Goal: Transaction & Acquisition: Purchase product/service

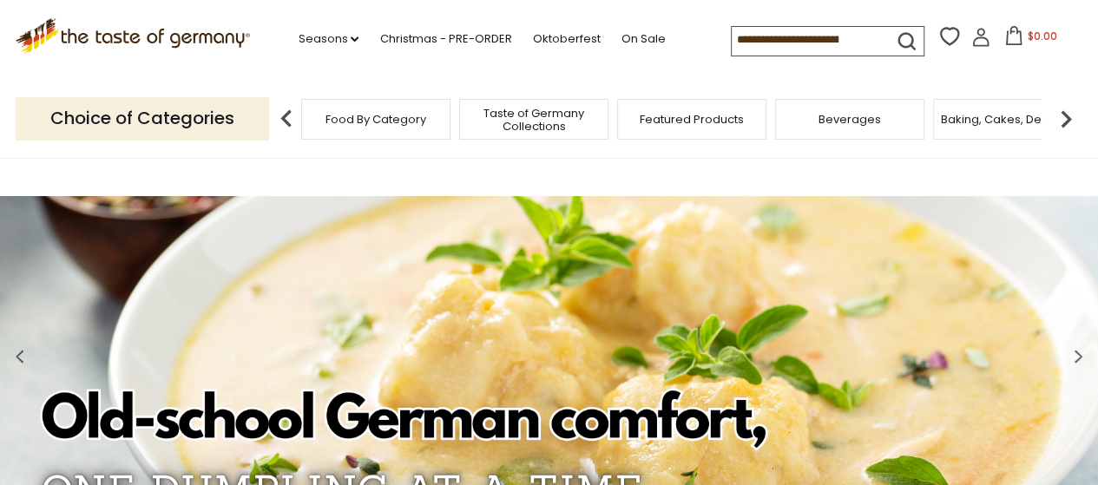
click at [682, 113] on span "Featured Products" at bounding box center [692, 119] width 104 height 13
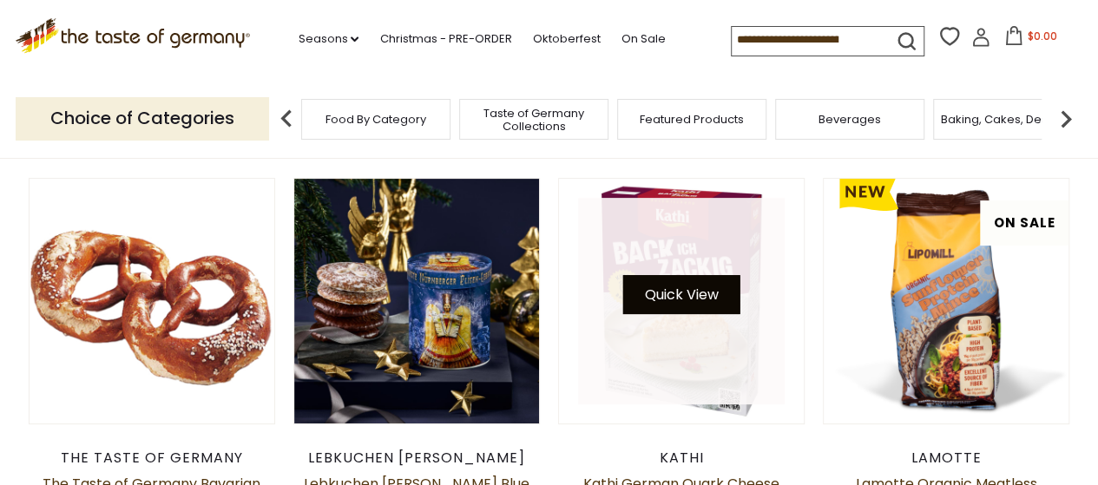
scroll to position [260, 0]
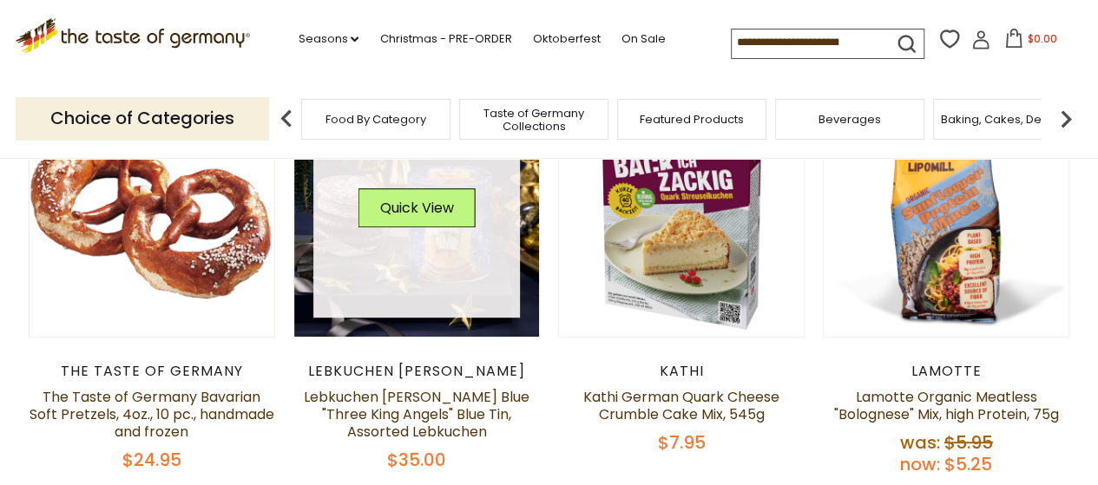
click at [439, 275] on link at bounding box center [416, 214] width 207 height 207
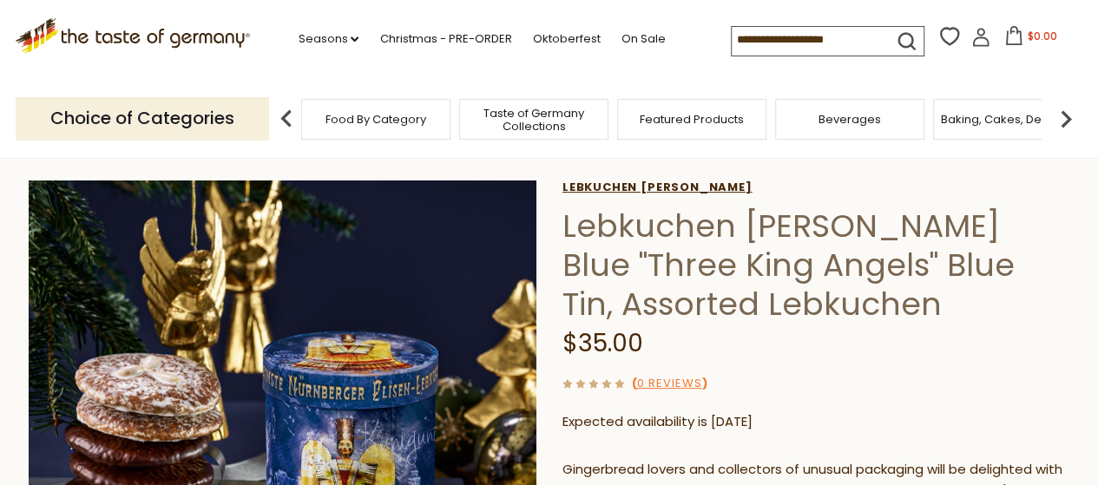
scroll to position [174, 0]
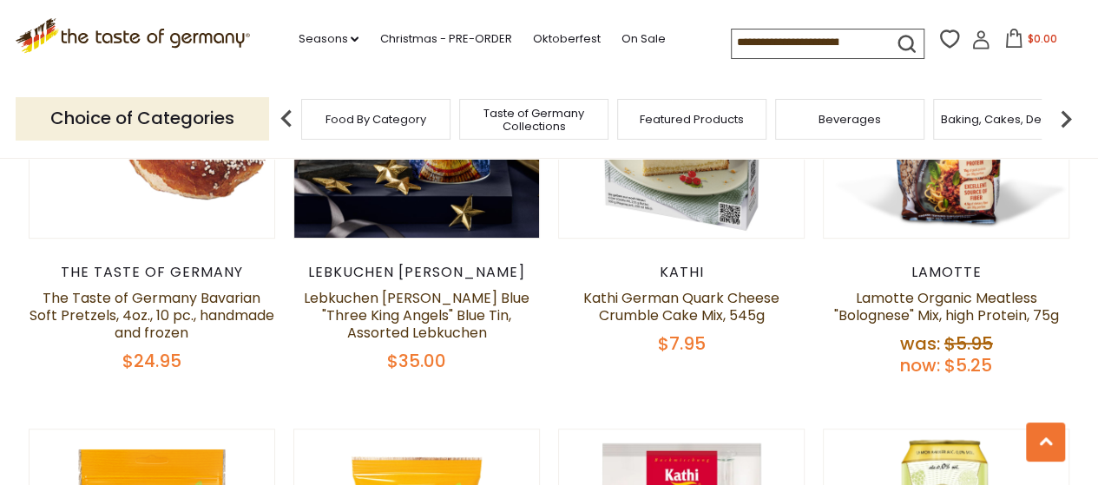
scroll to position [347, 0]
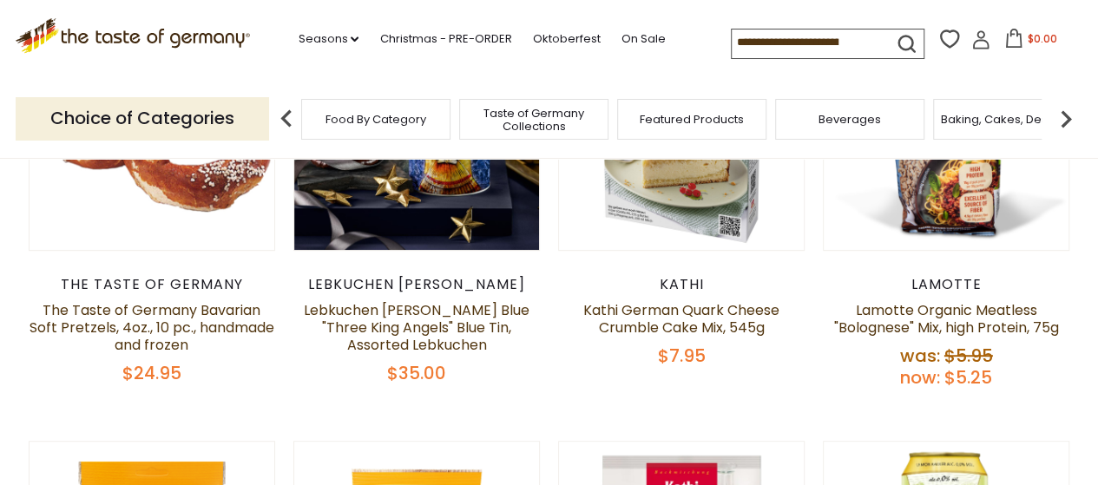
click at [671, 124] on span "Featured Products" at bounding box center [692, 119] width 104 height 13
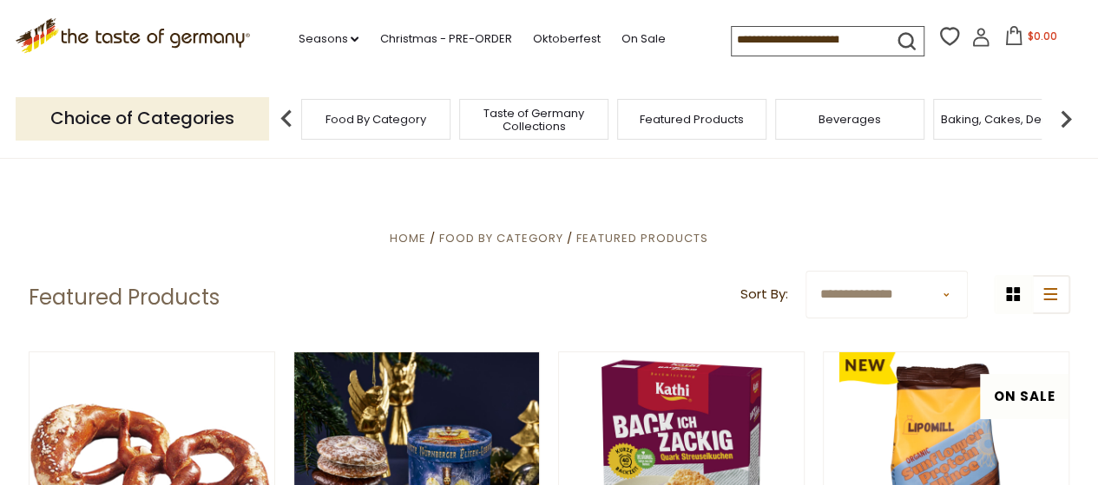
click at [840, 126] on span "Beverages" at bounding box center [850, 119] width 63 height 13
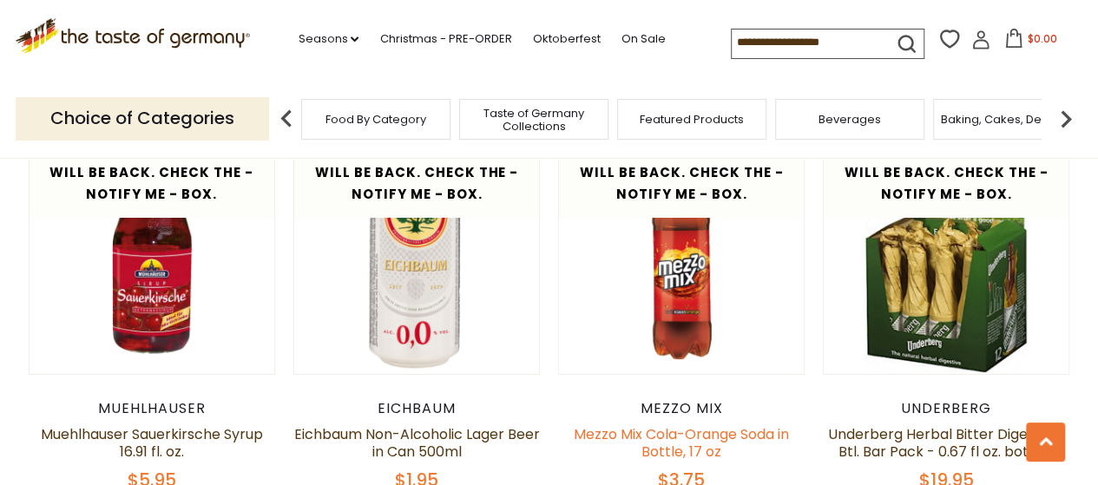
scroll to position [3213, 0]
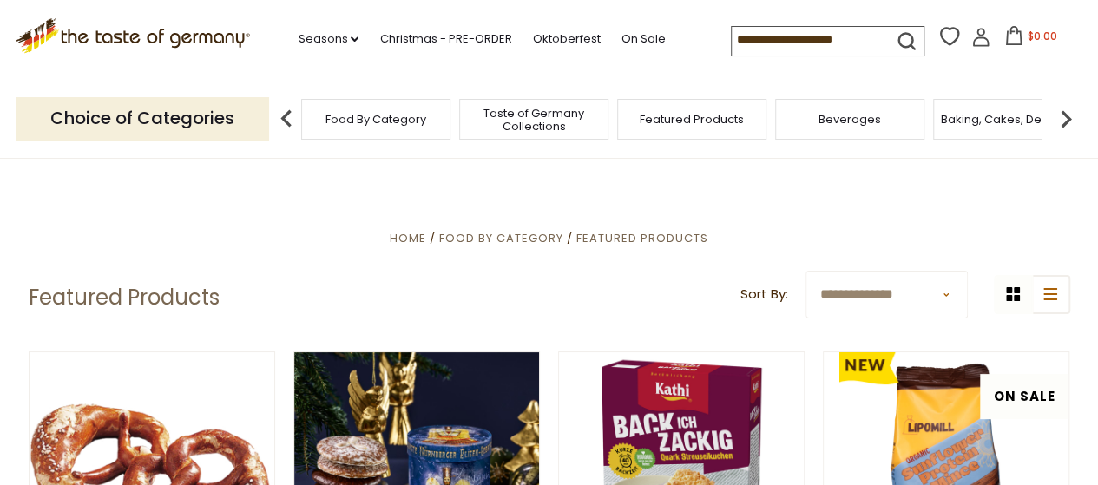
click at [1061, 115] on img at bounding box center [1066, 119] width 35 height 35
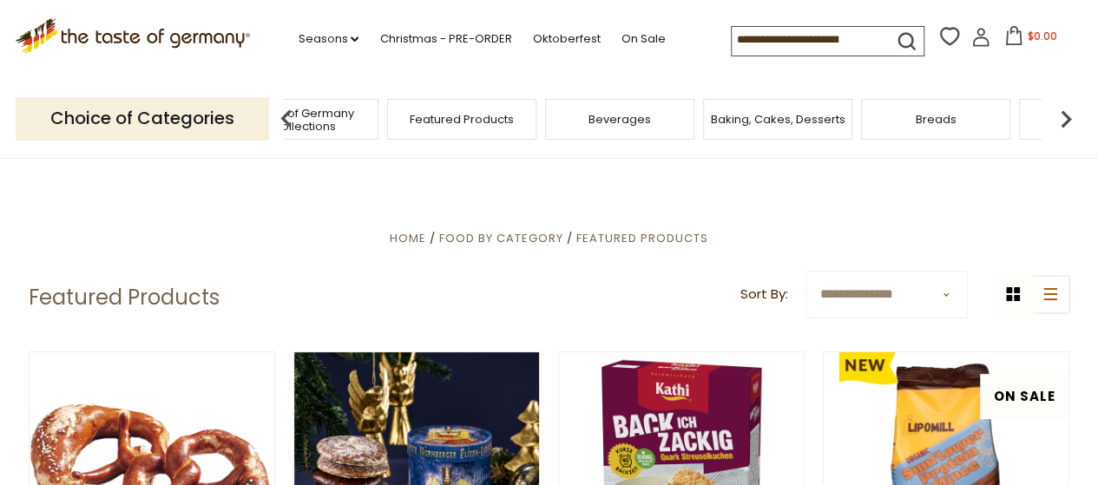
click at [1067, 115] on img at bounding box center [1066, 119] width 35 height 35
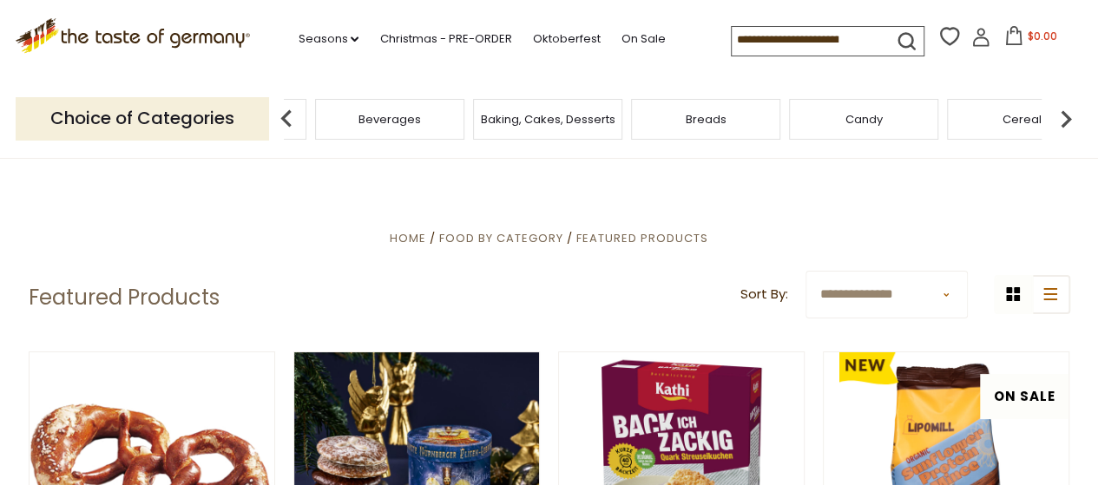
click at [1062, 118] on img at bounding box center [1066, 119] width 35 height 35
click at [820, 134] on div "Cereal" at bounding box center [791, 119] width 149 height 41
click at [782, 129] on div "Cereal" at bounding box center [805, 119] width 149 height 41
click at [1059, 121] on img at bounding box center [1066, 119] width 35 height 35
click at [1063, 118] on img at bounding box center [1066, 119] width 35 height 35
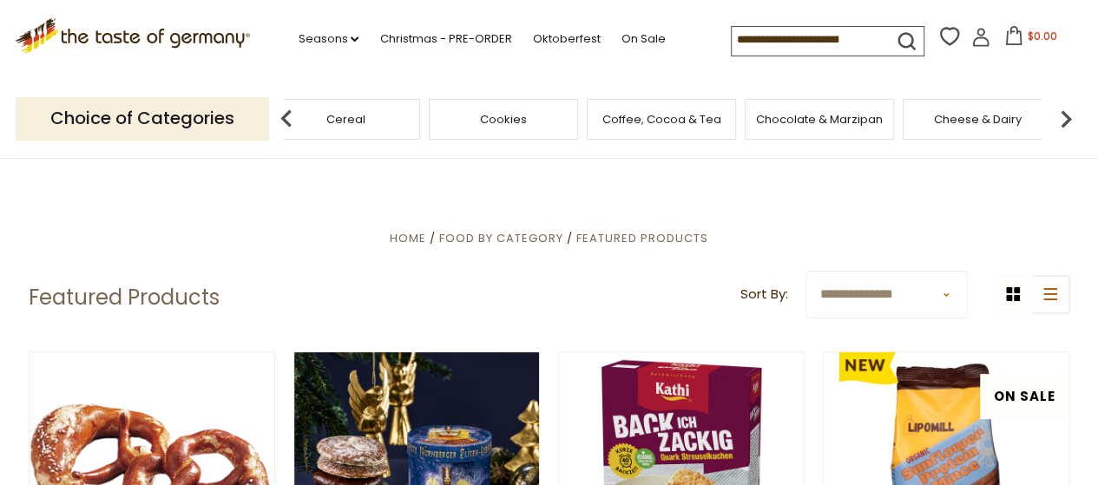
click at [1061, 118] on img at bounding box center [1066, 119] width 35 height 35
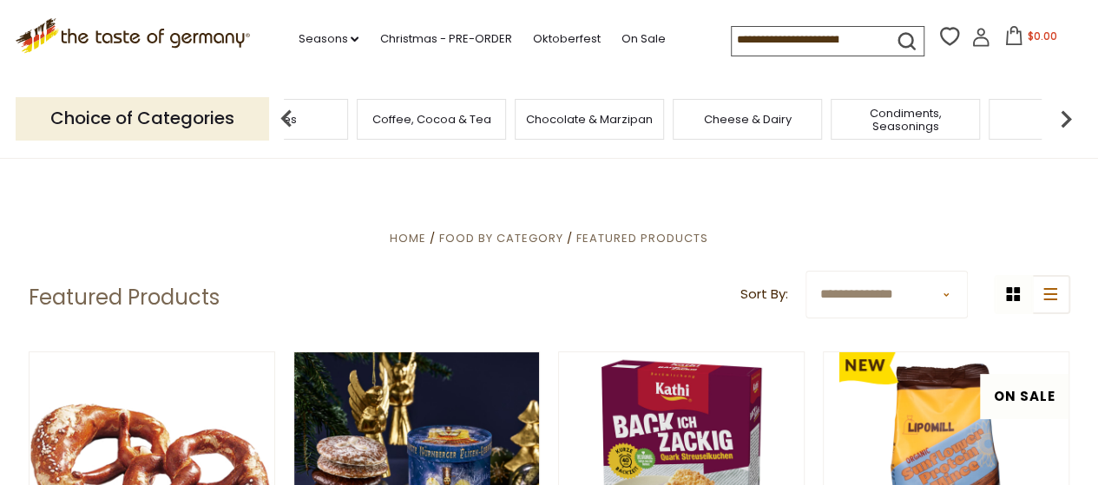
click at [1061, 118] on img at bounding box center [1066, 119] width 35 height 35
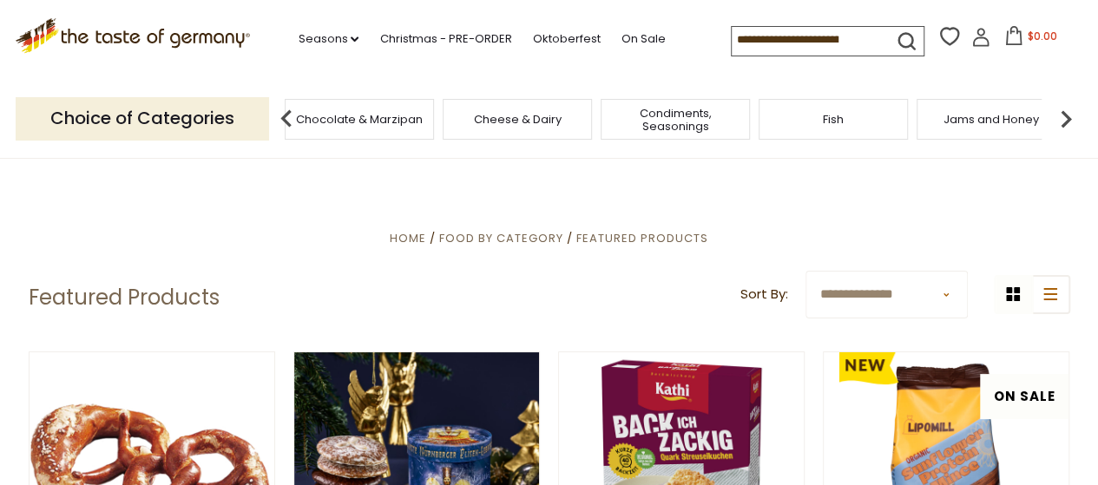
click at [834, 129] on div "Fish" at bounding box center [833, 119] width 149 height 41
click at [830, 127] on div "Fish" at bounding box center [833, 119] width 149 height 41
click at [832, 110] on div "Fish" at bounding box center [833, 119] width 149 height 41
click at [830, 113] on span "Fish" at bounding box center [833, 119] width 21 height 13
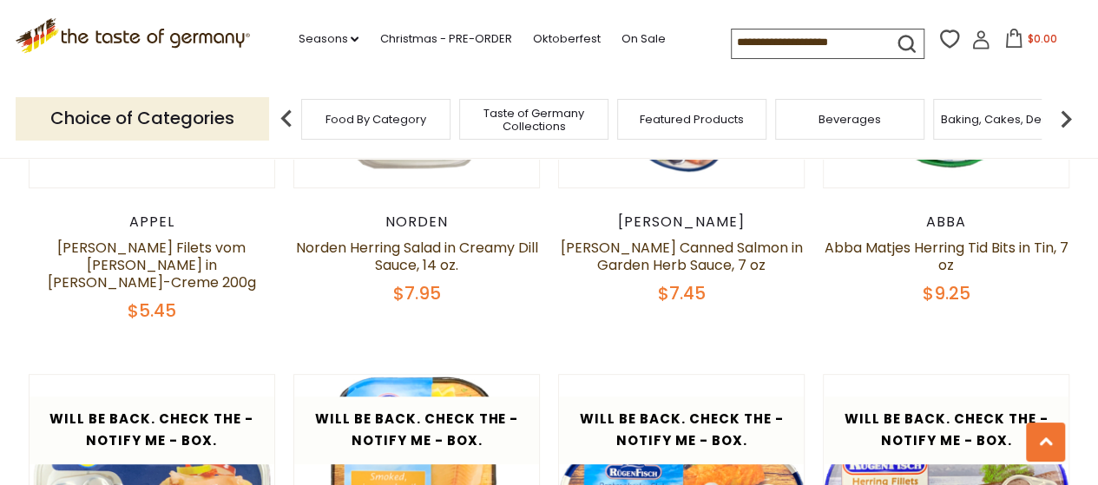
scroll to position [3734, 0]
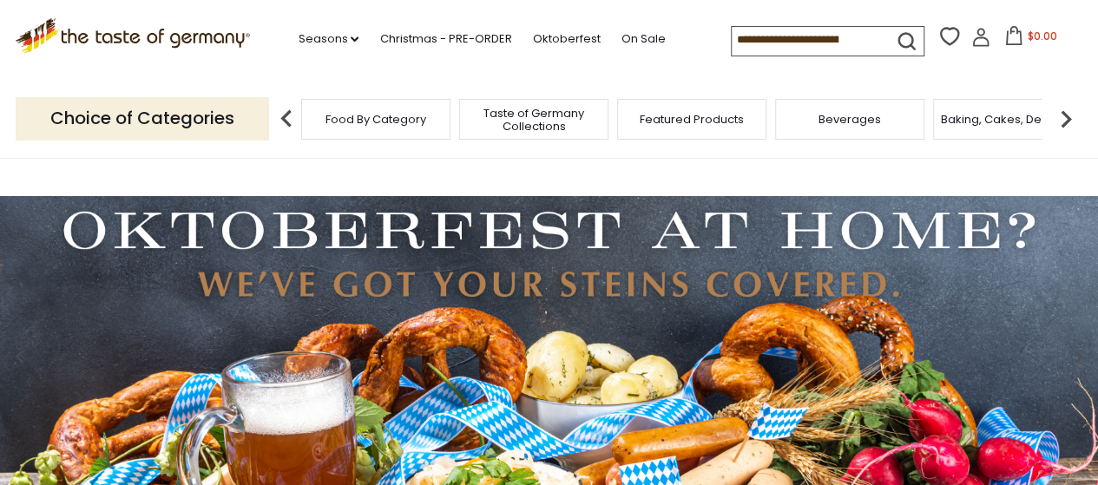
click at [1071, 116] on img at bounding box center [1066, 119] width 35 height 35
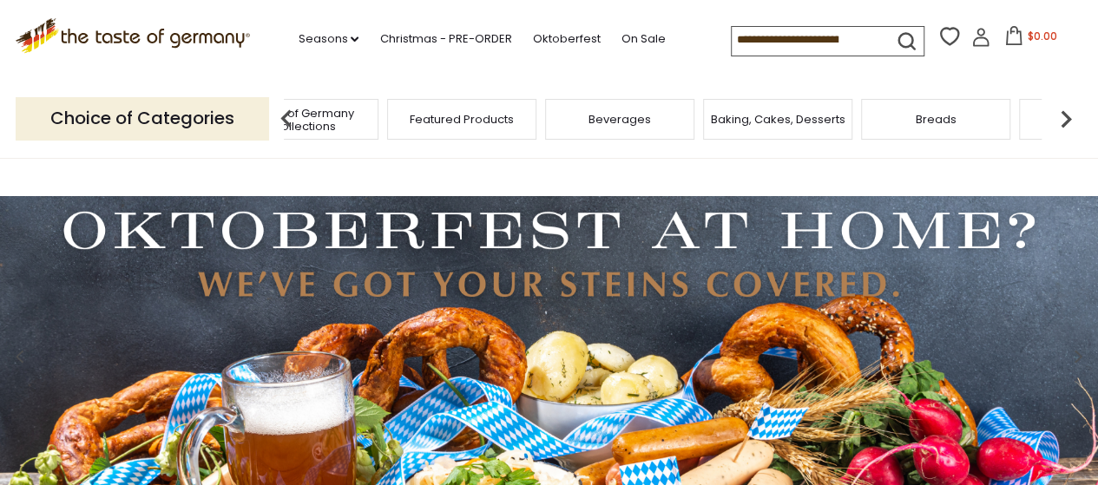
click at [1065, 115] on img at bounding box center [1066, 119] width 35 height 35
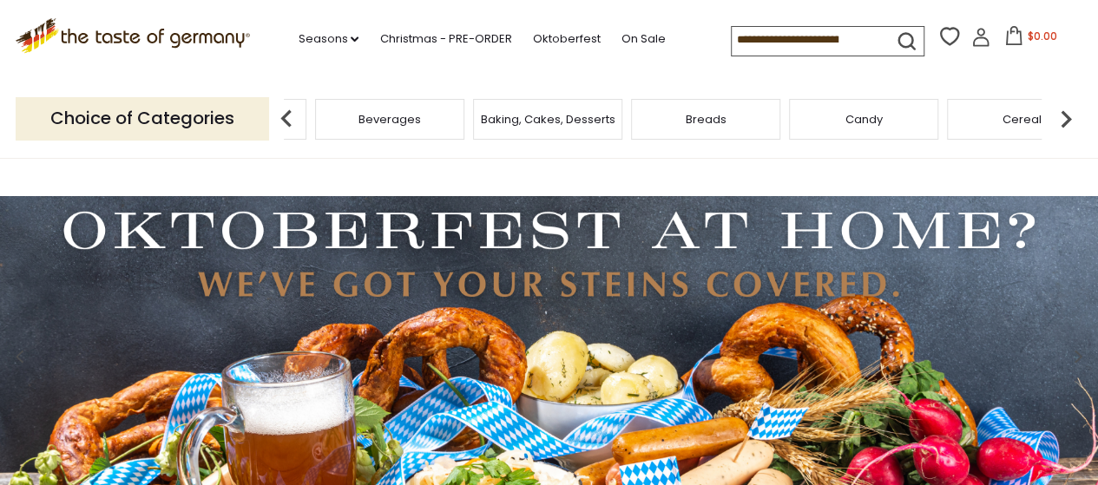
click at [1065, 112] on img at bounding box center [1066, 119] width 35 height 35
click at [1067, 110] on img at bounding box center [1066, 119] width 35 height 35
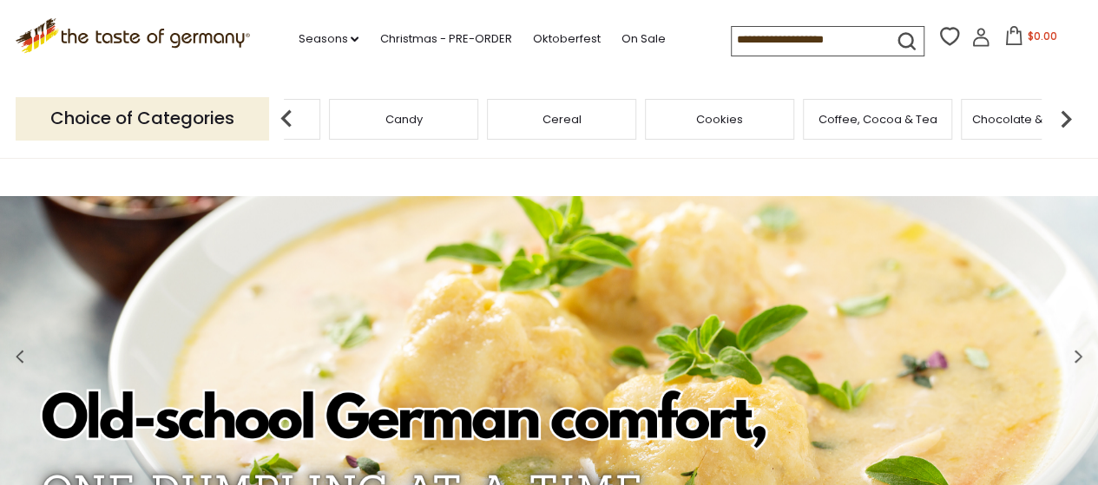
click at [1067, 110] on img at bounding box center [1066, 119] width 35 height 35
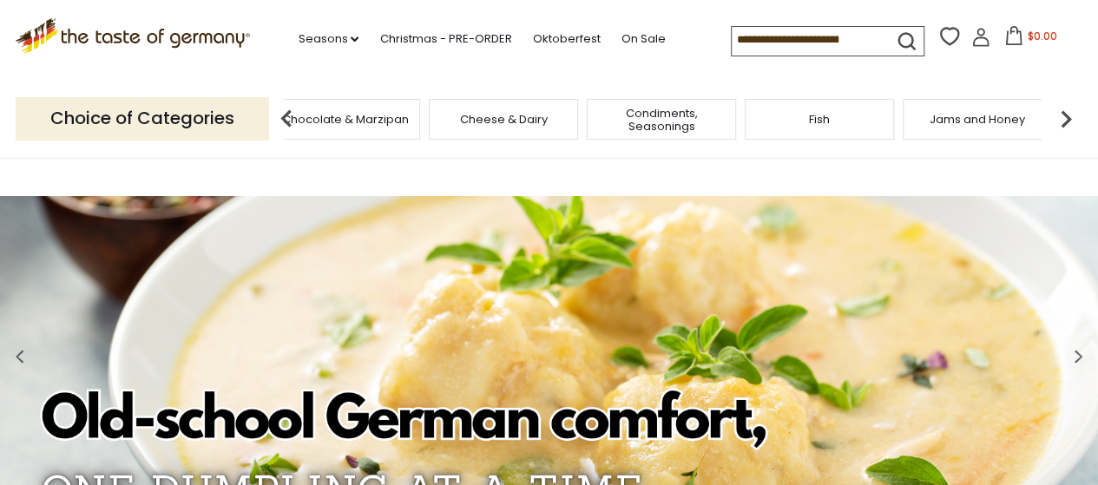
click at [1069, 112] on img at bounding box center [1066, 119] width 35 height 35
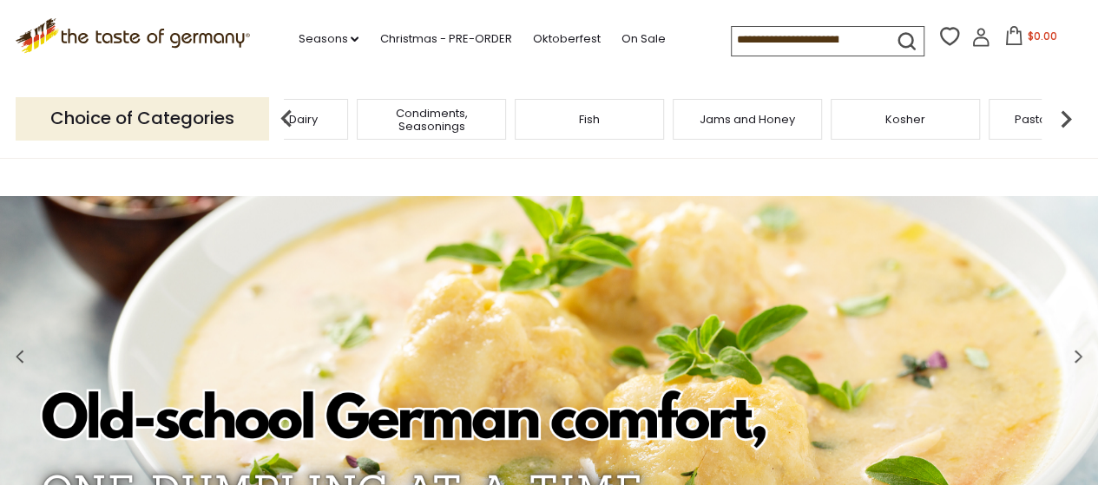
click at [1067, 119] on img at bounding box center [1066, 119] width 35 height 35
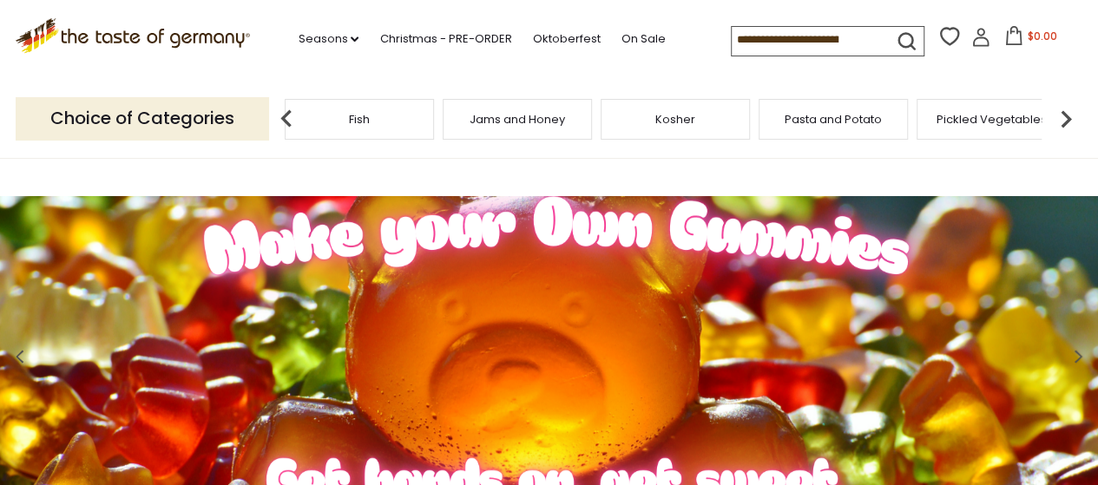
click at [676, 124] on span "Kosher" at bounding box center [676, 119] width 40 height 13
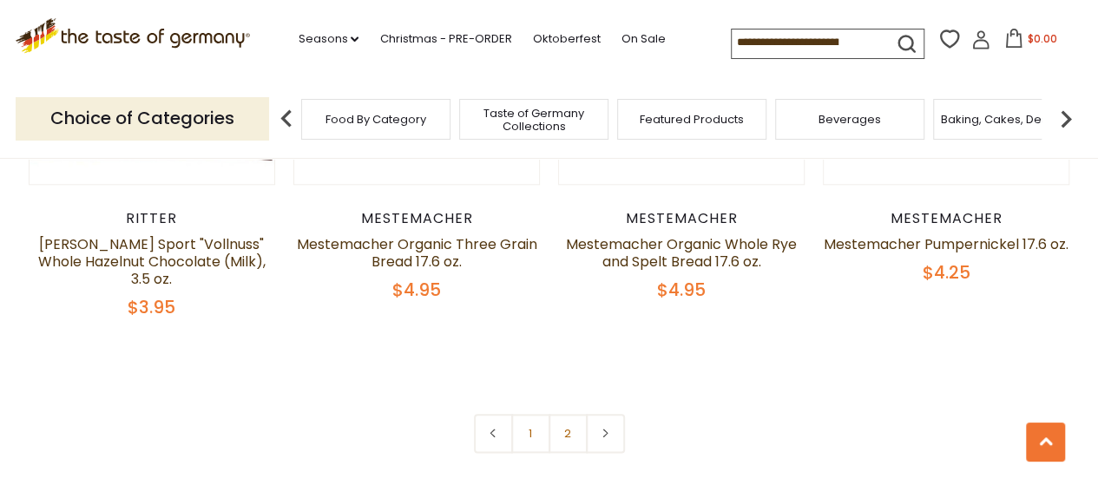
scroll to position [4081, 0]
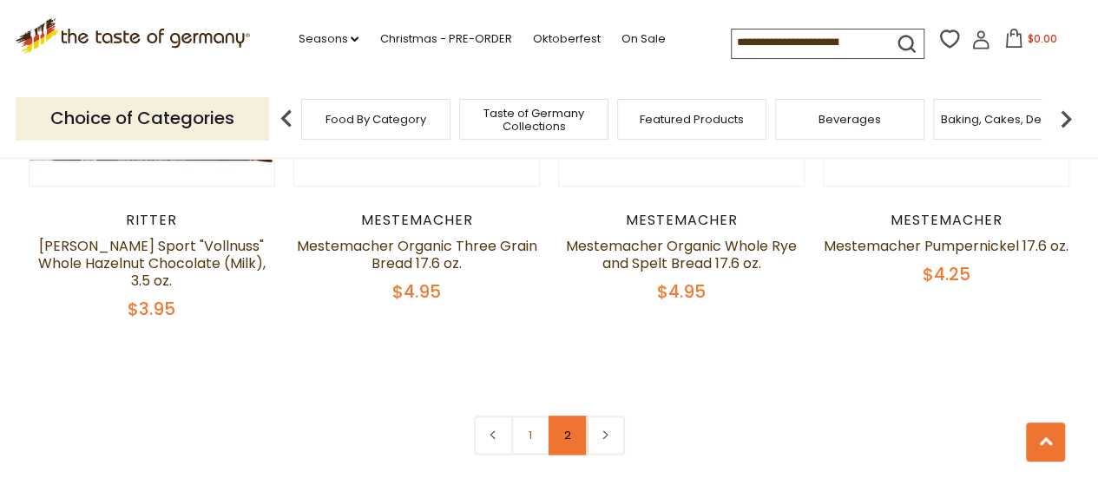
click at [570, 416] on link "2" at bounding box center [568, 435] width 39 height 39
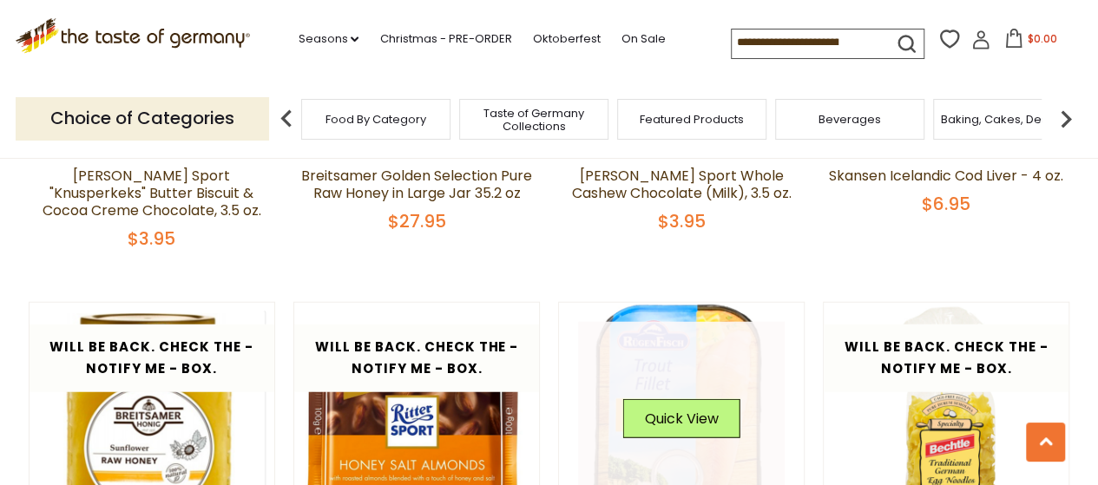
scroll to position [2282, 0]
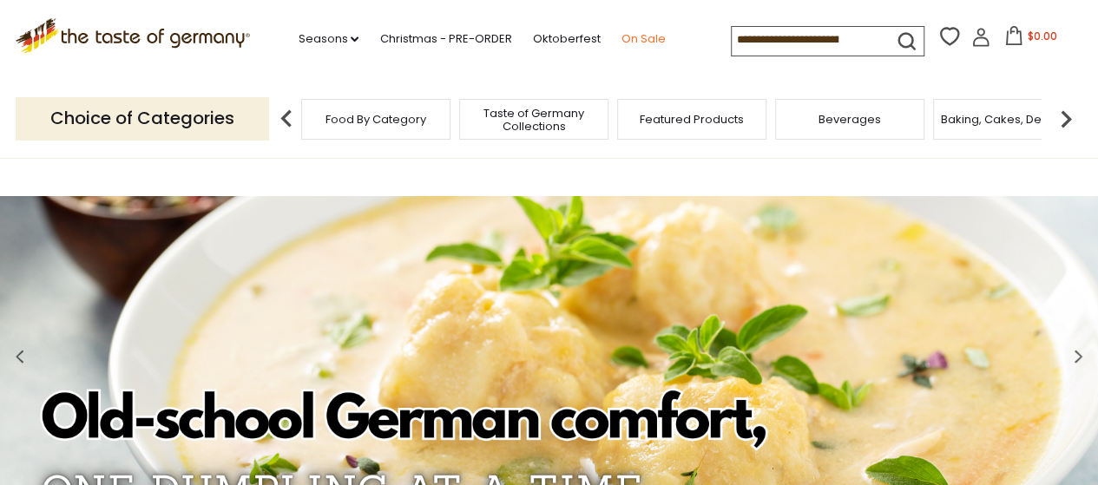
click at [642, 36] on link "On Sale" at bounding box center [643, 39] width 44 height 19
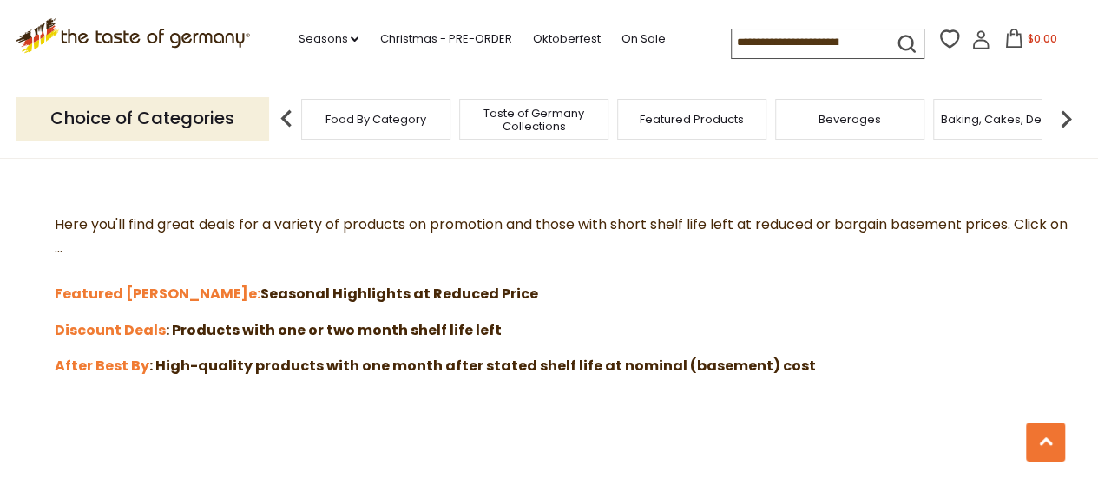
scroll to position [434, 0]
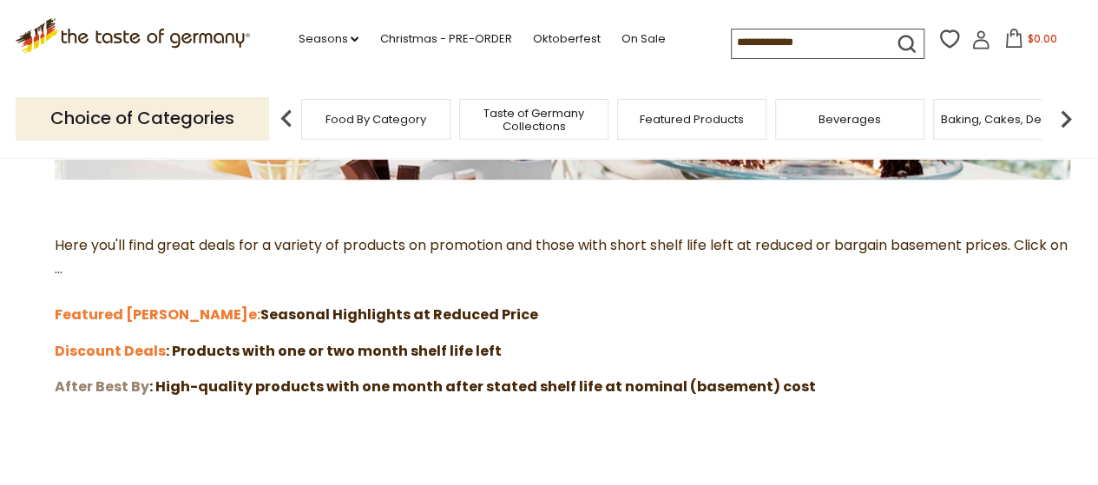
click at [115, 386] on strong "After Best By" at bounding box center [102, 387] width 95 height 20
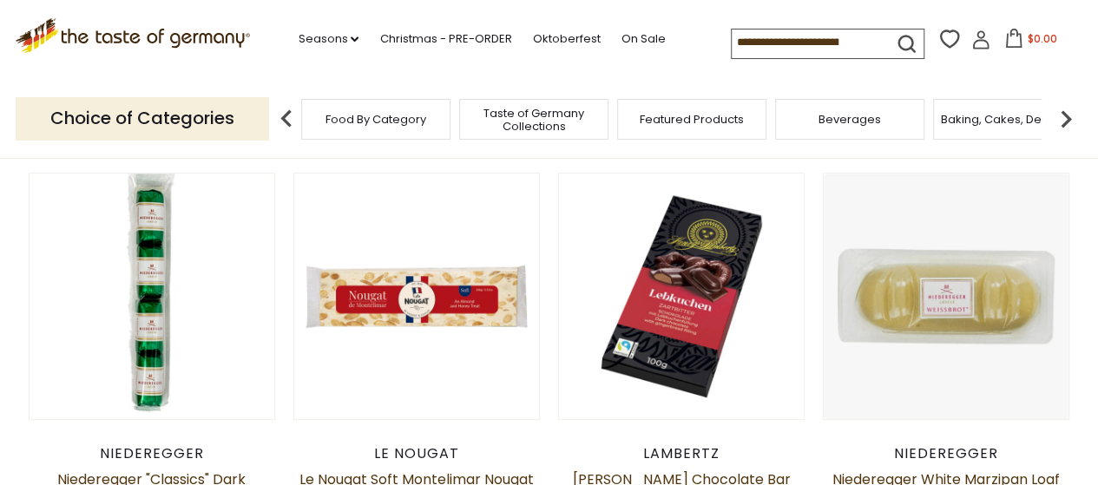
scroll to position [87, 0]
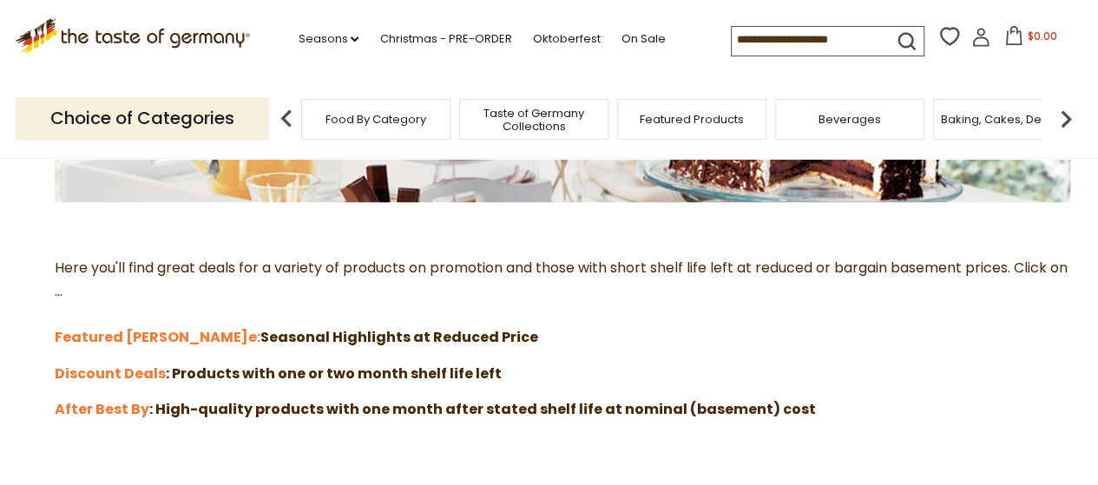
scroll to position [434, 0]
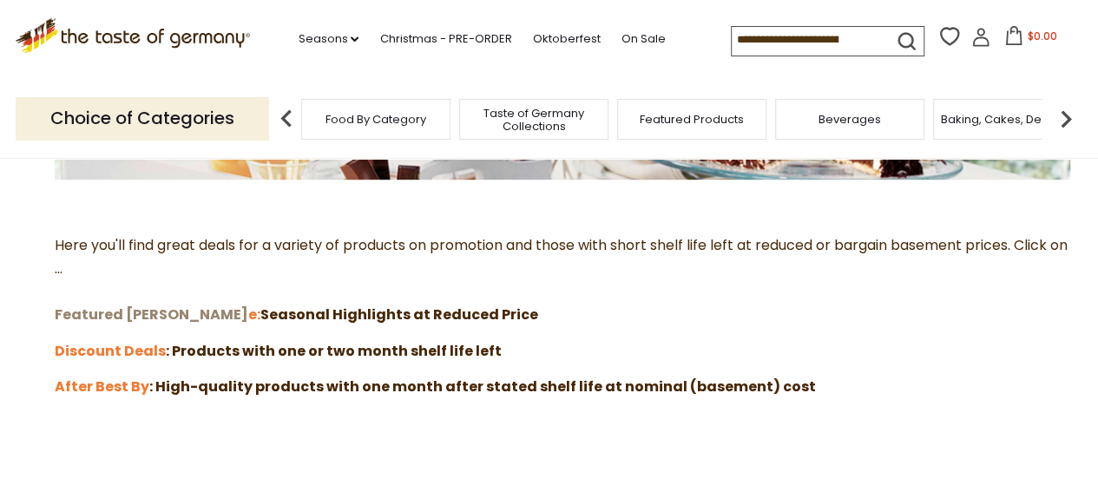
click at [113, 315] on strong "Featured Sal" at bounding box center [152, 315] width 194 height 20
click at [113, 350] on strong "Discount Deals" at bounding box center [110, 351] width 111 height 20
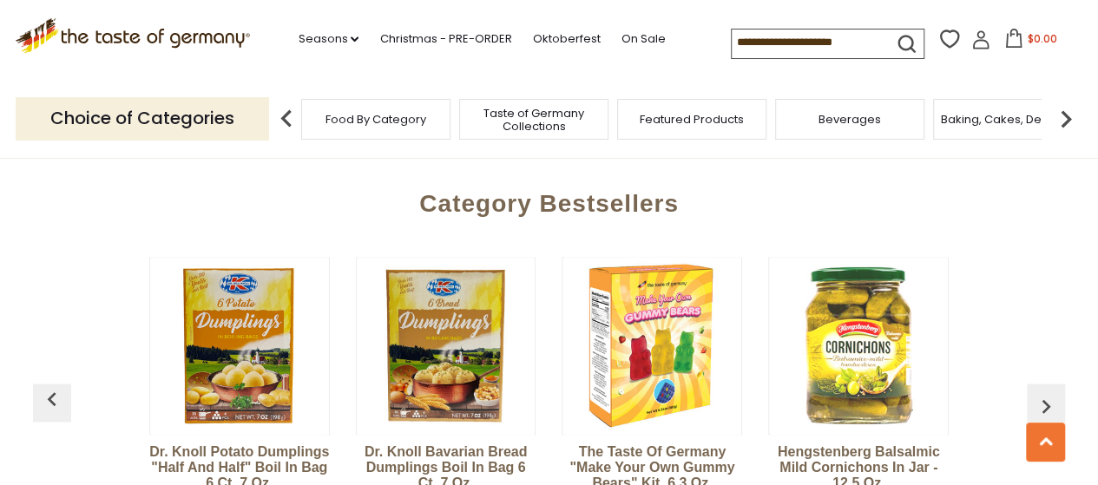
scroll to position [955, 0]
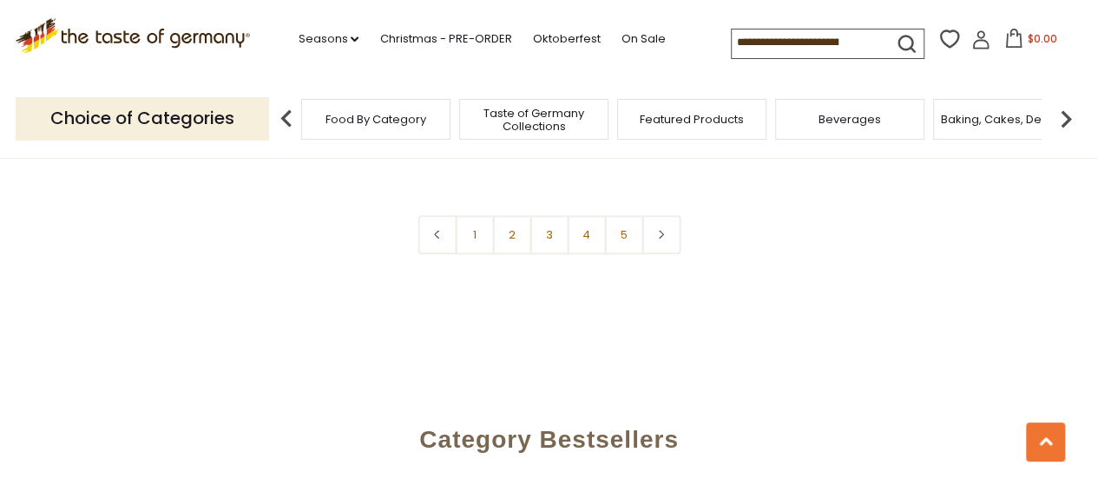
scroll to position [3994, 0]
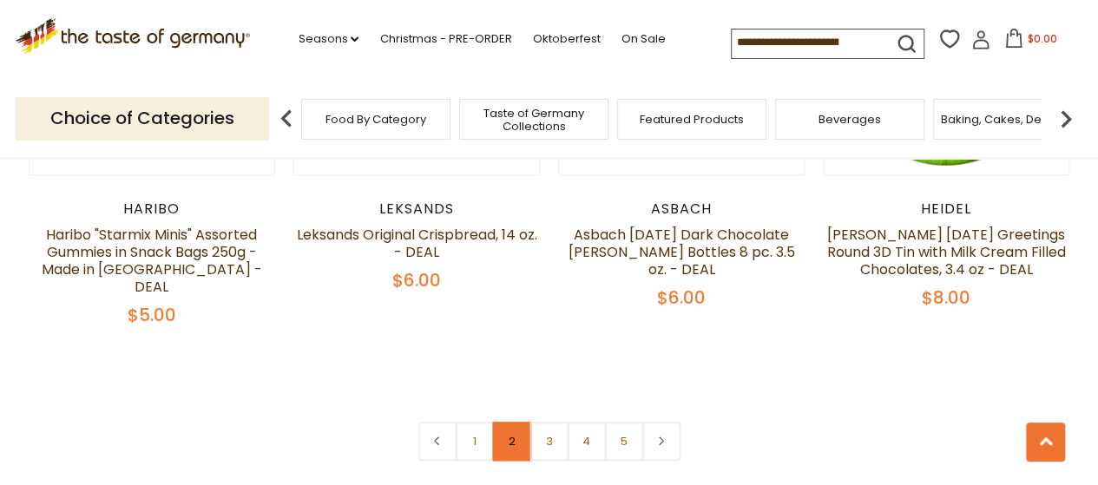
click at [512, 422] on link "2" at bounding box center [511, 441] width 39 height 39
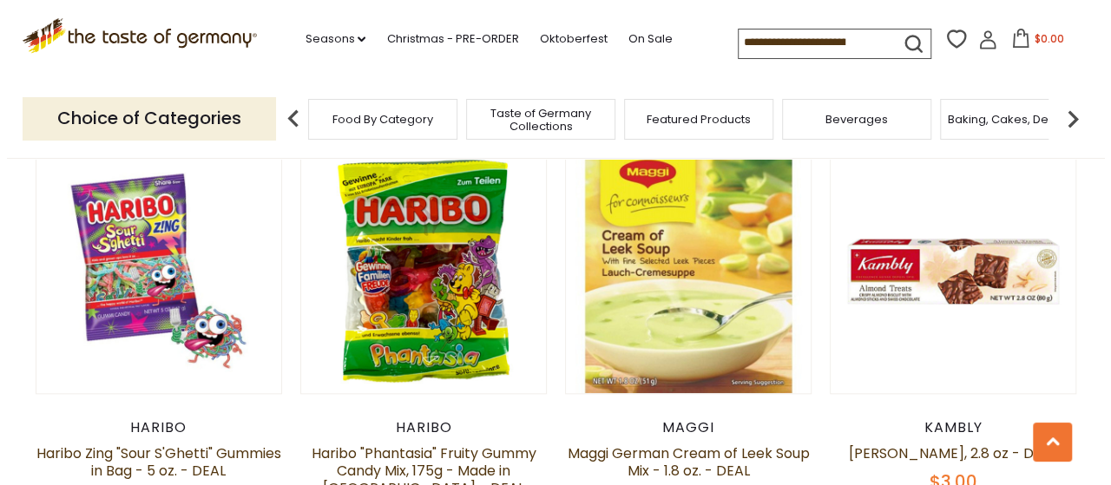
scroll to position [781, 0]
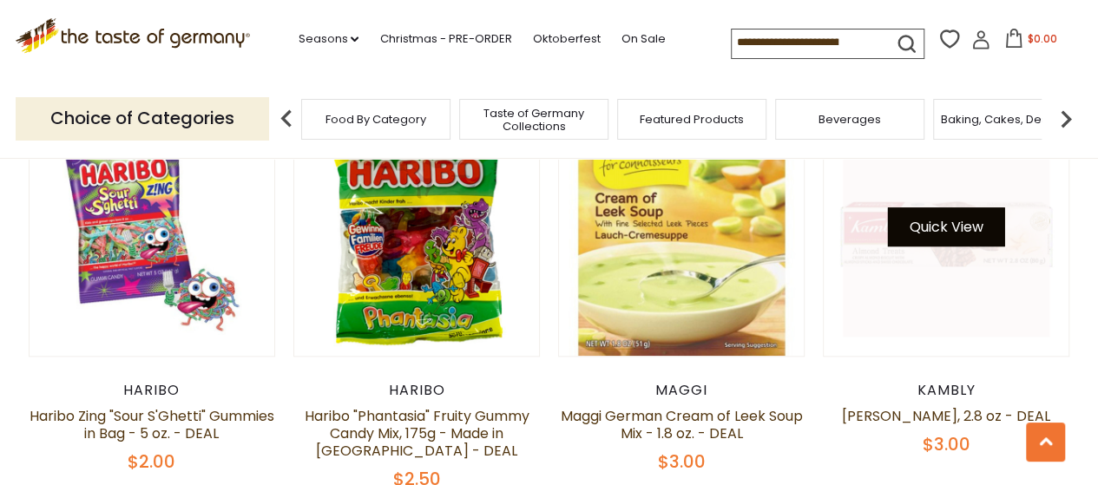
click at [962, 228] on button "Quick View" at bounding box center [946, 227] width 117 height 39
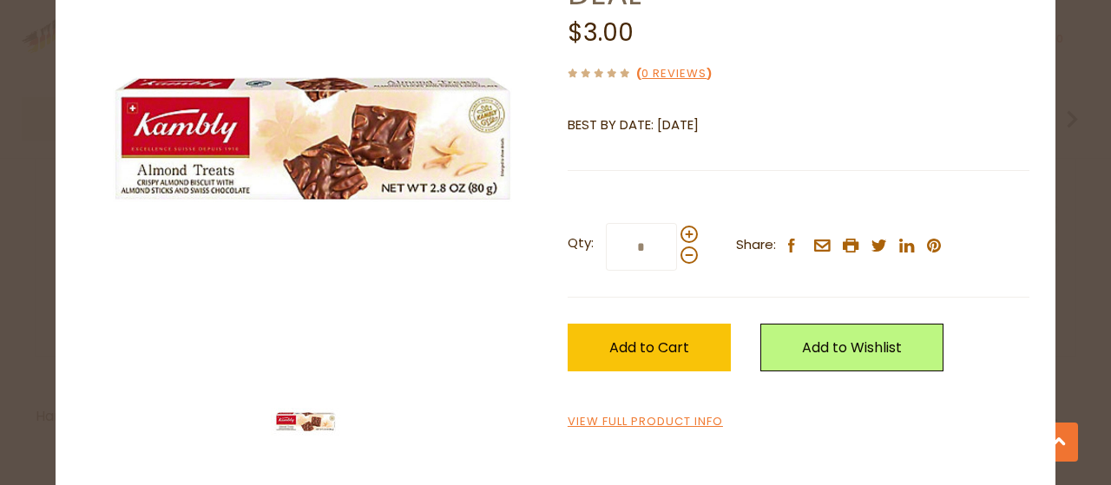
scroll to position [174, 0]
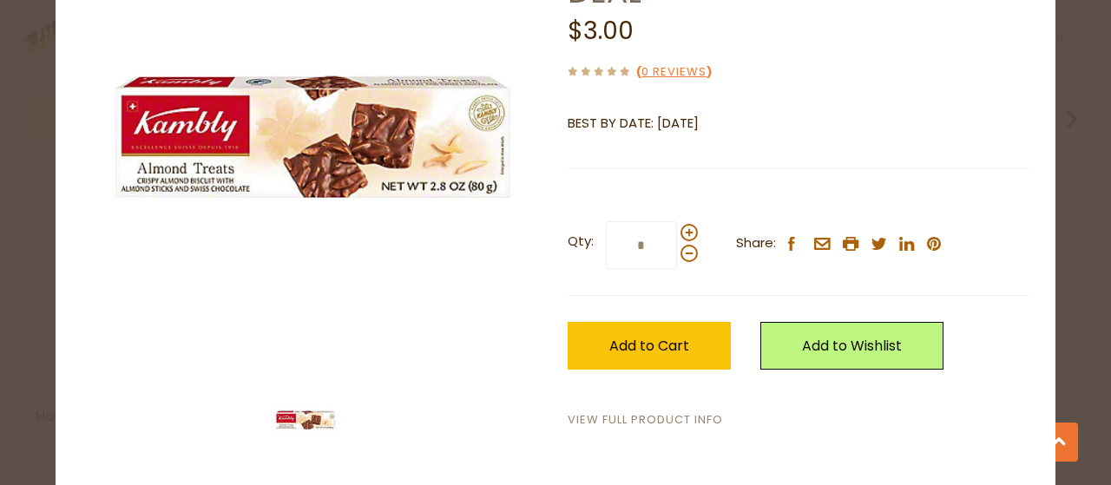
click at [632, 419] on link "View Full Product Info" at bounding box center [645, 421] width 155 height 18
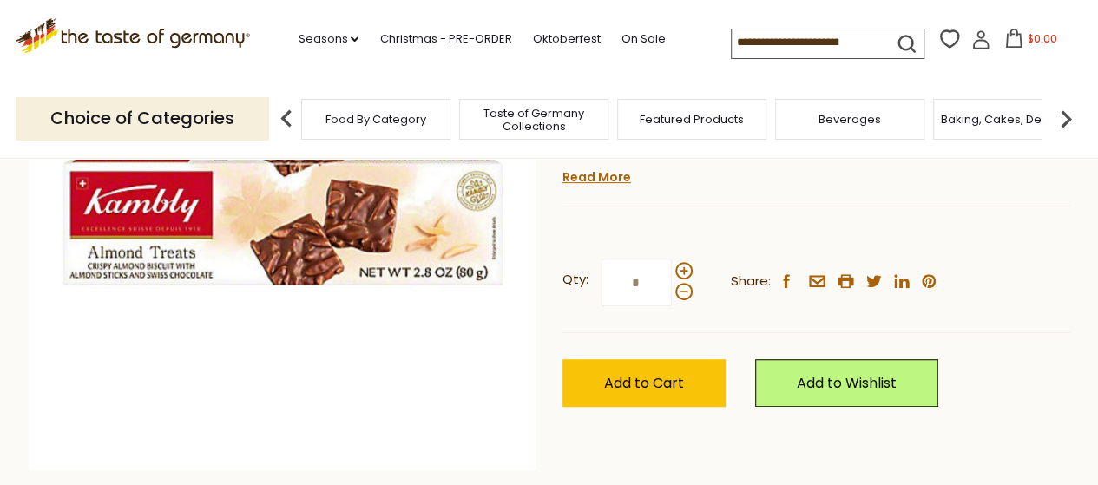
scroll to position [260, 0]
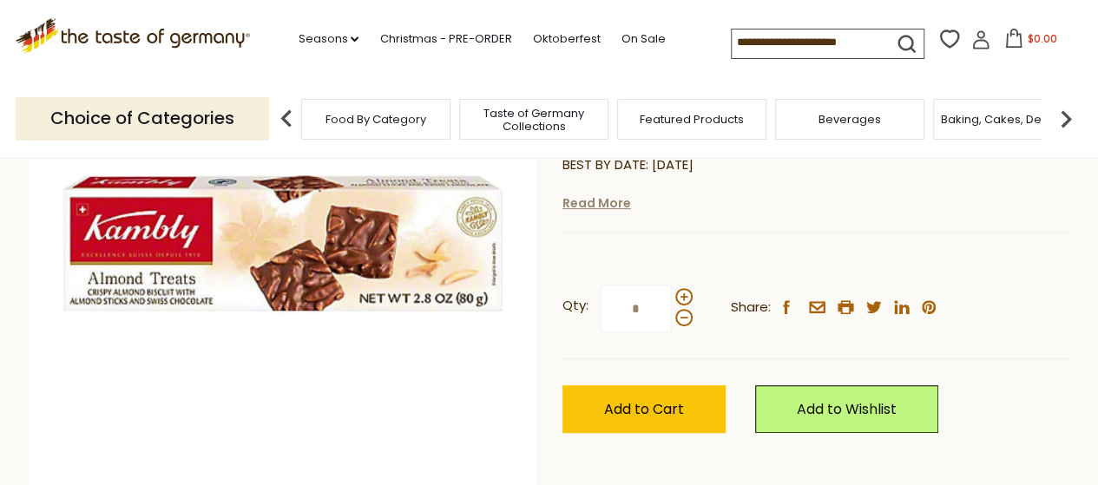
click at [582, 212] on link "Read More" at bounding box center [597, 202] width 69 height 17
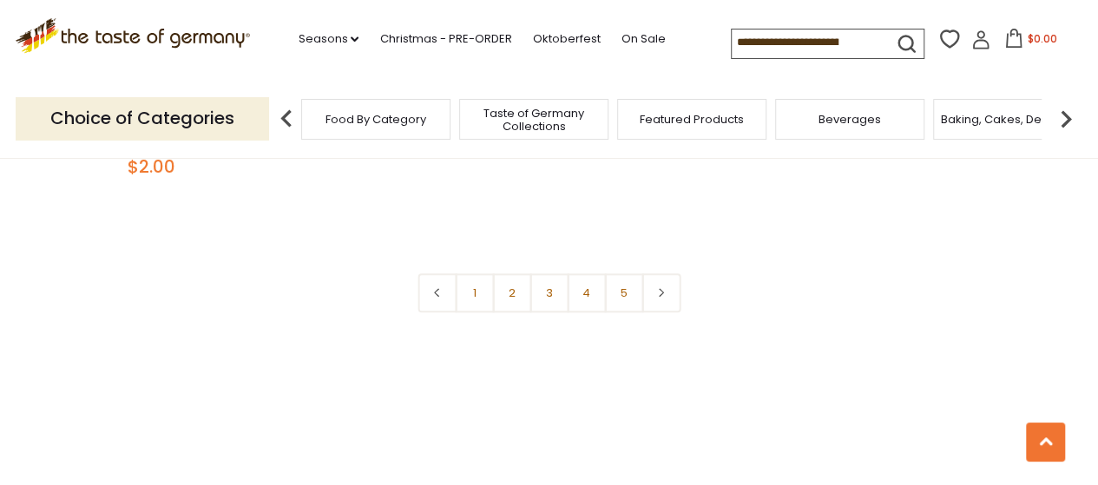
scroll to position [4168, 0]
click at [505, 280] on link "2" at bounding box center [511, 289] width 39 height 39
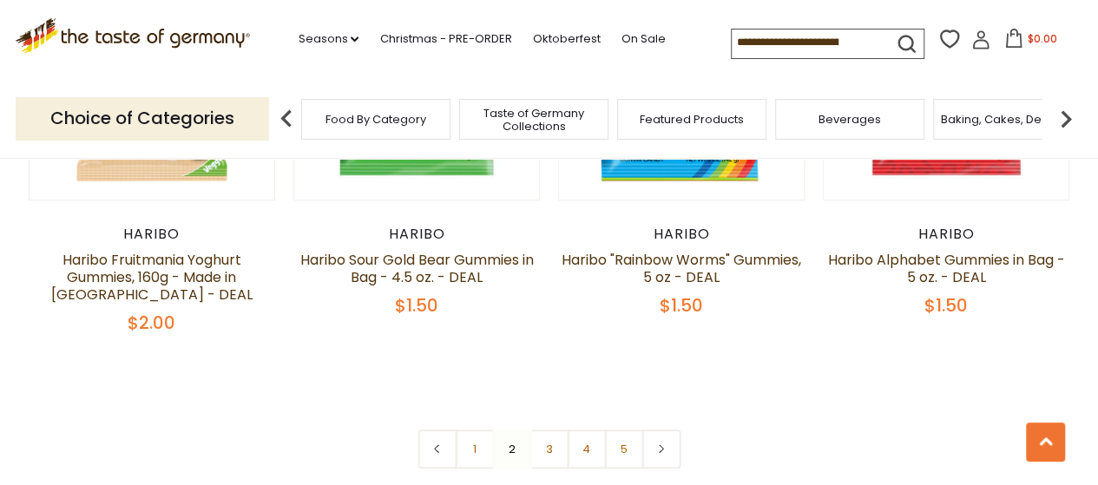
scroll to position [4091, 0]
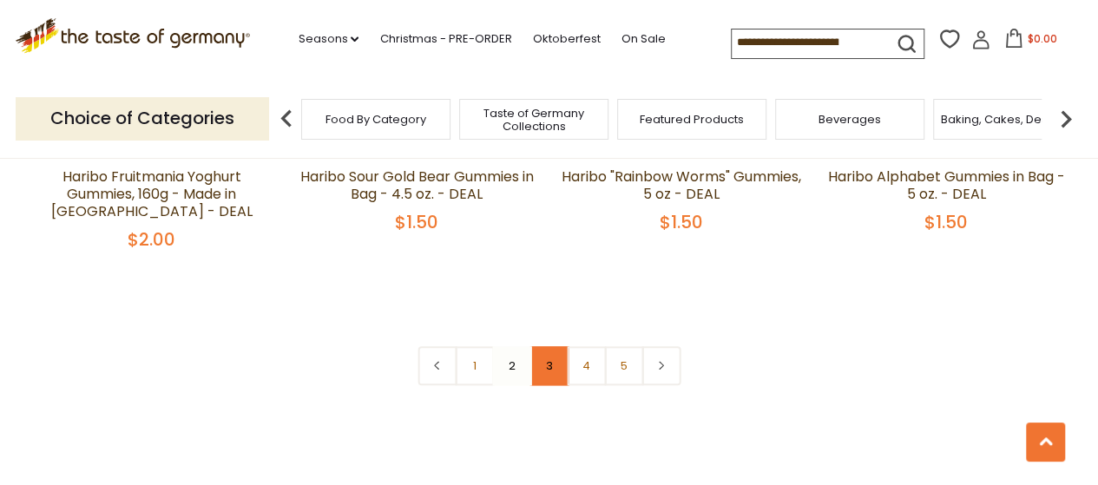
click at [543, 359] on link "3" at bounding box center [549, 365] width 39 height 39
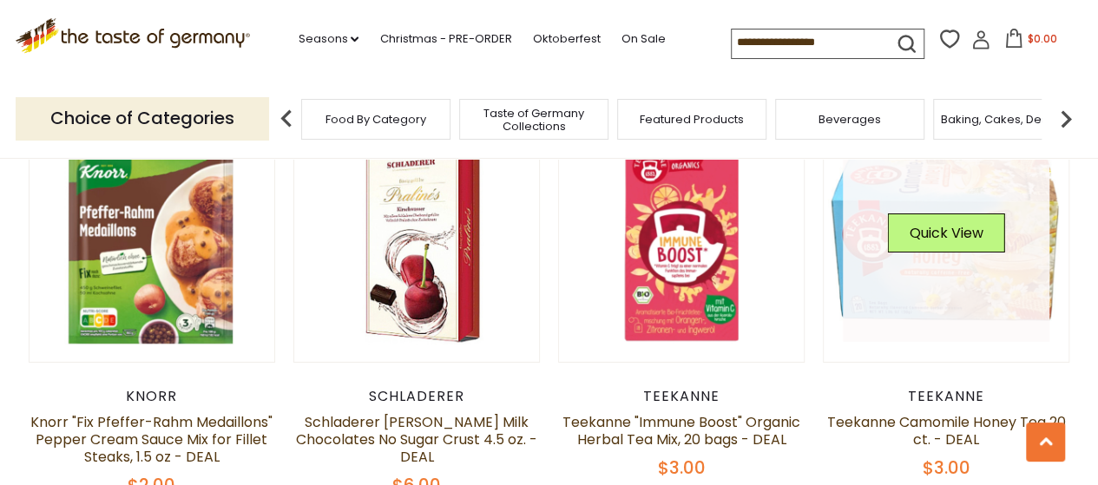
scroll to position [2963, 0]
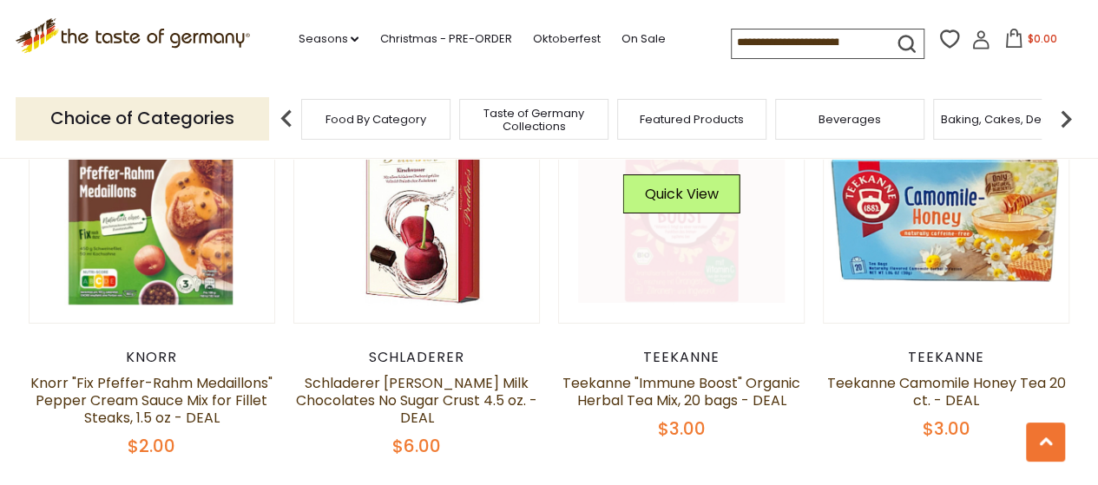
click at [697, 221] on link at bounding box center [681, 200] width 207 height 207
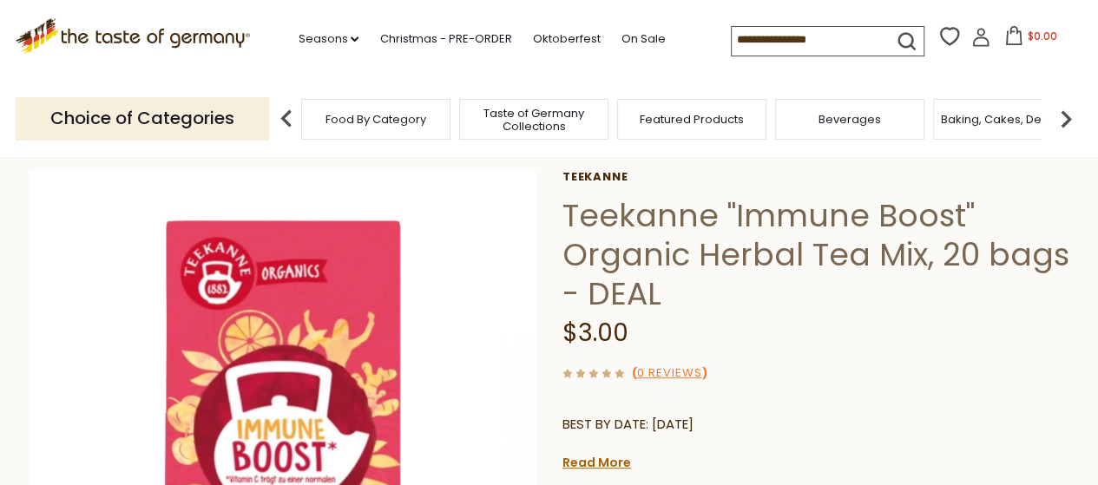
scroll to position [174, 0]
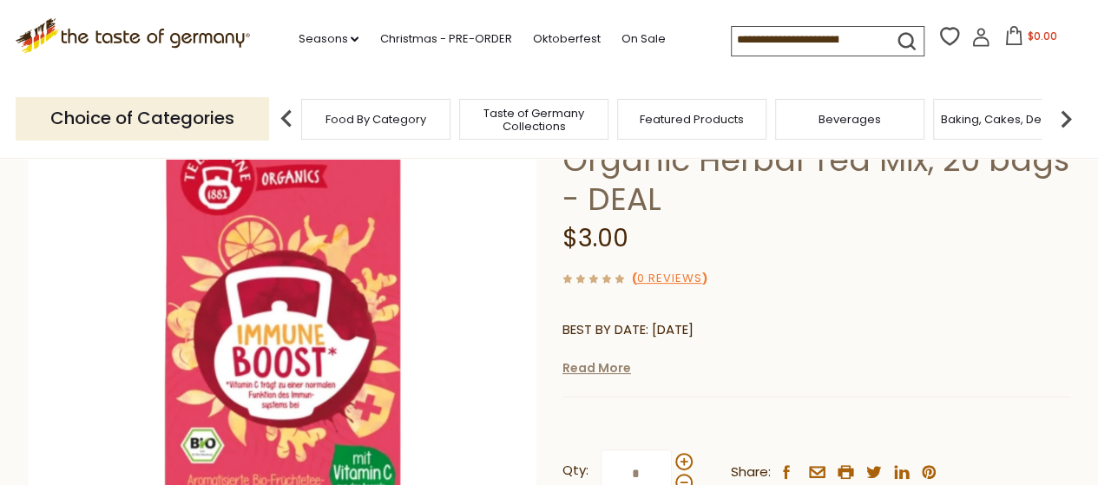
click at [597, 374] on link "Read More" at bounding box center [597, 367] width 69 height 17
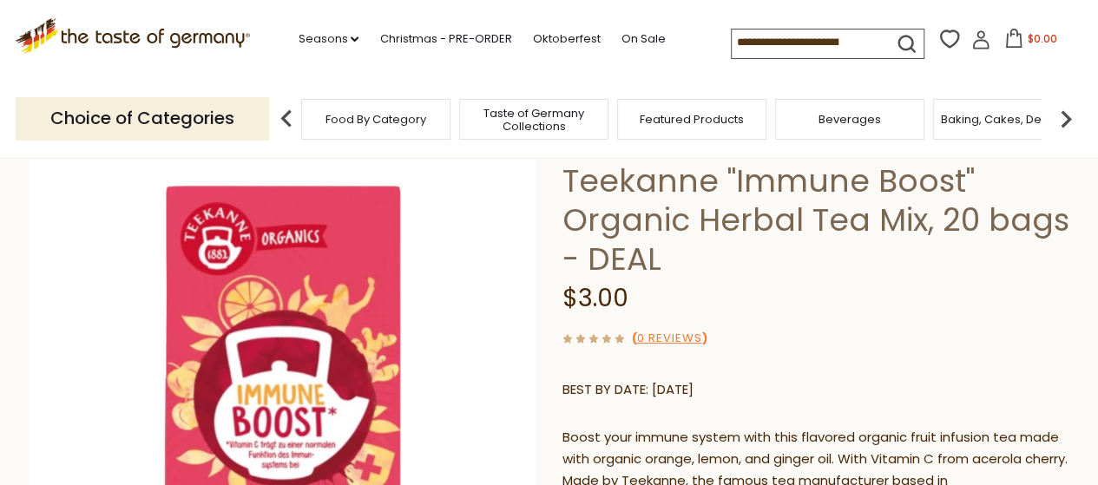
scroll to position [87, 0]
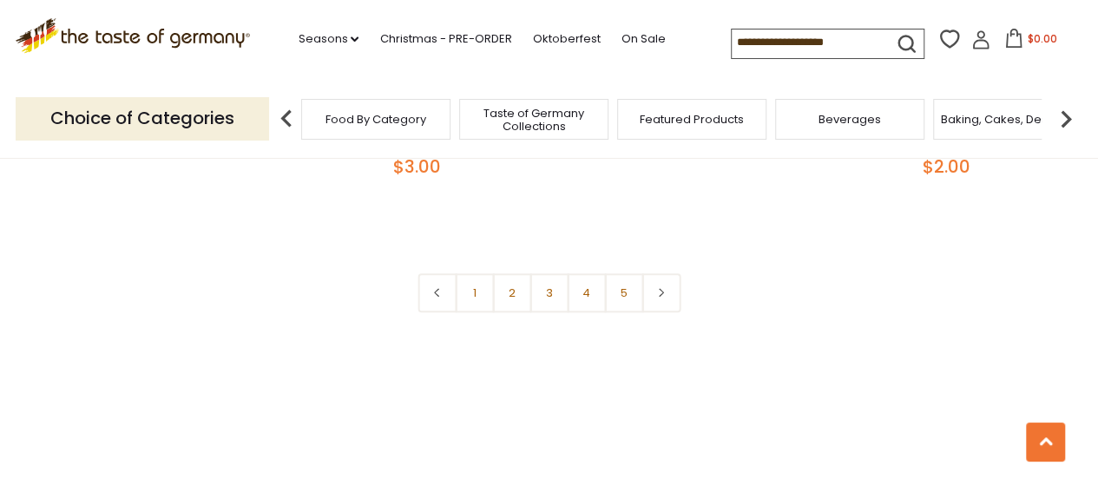
scroll to position [4091, 0]
click at [583, 273] on link "4" at bounding box center [586, 292] width 39 height 39
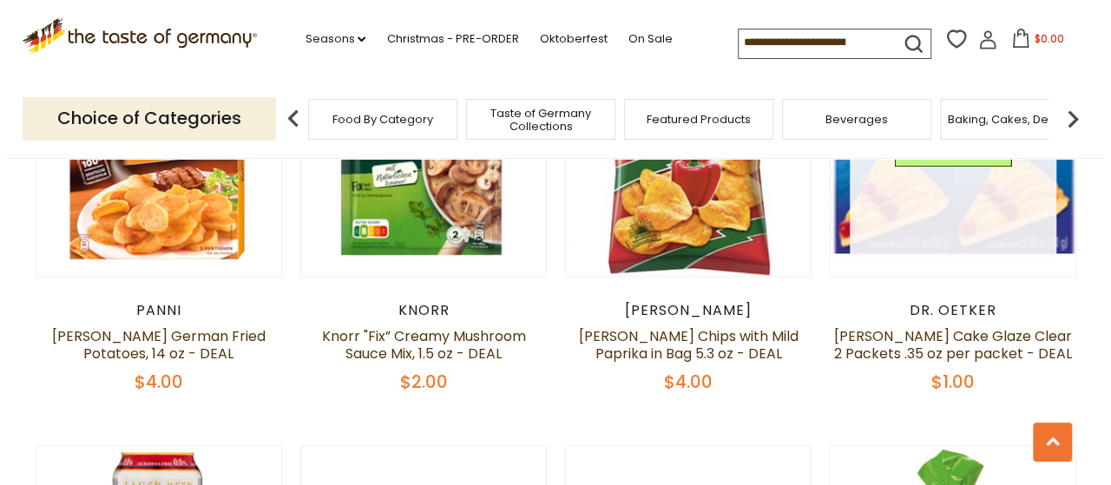
scroll to position [792, 0]
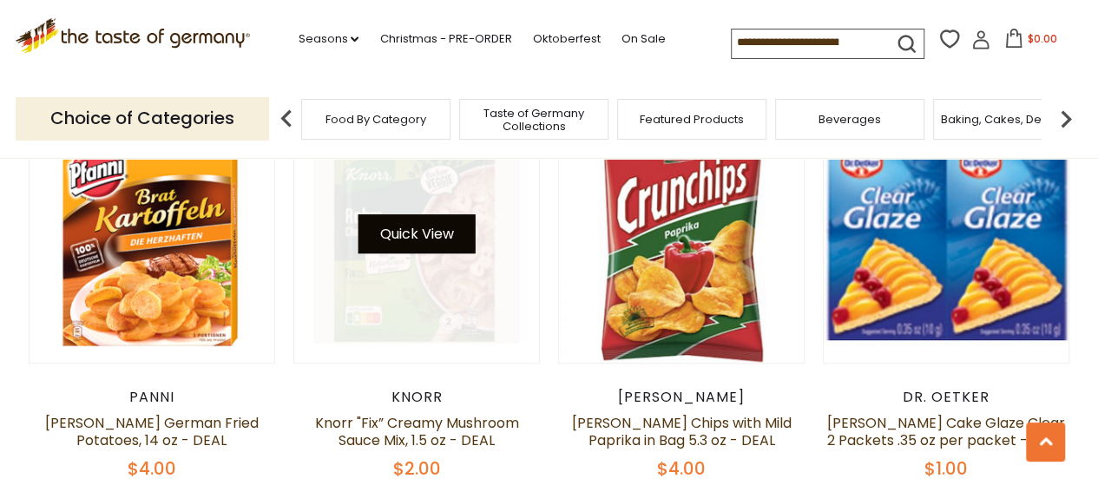
click at [440, 225] on button "Quick View" at bounding box center [416, 233] width 117 height 39
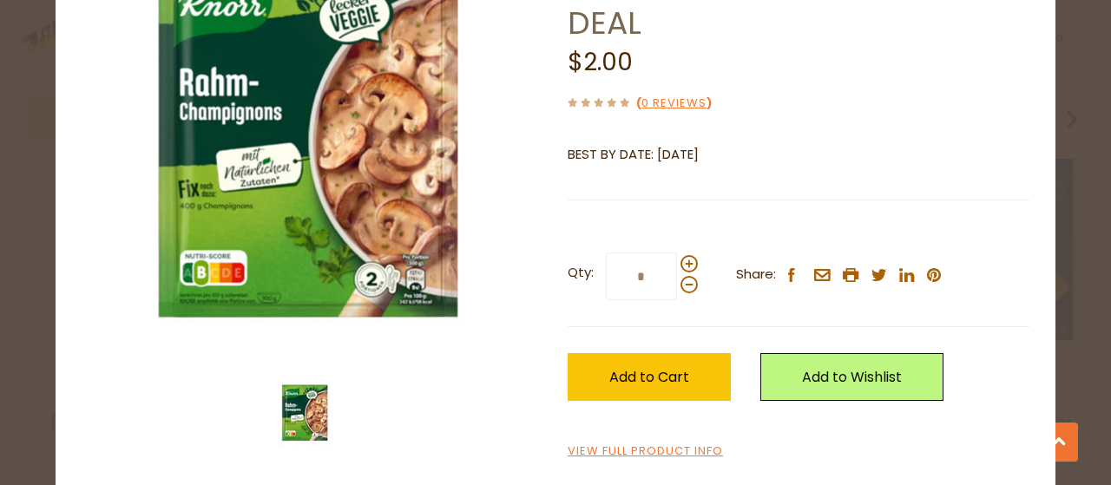
scroll to position [183, 0]
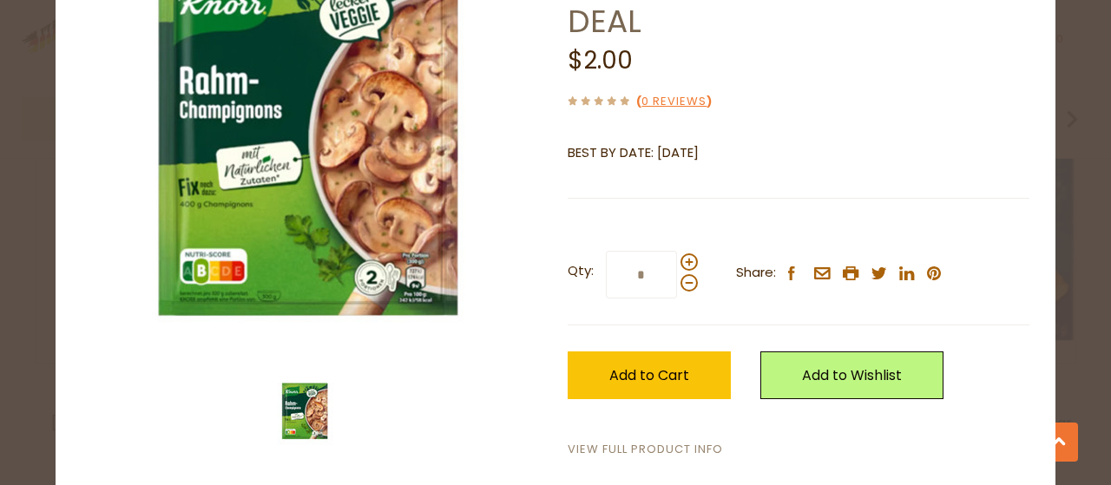
click at [652, 442] on link "View Full Product Info" at bounding box center [645, 450] width 155 height 18
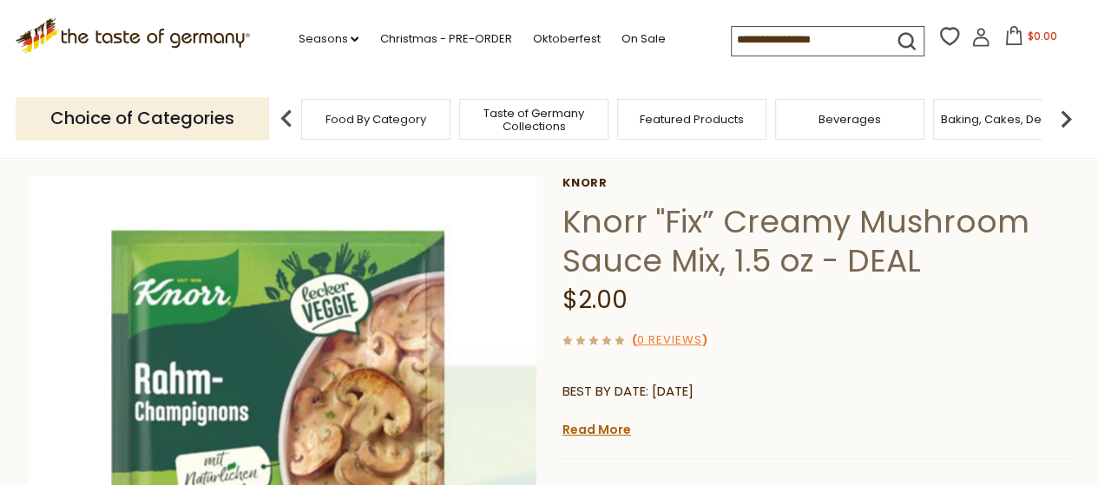
scroll to position [174, 0]
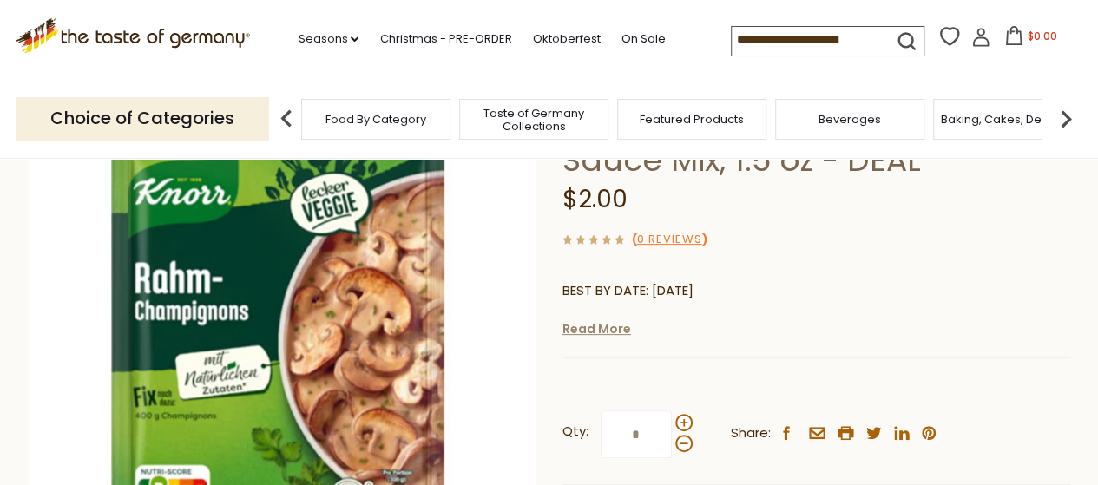
click at [599, 330] on link "Read More" at bounding box center [597, 328] width 69 height 17
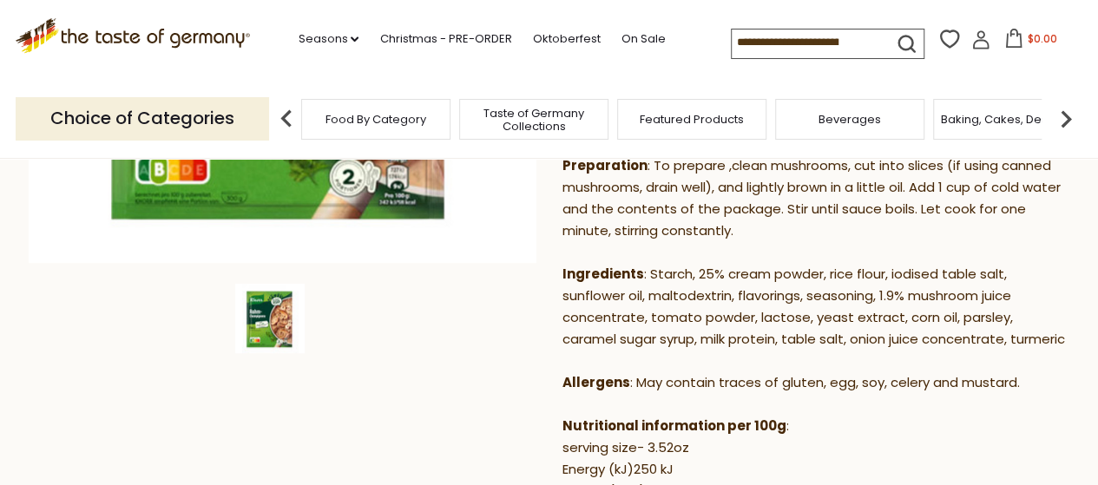
scroll to position [521, 0]
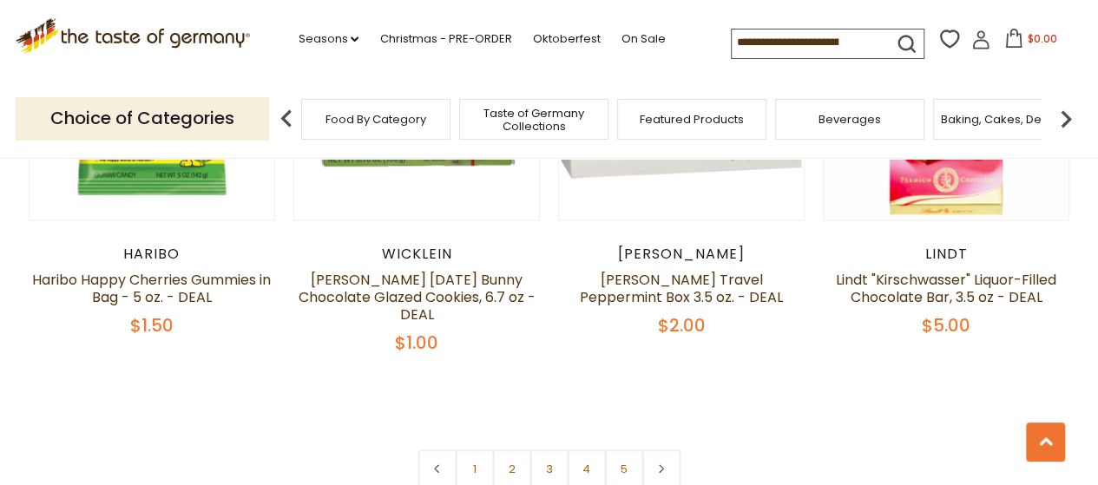
scroll to position [4004, 0]
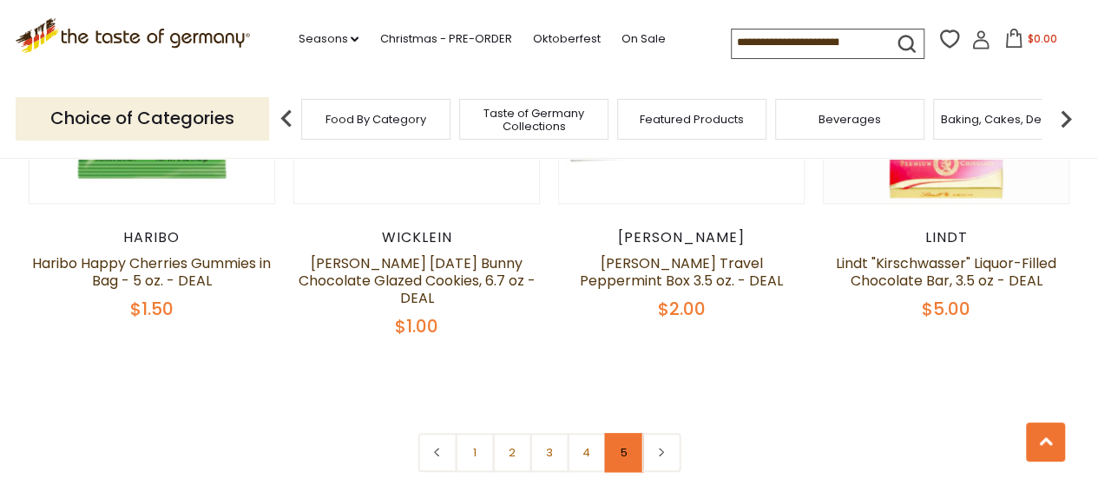
click at [625, 433] on link "5" at bounding box center [623, 452] width 39 height 39
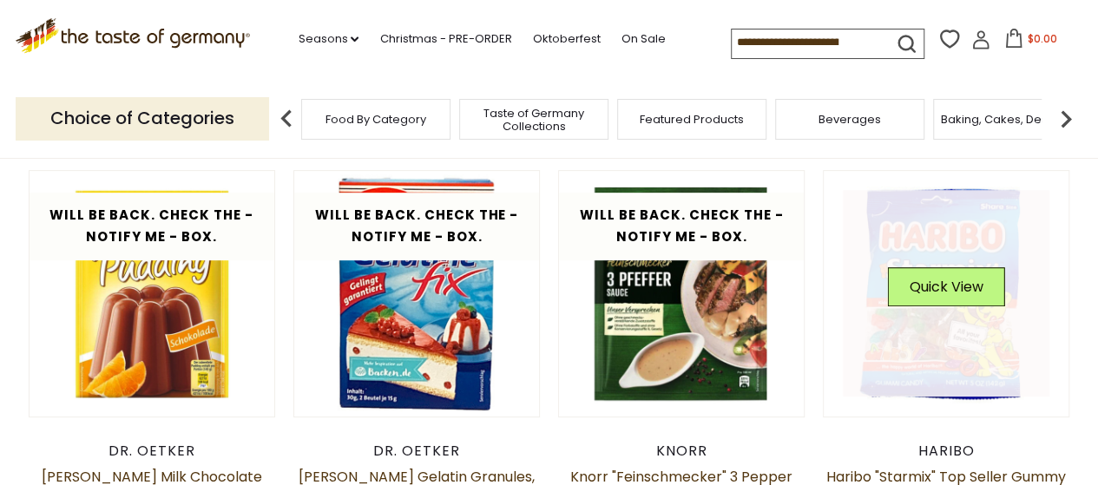
scroll to position [271, 0]
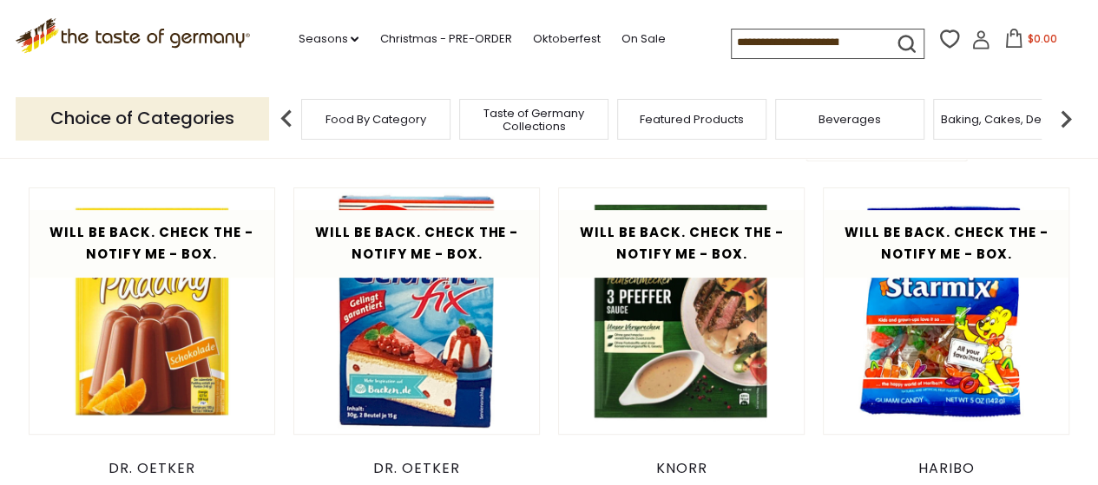
click at [682, 116] on span "Featured Products" at bounding box center [692, 119] width 104 height 13
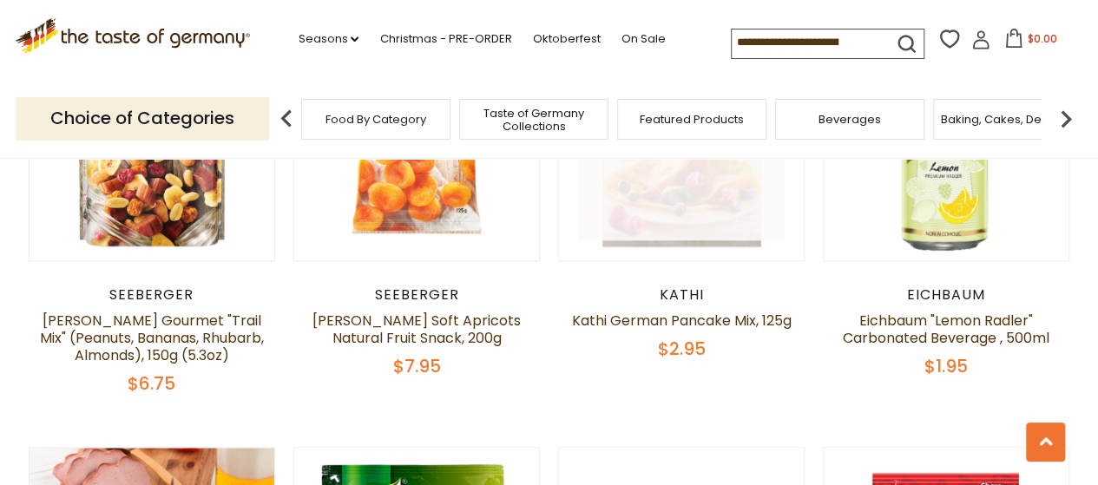
scroll to position [781, 0]
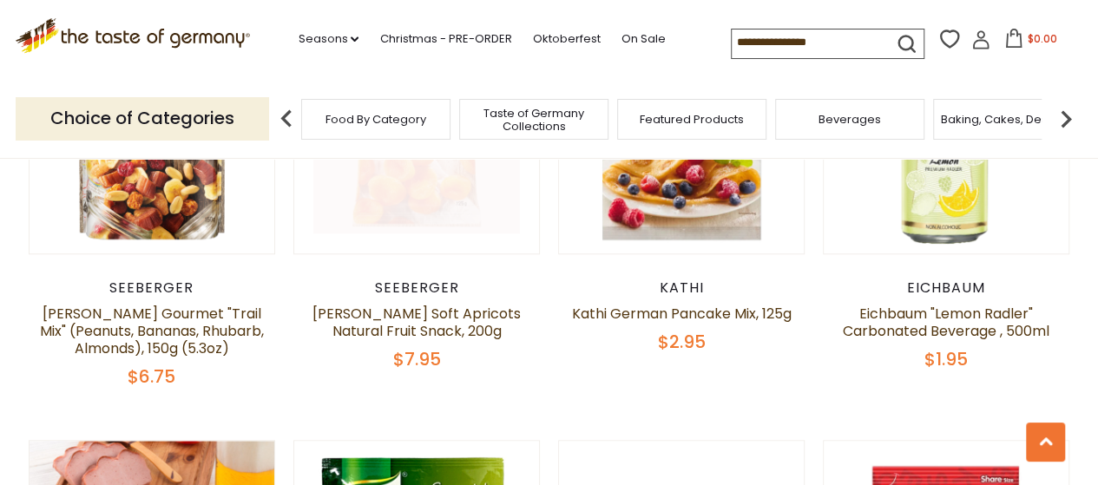
click at [419, 205] on link at bounding box center [416, 131] width 207 height 207
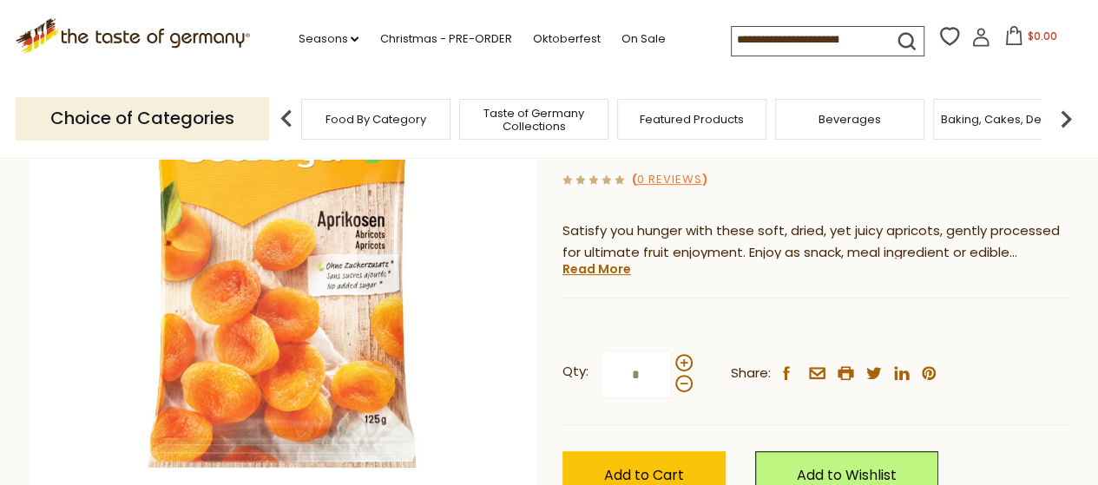
scroll to position [260, 0]
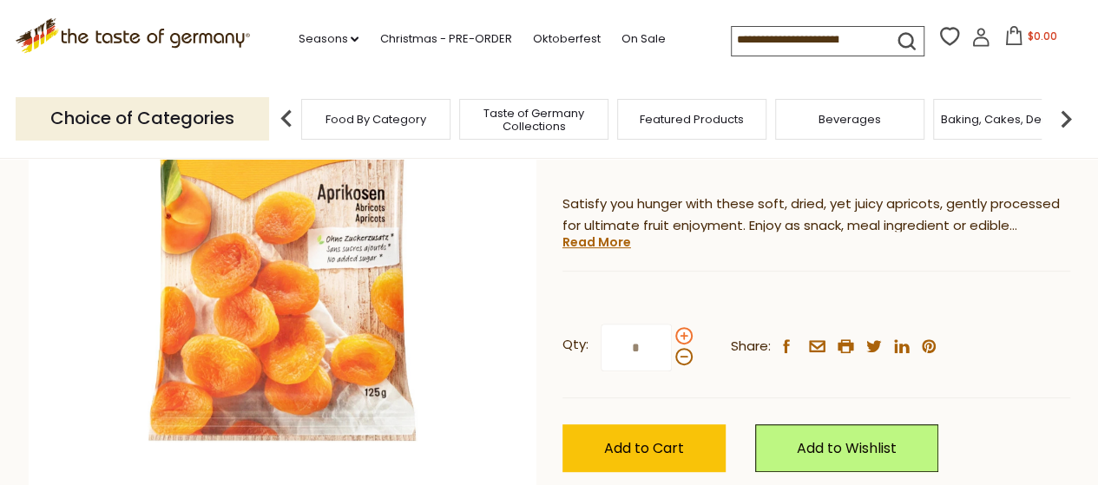
click at [684, 334] on span at bounding box center [684, 335] width 17 height 17
click at [672, 334] on input "*" at bounding box center [636, 348] width 71 height 48
type input "*"
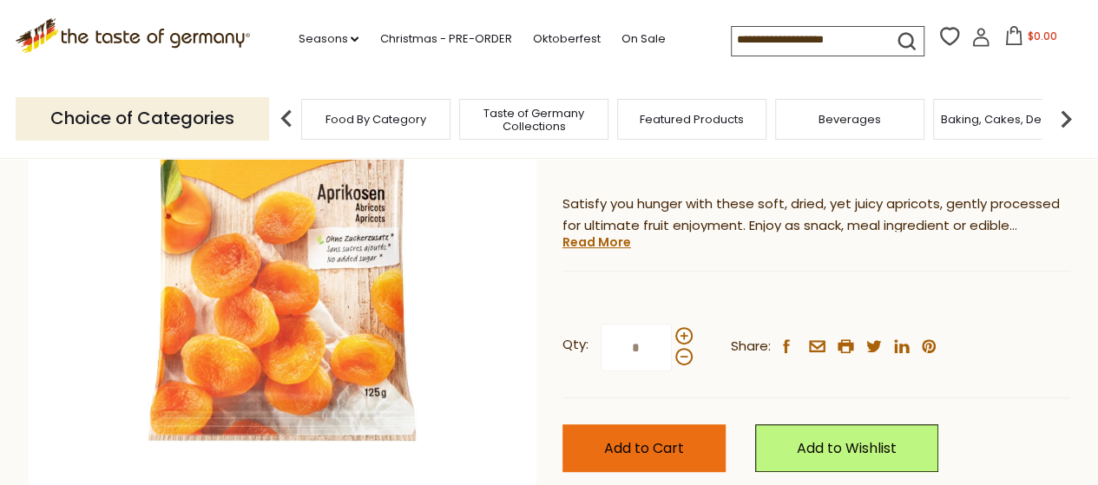
click at [639, 439] on span "Add to Cart" at bounding box center [644, 448] width 80 height 20
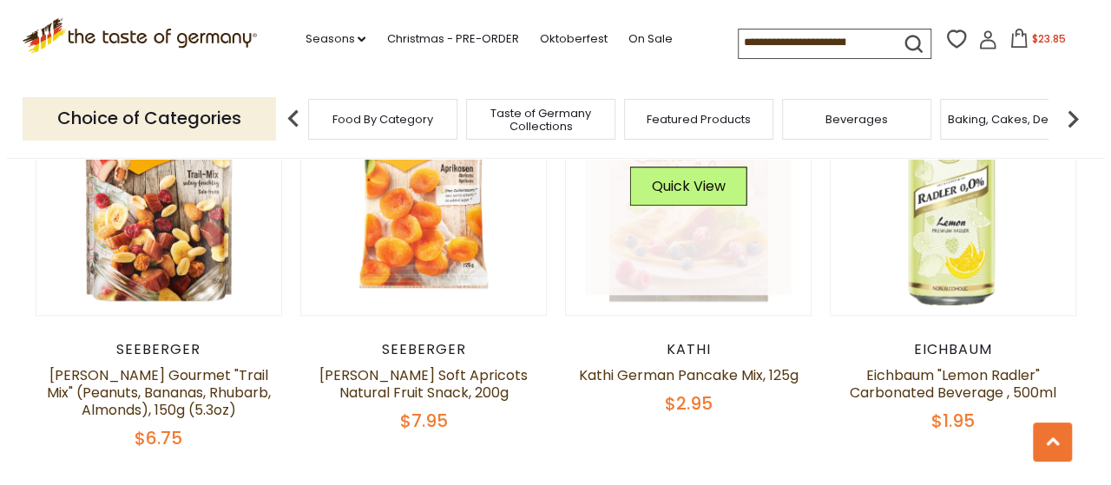
scroll to position [695, 0]
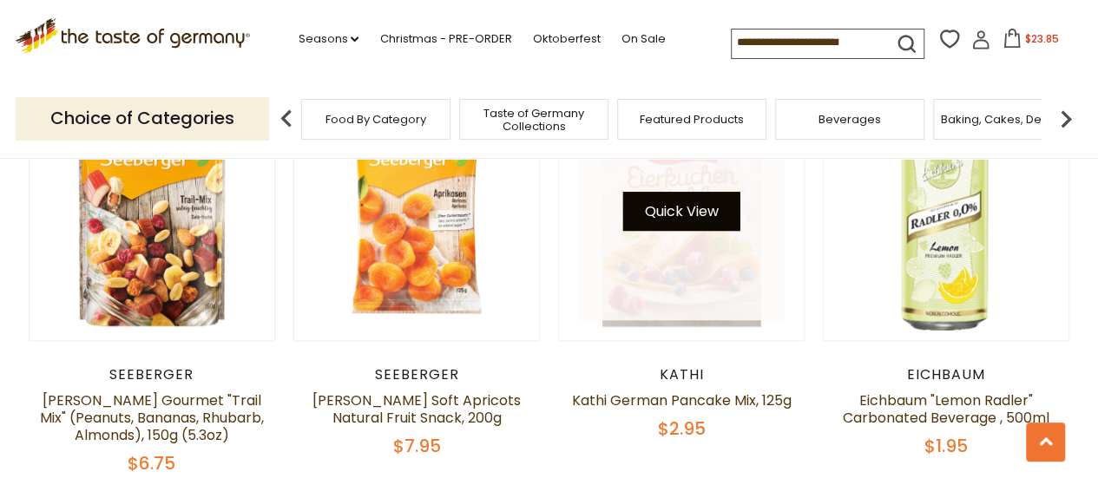
click at [689, 216] on button "Quick View" at bounding box center [681, 211] width 117 height 39
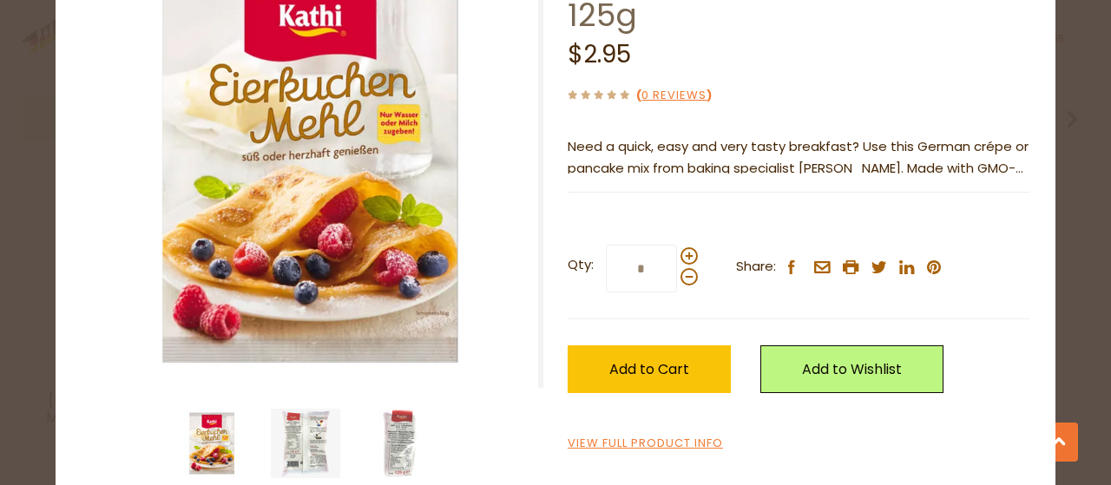
scroll to position [182, 0]
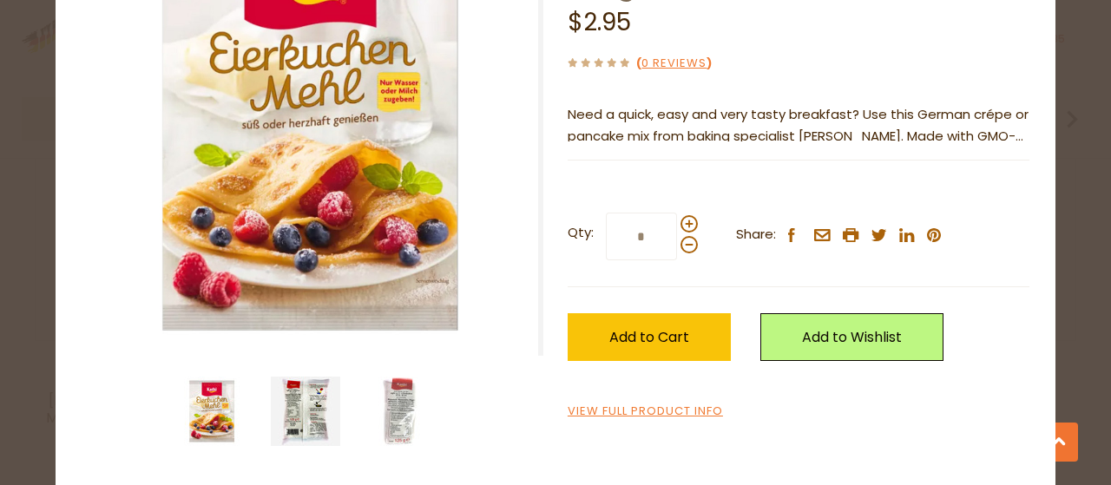
click at [306, 409] on img at bounding box center [305, 411] width 69 height 69
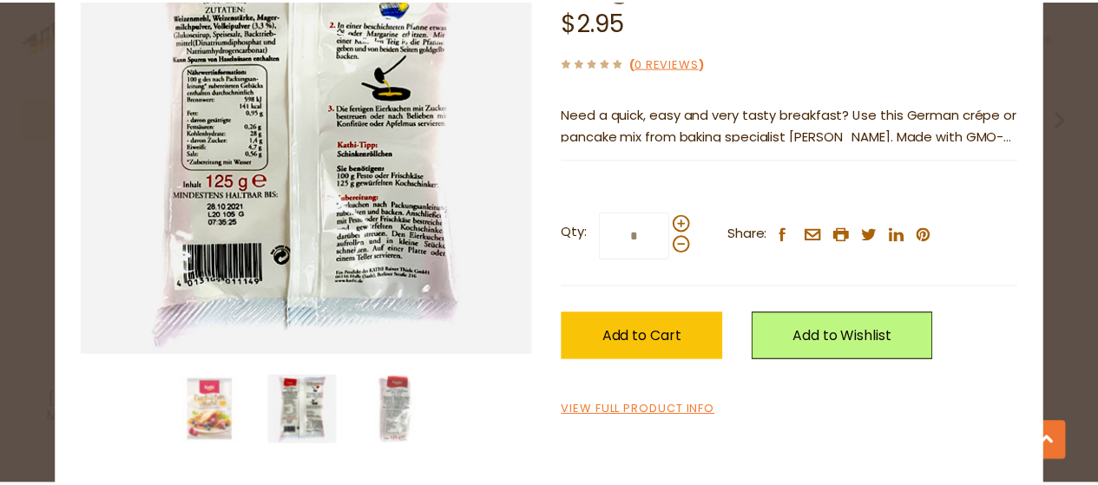
scroll to position [0, 0]
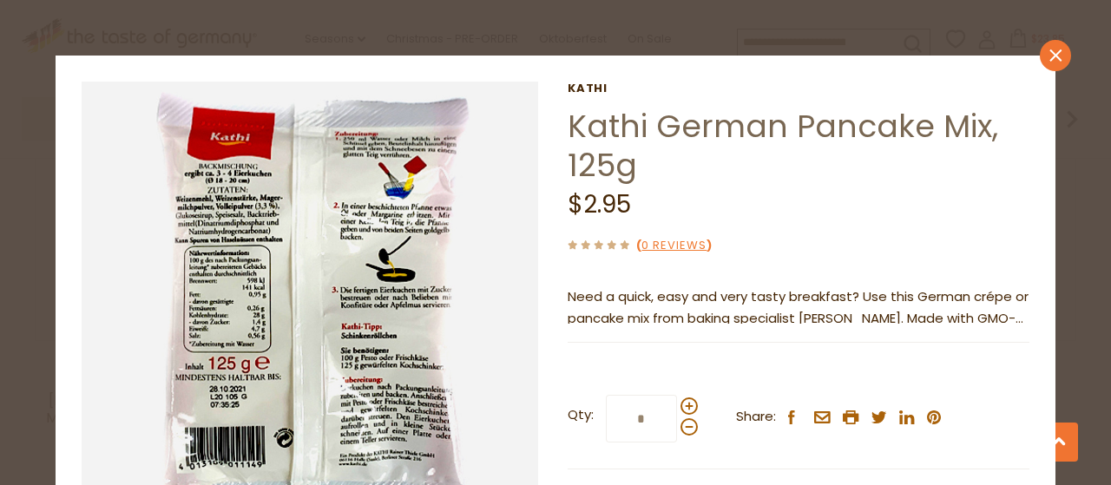
click at [1040, 62] on link "close" at bounding box center [1055, 55] width 31 height 31
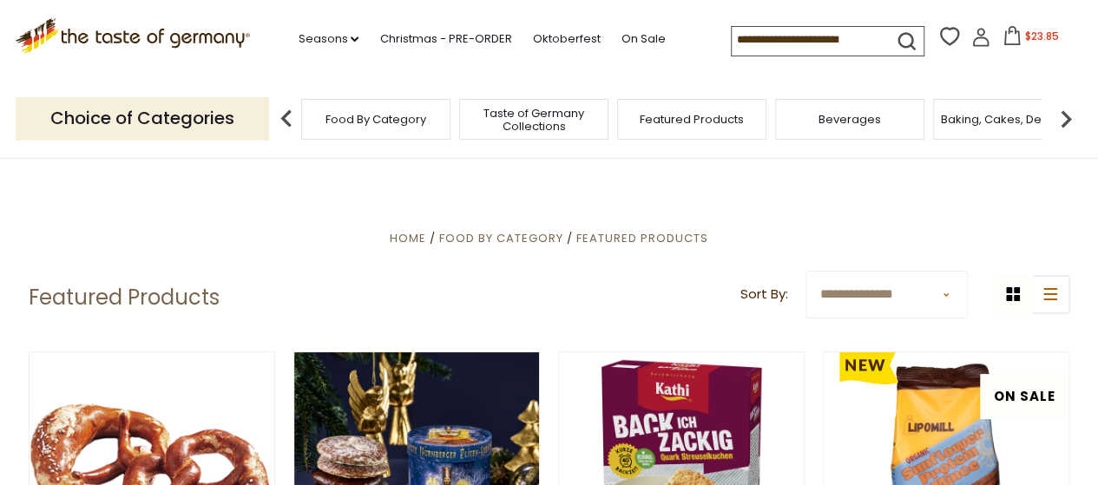
click at [1068, 124] on img at bounding box center [1066, 119] width 35 height 35
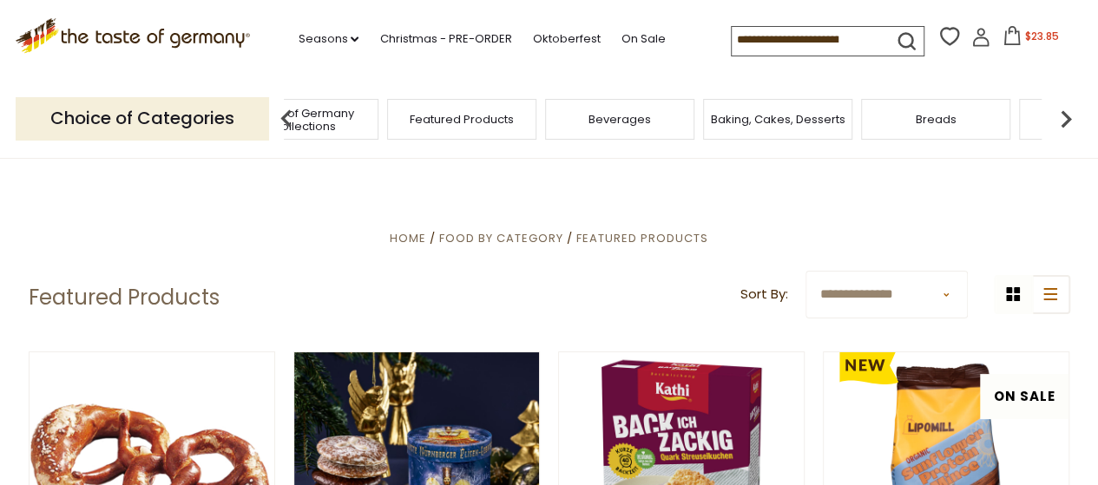
click at [1068, 124] on img at bounding box center [1066, 119] width 35 height 35
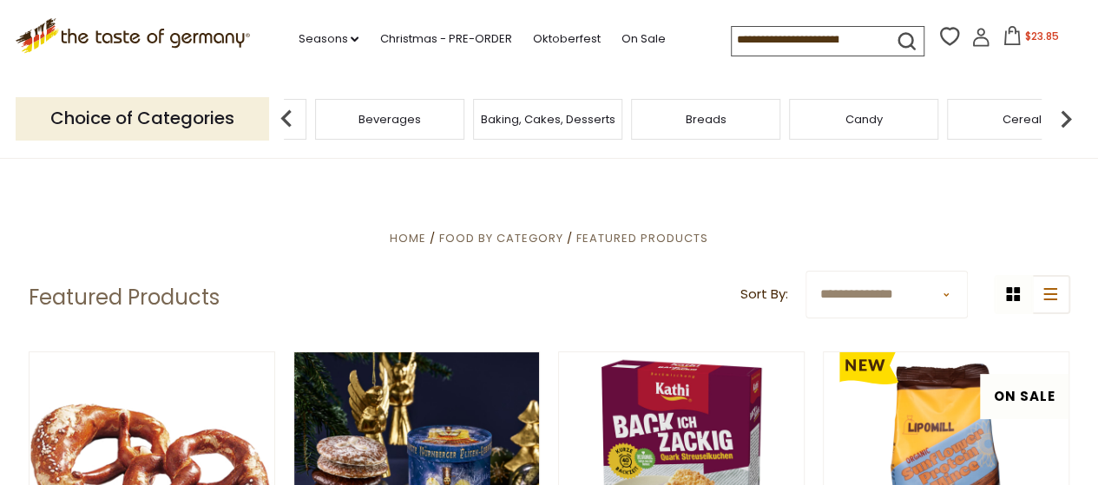
click at [1068, 124] on img at bounding box center [1066, 119] width 35 height 35
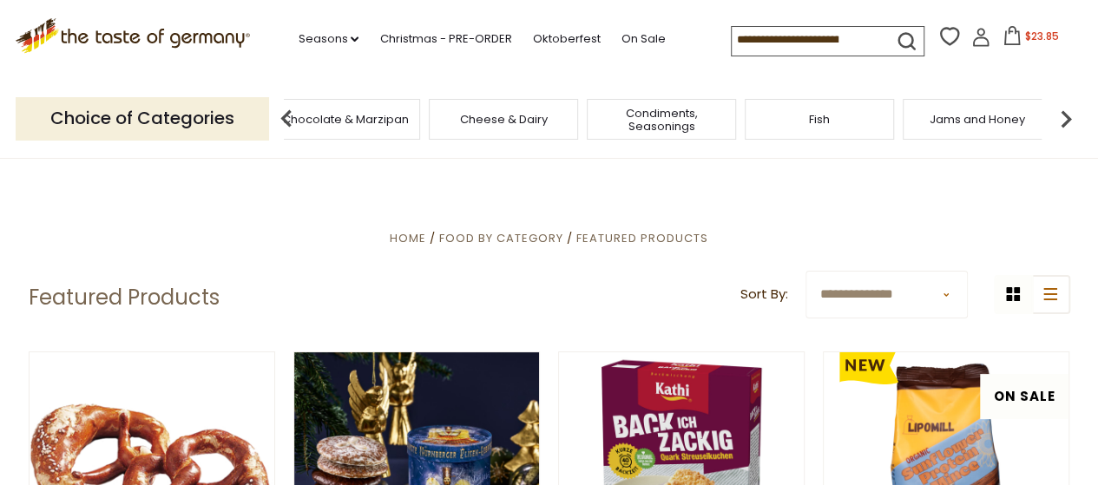
click at [1067, 124] on img at bounding box center [1066, 119] width 35 height 35
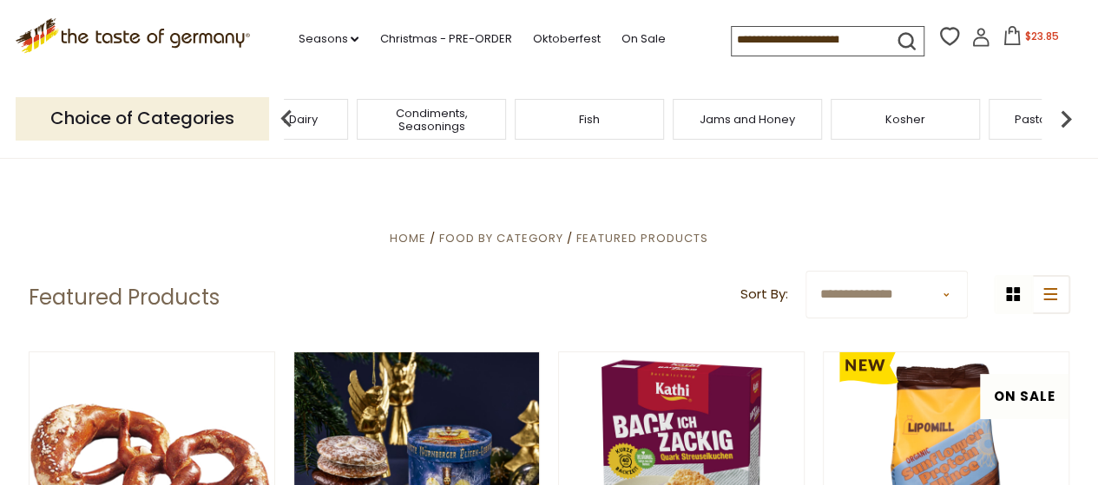
click at [1067, 124] on img at bounding box center [1066, 119] width 35 height 35
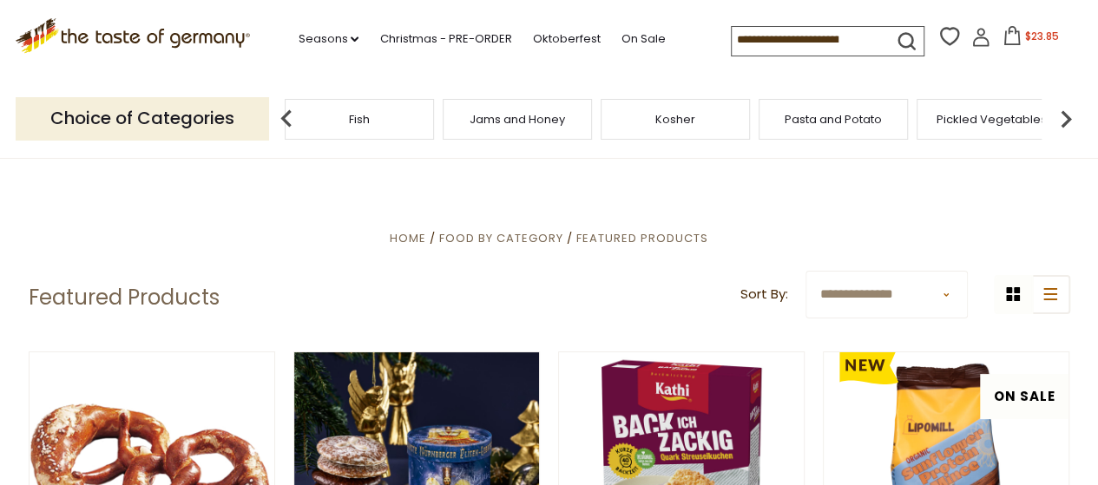
click at [1067, 124] on img at bounding box center [1066, 119] width 35 height 35
click at [1063, 119] on img at bounding box center [1066, 119] width 35 height 35
click at [1054, 117] on img at bounding box center [1066, 119] width 35 height 35
click at [919, 119] on span "Sausages" at bounding box center [933, 119] width 57 height 13
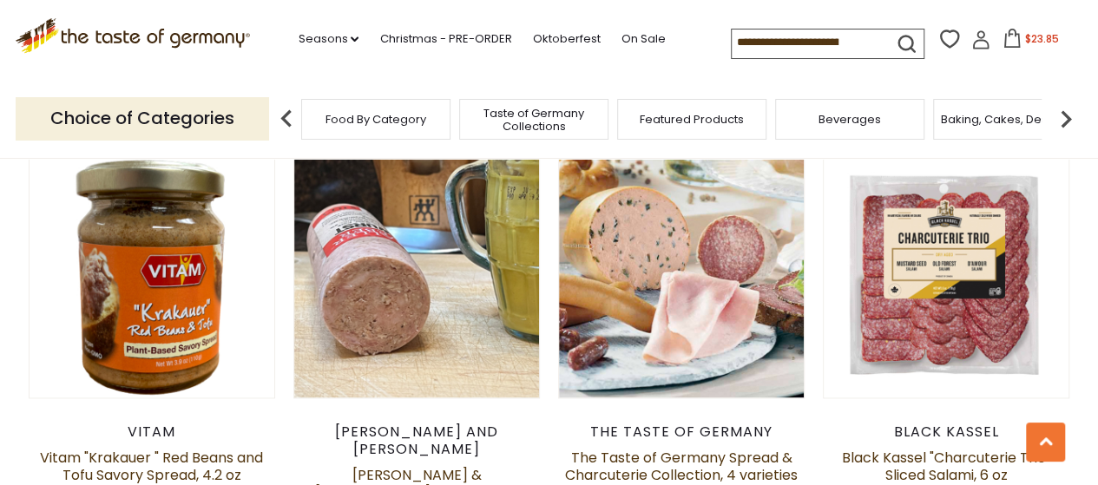
scroll to position [952, 0]
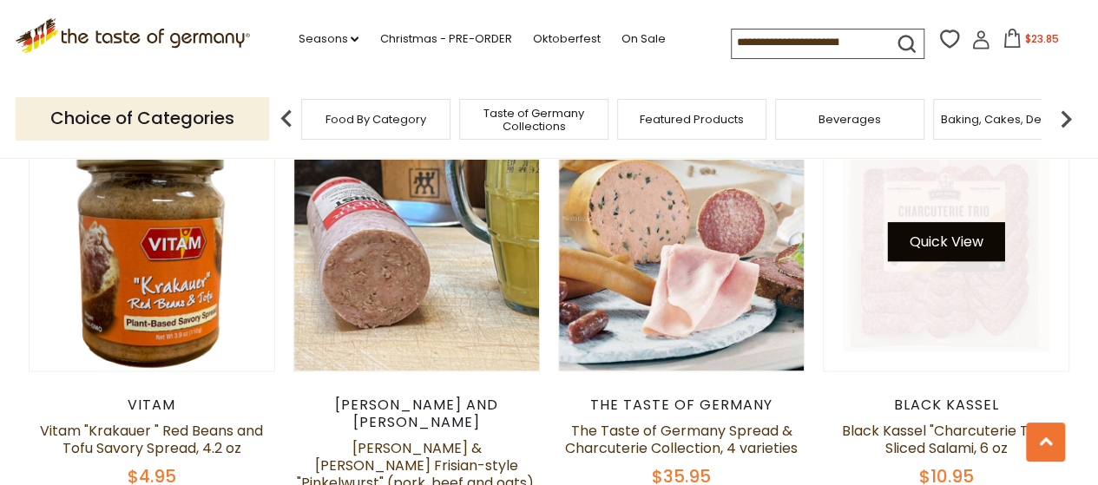
click at [964, 222] on button "Quick View" at bounding box center [946, 241] width 117 height 39
click at [927, 222] on button "Quick View" at bounding box center [946, 241] width 117 height 39
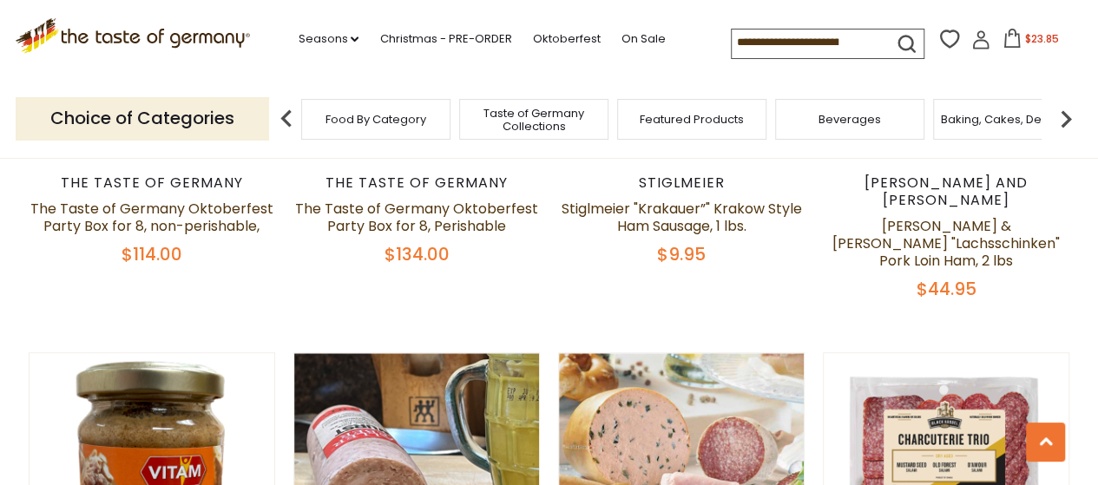
scroll to position [691, 0]
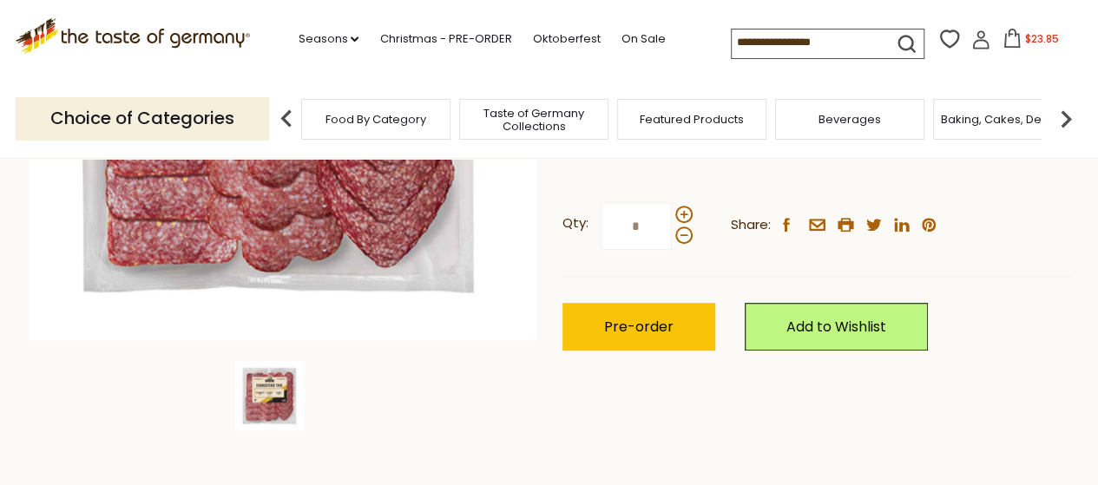
scroll to position [434, 0]
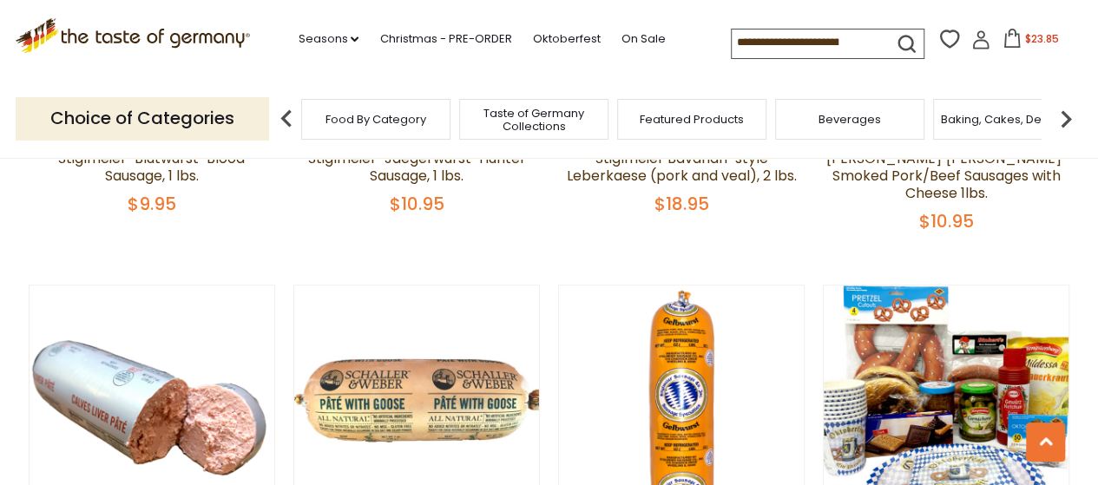
scroll to position [3708, 0]
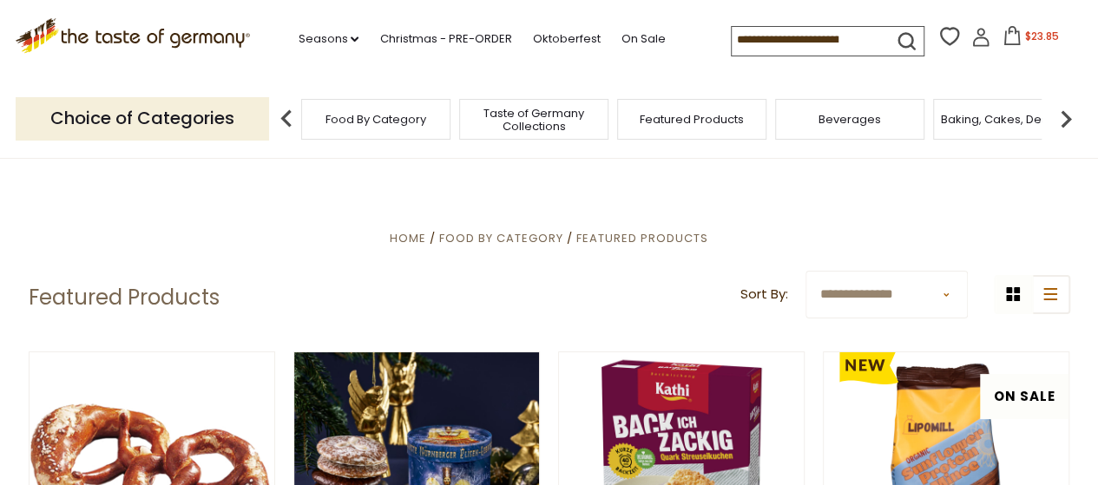
click at [1066, 112] on img at bounding box center [1066, 119] width 35 height 35
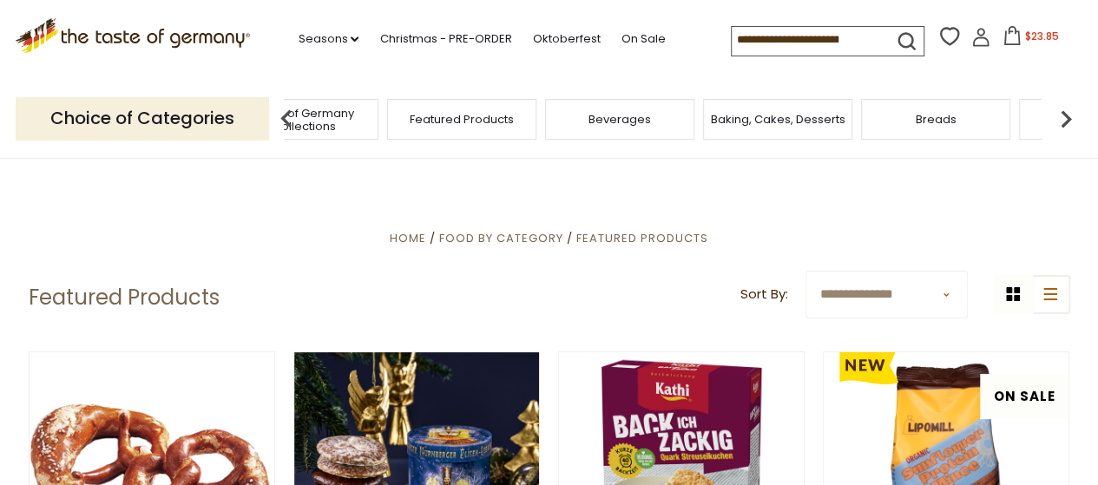
click at [1065, 118] on img at bounding box center [1066, 119] width 35 height 35
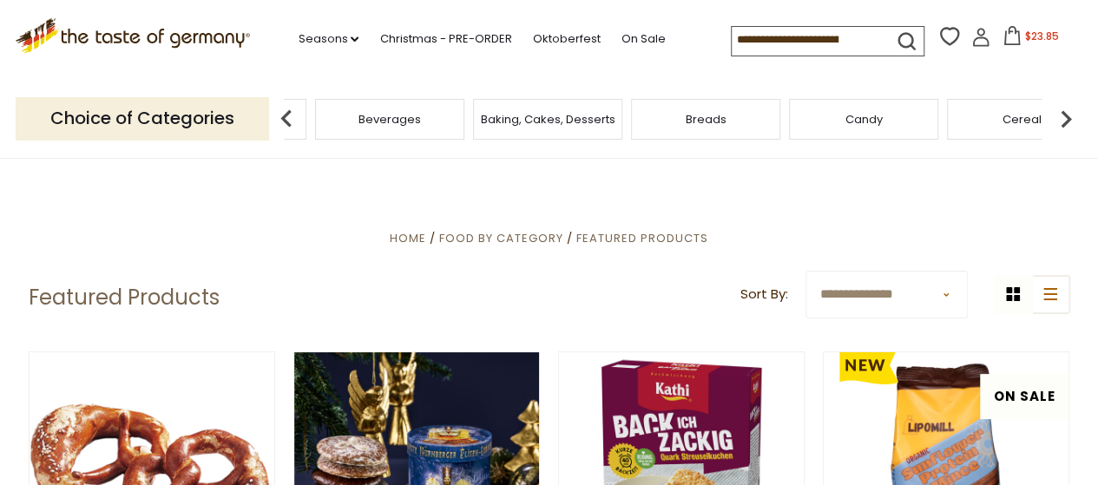
click at [1065, 118] on img at bounding box center [1066, 119] width 35 height 35
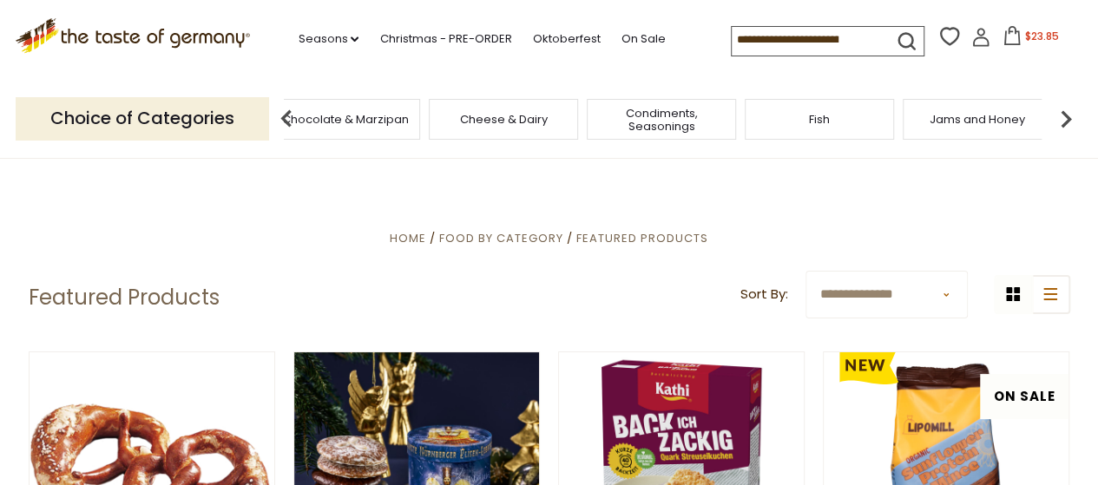
click at [1065, 118] on img at bounding box center [1066, 119] width 35 height 35
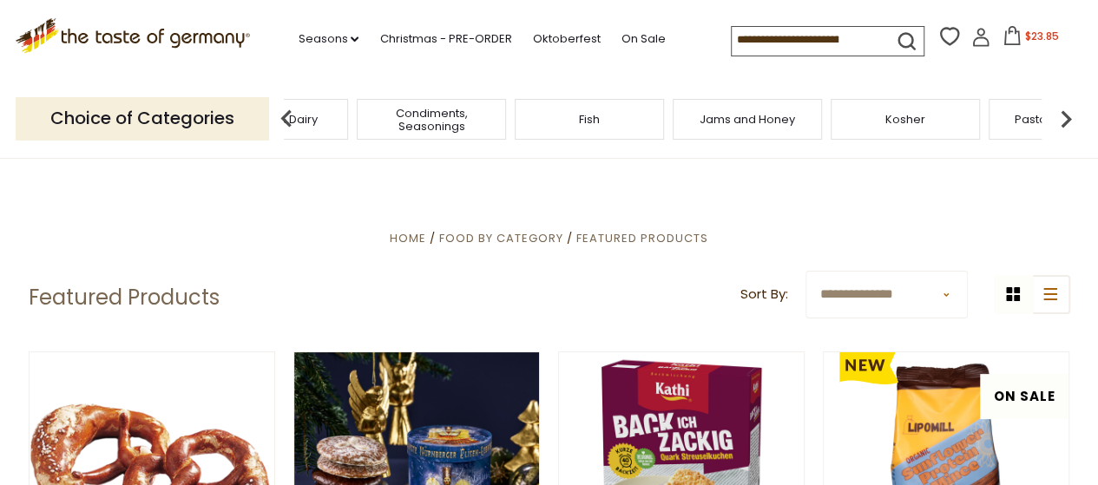
click at [1065, 118] on img at bounding box center [1066, 119] width 35 height 35
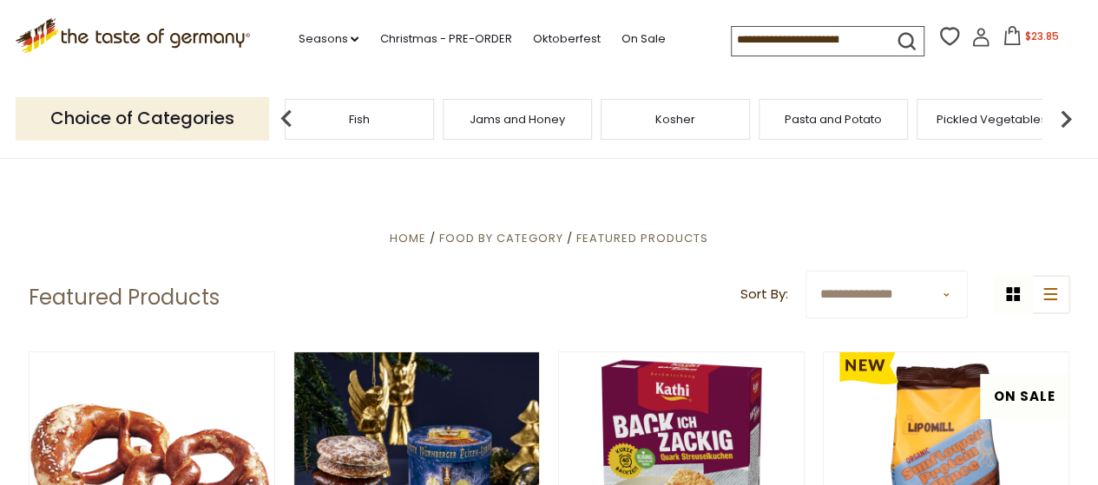
click at [1065, 118] on img at bounding box center [1066, 119] width 35 height 35
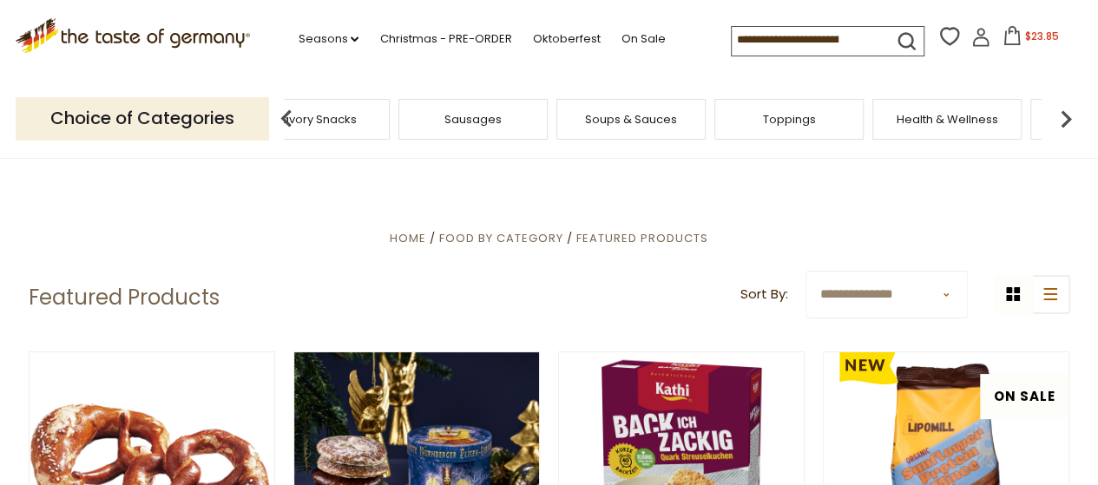
click at [1065, 118] on img at bounding box center [1066, 119] width 35 height 35
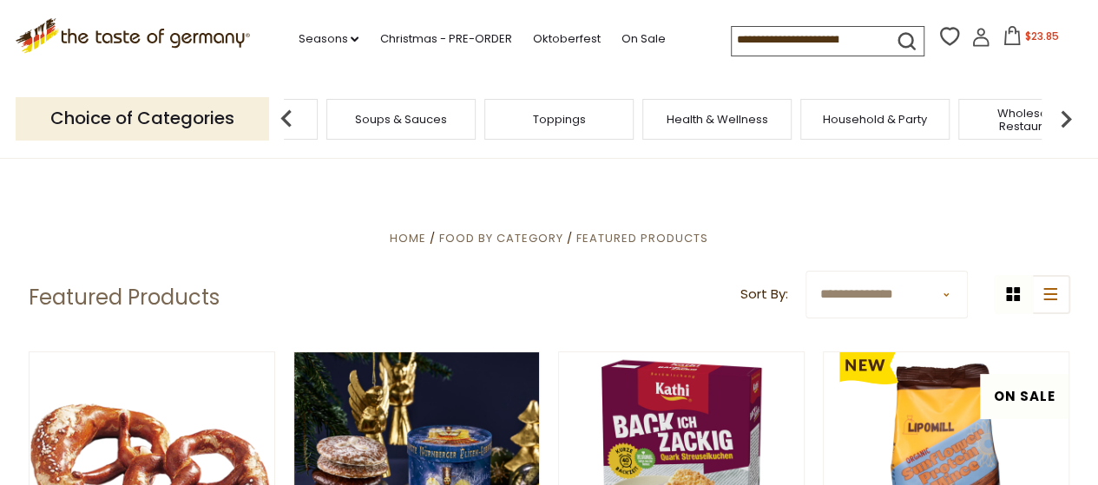
click at [1065, 118] on img at bounding box center [1066, 119] width 35 height 35
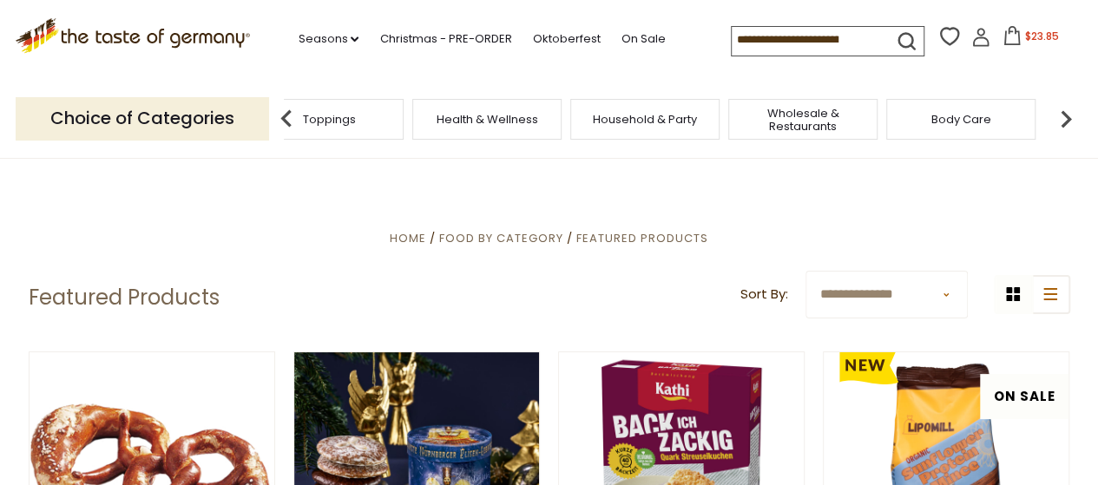
click at [1065, 118] on img at bounding box center [1066, 119] width 35 height 35
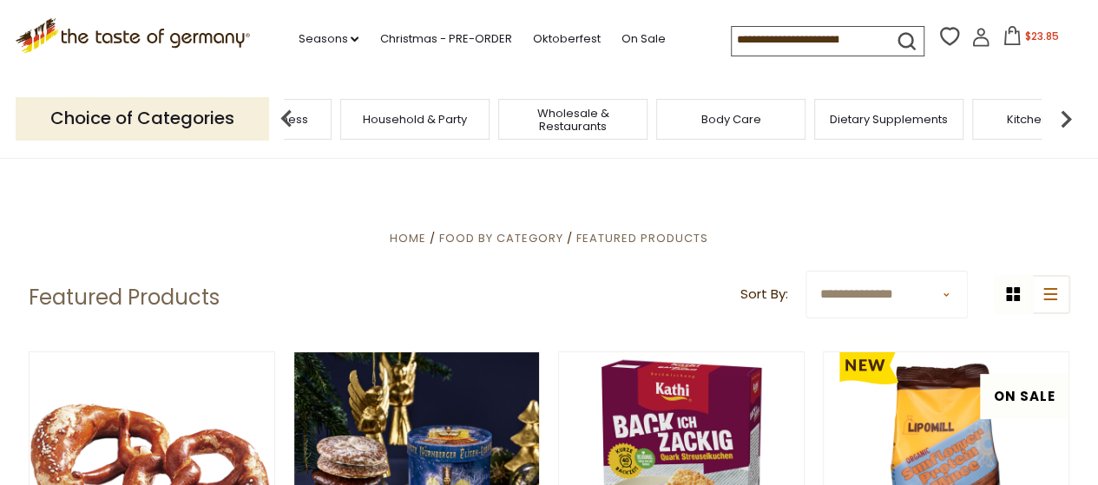
click at [1065, 118] on img at bounding box center [1066, 119] width 35 height 35
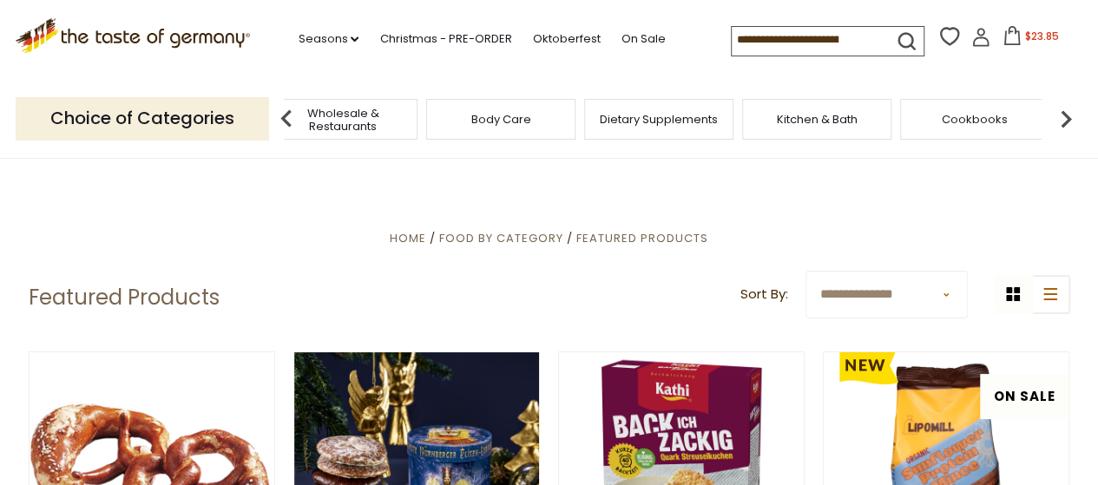
click at [1065, 118] on img at bounding box center [1066, 119] width 35 height 35
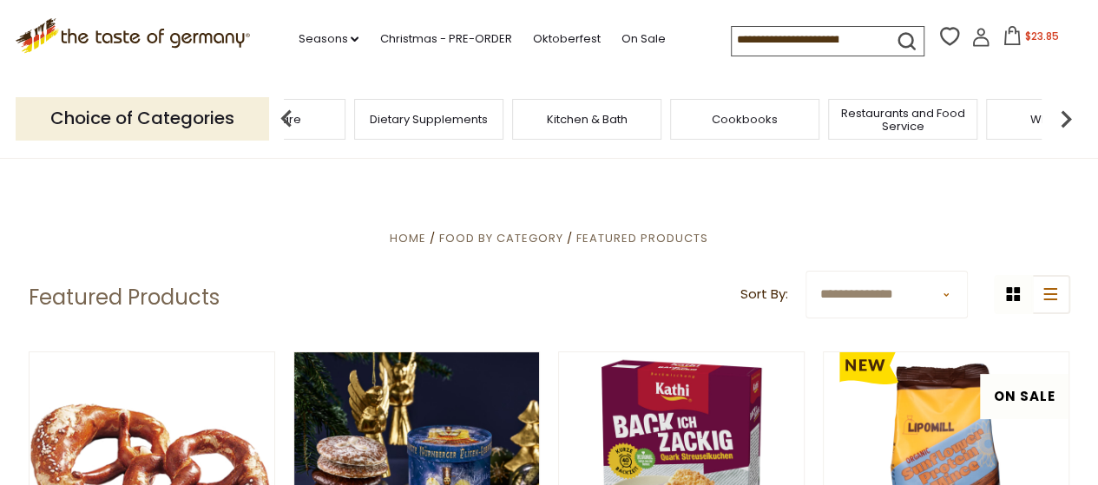
click at [1068, 115] on img at bounding box center [1066, 119] width 35 height 35
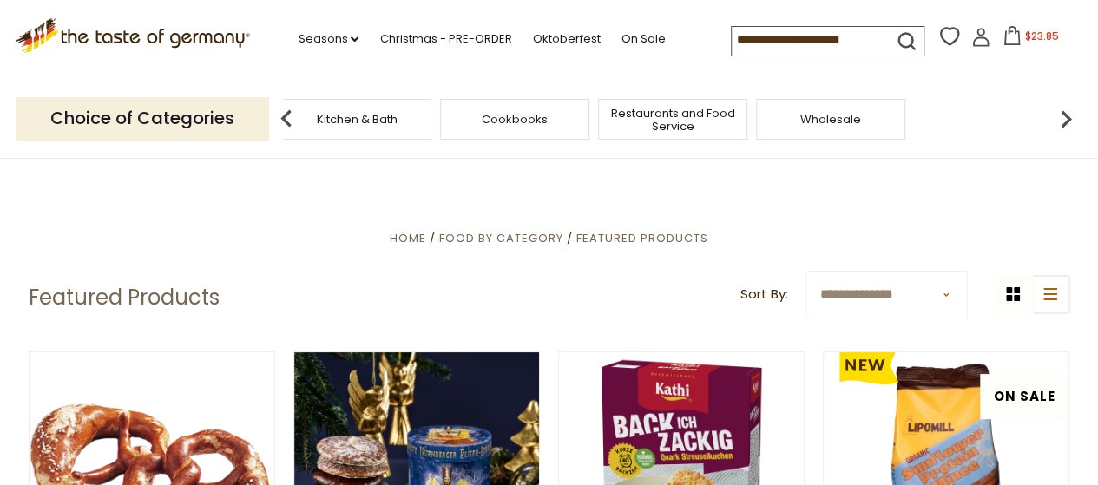
click at [281, 124] on img at bounding box center [286, 119] width 35 height 35
click at [1070, 122] on img at bounding box center [1066, 119] width 35 height 35
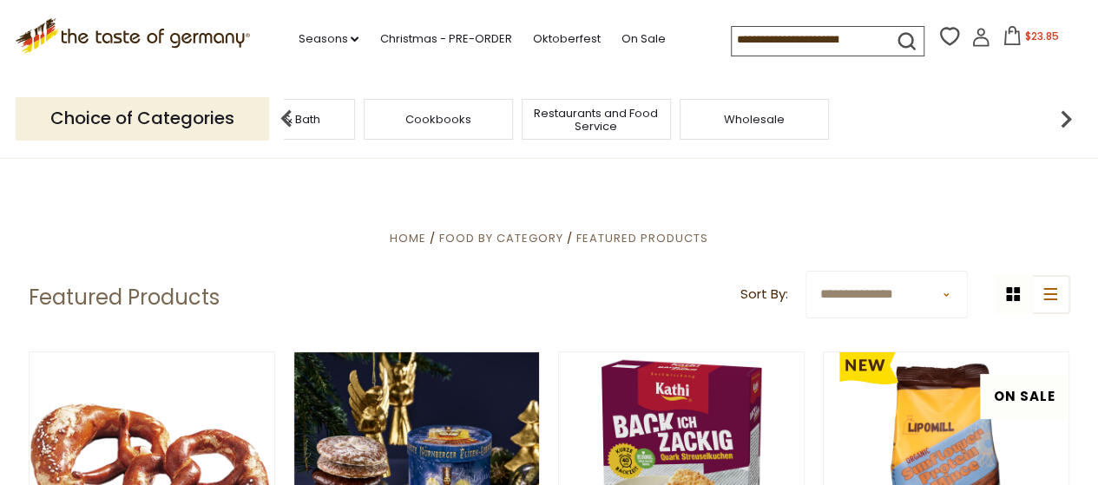
click at [292, 114] on img at bounding box center [286, 119] width 35 height 35
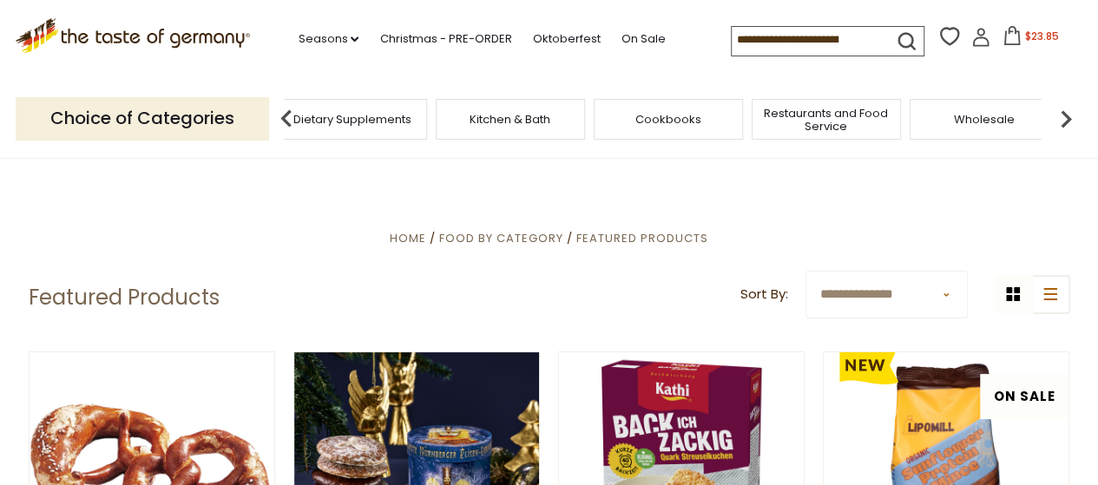
click at [519, 126] on span "Kitchen & Bath" at bounding box center [510, 119] width 81 height 13
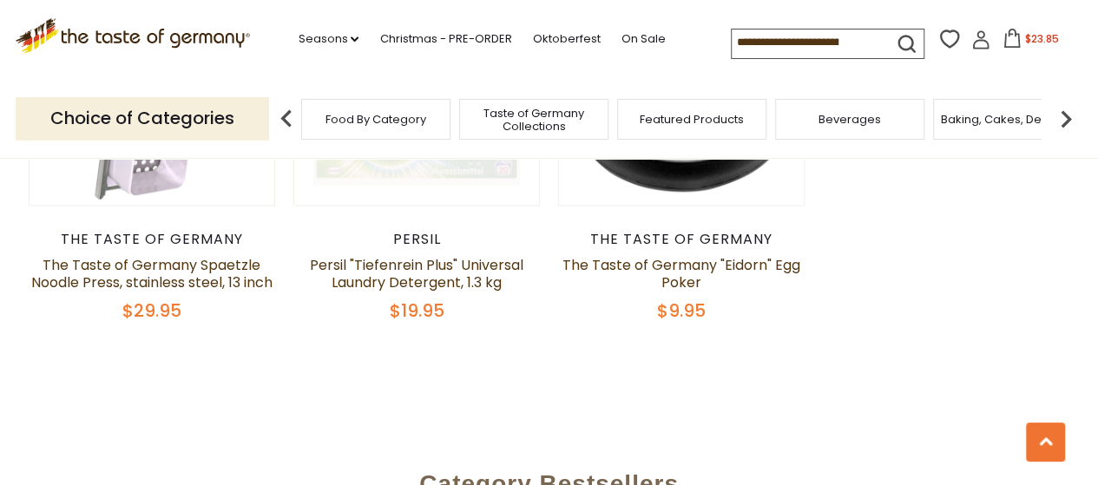
scroll to position [1042, 0]
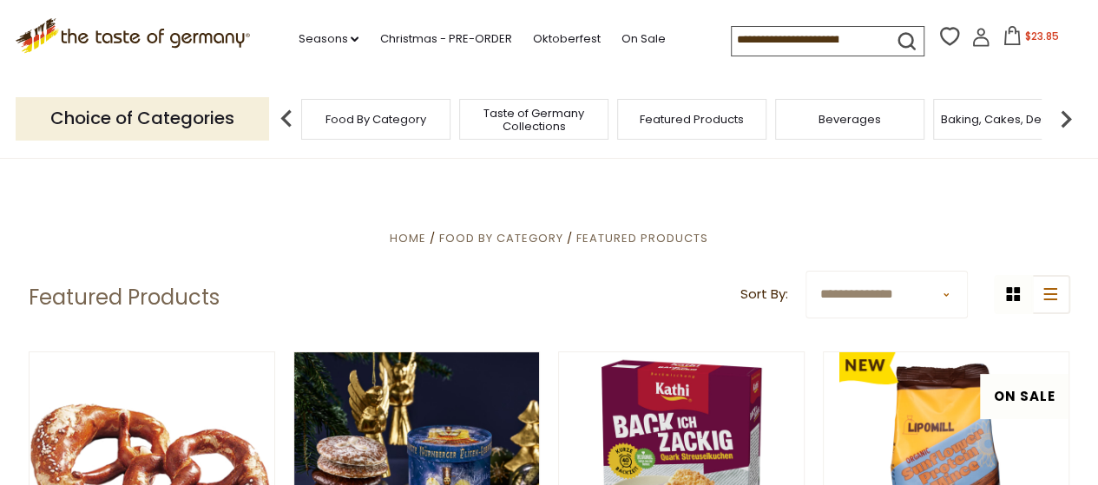
click at [1065, 121] on img at bounding box center [1066, 119] width 35 height 35
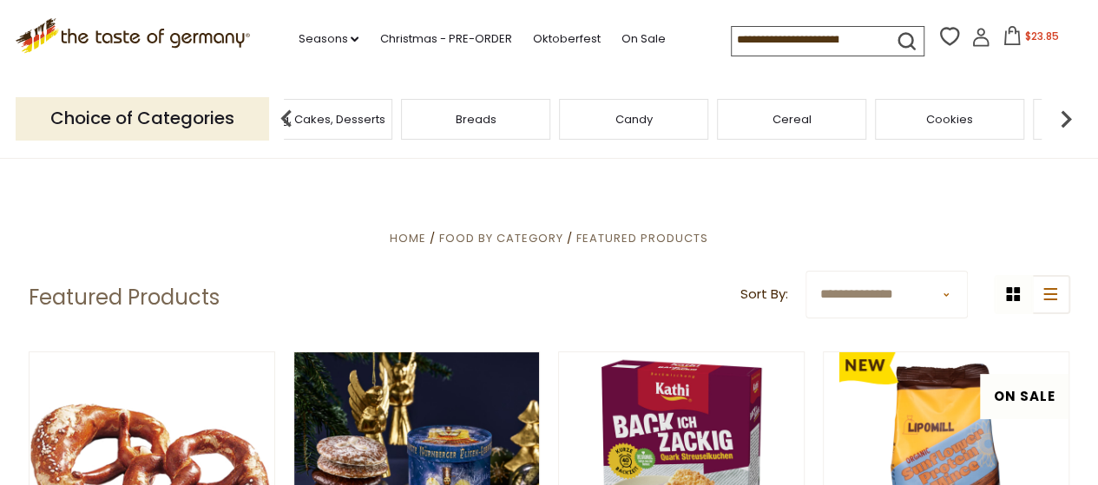
click at [1065, 121] on img at bounding box center [1066, 119] width 35 height 35
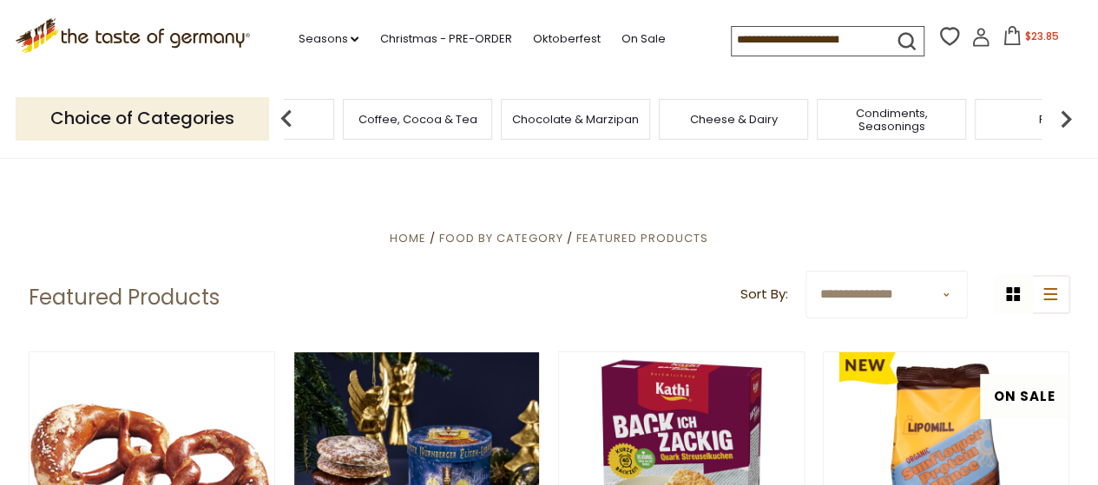
click at [1065, 121] on img at bounding box center [1066, 119] width 35 height 35
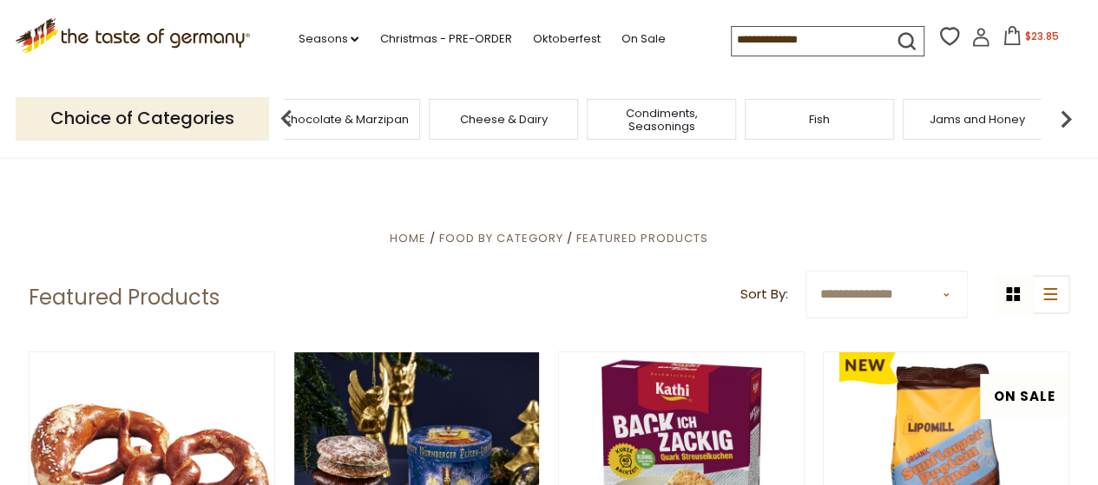
click at [1065, 121] on img at bounding box center [1066, 119] width 35 height 35
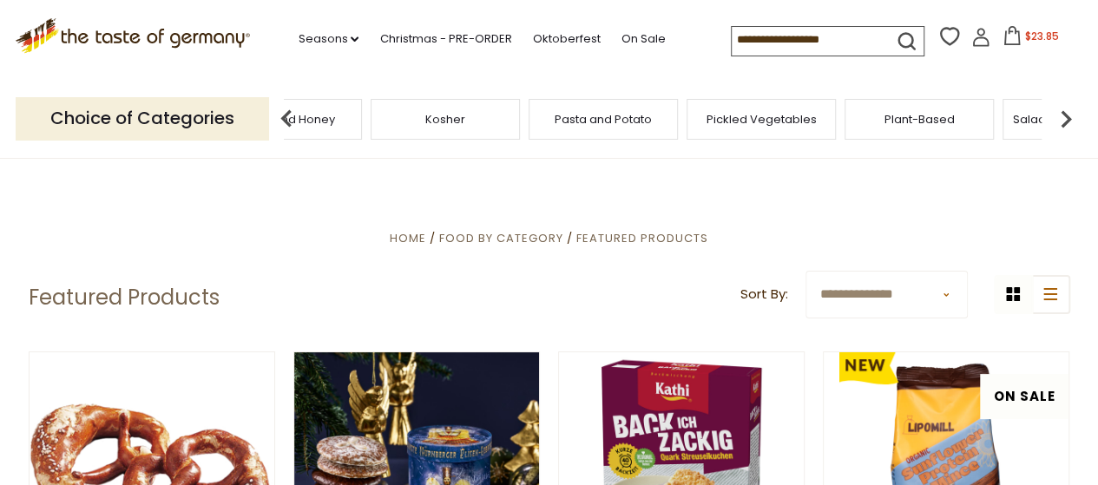
click at [1065, 121] on img at bounding box center [1066, 119] width 35 height 35
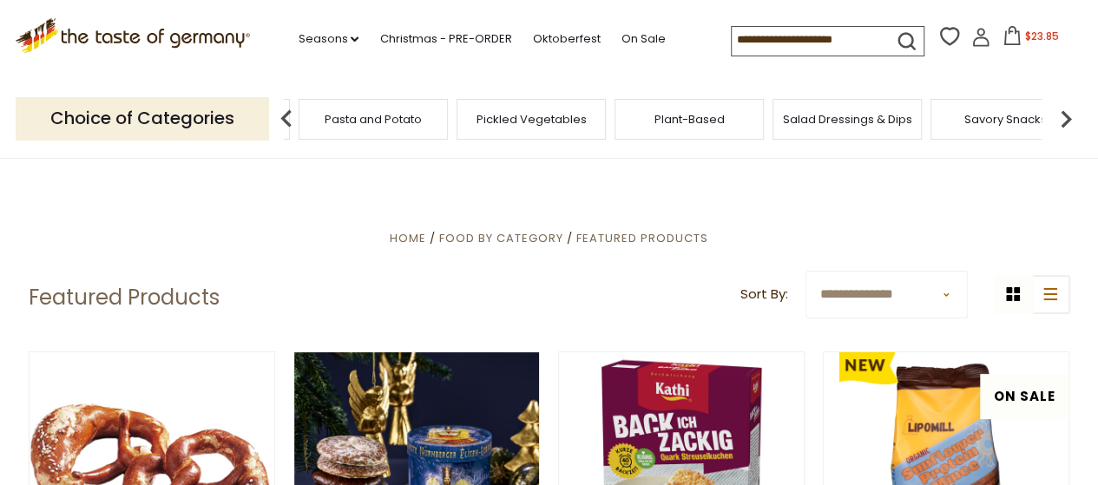
click at [1065, 121] on img at bounding box center [1066, 119] width 35 height 35
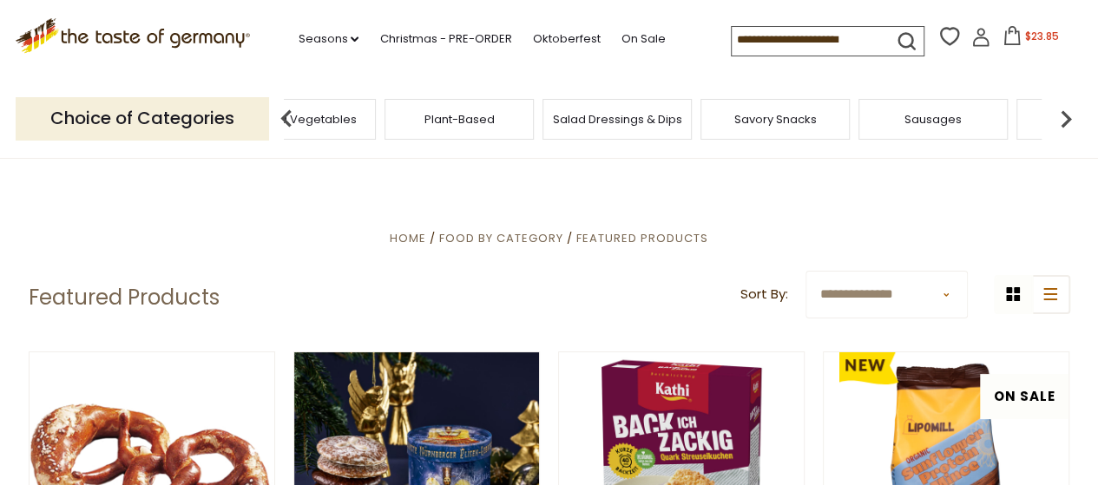
click at [1065, 121] on img at bounding box center [1066, 119] width 35 height 35
click at [1073, 110] on img at bounding box center [1066, 119] width 35 height 35
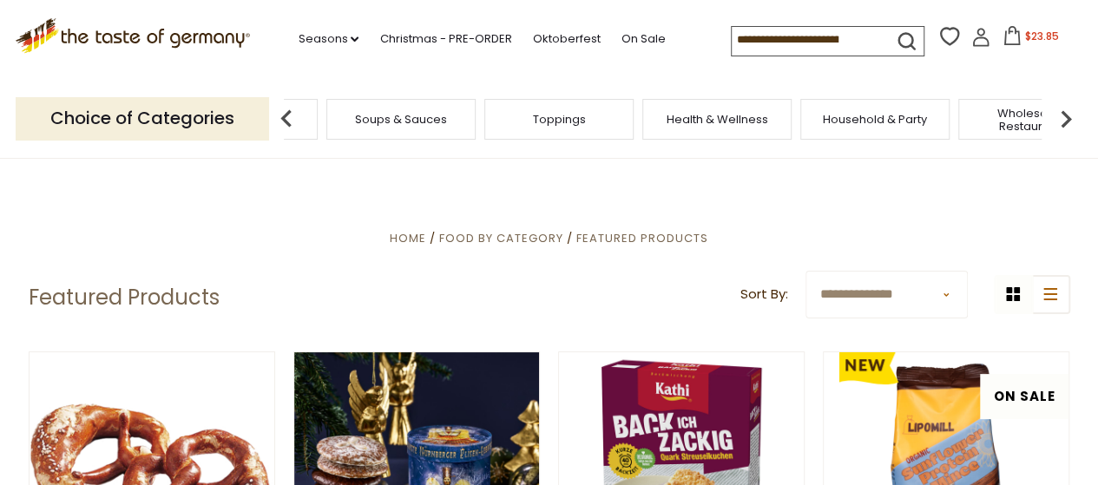
click at [1073, 110] on img at bounding box center [1066, 119] width 35 height 35
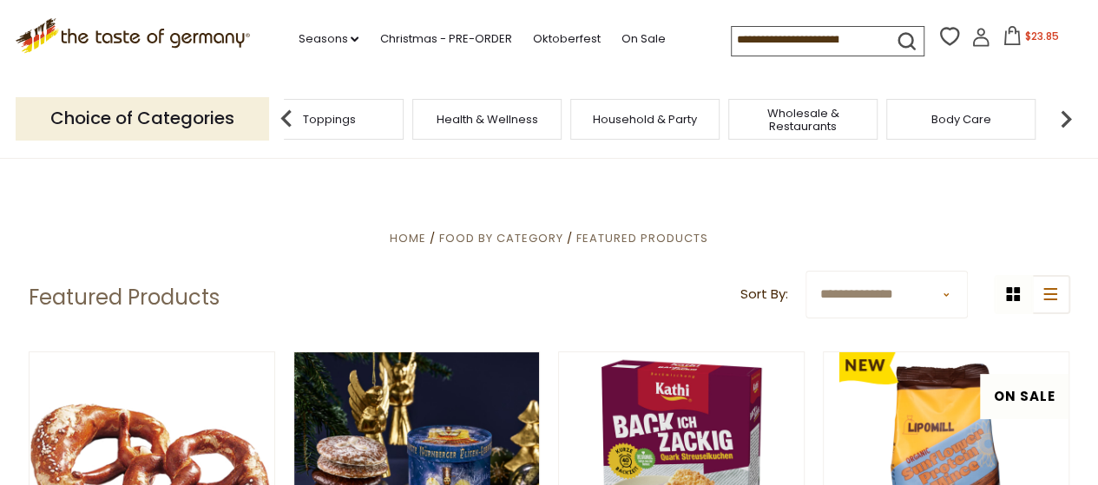
click at [1073, 110] on img at bounding box center [1066, 119] width 35 height 35
click at [656, 118] on span "Dietary Supplements" at bounding box center [659, 119] width 118 height 13
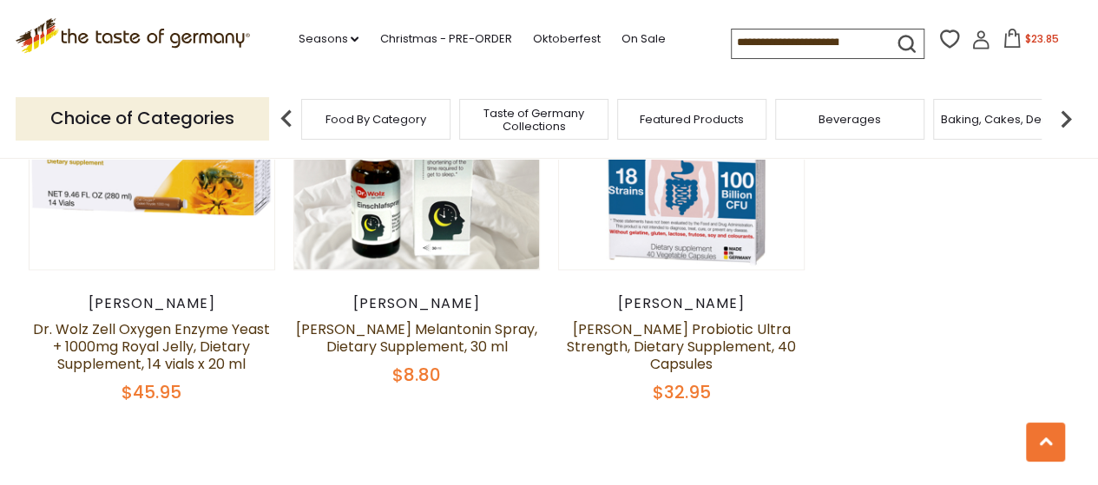
scroll to position [1129, 0]
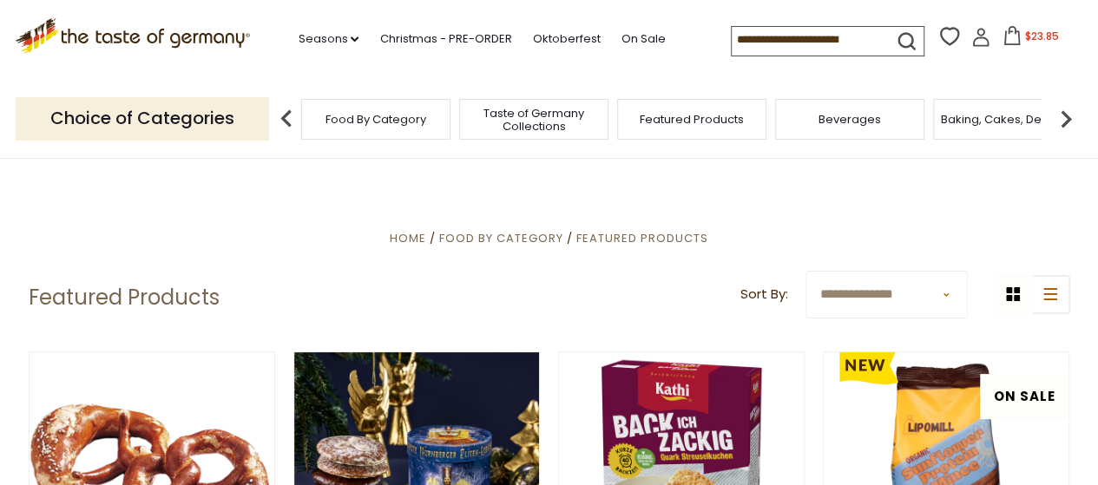
click at [1061, 116] on img at bounding box center [1066, 119] width 35 height 35
click at [1063, 117] on img at bounding box center [1066, 119] width 35 height 35
click at [1063, 118] on img at bounding box center [1066, 119] width 35 height 35
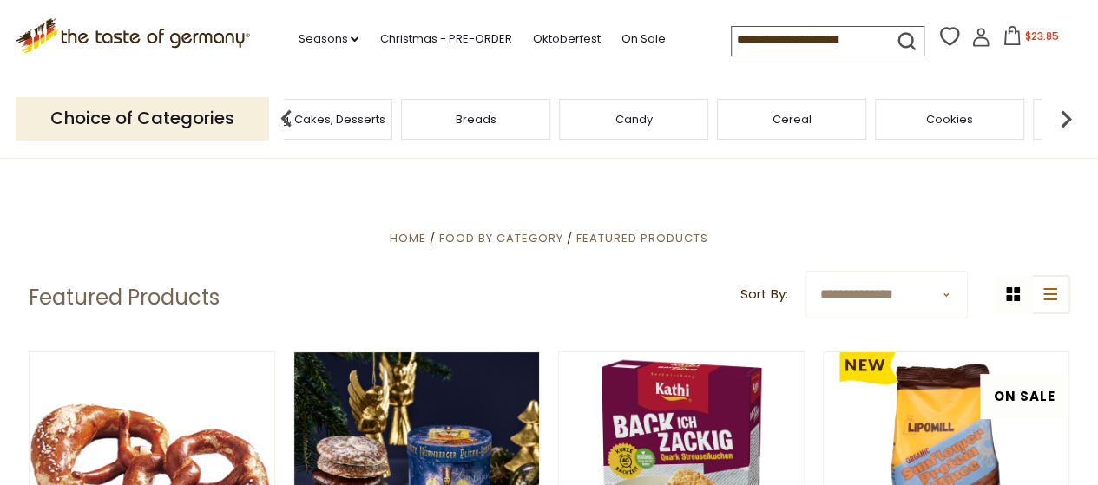
click at [1064, 119] on img at bounding box center [1066, 119] width 35 height 35
click at [1065, 120] on img at bounding box center [1066, 119] width 35 height 35
click at [1065, 121] on img at bounding box center [1066, 119] width 35 height 35
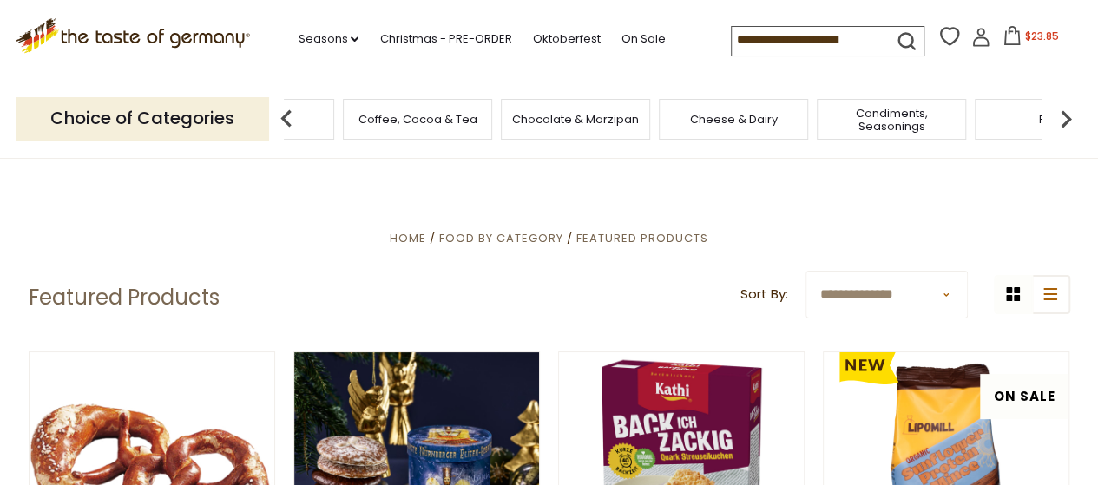
click at [1065, 121] on img at bounding box center [1066, 119] width 35 height 35
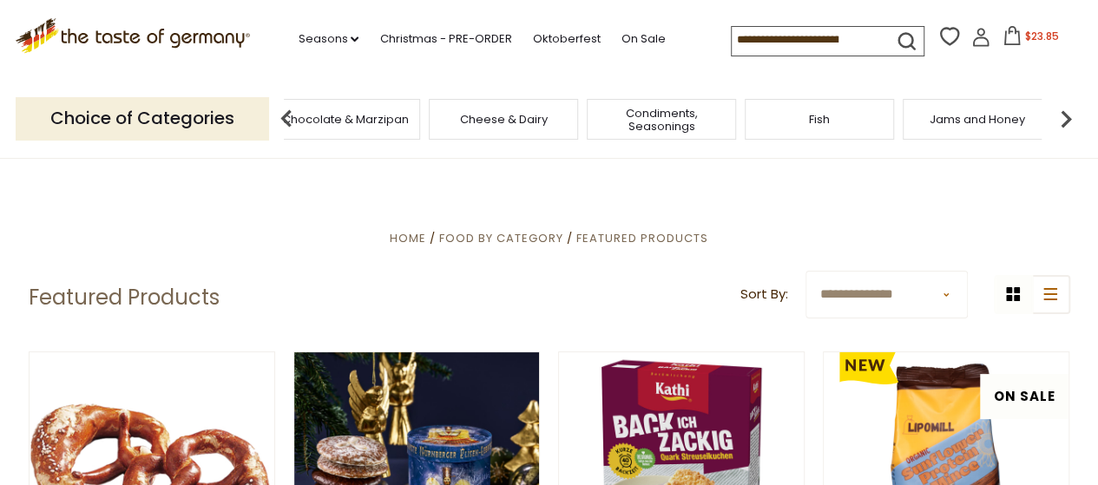
click at [1065, 121] on img at bounding box center [1066, 119] width 35 height 35
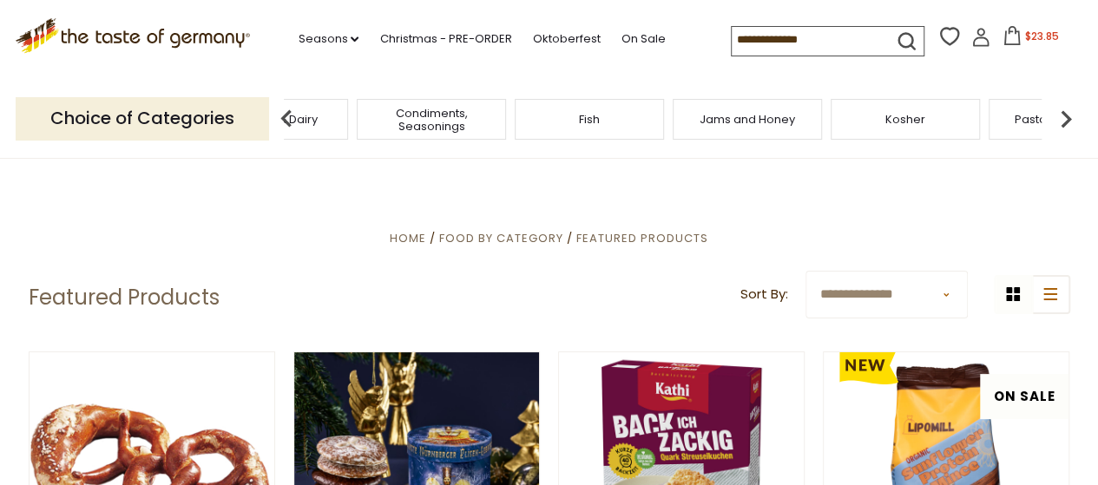
click at [1065, 121] on img at bounding box center [1066, 119] width 35 height 35
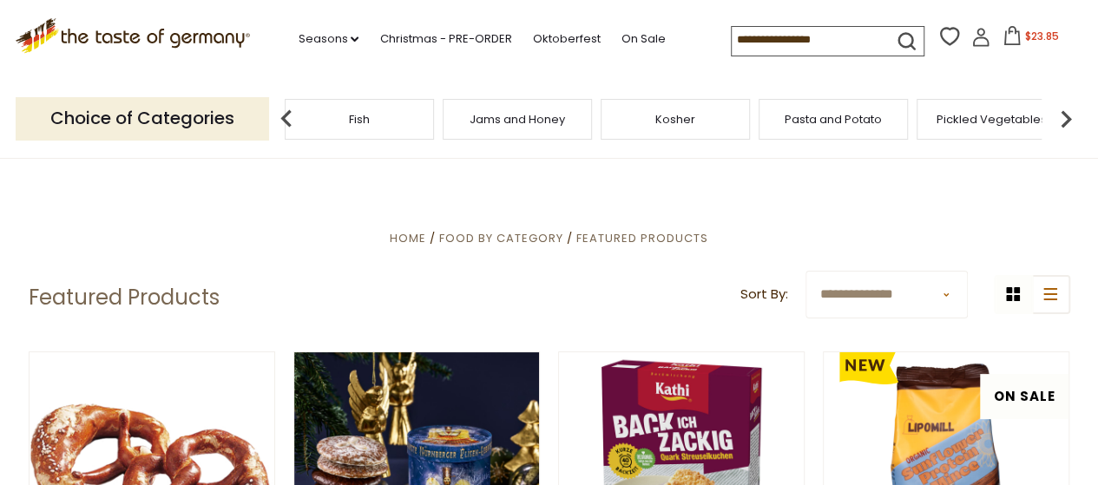
click at [1065, 121] on img at bounding box center [1066, 119] width 35 height 35
click at [1066, 121] on img at bounding box center [1066, 119] width 35 height 35
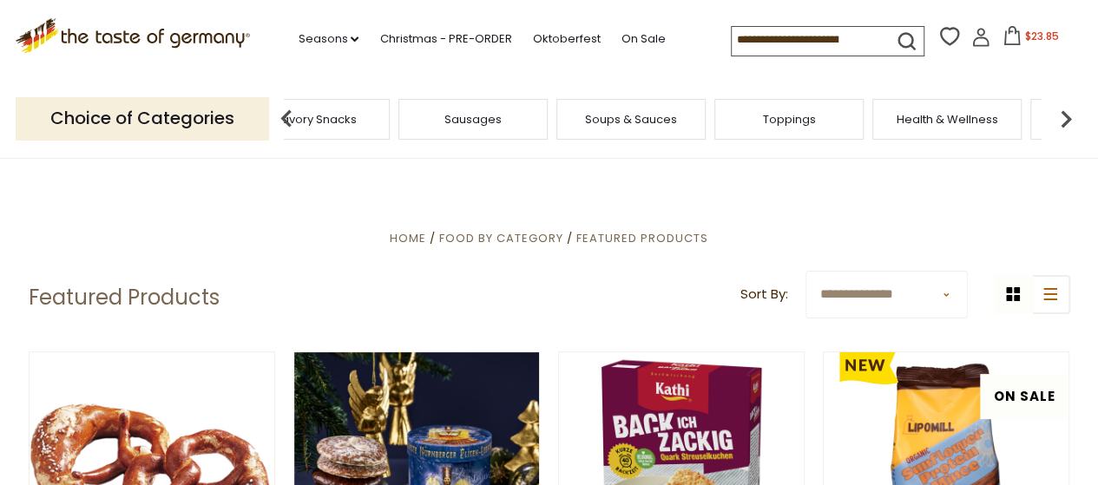
click at [1066, 121] on img at bounding box center [1066, 119] width 35 height 35
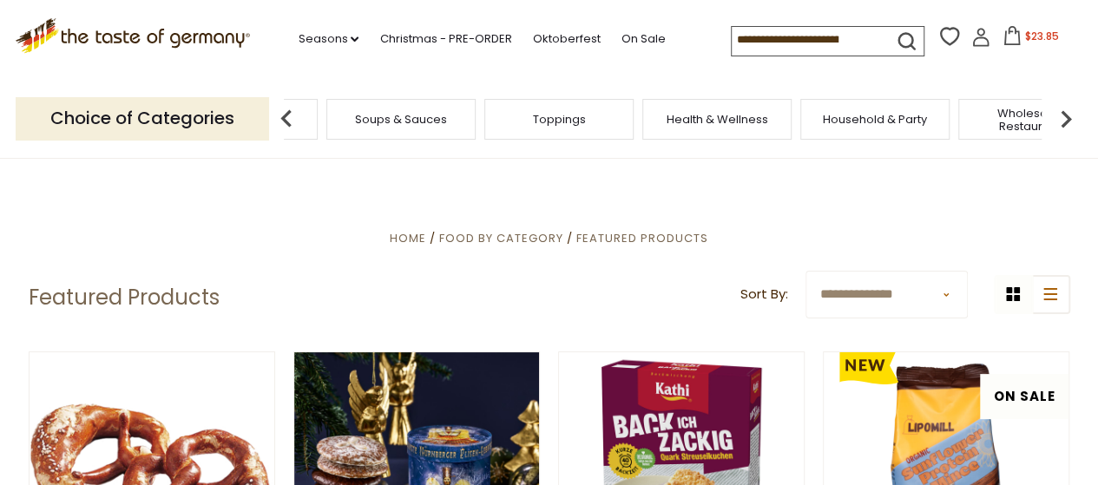
click at [1066, 121] on img at bounding box center [1066, 119] width 35 height 35
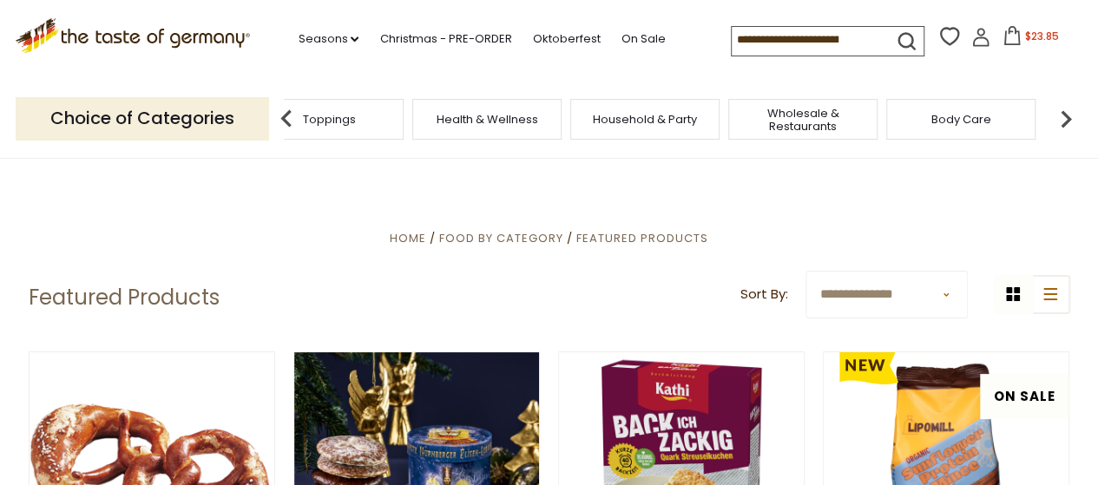
click at [946, 121] on span "Body Care" at bounding box center [962, 119] width 60 height 13
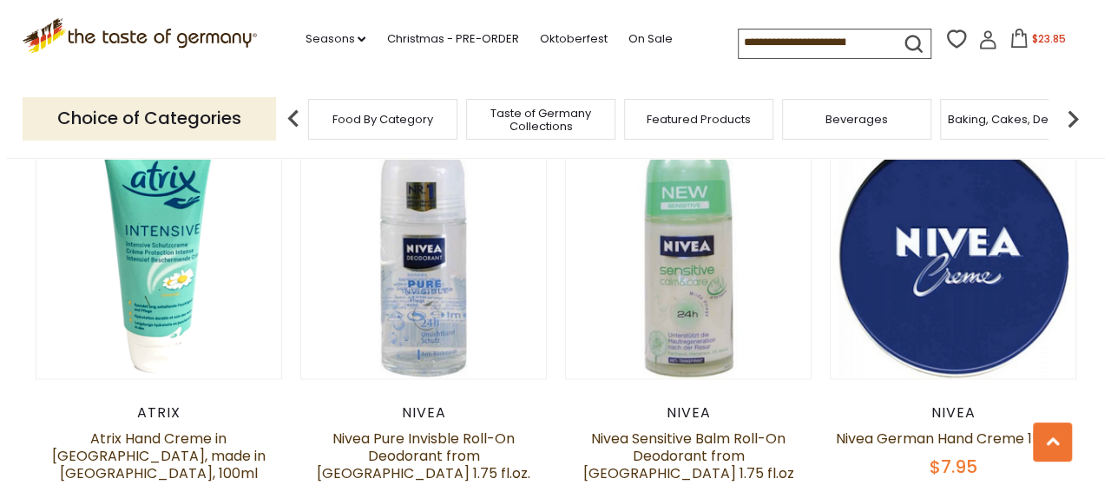
scroll to position [1042, 0]
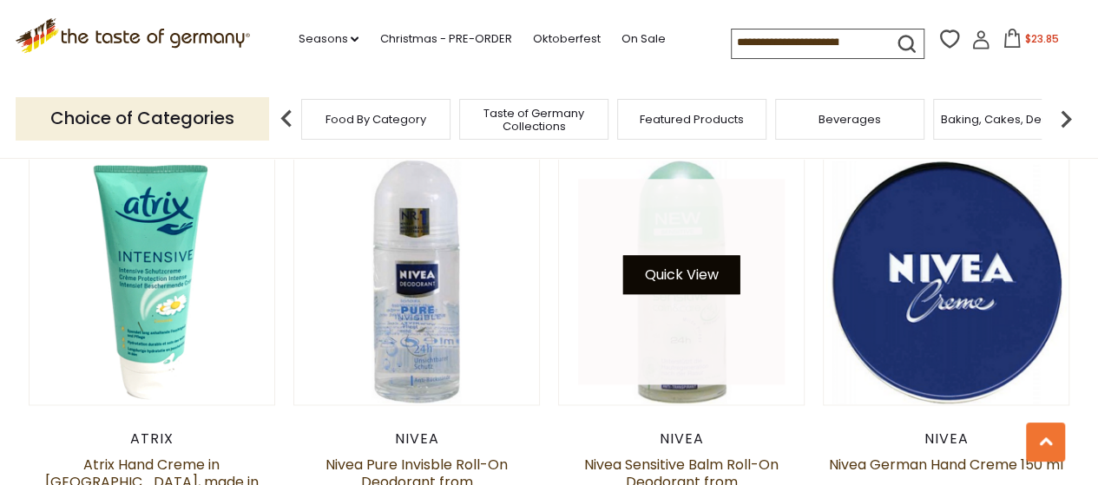
click at [693, 264] on button "Quick View" at bounding box center [681, 274] width 117 height 39
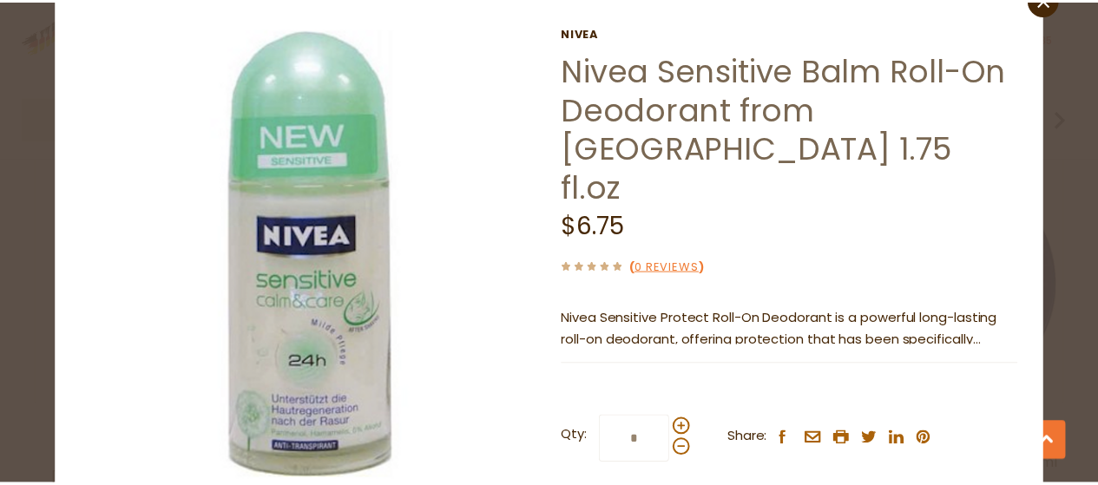
scroll to position [0, 0]
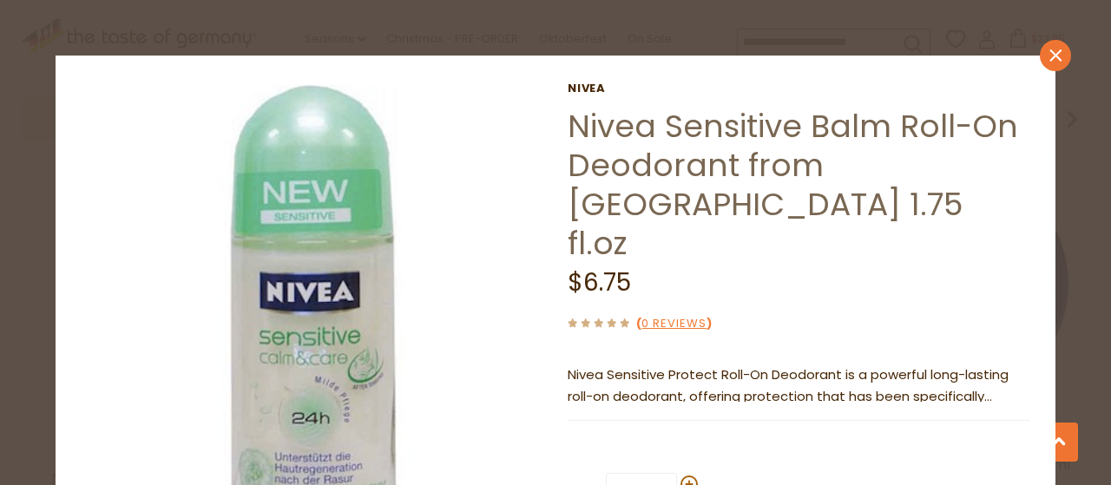
click at [1045, 46] on link "close" at bounding box center [1055, 55] width 31 height 31
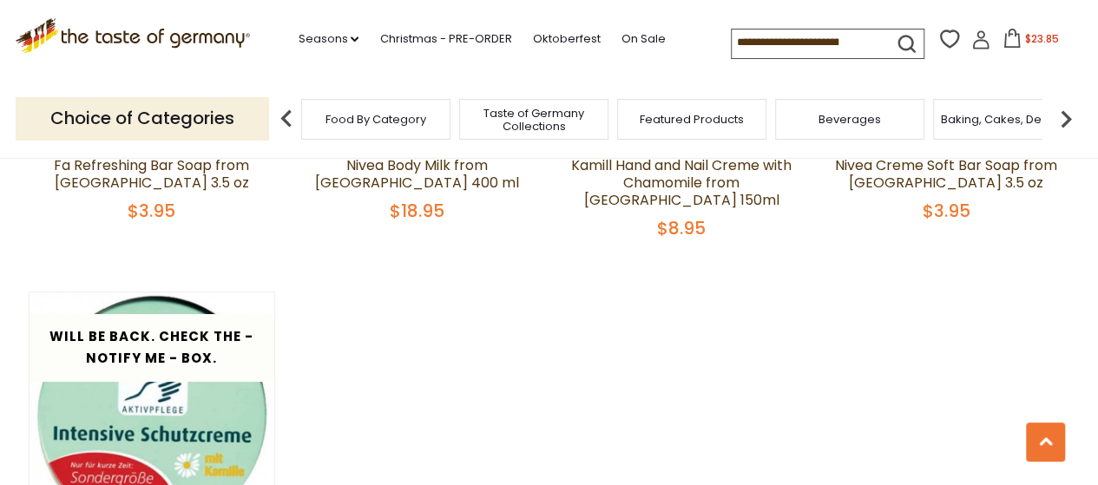
scroll to position [3039, 0]
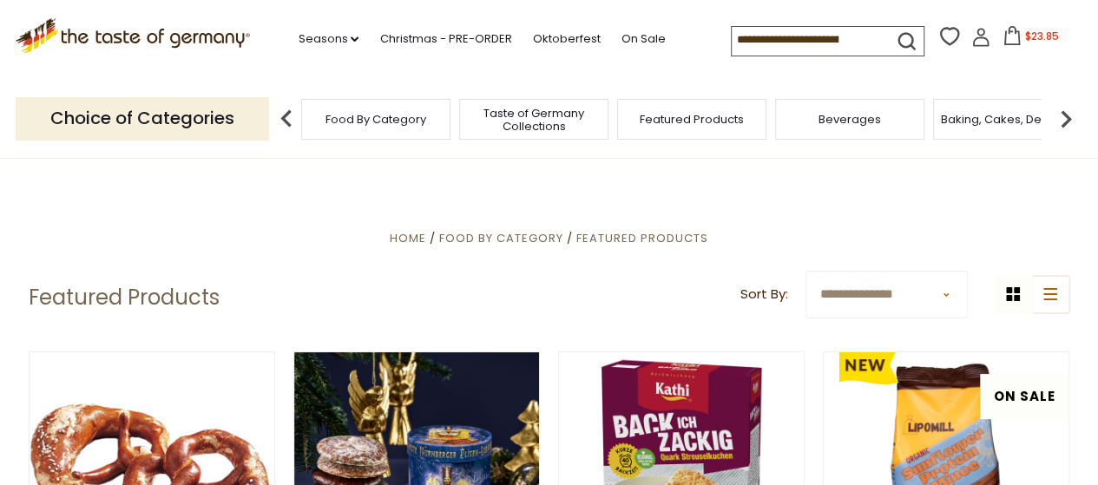
click at [1062, 124] on img at bounding box center [1066, 119] width 35 height 35
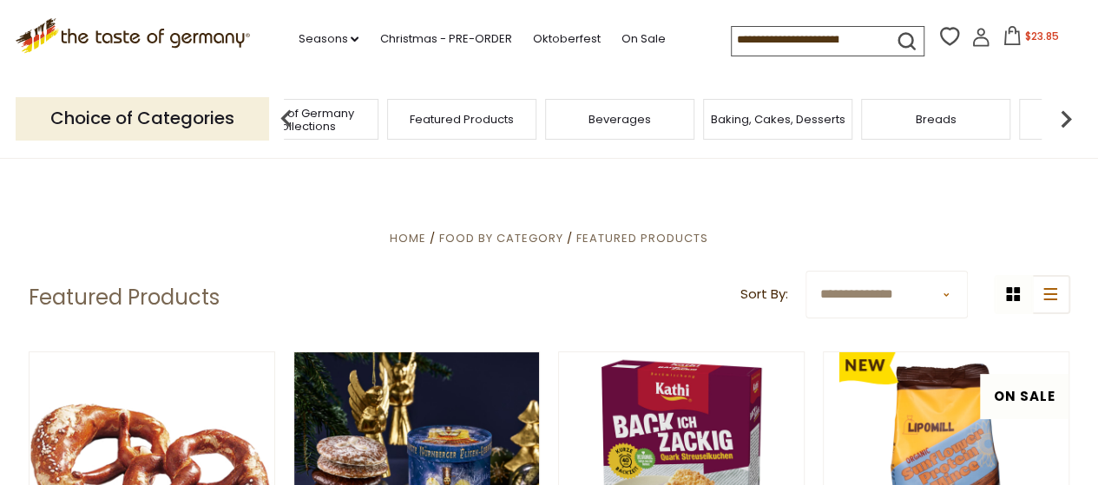
click at [1062, 124] on img at bounding box center [1066, 119] width 35 height 35
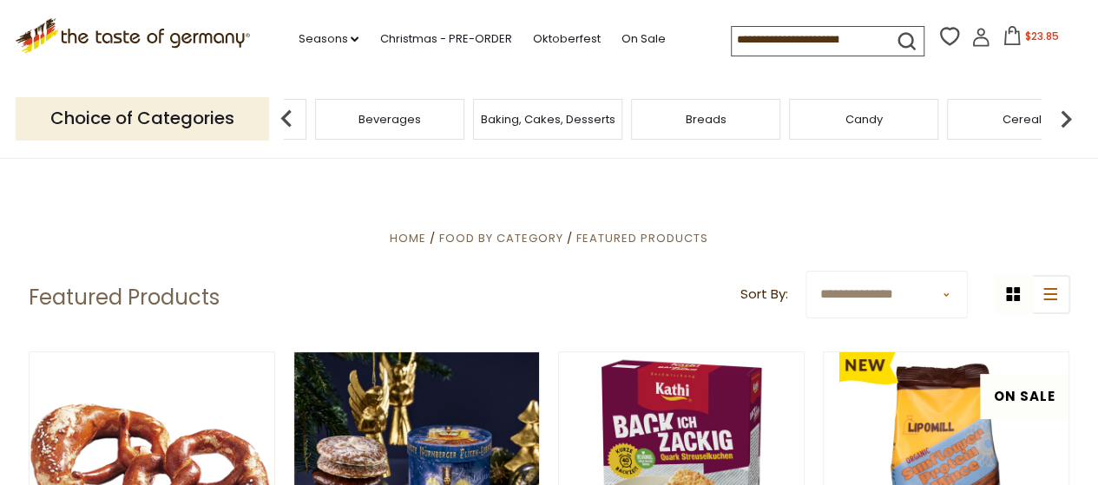
click at [1062, 124] on img at bounding box center [1066, 119] width 35 height 35
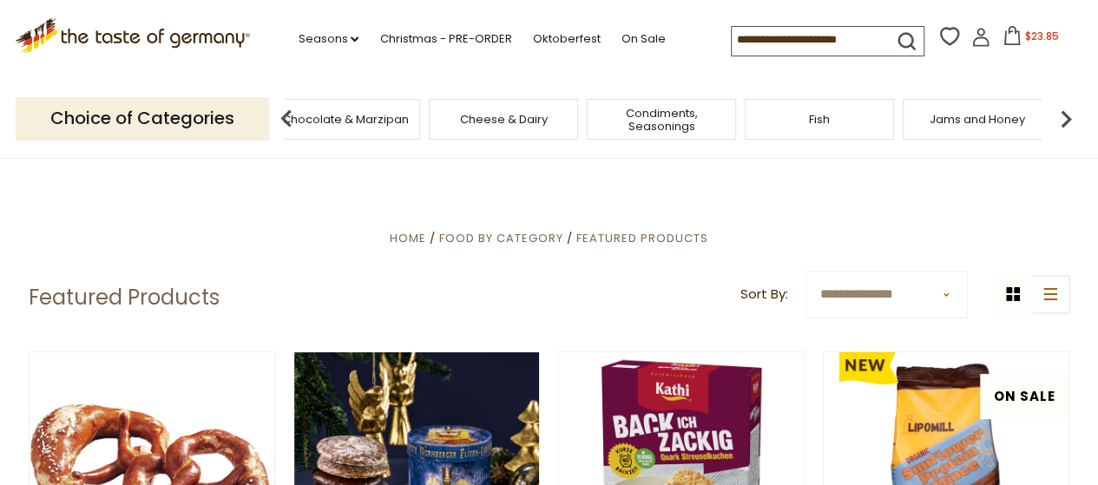
click at [1071, 124] on img at bounding box center [1066, 119] width 35 height 35
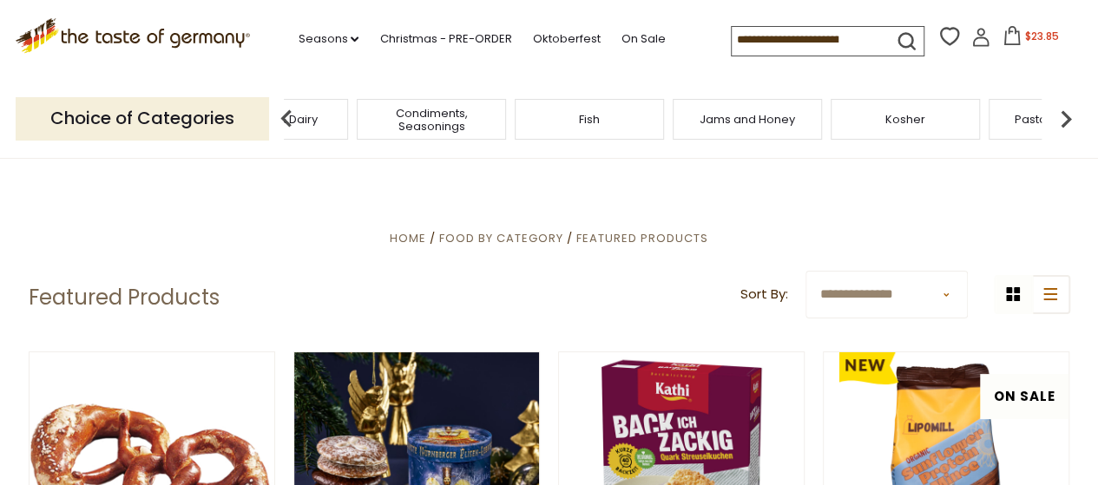
click at [1071, 124] on img at bounding box center [1066, 119] width 35 height 35
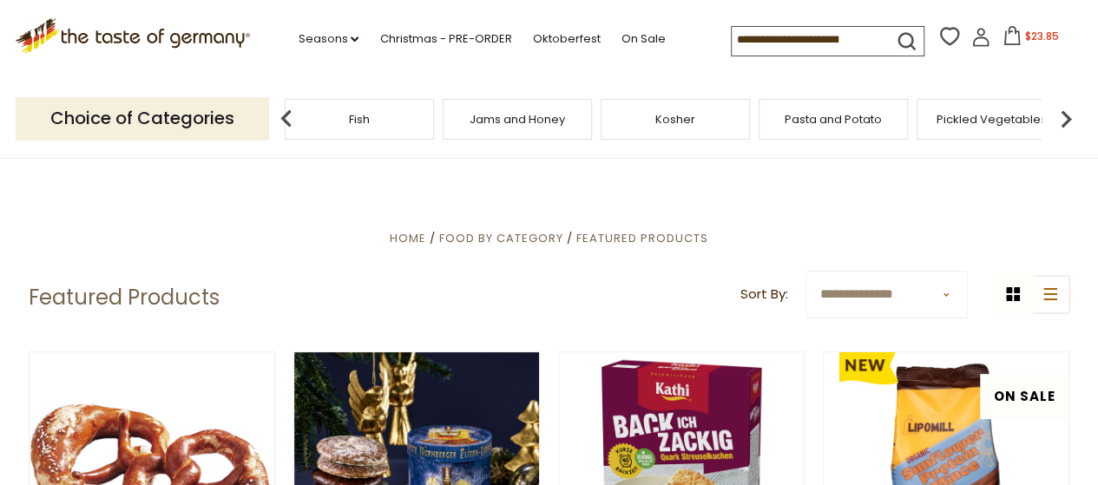
click at [1071, 124] on img at bounding box center [1066, 119] width 35 height 35
click at [1071, 123] on img at bounding box center [1066, 119] width 35 height 35
click at [1054, 117] on img at bounding box center [1066, 119] width 35 height 35
click at [1055, 117] on img at bounding box center [1066, 119] width 35 height 35
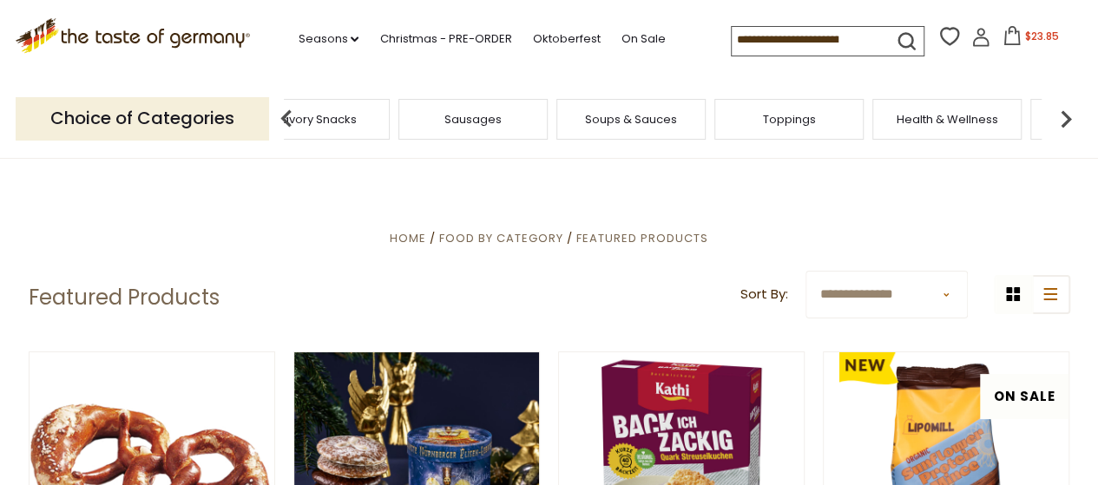
click at [929, 115] on span "Health & Wellness" at bounding box center [948, 119] width 102 height 13
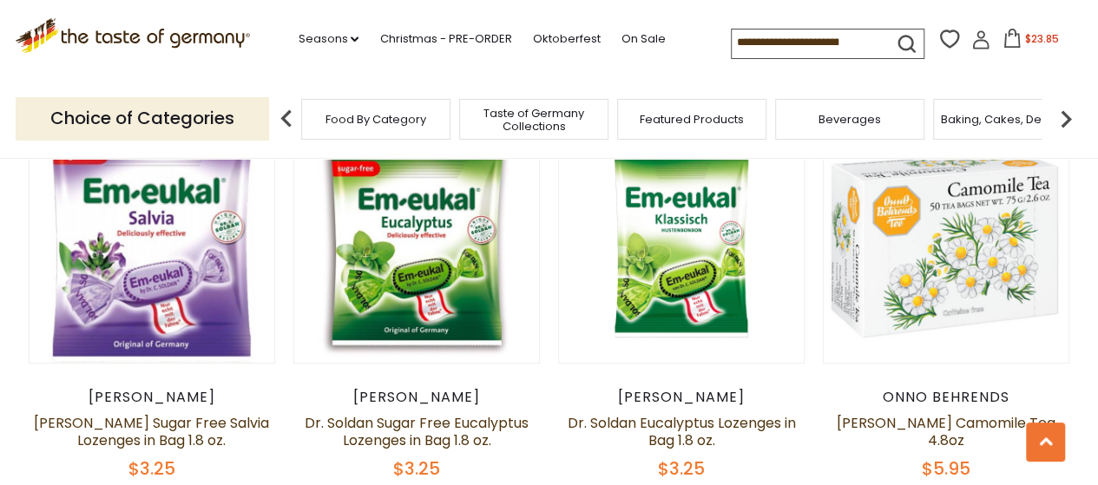
scroll to position [4338, 0]
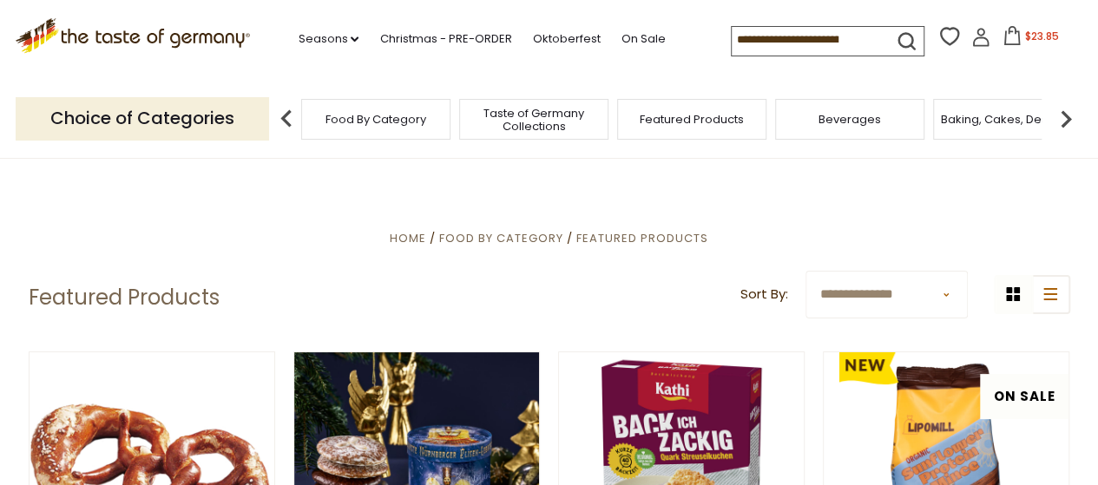
click at [1064, 117] on img at bounding box center [1066, 119] width 35 height 35
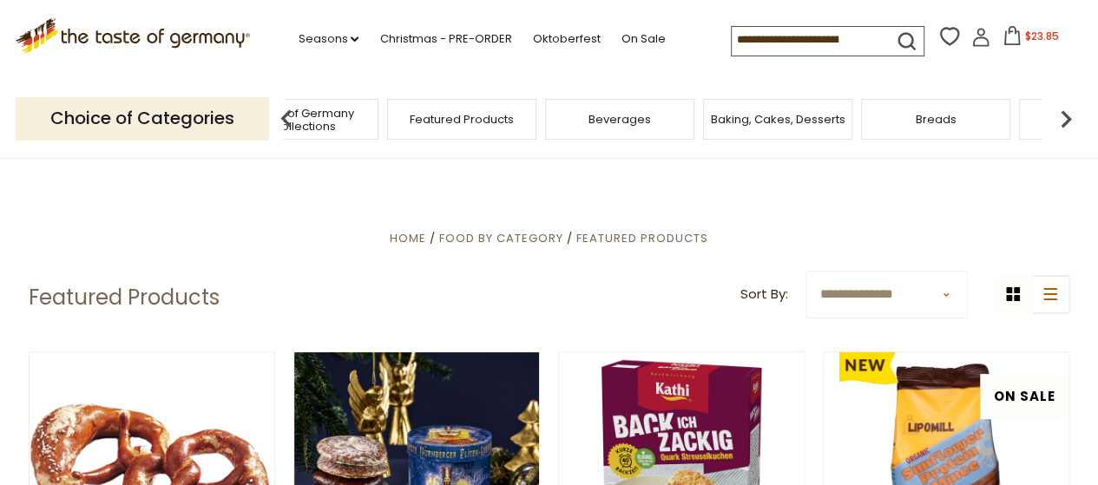
click at [1064, 117] on img at bounding box center [1066, 119] width 35 height 35
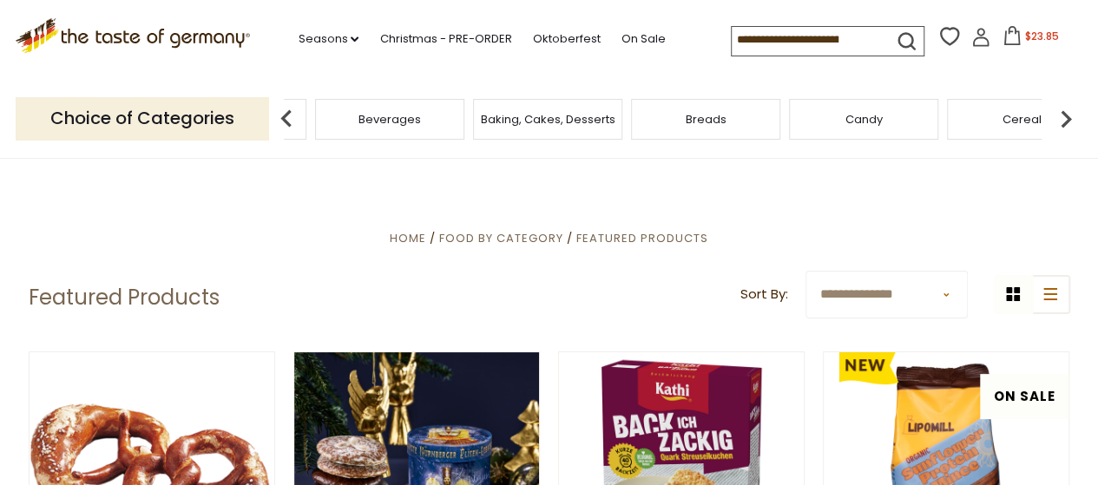
click at [1064, 117] on img at bounding box center [1066, 119] width 35 height 35
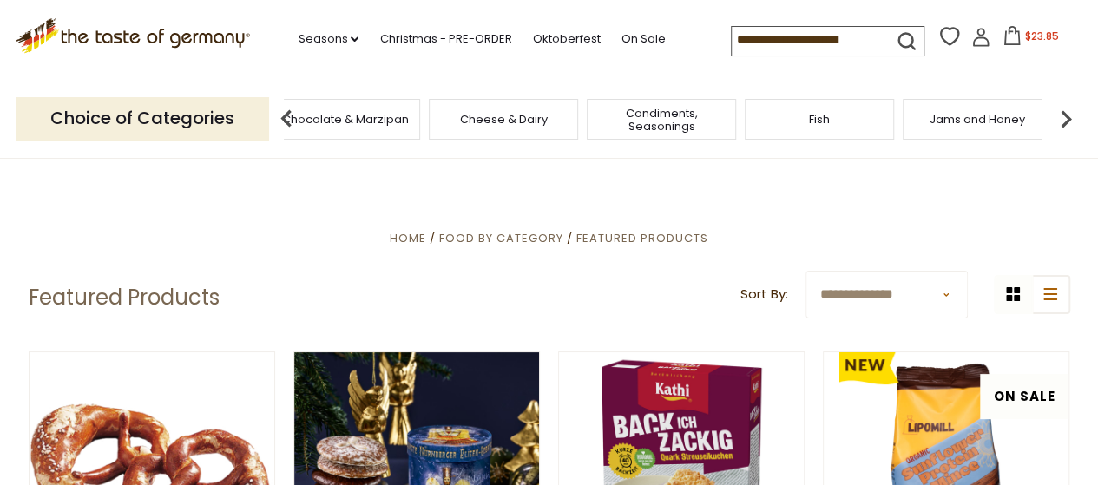
click at [1064, 117] on img at bounding box center [1066, 119] width 35 height 35
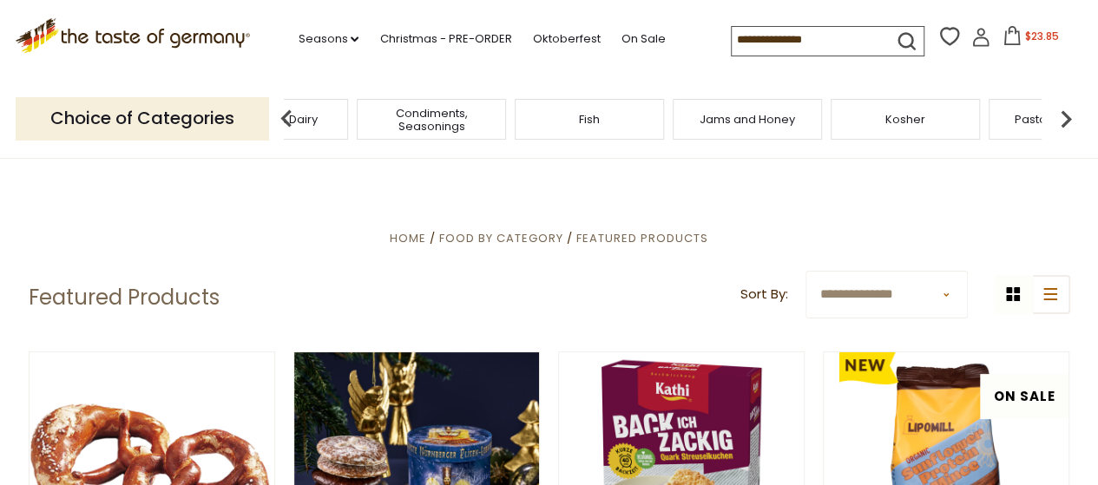
click at [1064, 117] on img at bounding box center [1066, 119] width 35 height 35
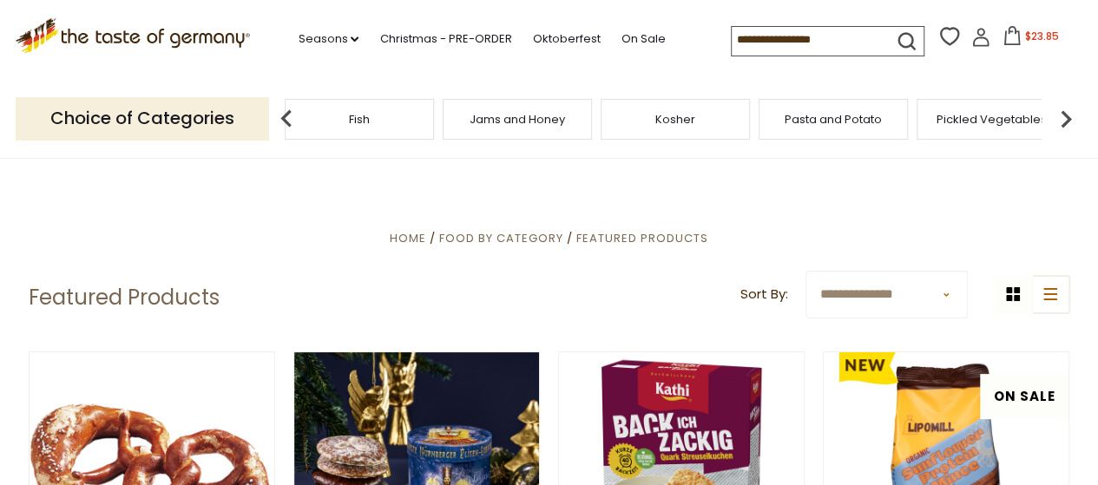
click at [1064, 117] on img at bounding box center [1066, 119] width 35 height 35
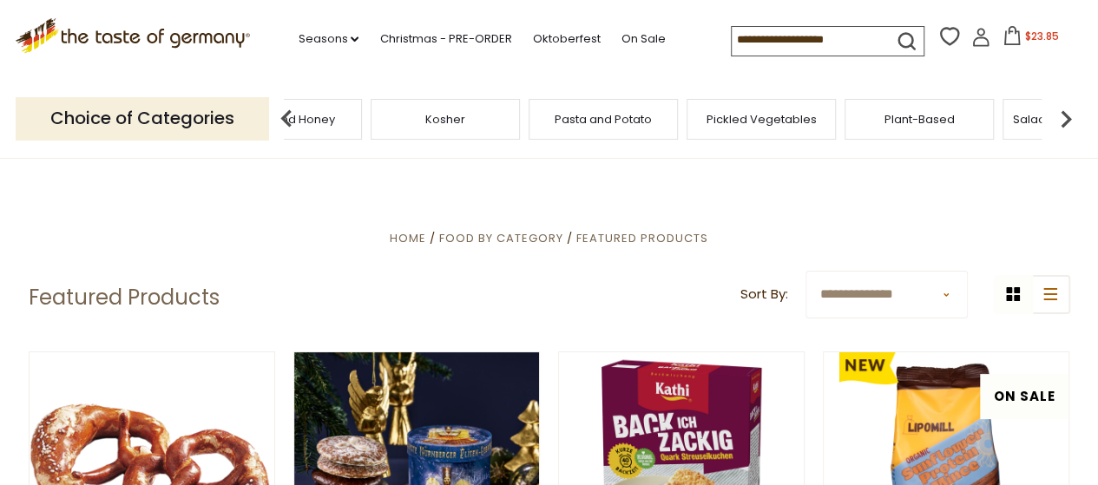
click at [1064, 117] on img at bounding box center [1066, 119] width 35 height 35
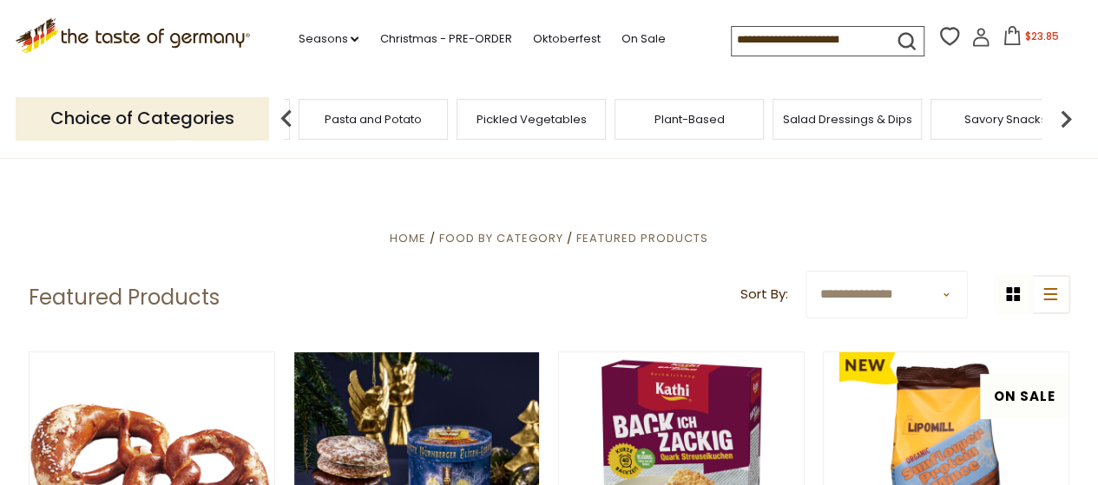
click at [1063, 120] on img at bounding box center [1066, 119] width 35 height 35
click at [1066, 118] on img at bounding box center [1066, 119] width 35 height 35
click at [846, 124] on span "Soups & Sauces" at bounding box center [874, 119] width 92 height 13
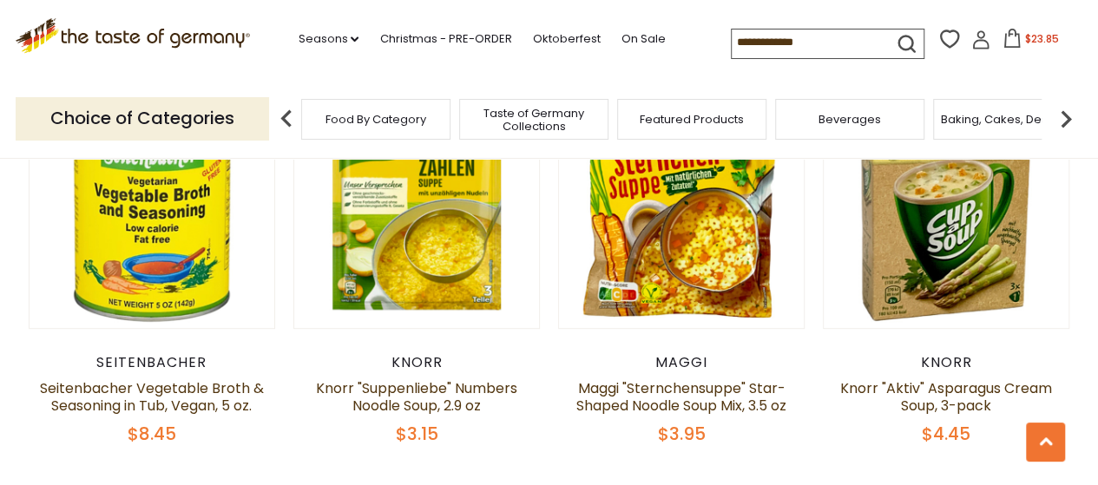
scroll to position [3647, 0]
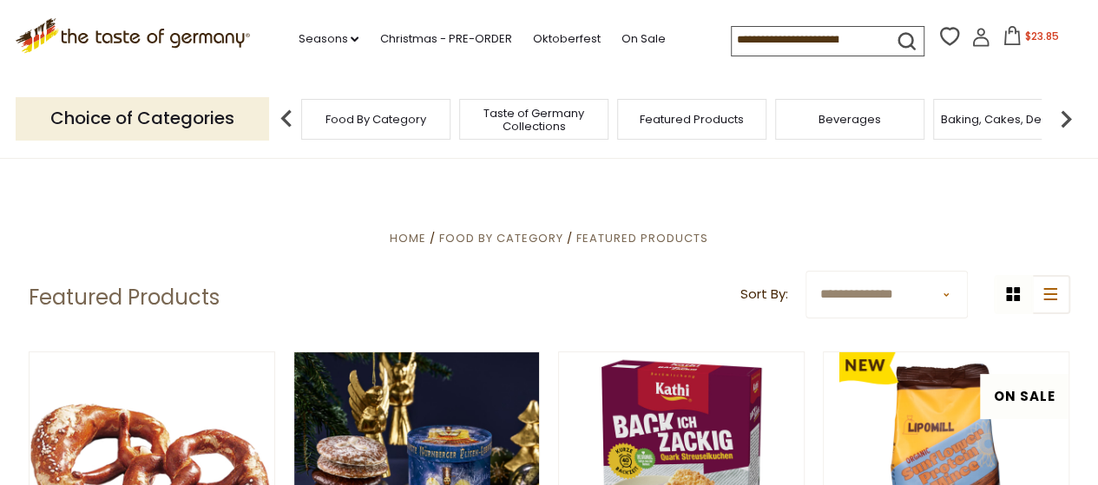
click at [1056, 117] on img at bounding box center [1066, 119] width 35 height 35
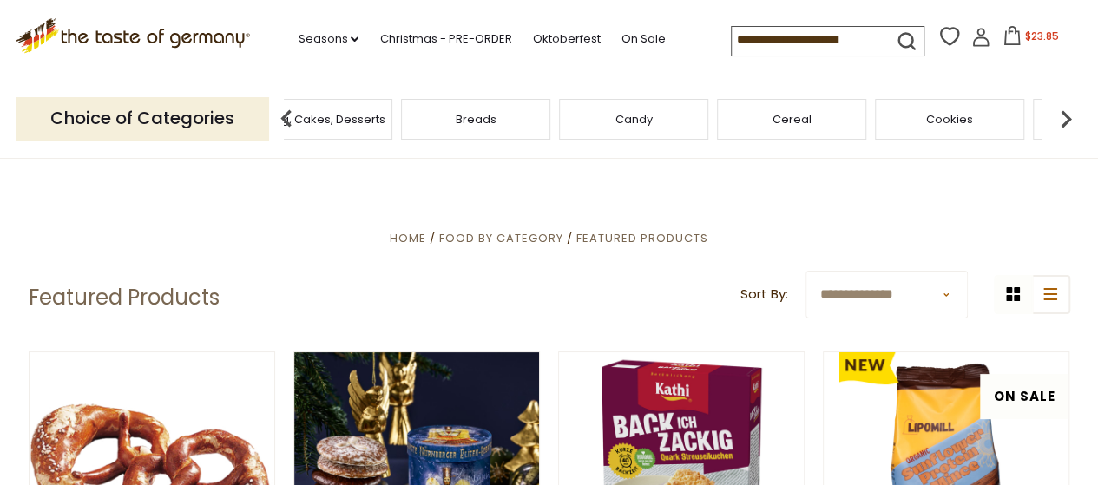
click at [1056, 117] on img at bounding box center [1066, 119] width 35 height 35
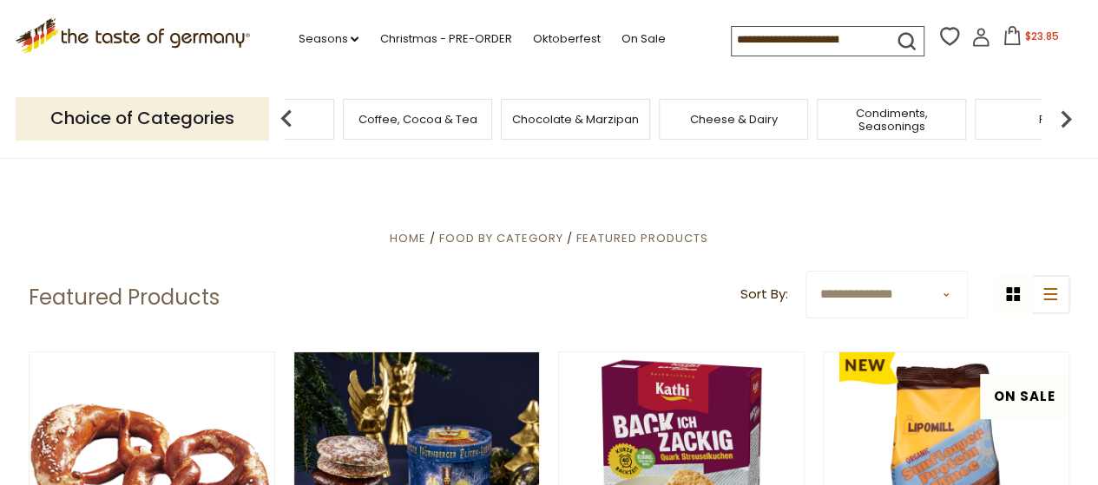
click at [1056, 117] on img at bounding box center [1066, 119] width 35 height 35
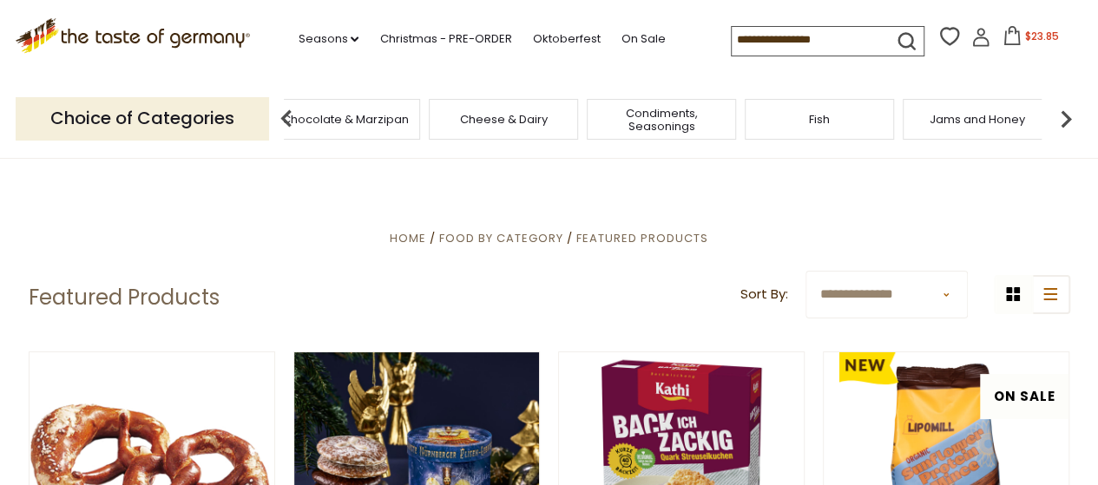
click at [1056, 117] on img at bounding box center [1066, 119] width 35 height 35
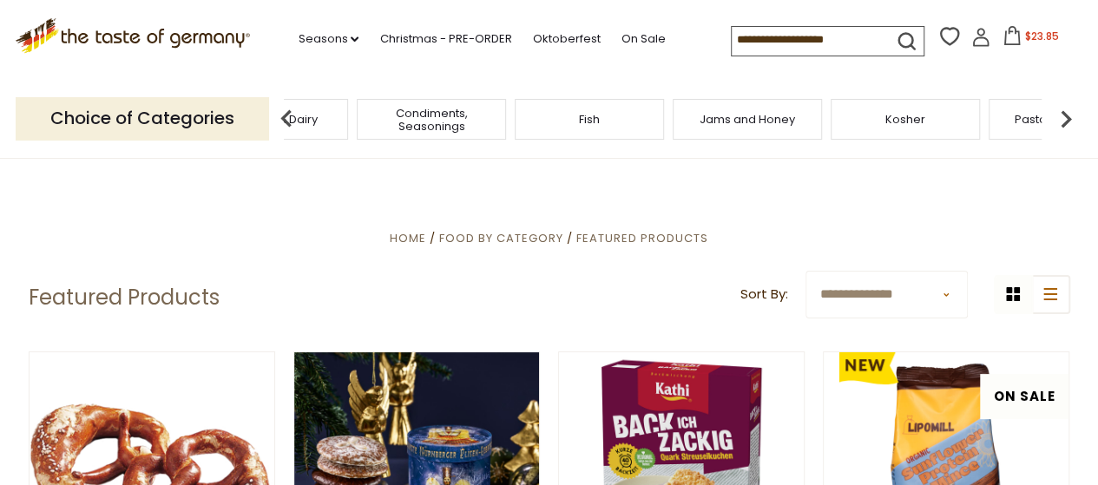
click at [1056, 117] on img at bounding box center [1066, 119] width 35 height 35
click at [916, 119] on span "Plant-Based" at bounding box center [920, 119] width 70 height 13
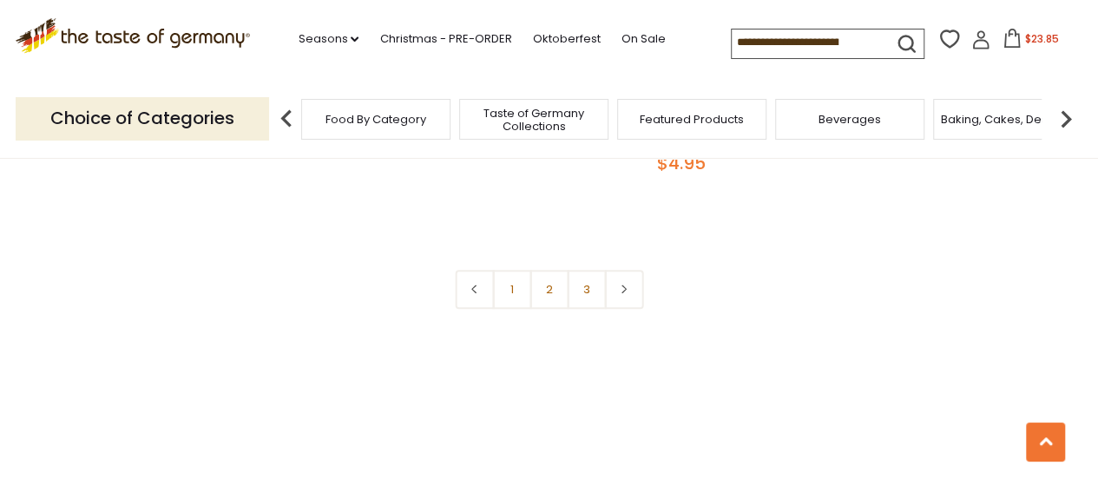
scroll to position [3994, 0]
click at [552, 307] on link "2" at bounding box center [549, 286] width 39 height 39
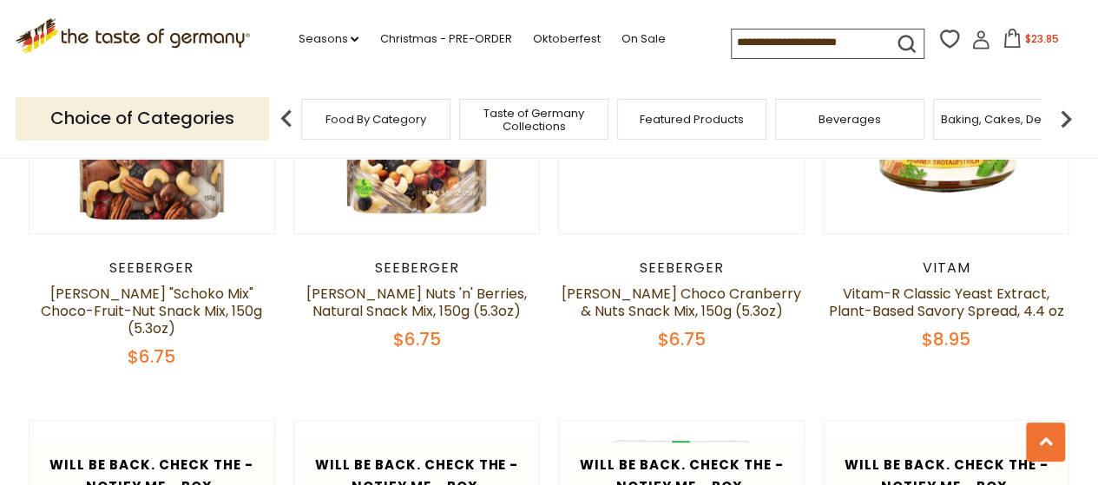
scroll to position [3397, 0]
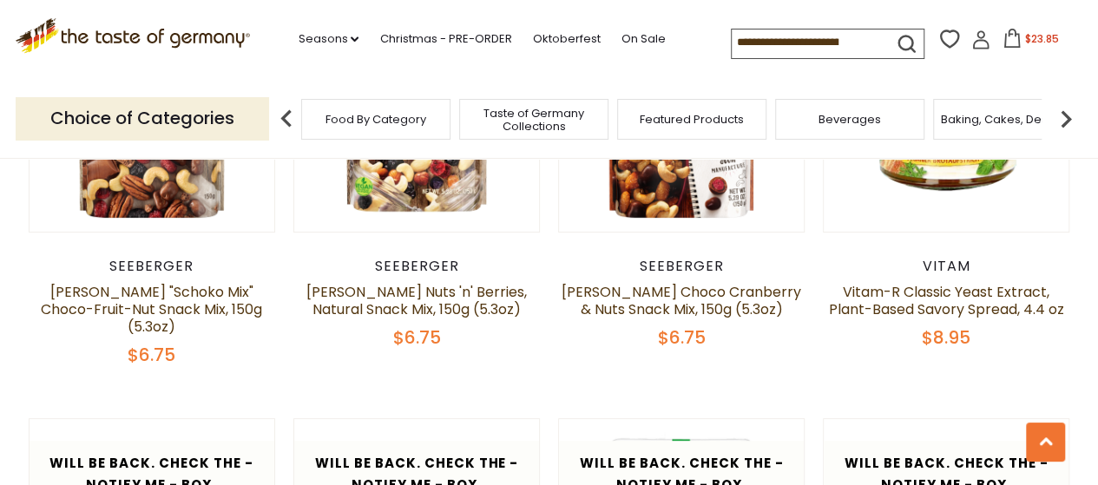
click at [1065, 118] on img at bounding box center [1066, 119] width 35 height 35
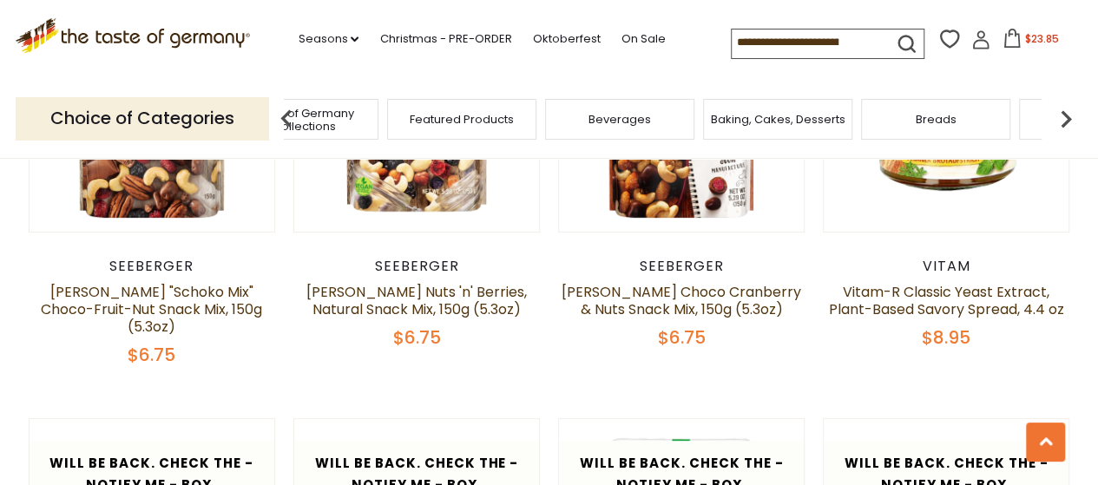
click at [1065, 118] on img at bounding box center [1066, 119] width 35 height 35
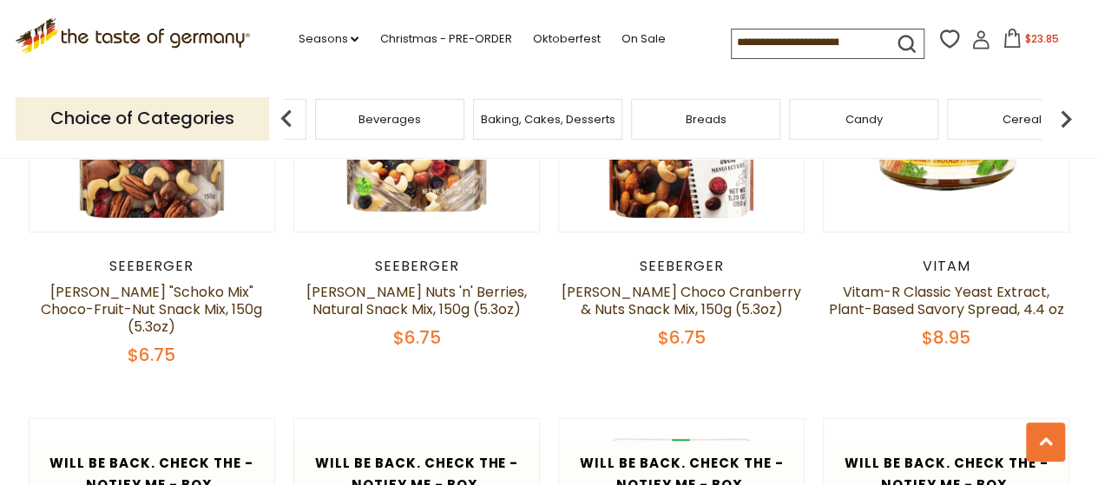
click at [1065, 118] on img at bounding box center [1066, 119] width 35 height 35
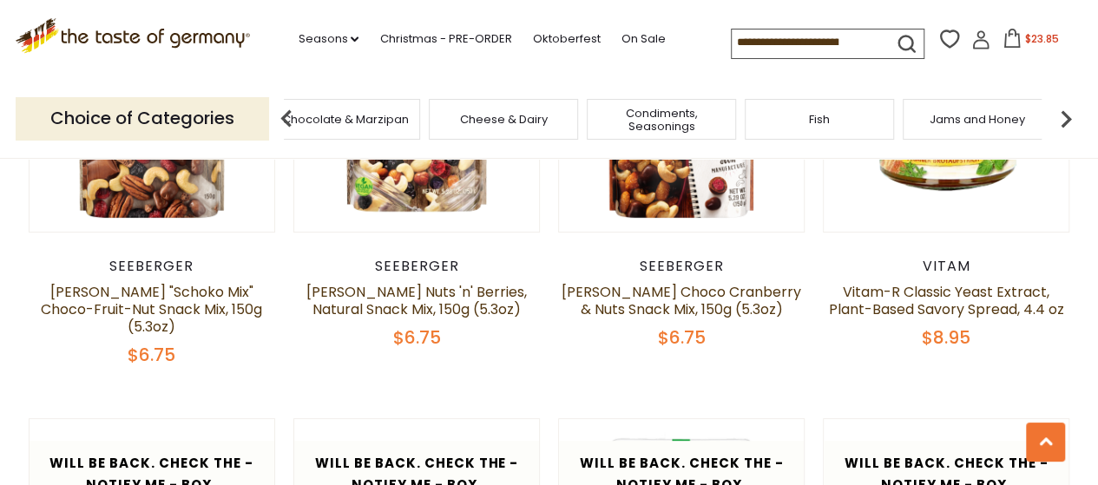
click at [1065, 118] on img at bounding box center [1066, 119] width 35 height 35
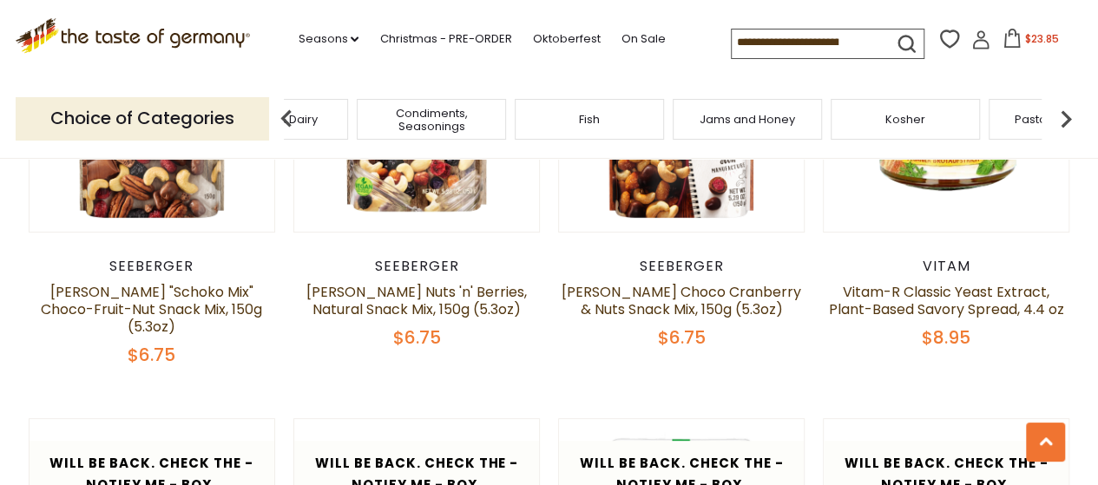
click at [1065, 118] on img at bounding box center [1066, 119] width 35 height 35
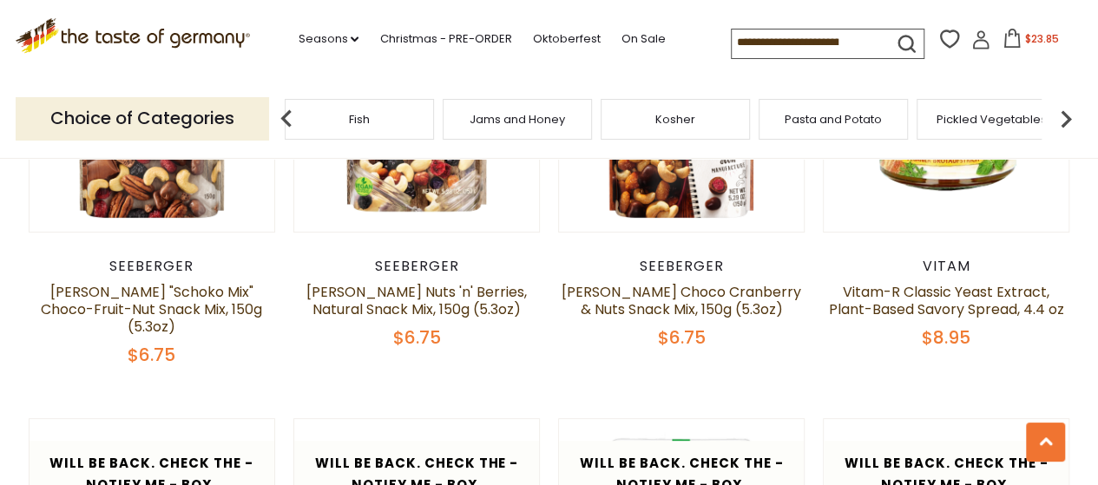
click at [1065, 118] on img at bounding box center [1066, 119] width 35 height 35
click at [531, 122] on span "Pickled Vegetables" at bounding box center [532, 119] width 110 height 13
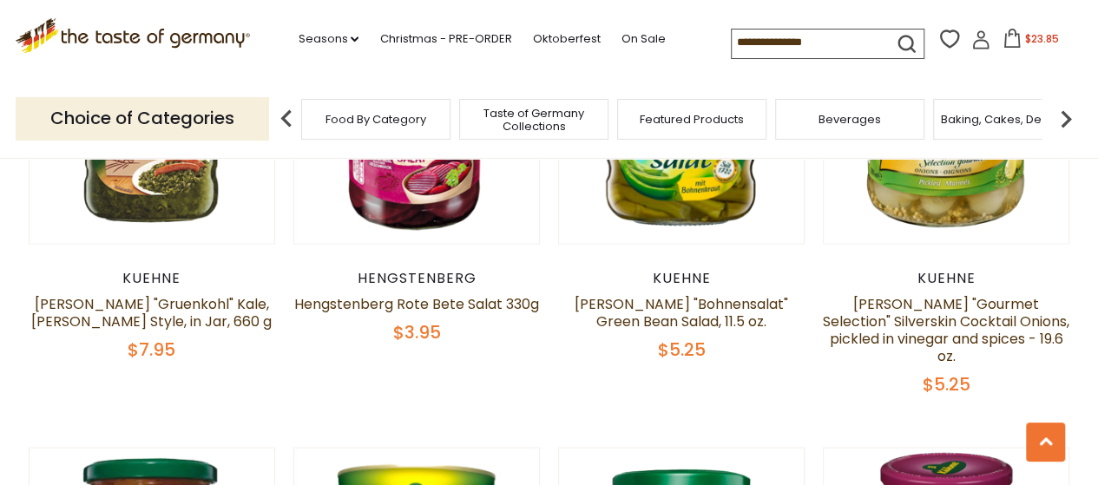
scroll to position [1563, 0]
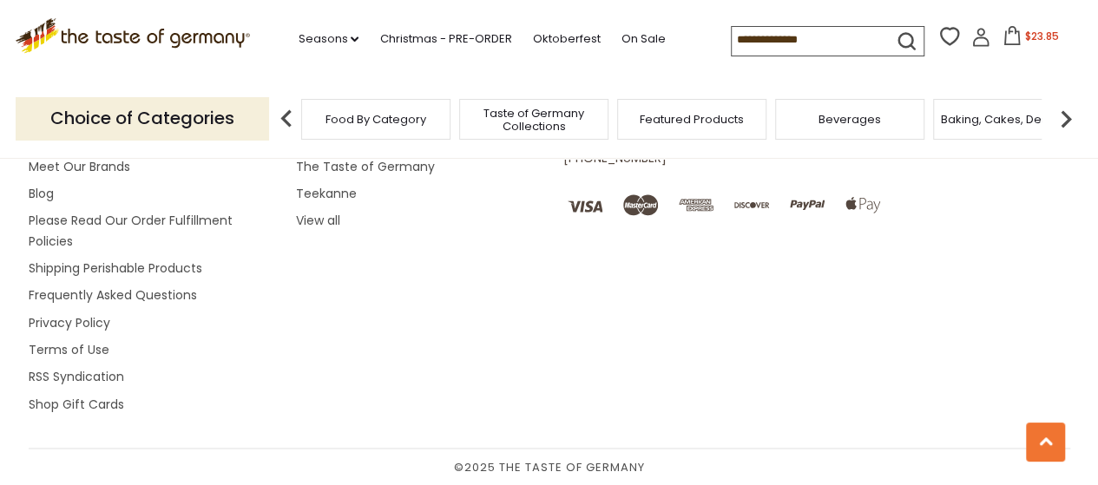
scroll to position [3397, 0]
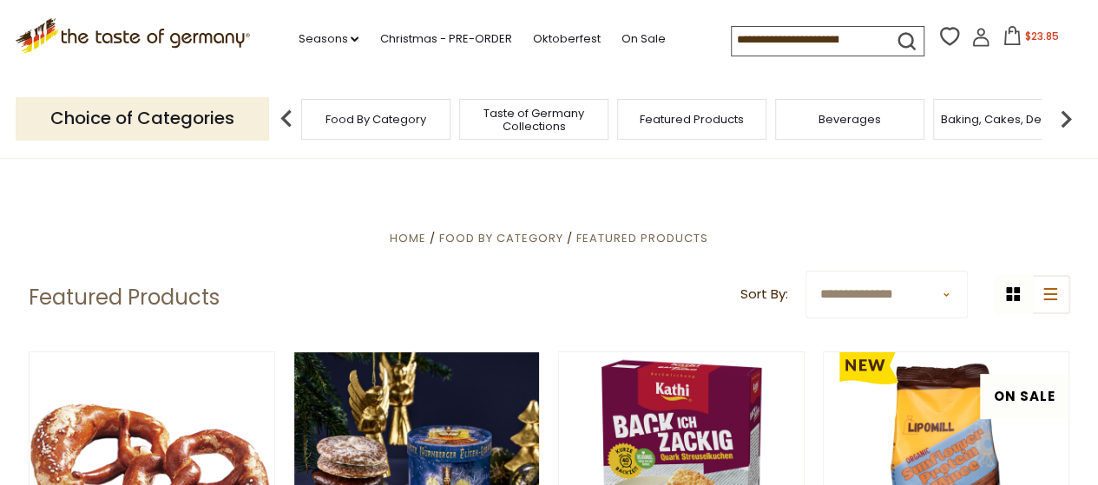
click at [1065, 121] on img at bounding box center [1066, 119] width 35 height 35
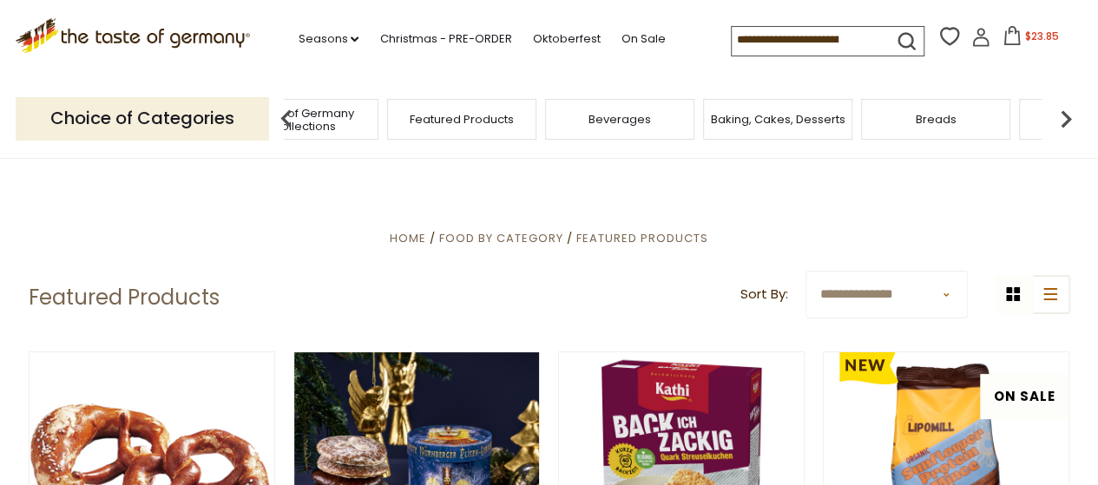
click at [1065, 121] on img at bounding box center [1066, 119] width 35 height 35
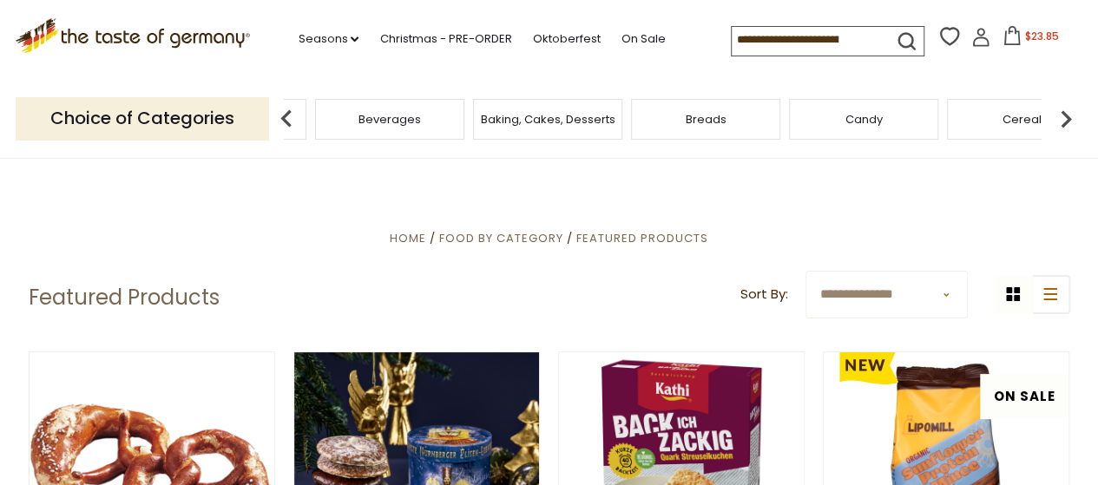
click at [1065, 121] on img at bounding box center [1066, 119] width 35 height 35
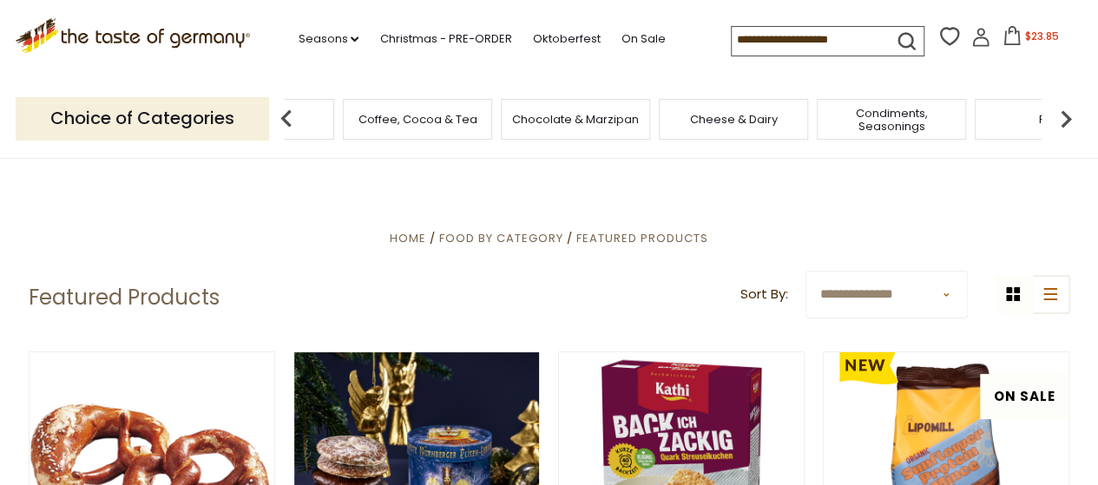
click at [1065, 121] on img at bounding box center [1066, 119] width 35 height 35
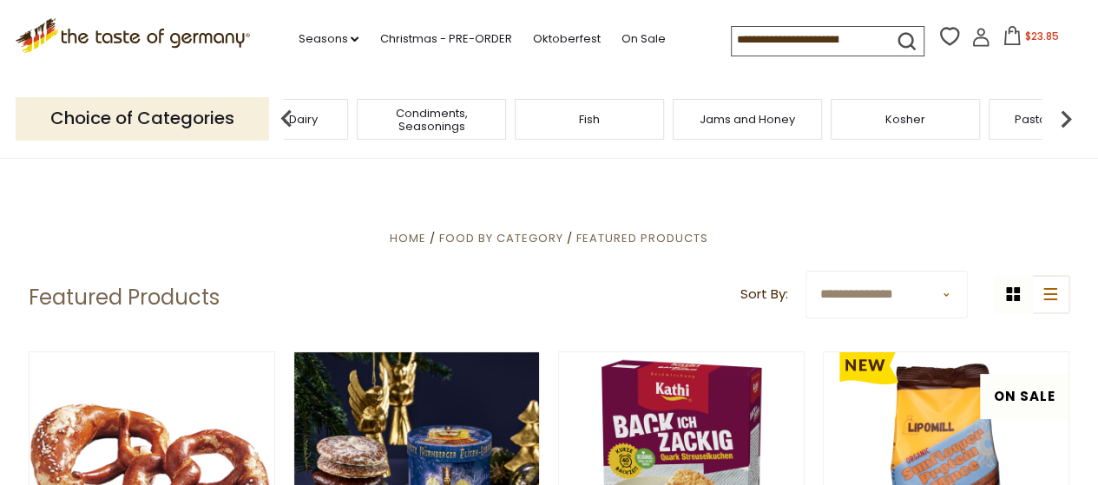
click at [1065, 121] on img at bounding box center [1066, 119] width 35 height 35
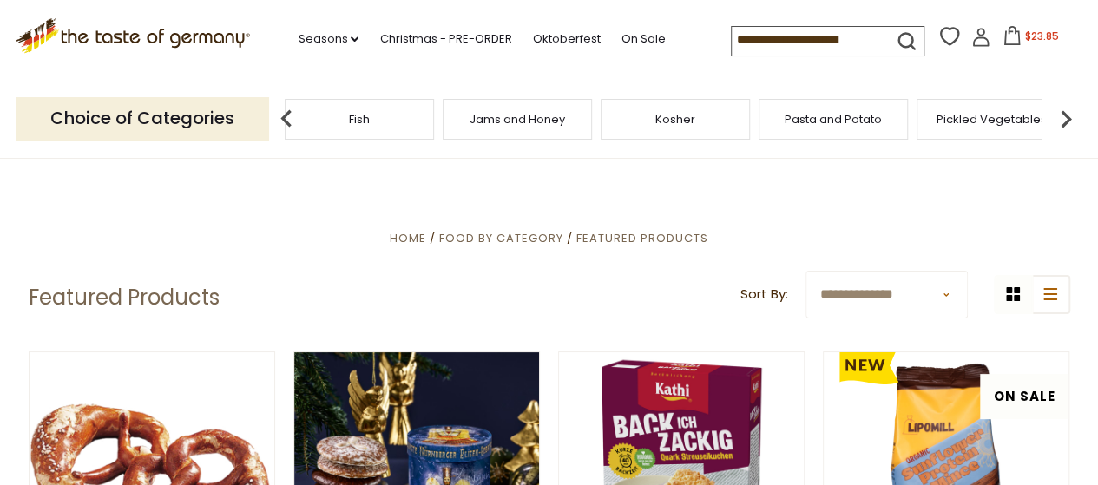
click at [815, 118] on span "Pasta and Potato" at bounding box center [833, 119] width 97 height 13
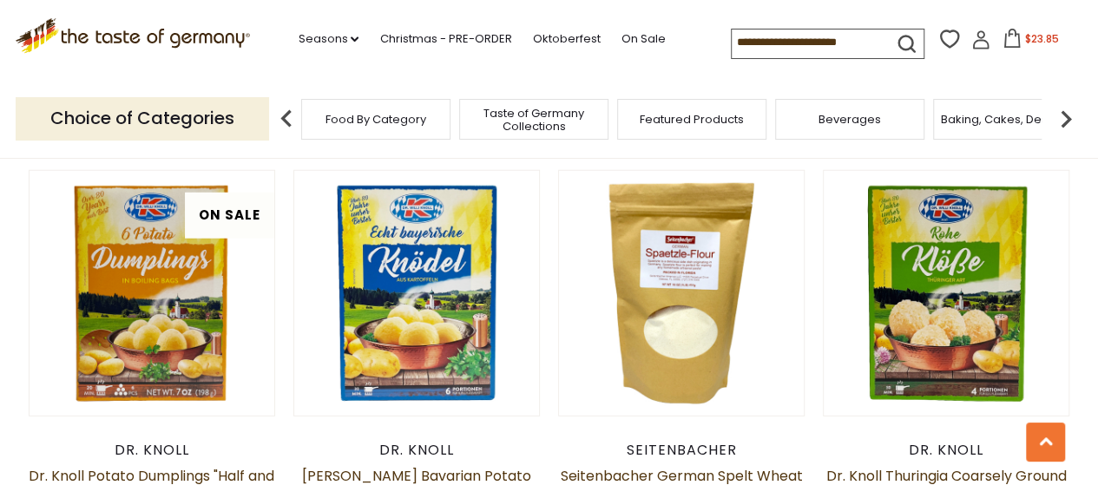
scroll to position [2171, 0]
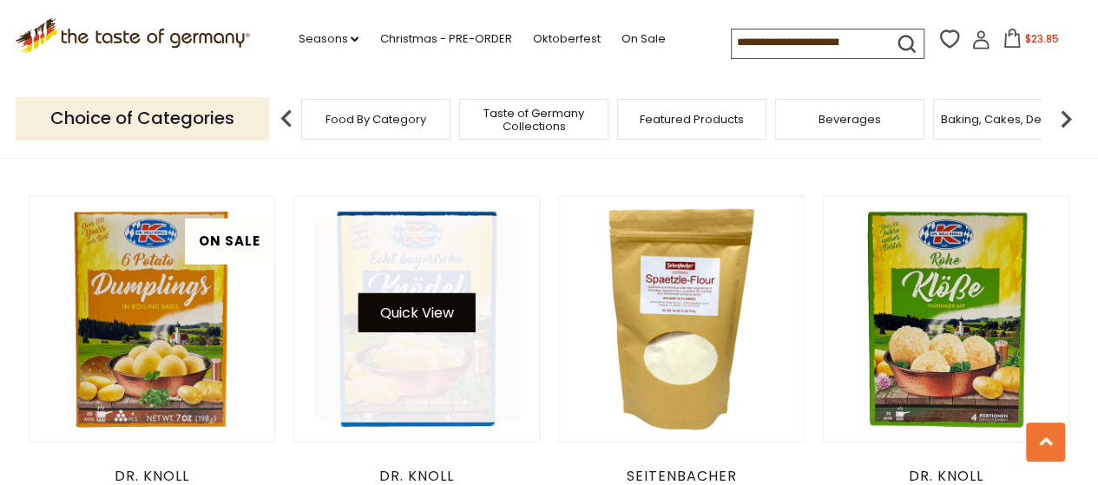
click at [412, 315] on button "Quick View" at bounding box center [416, 312] width 117 height 39
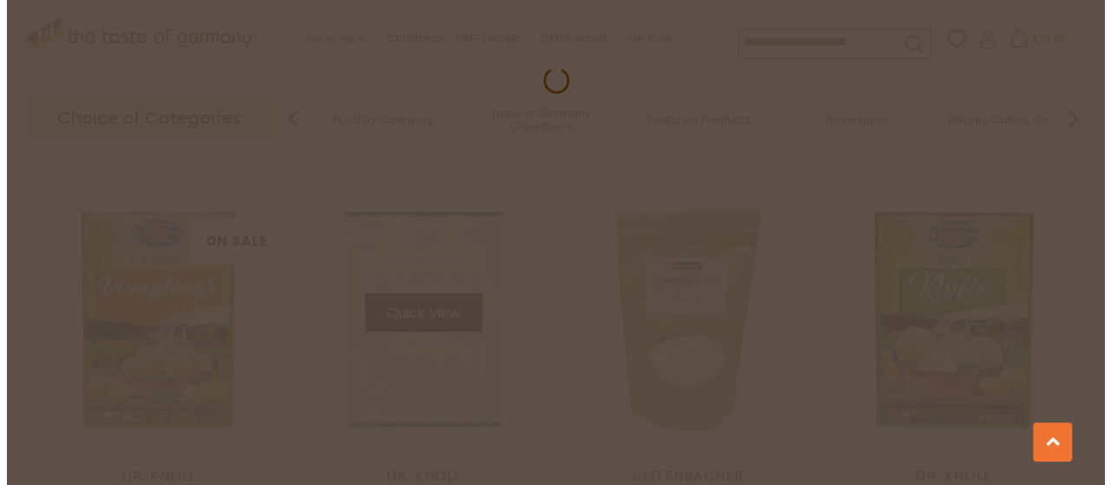
scroll to position [2174, 0]
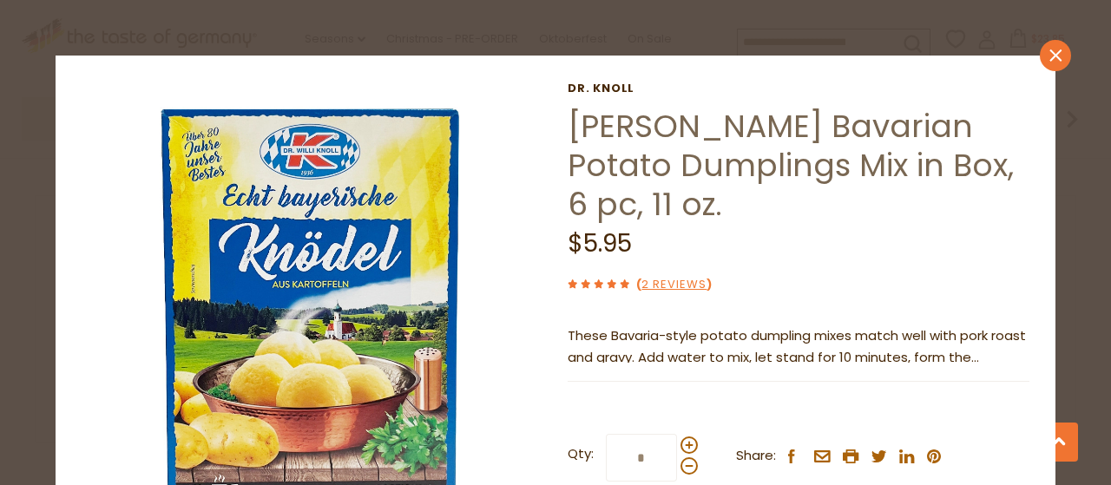
click at [1050, 49] on icon "close" at bounding box center [1056, 55] width 13 height 13
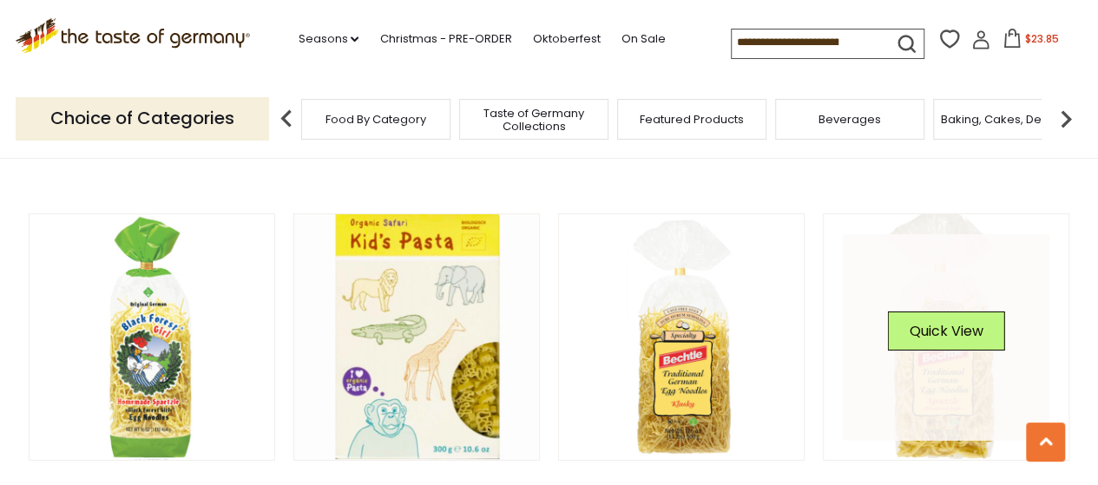
scroll to position [2605, 0]
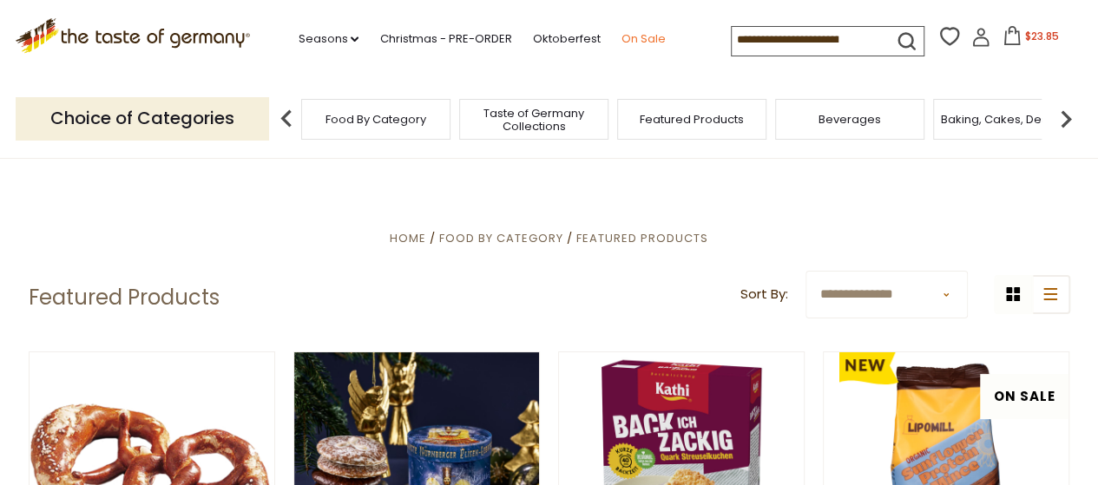
click at [641, 32] on link "On Sale" at bounding box center [643, 39] width 44 height 19
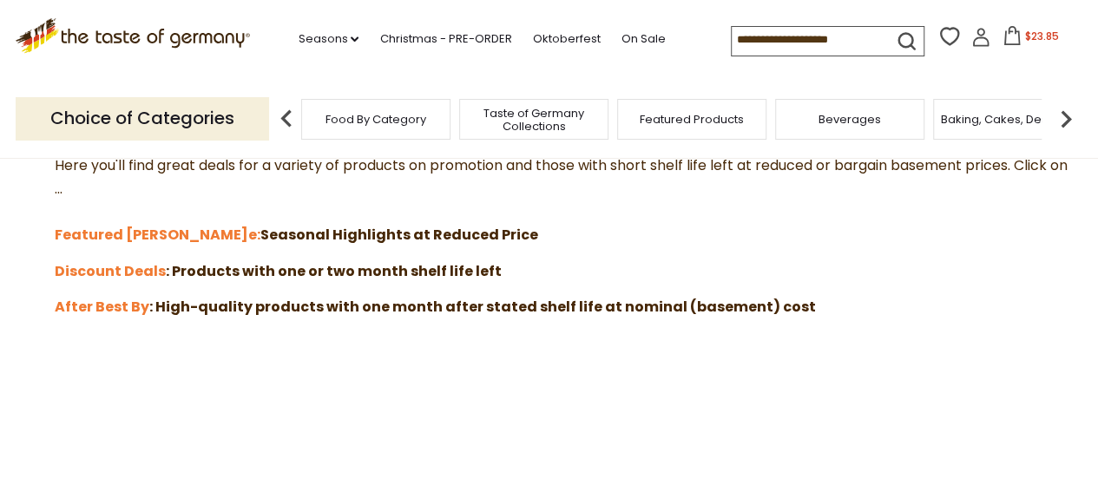
scroll to position [521, 0]
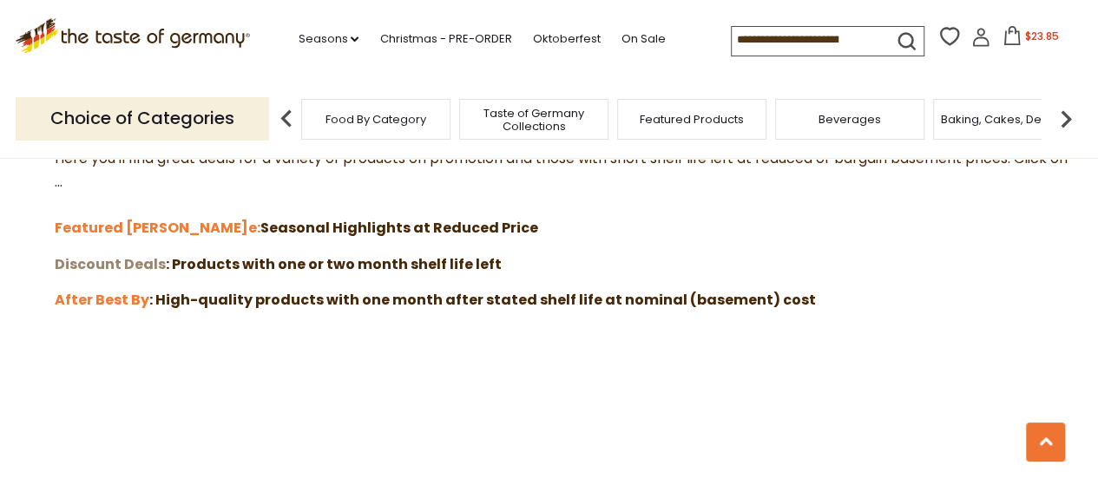
click at [116, 256] on strong "Discount Deals" at bounding box center [110, 264] width 111 height 20
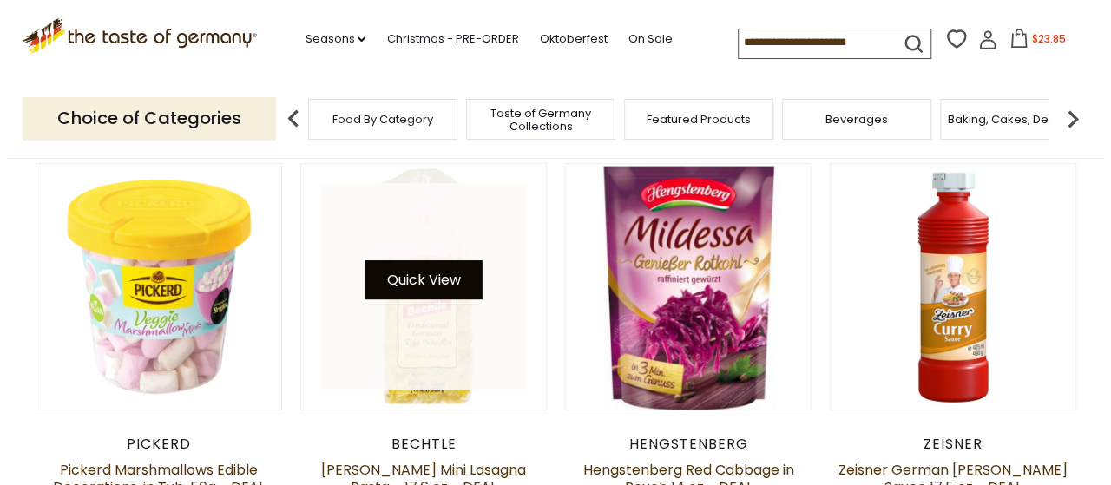
scroll to position [260, 0]
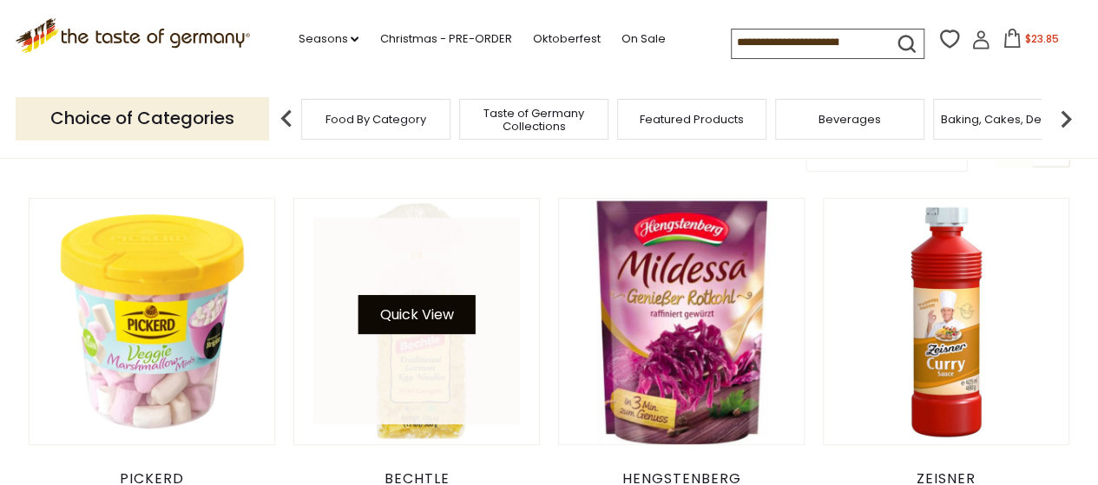
click at [427, 320] on button "Quick View" at bounding box center [416, 314] width 117 height 39
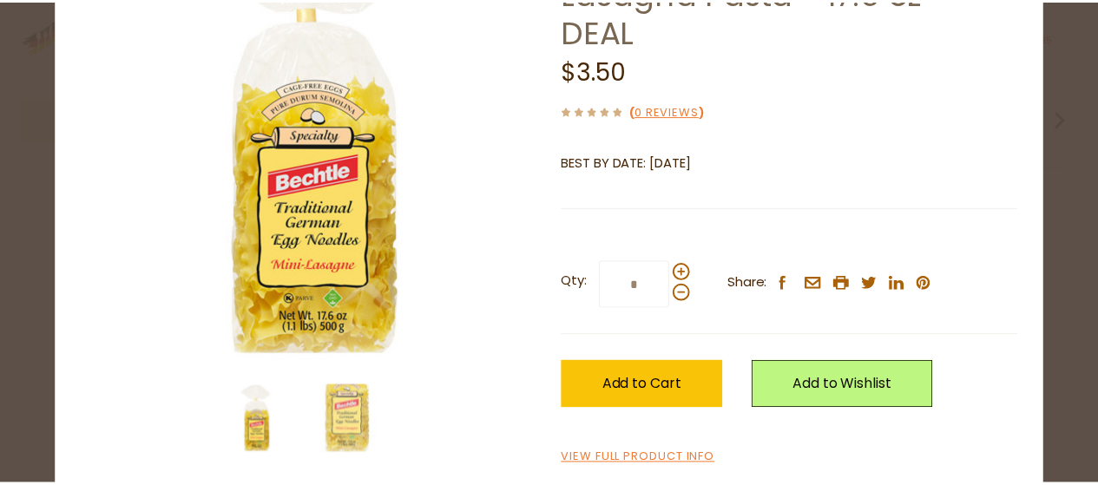
scroll to position [174, 0]
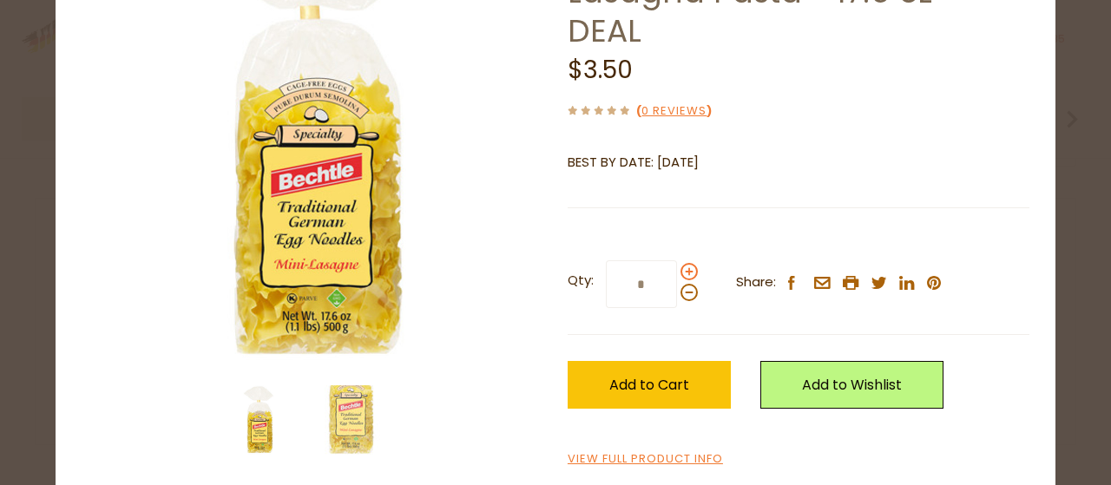
click at [682, 263] on span at bounding box center [689, 271] width 17 height 17
click at [677, 260] on input "*" at bounding box center [641, 284] width 71 height 48
type input "*"
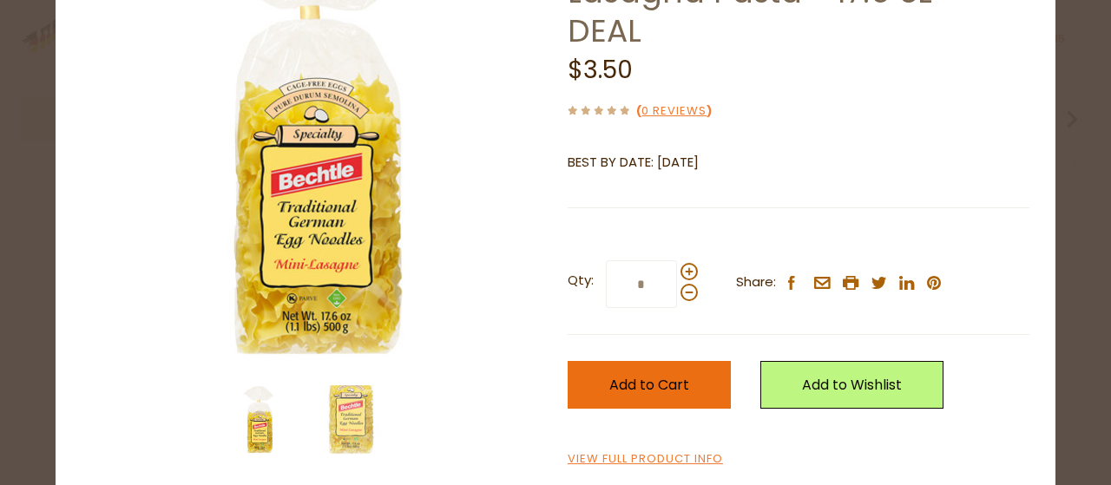
click at [628, 361] on button "Add to Cart" at bounding box center [649, 385] width 163 height 48
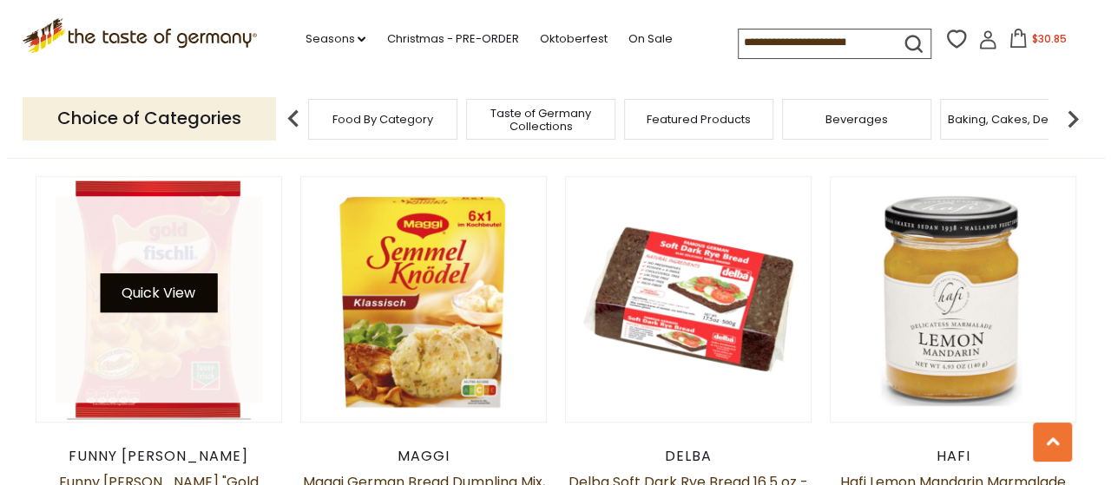
scroll to position [695, 0]
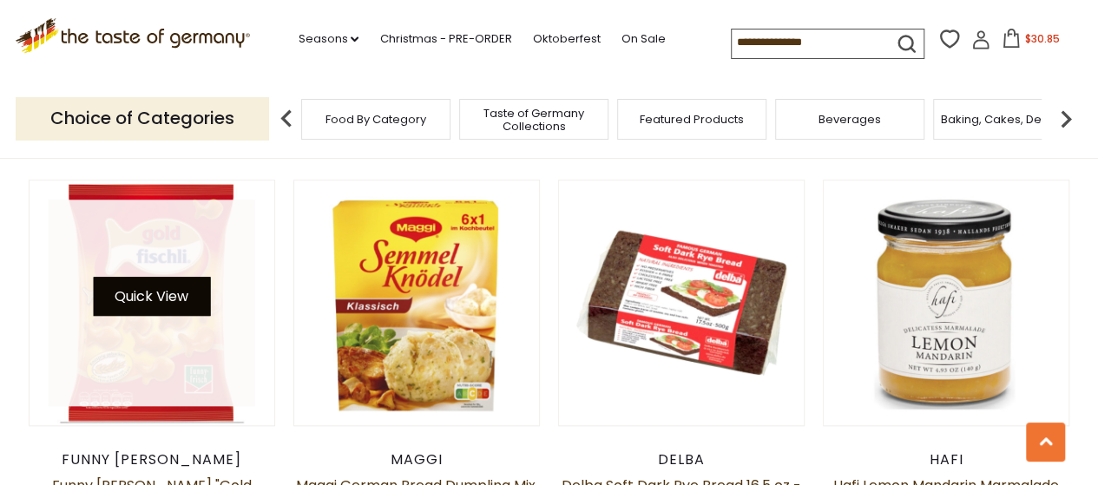
click at [160, 300] on button "Quick View" at bounding box center [151, 296] width 117 height 39
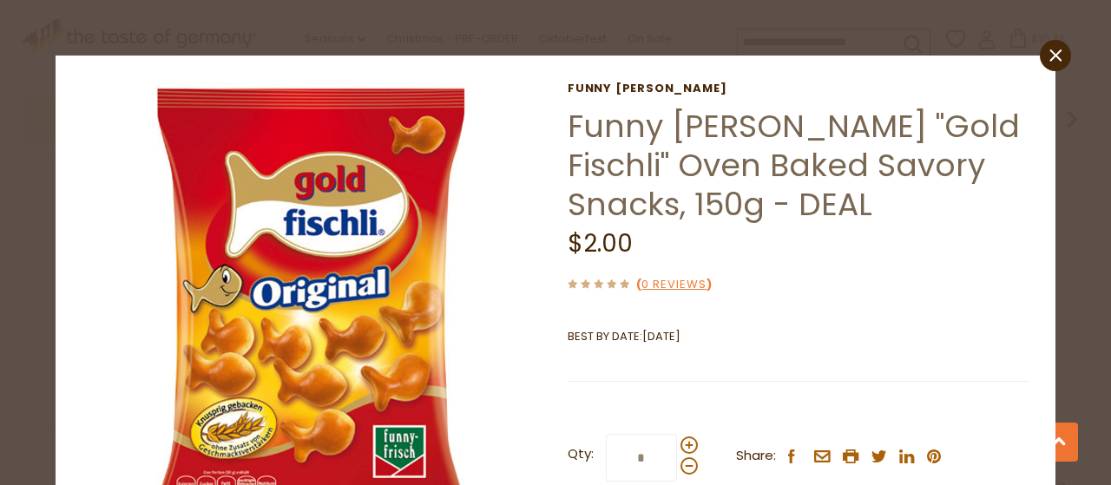
scroll to position [174, 0]
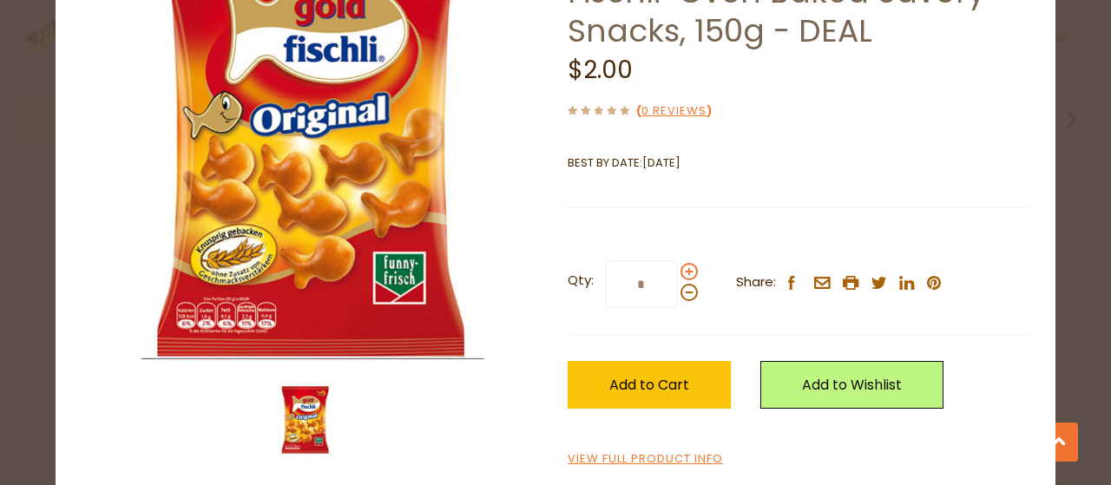
click at [684, 271] on span at bounding box center [689, 271] width 17 height 17
click at [677, 271] on input "*" at bounding box center [641, 284] width 71 height 48
type input "*"
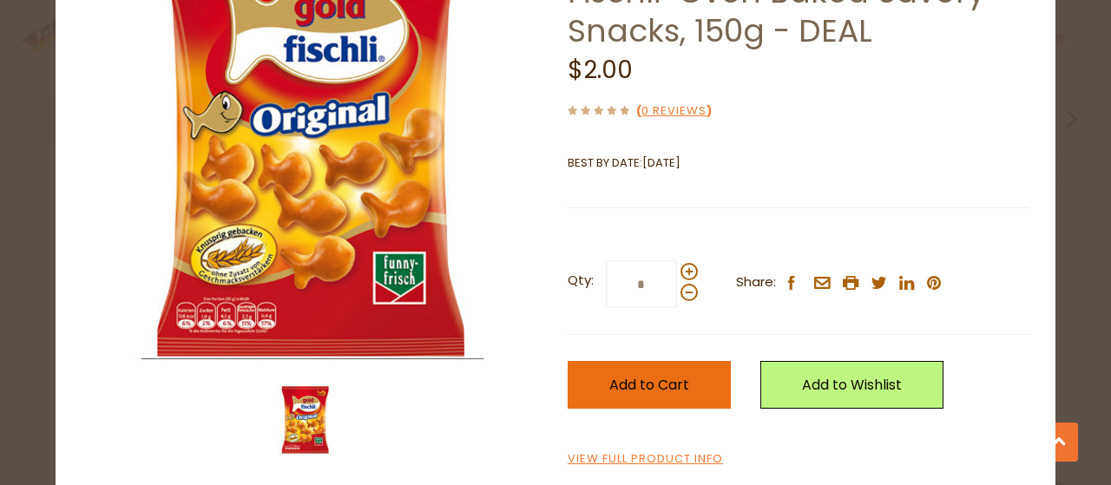
click at [617, 374] on button "Add to Cart" at bounding box center [649, 385] width 163 height 48
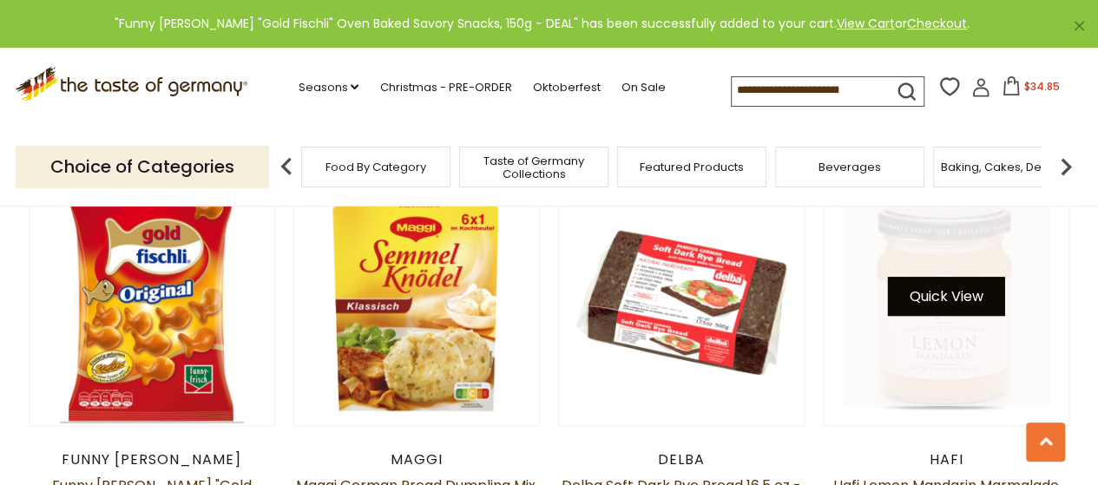
click at [960, 301] on button "Quick View" at bounding box center [946, 296] width 117 height 39
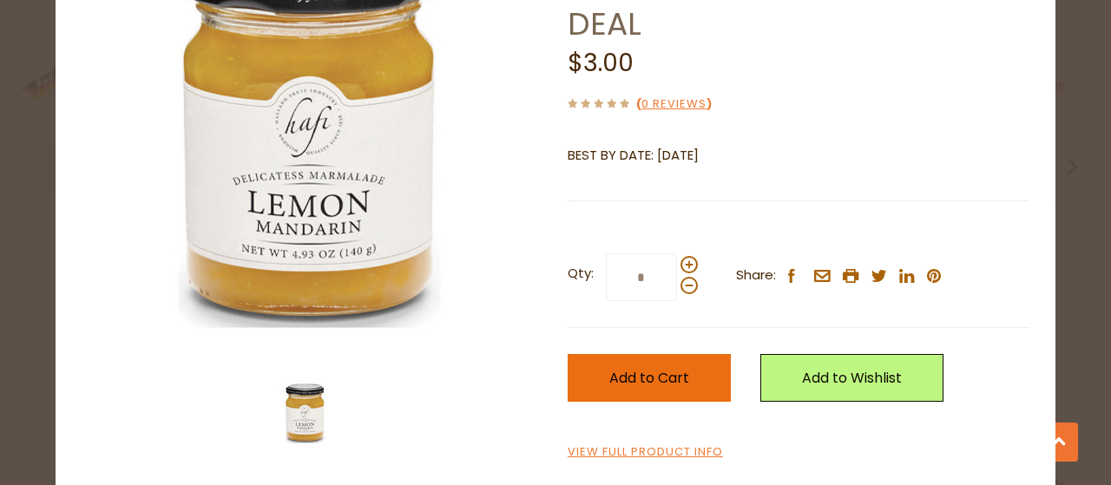
scroll to position [183, 0]
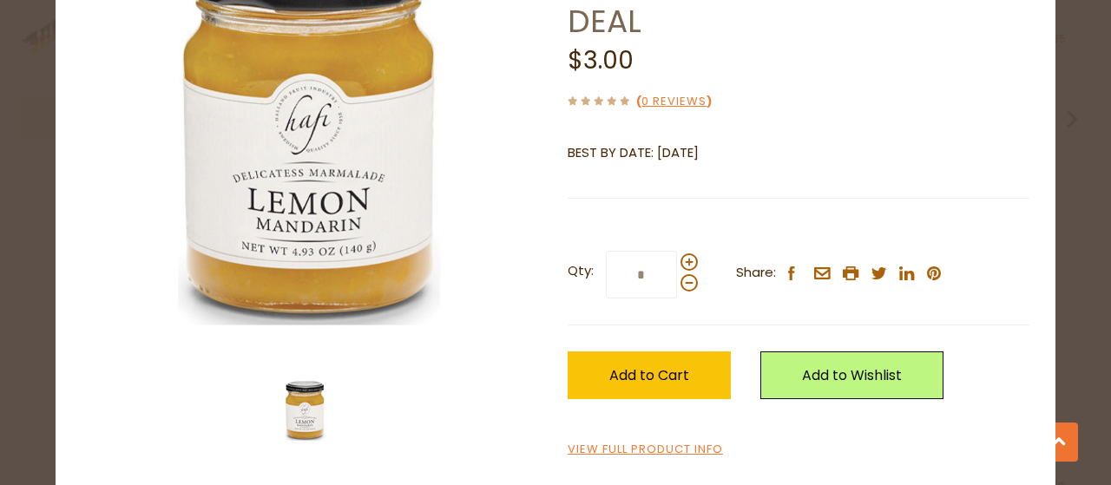
click at [622, 440] on div "Hafi Hafi Lemon Mandarin Marmalade Jar, 4.93 oz - DEAL $3.00 ( 0 Reviews ) BEST…" at bounding box center [799, 179] width 462 height 562
click at [625, 444] on link "View Full Product Info" at bounding box center [645, 450] width 155 height 18
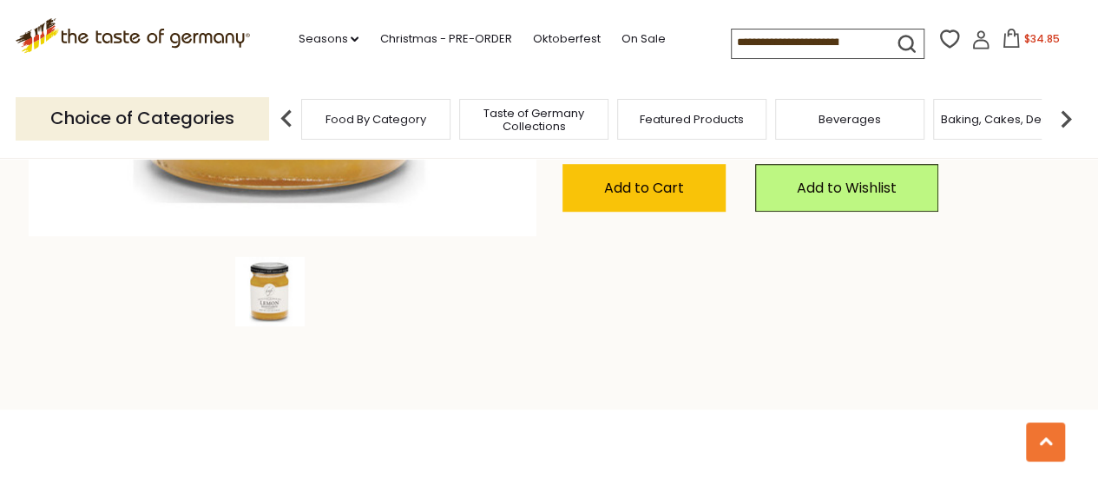
scroll to position [260, 0]
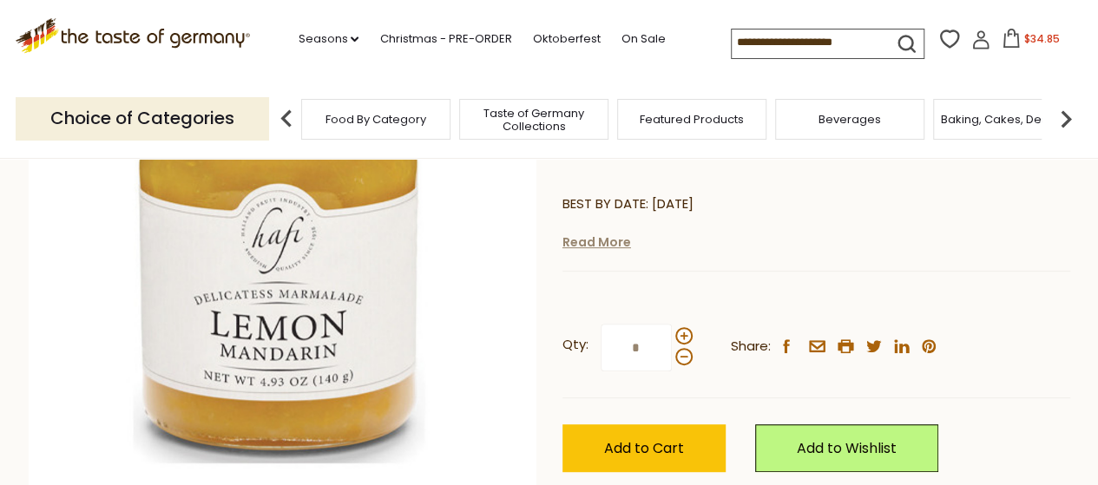
click at [581, 242] on link "Read More" at bounding box center [597, 242] width 69 height 17
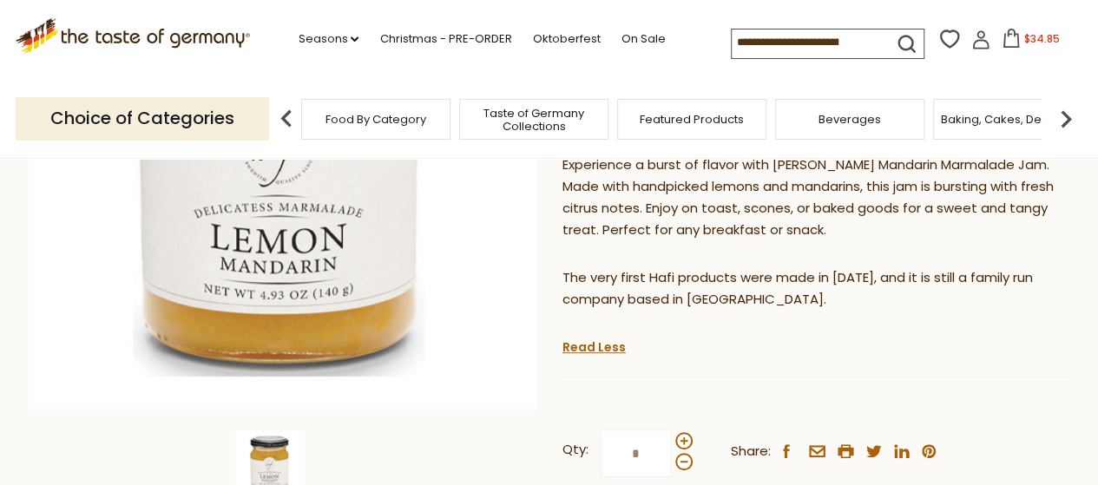
scroll to position [434, 0]
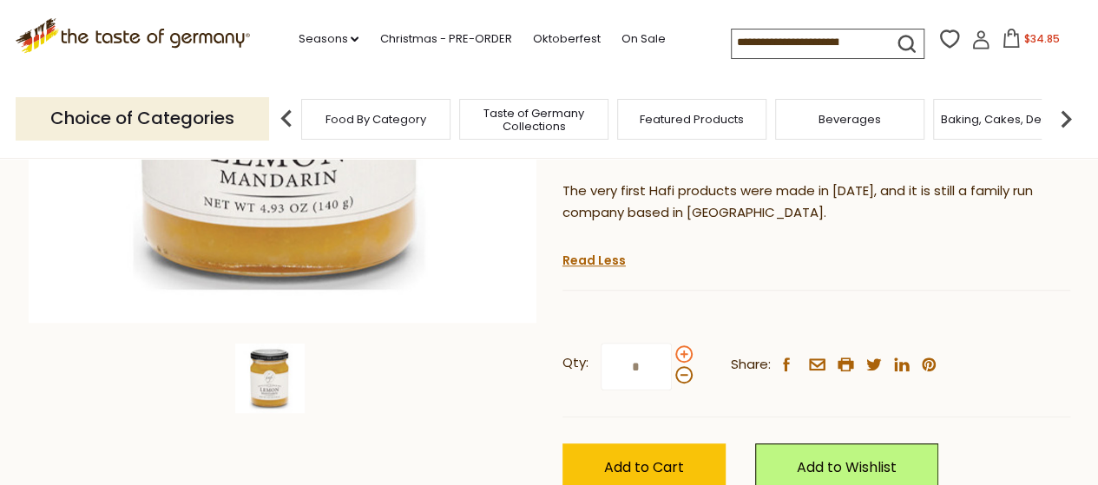
click at [682, 356] on span at bounding box center [684, 354] width 17 height 17
click at [672, 356] on input "*" at bounding box center [636, 367] width 71 height 48
click at [680, 378] on span at bounding box center [684, 374] width 17 height 17
click at [672, 378] on input "*" at bounding box center [636, 367] width 71 height 48
click at [680, 378] on span at bounding box center [684, 374] width 17 height 17
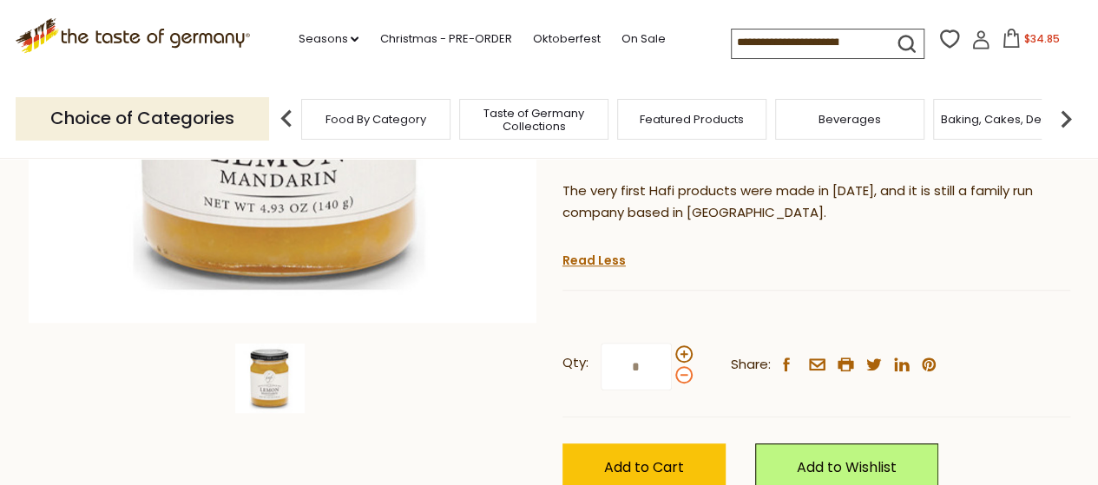
click at [672, 378] on input "*" at bounding box center [636, 367] width 71 height 48
click at [689, 353] on span at bounding box center [684, 354] width 17 height 17
click at [672, 353] on input "*" at bounding box center [636, 367] width 71 height 48
type input "*"
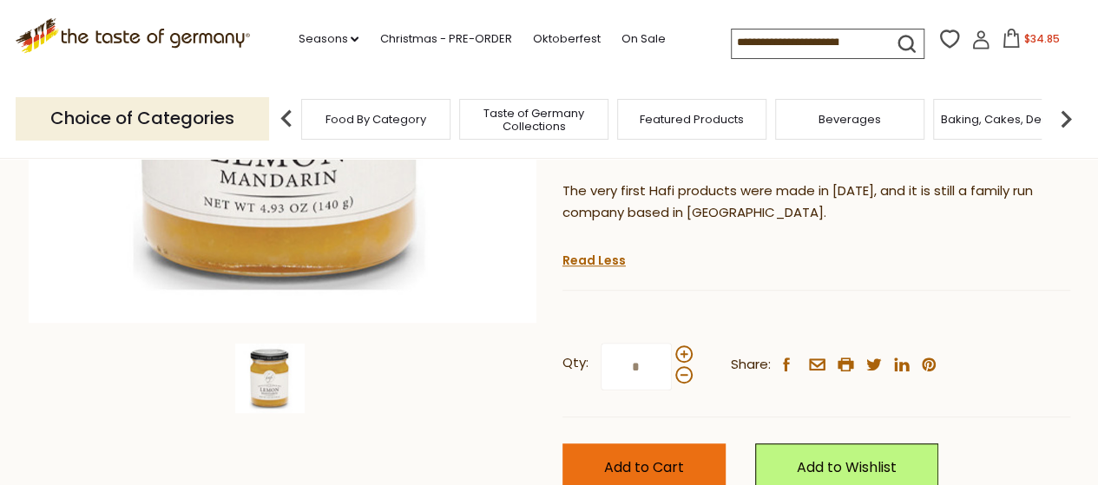
click at [638, 458] on span "Add to Cart" at bounding box center [644, 468] width 80 height 20
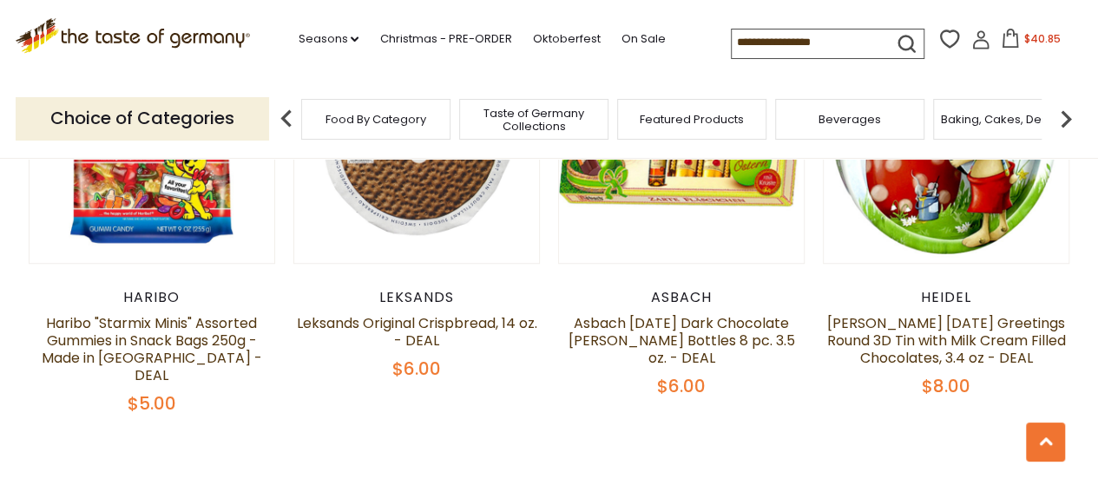
scroll to position [3994, 0]
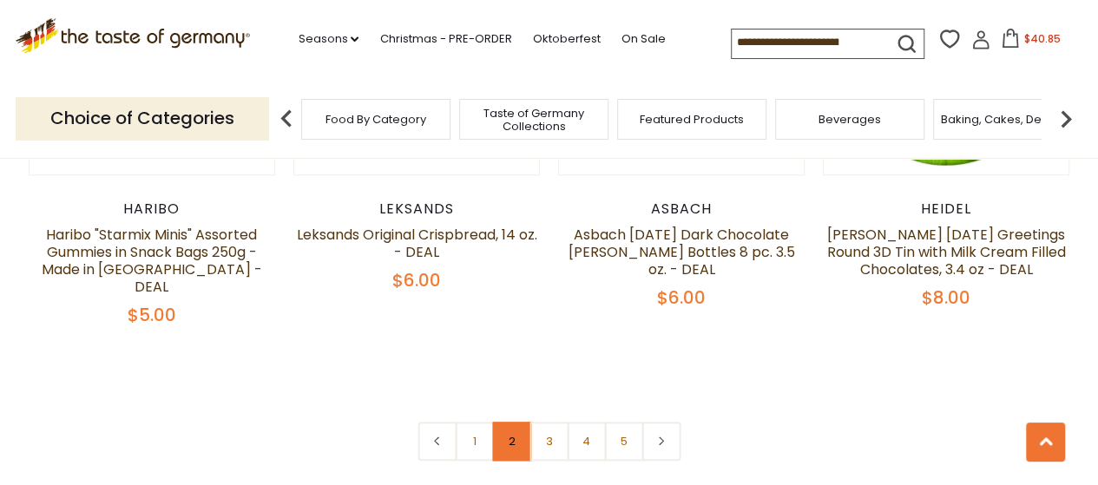
click at [507, 422] on link "2" at bounding box center [511, 441] width 39 height 39
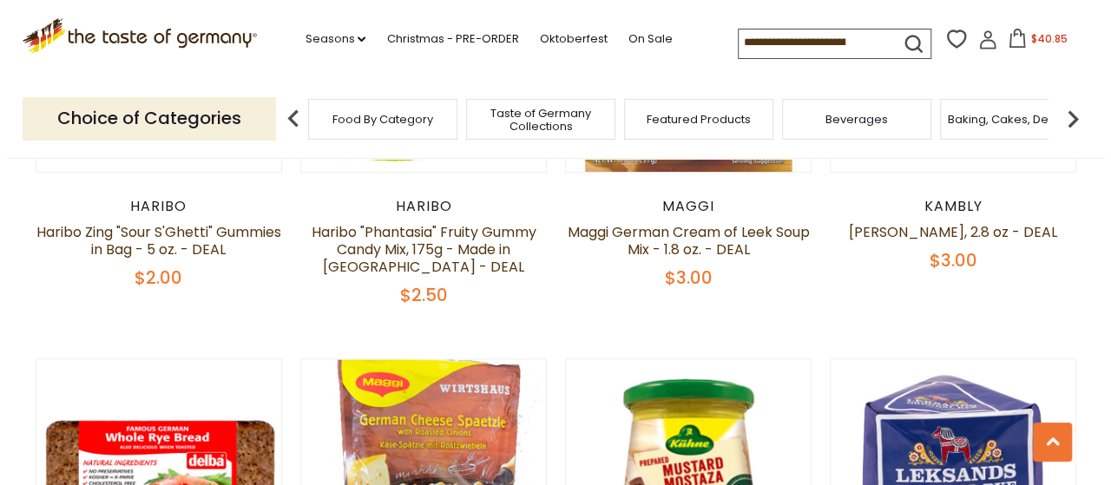
scroll to position [792, 0]
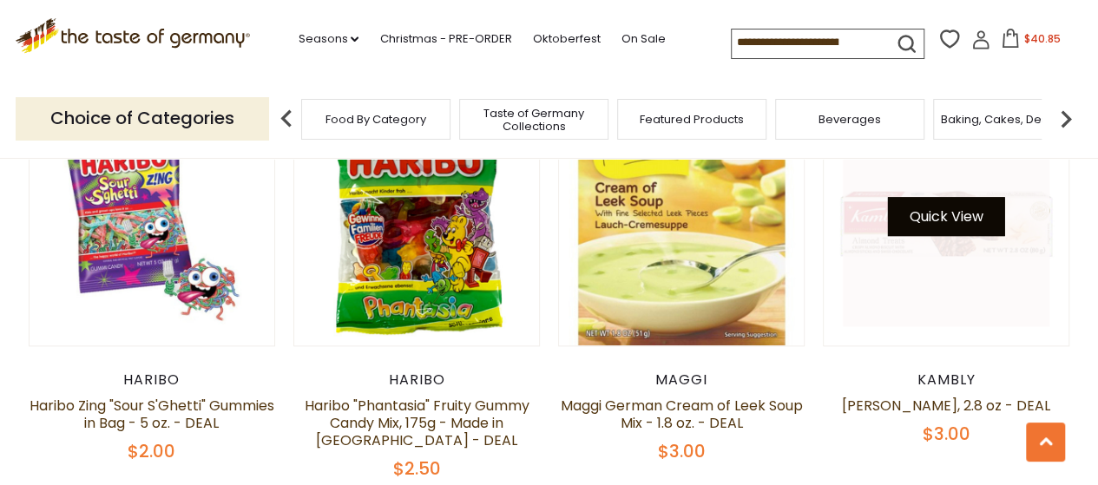
click at [940, 227] on button "Quick View" at bounding box center [946, 216] width 117 height 39
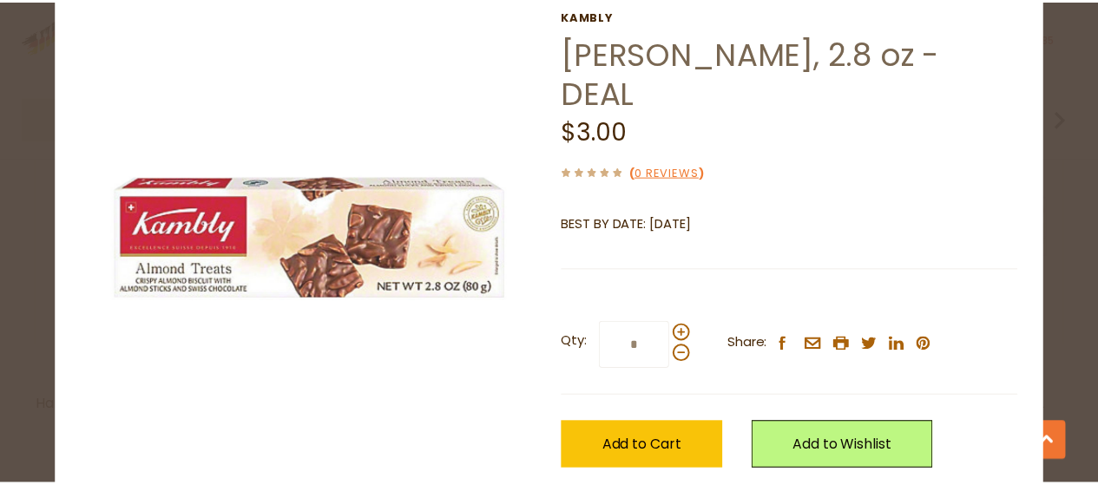
scroll to position [174, 0]
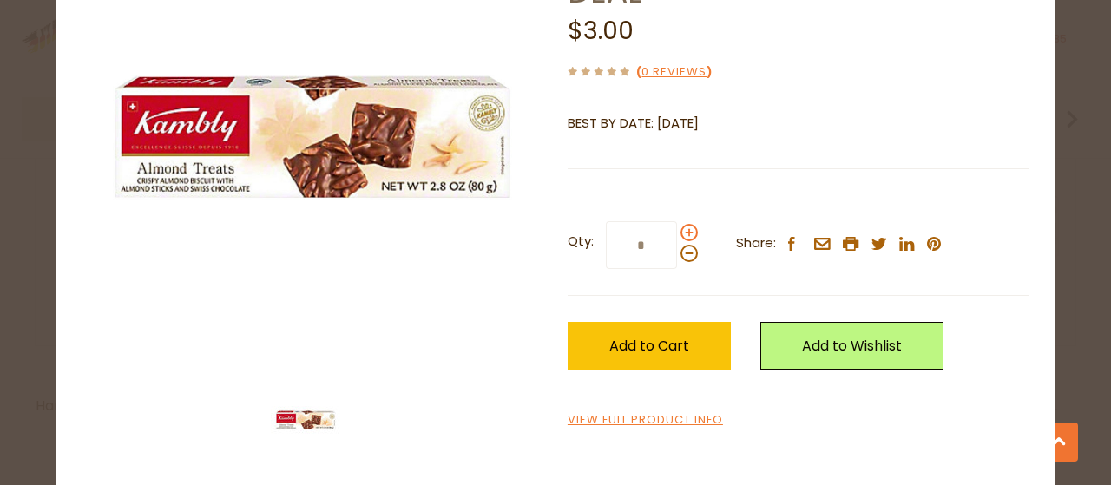
click at [685, 235] on span at bounding box center [689, 232] width 17 height 17
click at [677, 235] on input "*" at bounding box center [641, 245] width 71 height 48
click at [685, 235] on span at bounding box center [689, 232] width 17 height 17
click at [677, 235] on input "*" at bounding box center [641, 245] width 71 height 48
click at [685, 235] on span at bounding box center [689, 232] width 17 height 17
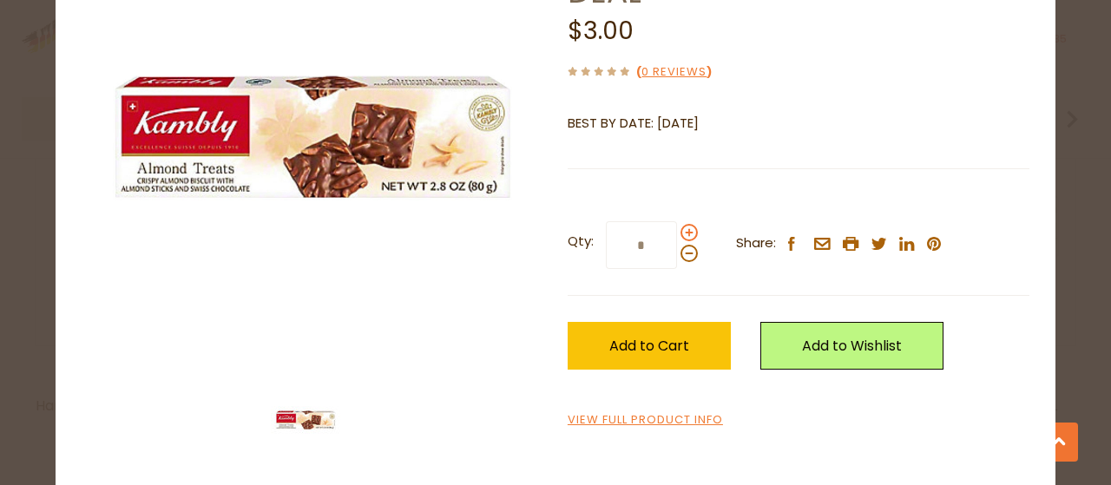
click at [677, 235] on input "*" at bounding box center [641, 245] width 71 height 48
click at [685, 235] on span at bounding box center [689, 232] width 17 height 17
click at [677, 235] on input "*" at bounding box center [641, 245] width 71 height 48
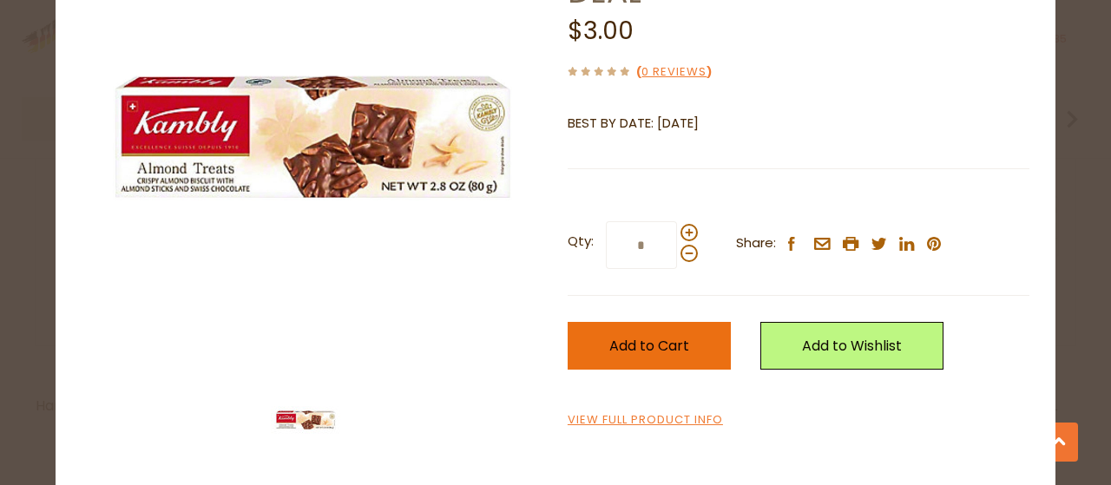
click at [656, 345] on span "Add to Cart" at bounding box center [650, 346] width 80 height 20
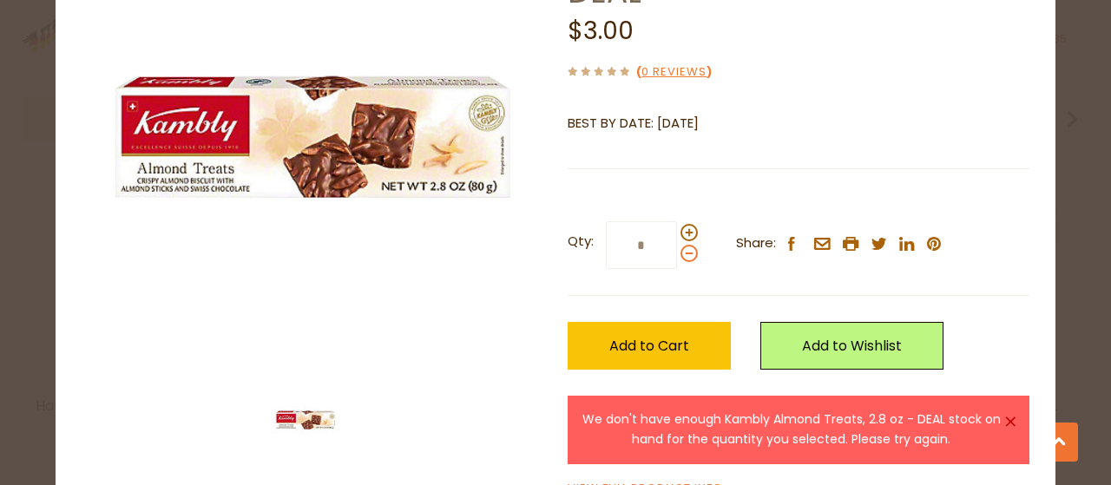
click at [681, 254] on span at bounding box center [689, 253] width 17 height 17
click at [677, 254] on input "*" at bounding box center [641, 245] width 71 height 48
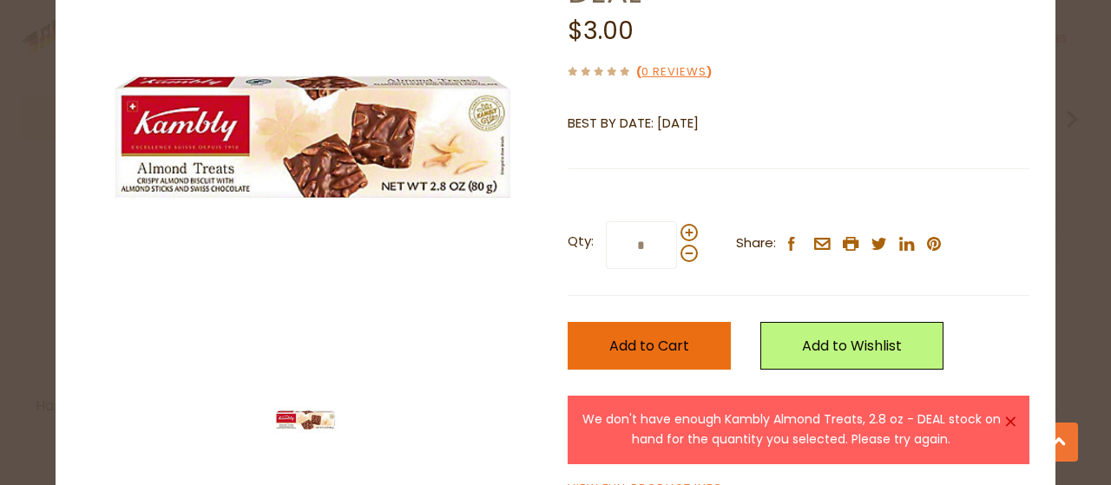
click at [662, 336] on span "Add to Cart" at bounding box center [650, 346] width 80 height 20
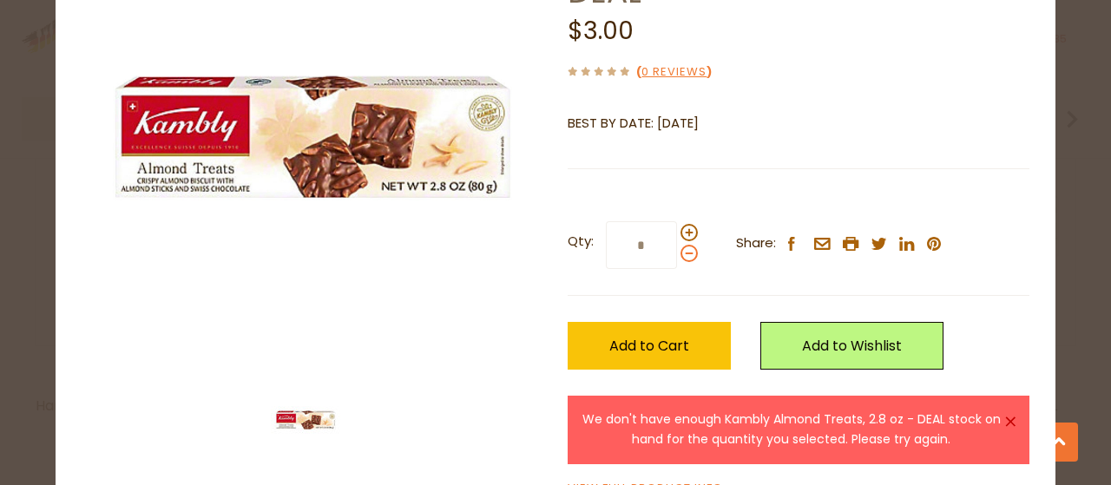
click at [686, 257] on span at bounding box center [689, 253] width 17 height 17
click at [677, 257] on input "*" at bounding box center [641, 245] width 71 height 48
type input "*"
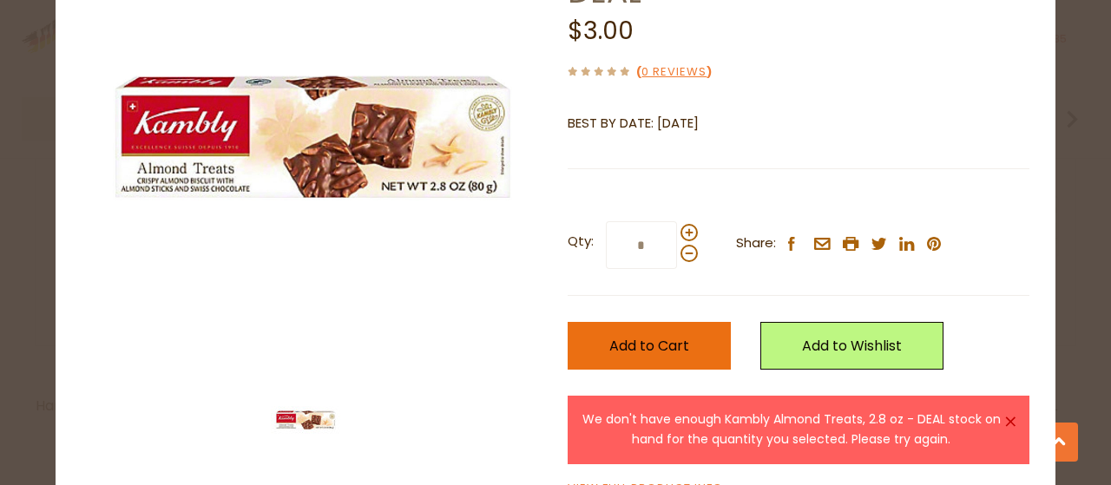
click at [644, 346] on span "Add to Cart" at bounding box center [650, 346] width 80 height 20
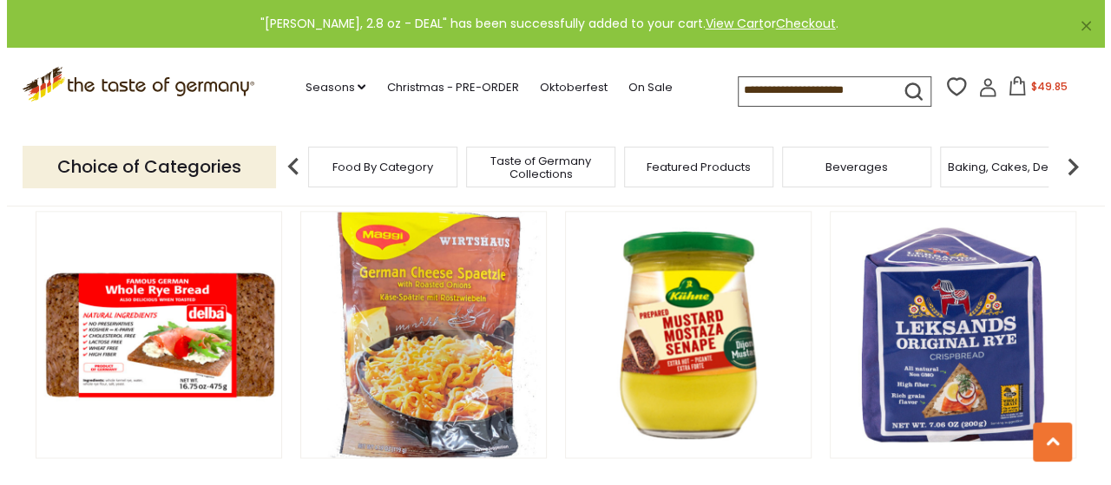
scroll to position [1139, 0]
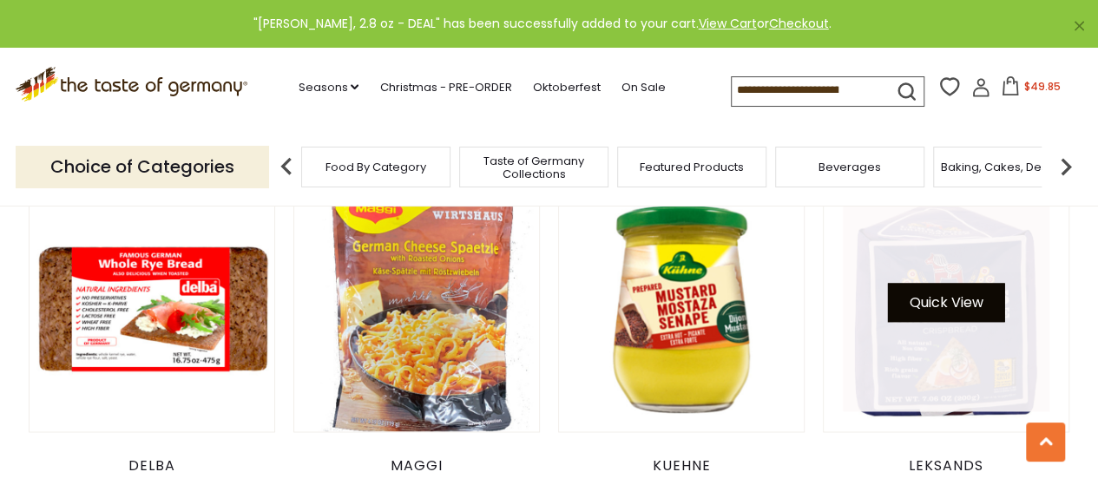
click at [953, 304] on button "Quick View" at bounding box center [946, 302] width 117 height 39
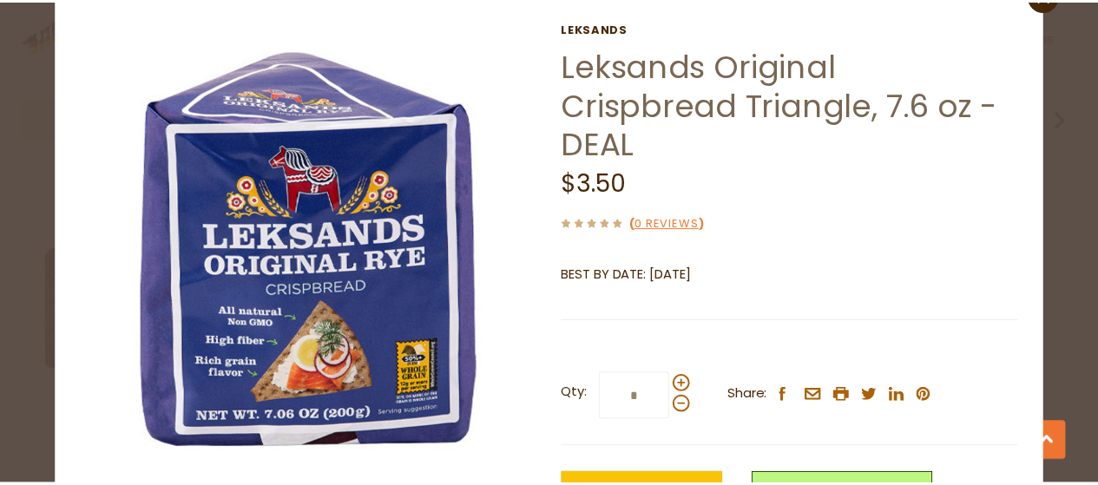
scroll to position [148, 0]
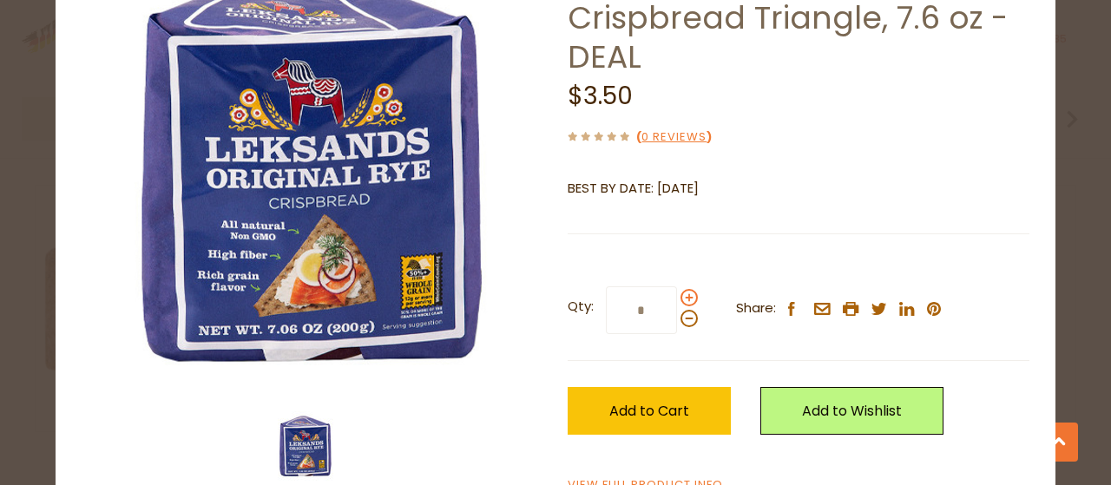
click at [681, 300] on span at bounding box center [689, 297] width 17 height 17
click at [677, 300] on input "*" at bounding box center [641, 311] width 71 height 48
click at [684, 302] on span at bounding box center [689, 297] width 17 height 17
click at [677, 302] on input "*" at bounding box center [641, 311] width 71 height 48
click at [681, 293] on span at bounding box center [689, 297] width 17 height 17
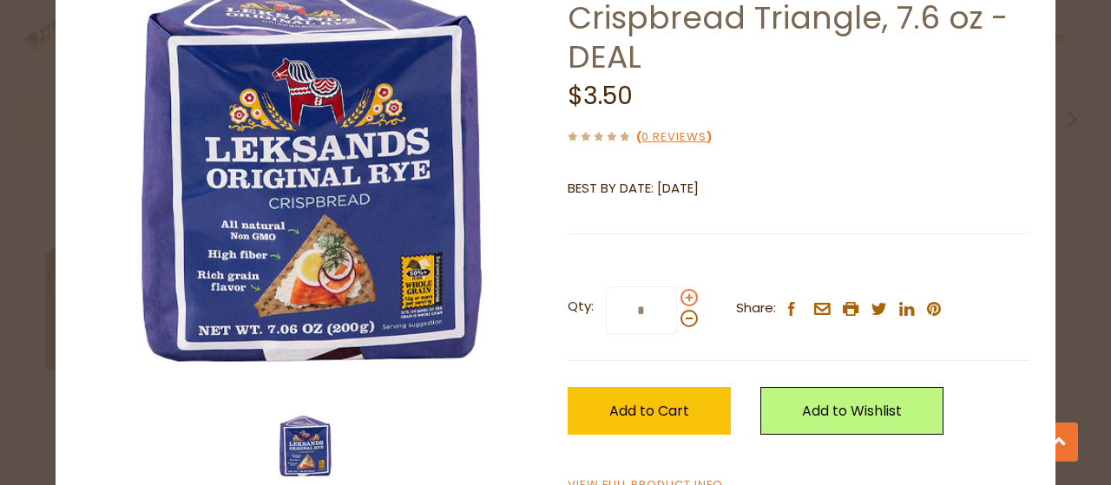
click at [677, 293] on input "*" at bounding box center [641, 311] width 71 height 48
type input "*"
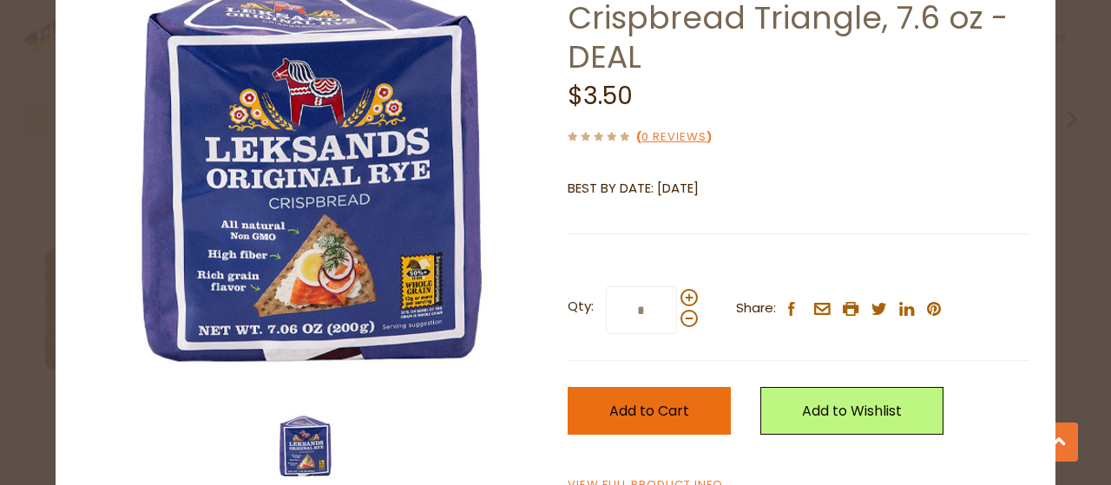
click at [636, 397] on button "Add to Cart" at bounding box center [649, 411] width 163 height 48
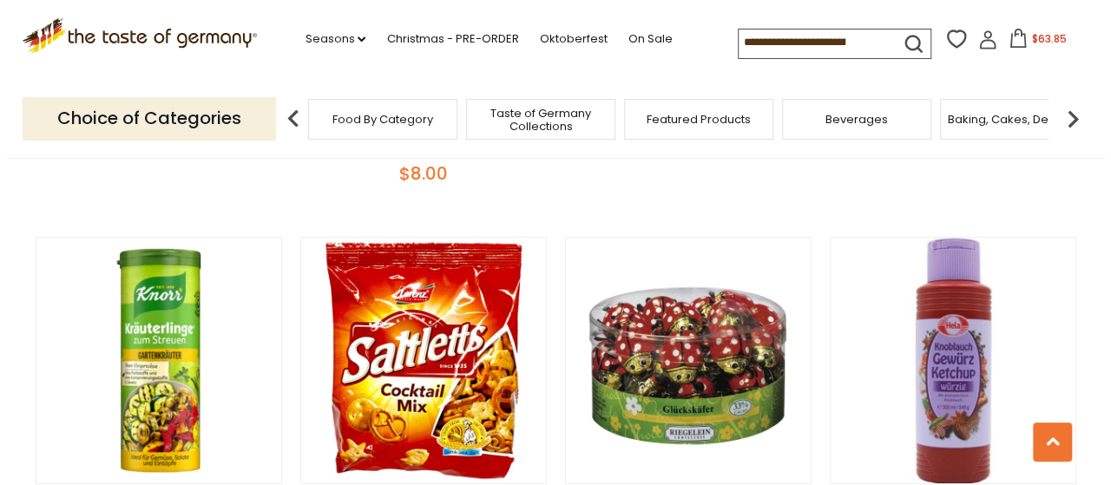
scroll to position [2963, 0]
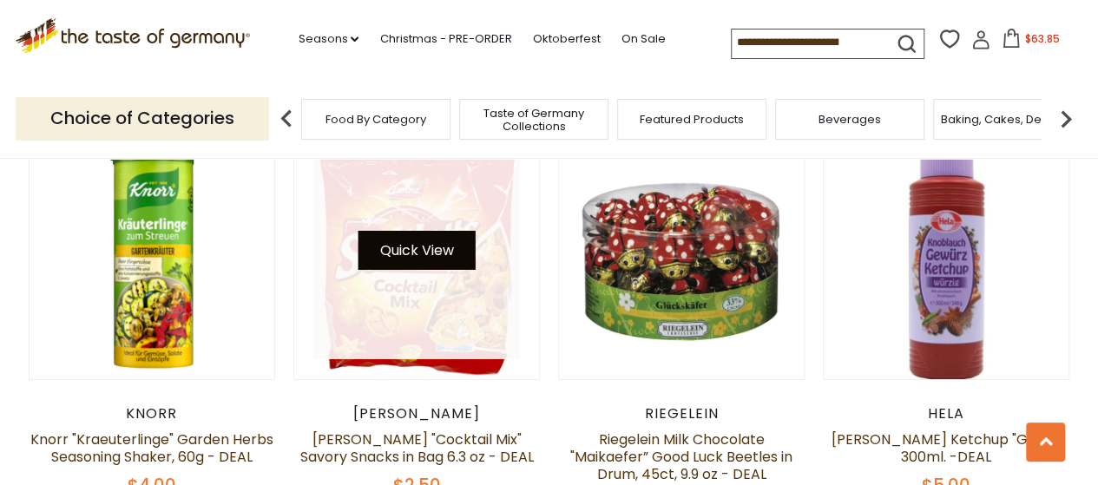
click at [430, 233] on button "Quick View" at bounding box center [416, 250] width 117 height 39
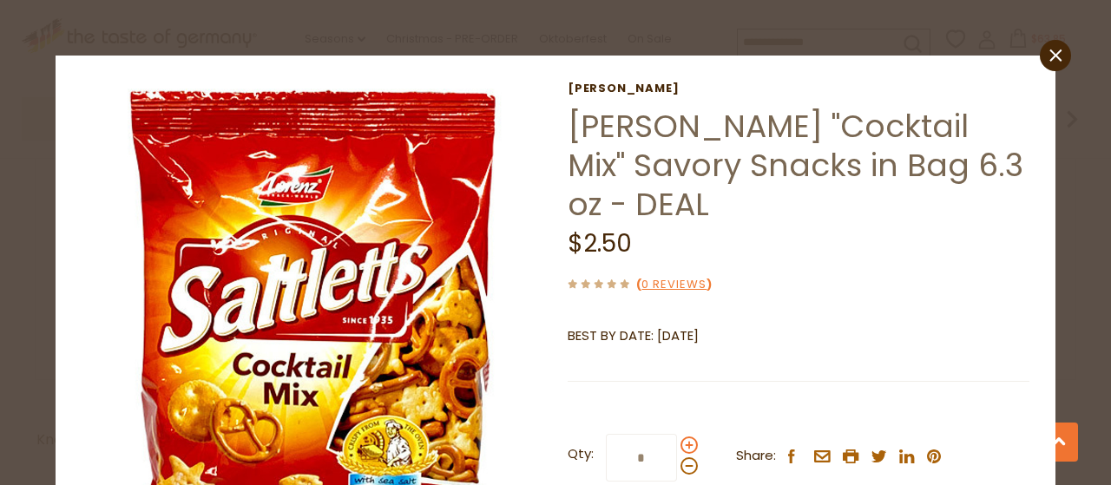
click at [686, 437] on span at bounding box center [689, 445] width 17 height 17
click at [677, 434] on input "*" at bounding box center [641, 458] width 71 height 48
type input "*"
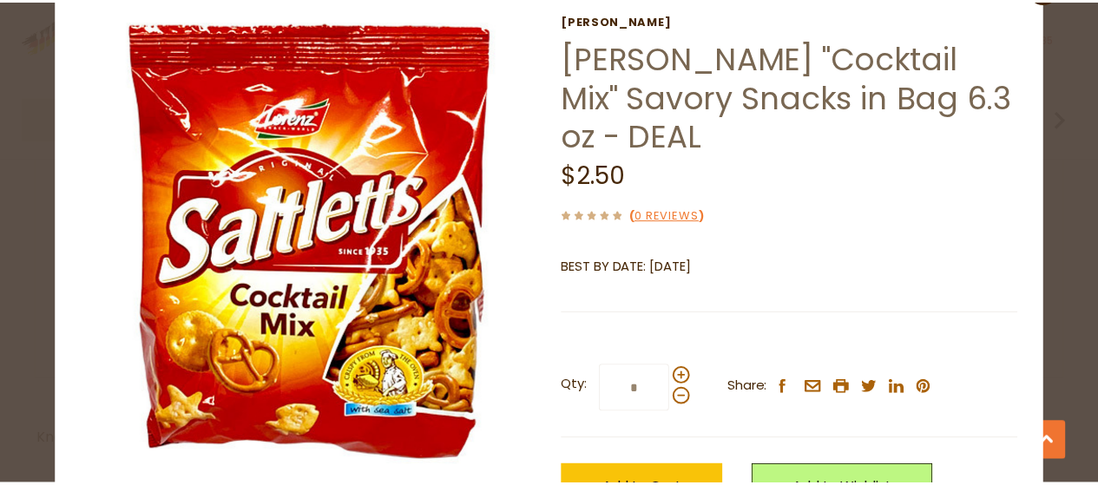
scroll to position [174, 0]
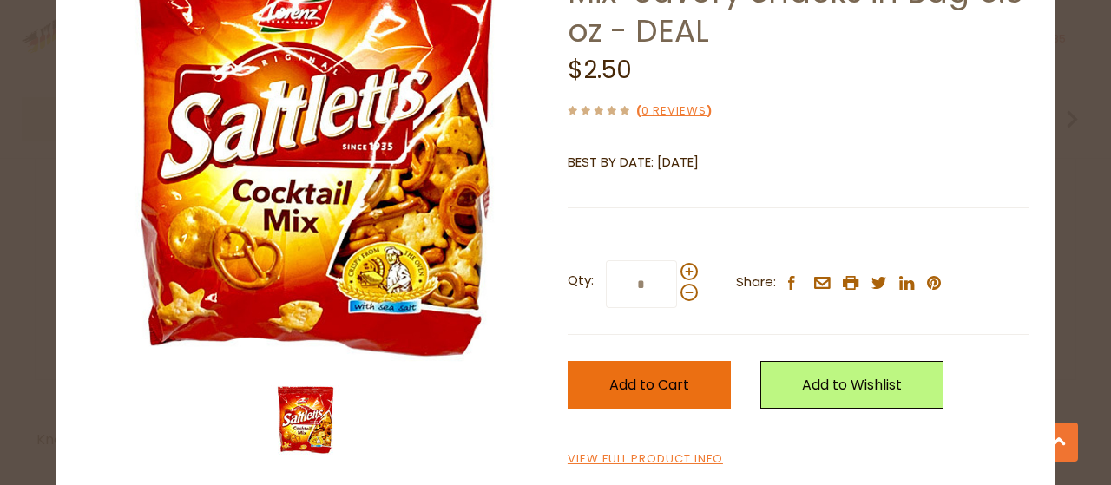
click at [632, 375] on span "Add to Cart" at bounding box center [650, 385] width 80 height 20
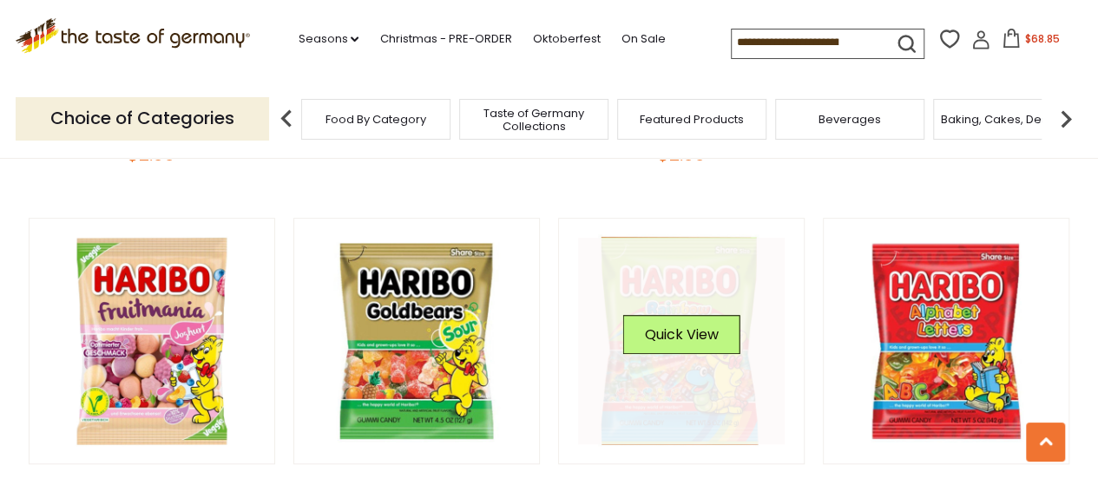
scroll to position [4004, 0]
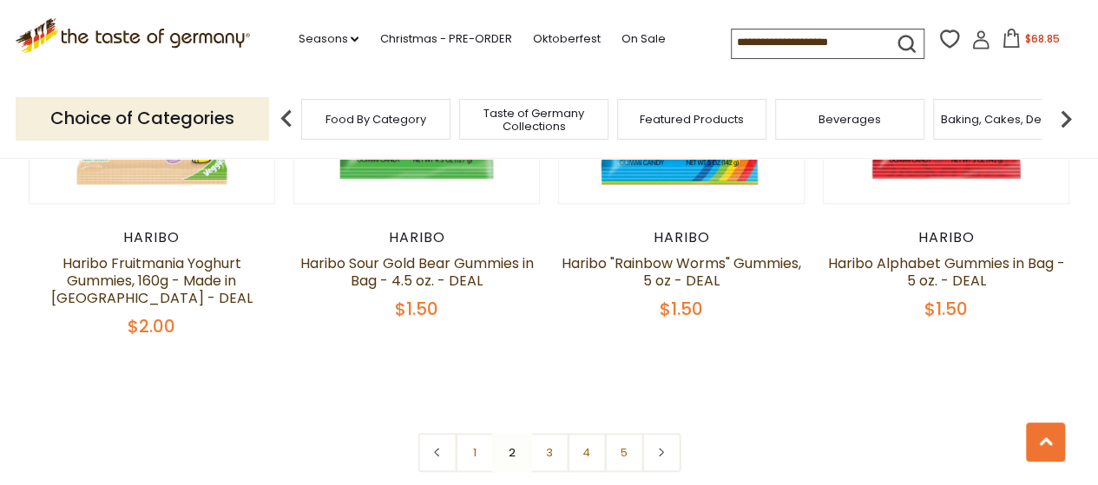
click at [549, 436] on link "3" at bounding box center [549, 452] width 39 height 39
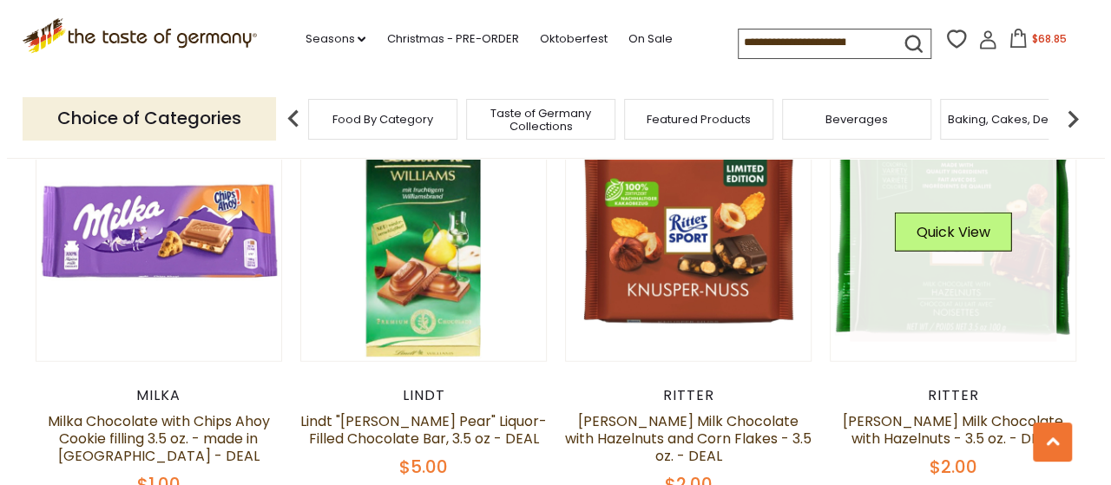
scroll to position [2094, 0]
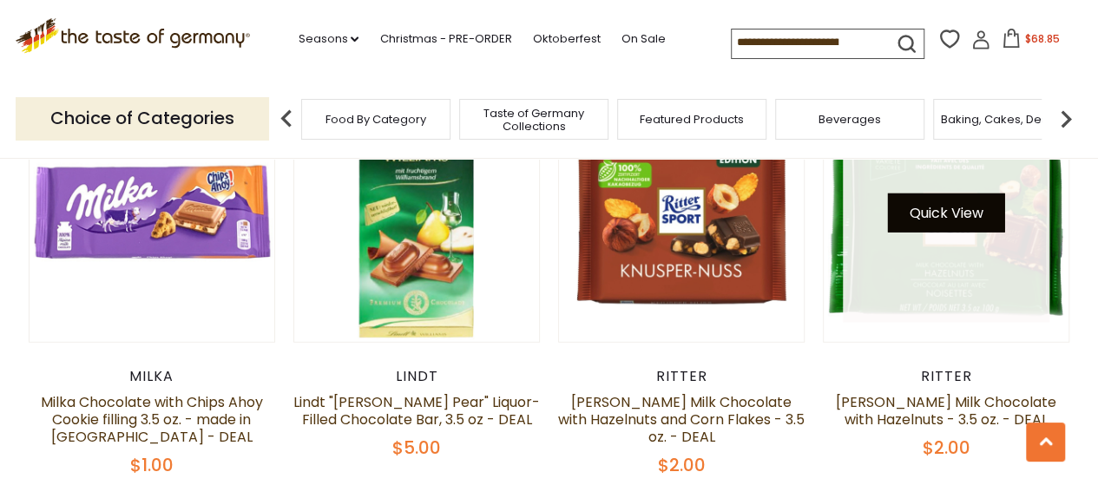
click at [938, 209] on button "Quick View" at bounding box center [946, 213] width 117 height 39
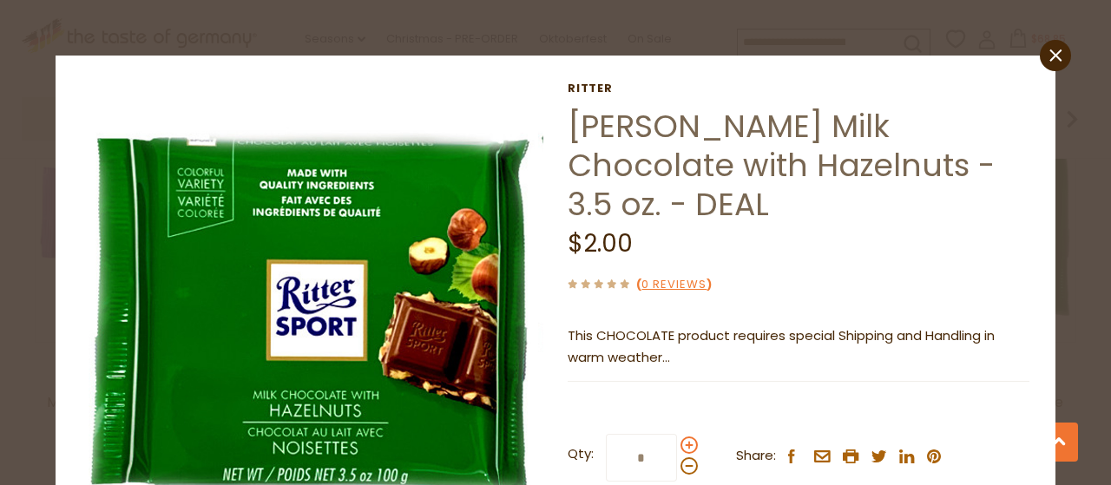
click at [682, 437] on span at bounding box center [689, 445] width 17 height 17
click at [677, 434] on input "*" at bounding box center [641, 458] width 71 height 48
click at [682, 437] on span at bounding box center [689, 445] width 17 height 17
click at [677, 434] on input "*" at bounding box center [641, 458] width 71 height 48
click at [682, 437] on span at bounding box center [689, 445] width 17 height 17
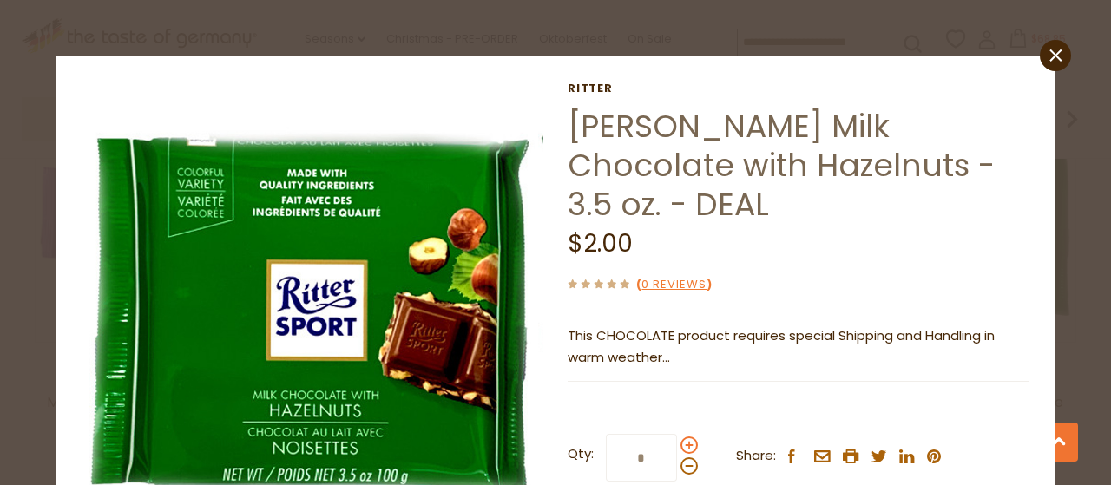
click at [677, 434] on input "*" at bounding box center [641, 458] width 71 height 48
click at [682, 437] on span at bounding box center [689, 445] width 17 height 17
click at [677, 434] on input "*" at bounding box center [641, 458] width 71 height 48
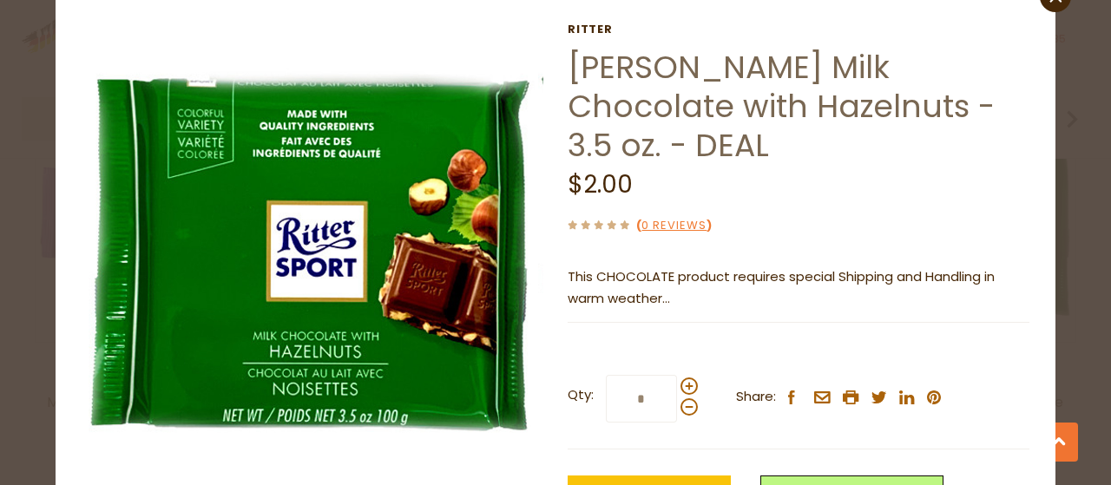
scroll to position [87, 0]
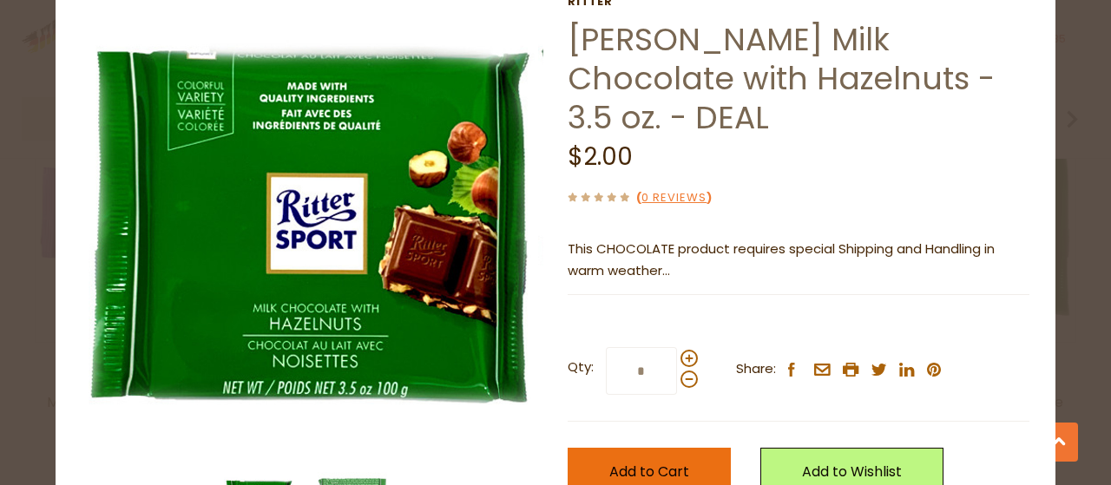
click at [655, 462] on span "Add to Cart" at bounding box center [650, 472] width 80 height 20
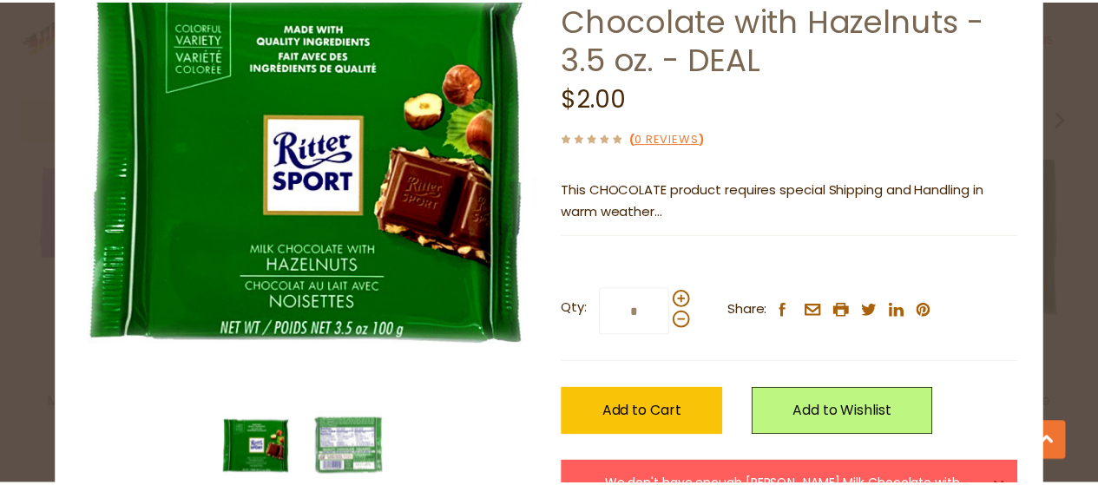
scroll to position [174, 0]
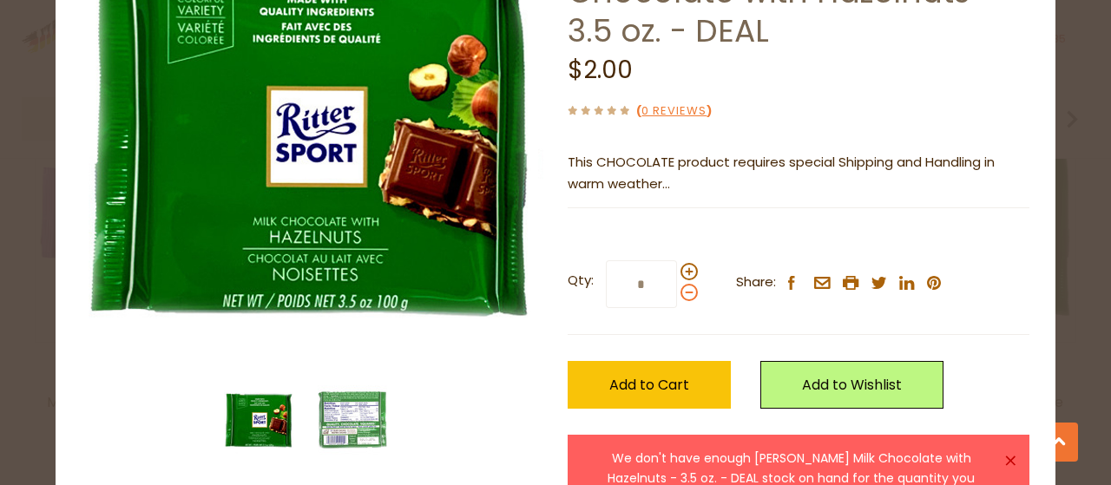
click at [682, 284] on span at bounding box center [689, 292] width 17 height 17
click at [677, 260] on input "*" at bounding box center [641, 284] width 71 height 48
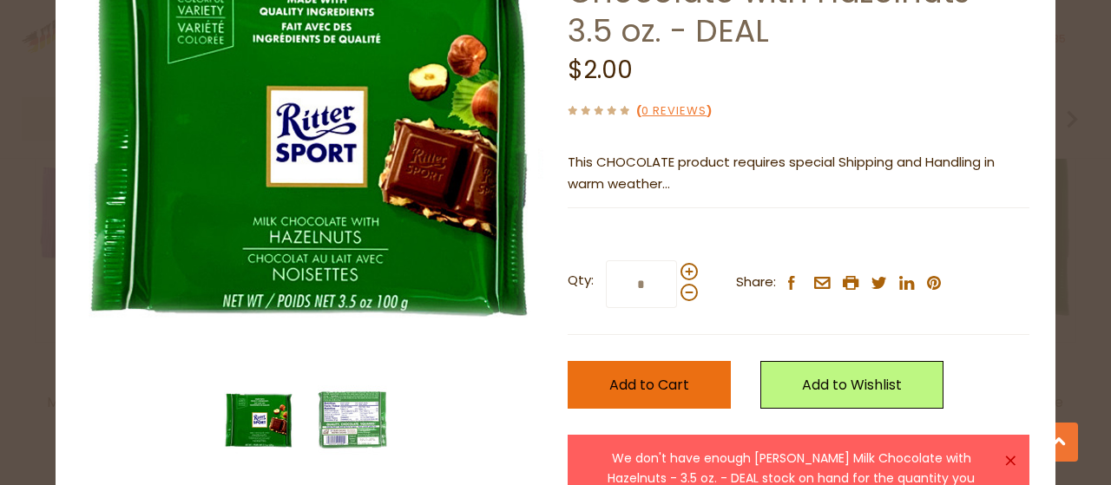
click at [651, 375] on span "Add to Cart" at bounding box center [650, 385] width 80 height 20
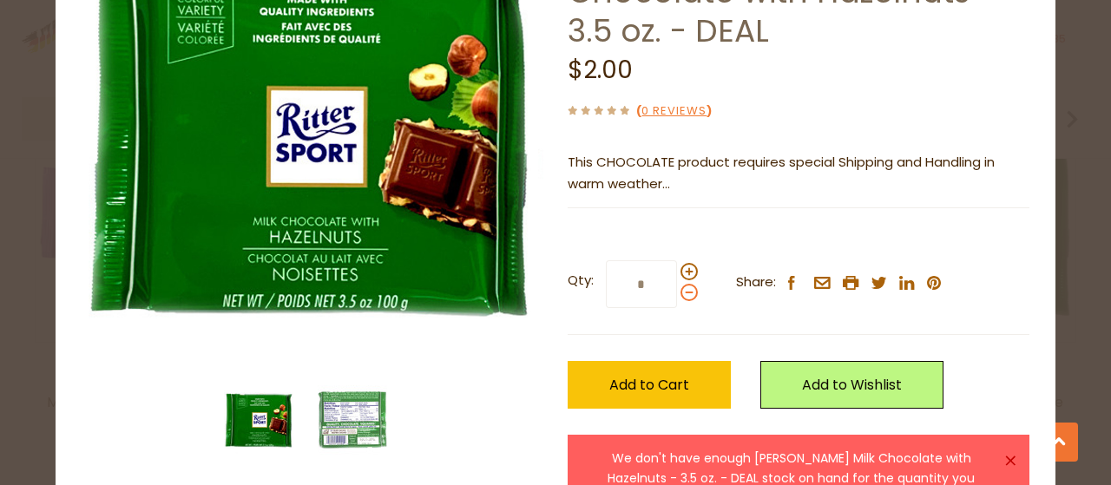
click at [681, 284] on span at bounding box center [689, 292] width 17 height 17
click at [677, 260] on input "*" at bounding box center [641, 284] width 71 height 48
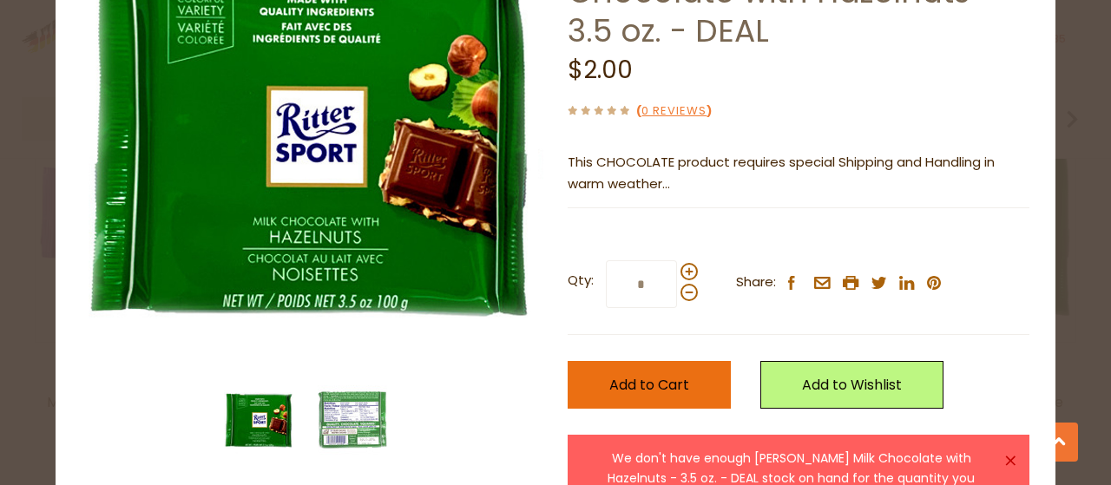
click at [660, 375] on span "Add to Cart" at bounding box center [650, 385] width 80 height 20
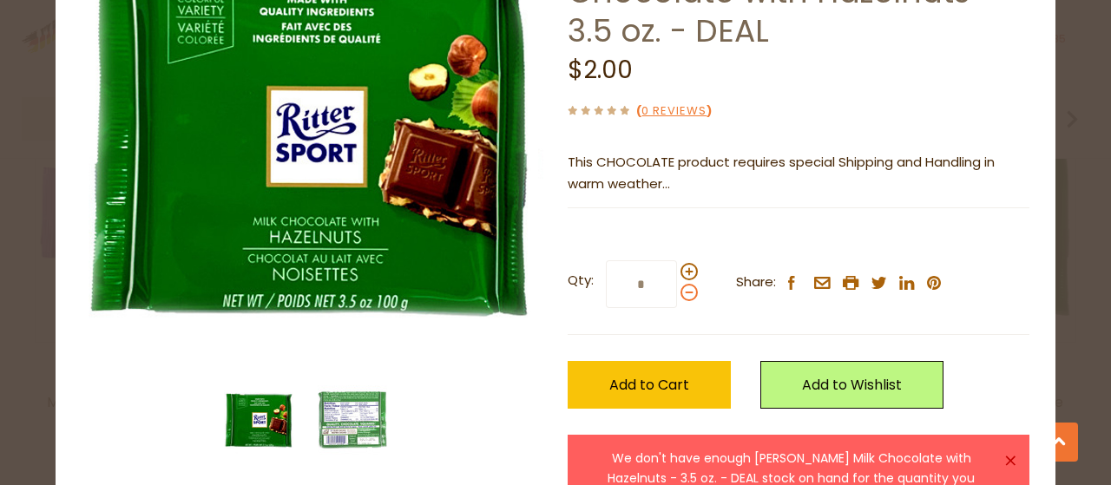
click at [681, 284] on span at bounding box center [689, 292] width 17 height 17
click at [677, 260] on input "*" at bounding box center [641, 284] width 71 height 48
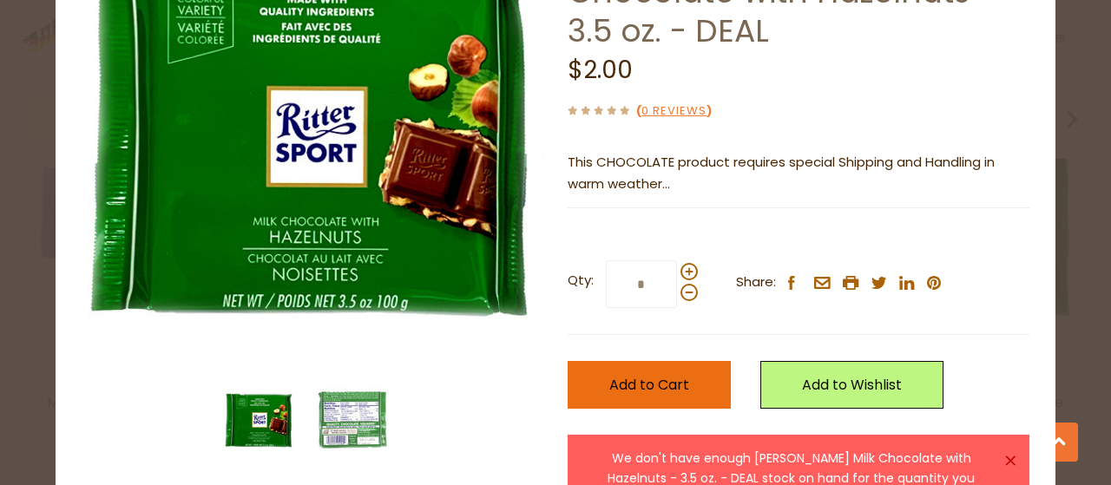
click at [651, 375] on span "Add to Cart" at bounding box center [650, 385] width 80 height 20
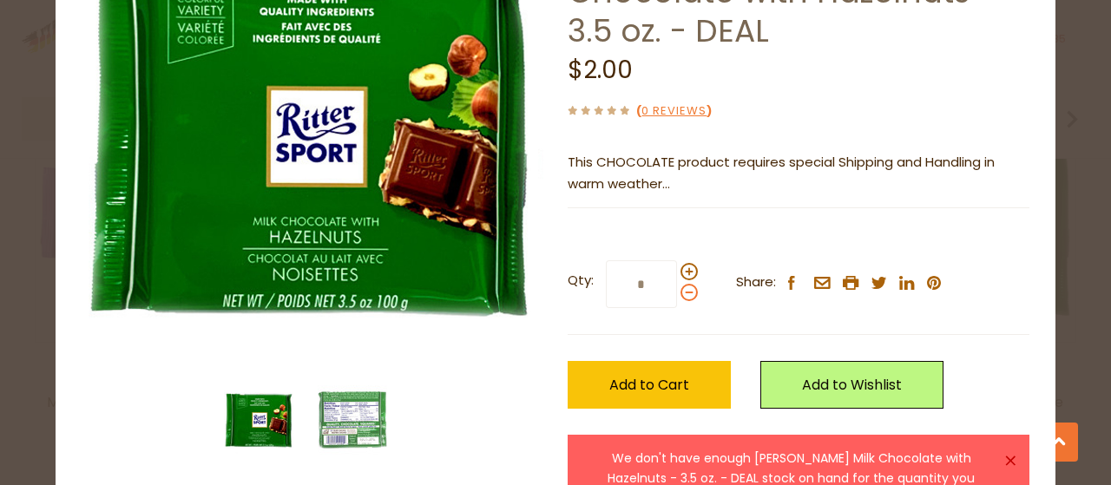
click at [682, 284] on span at bounding box center [689, 292] width 17 height 17
click at [677, 260] on input "*" at bounding box center [641, 284] width 71 height 48
type input "*"
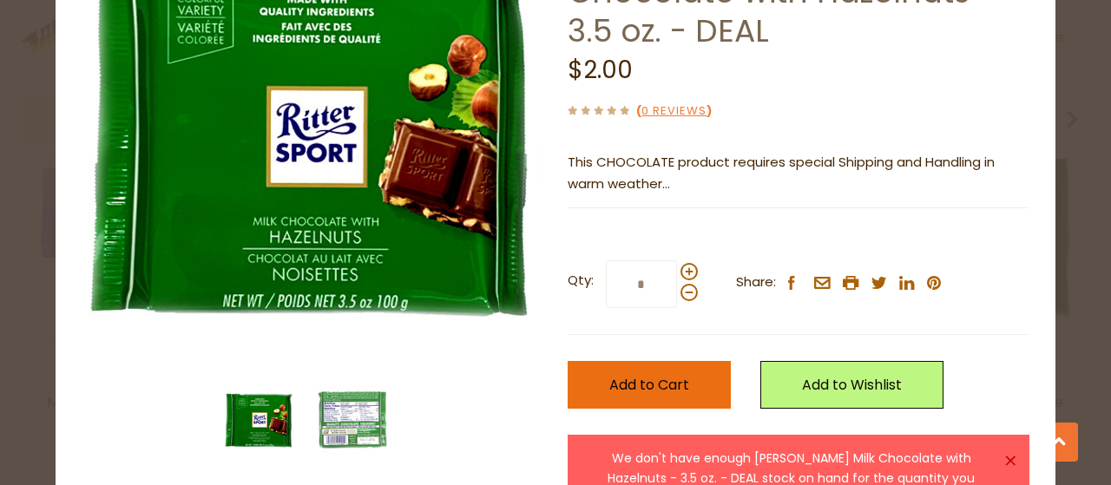
click at [656, 375] on span "Add to Cart" at bounding box center [650, 385] width 80 height 20
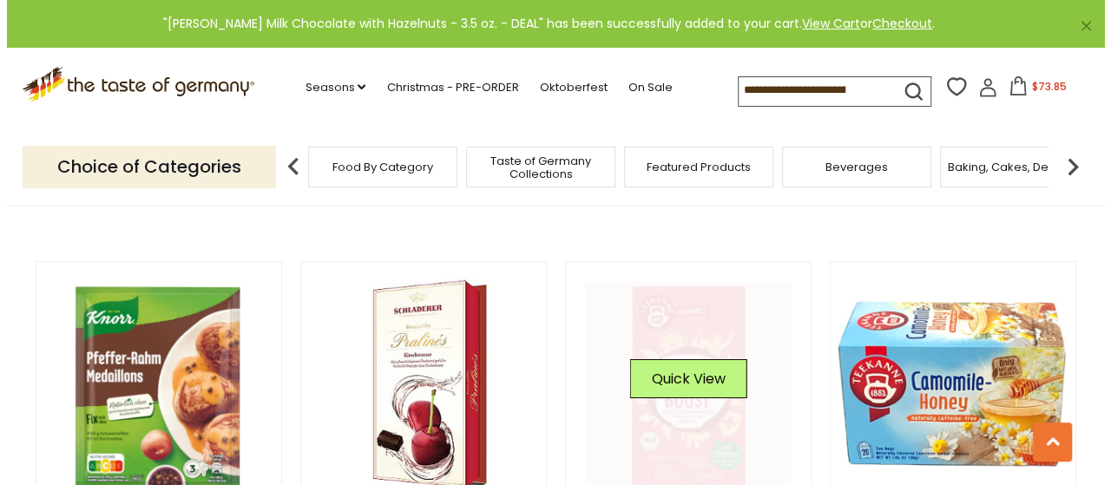
scroll to position [2876, 0]
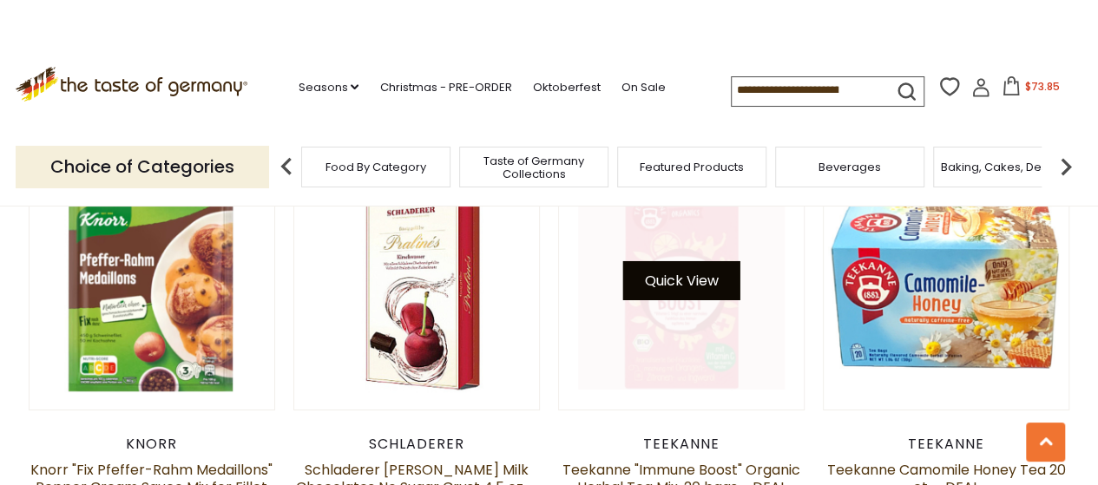
click at [691, 271] on button "Quick View" at bounding box center [681, 280] width 117 height 39
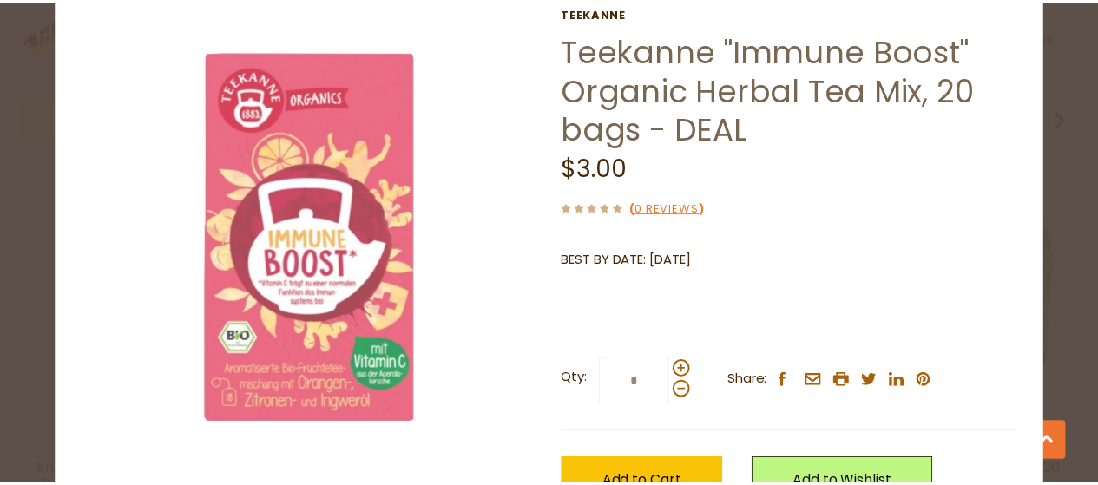
scroll to position [174, 0]
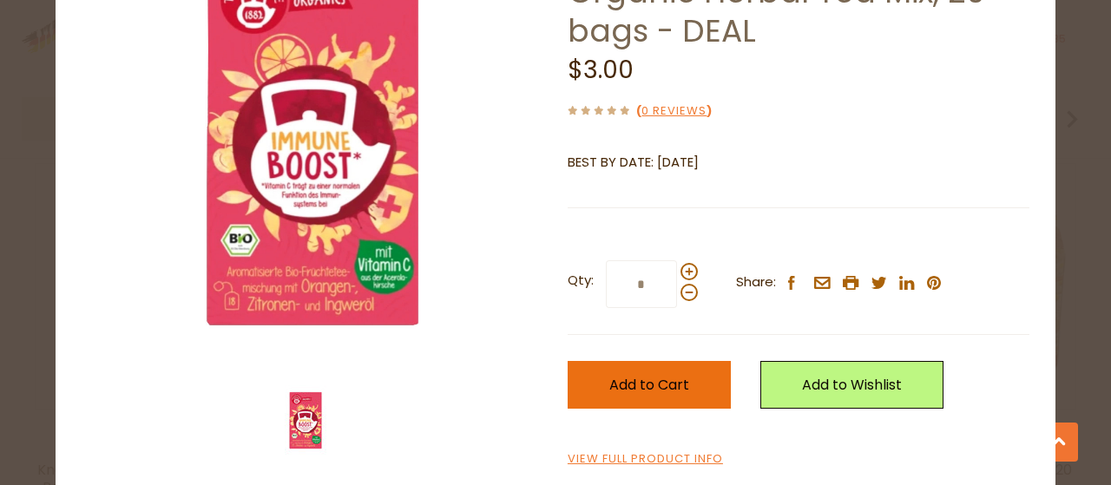
click at [643, 387] on span "Add to Cart" at bounding box center [650, 385] width 80 height 20
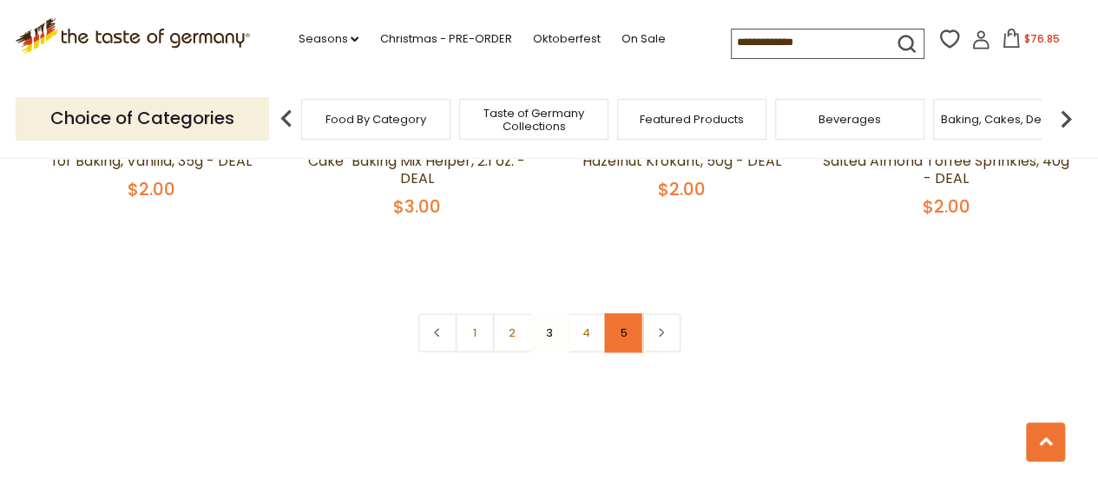
scroll to position [4091, 0]
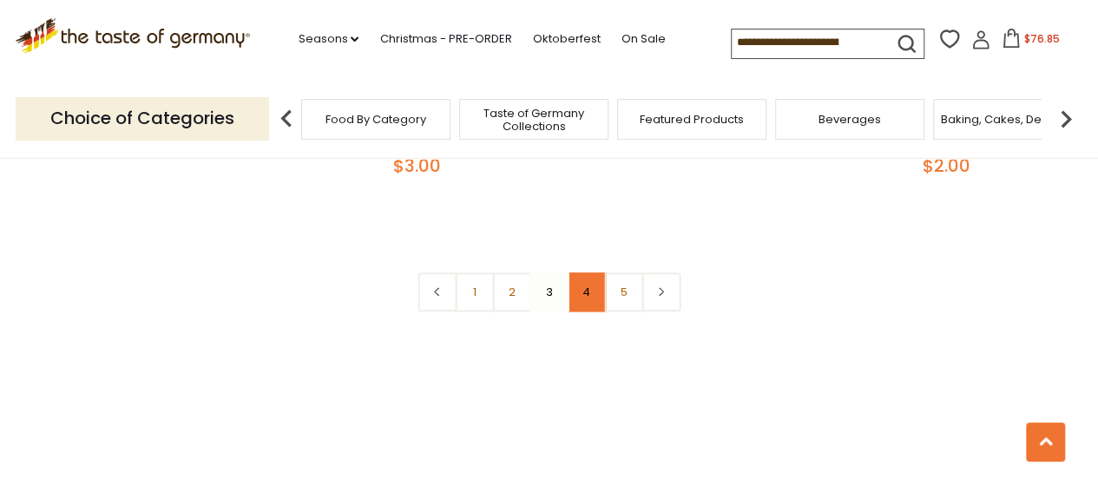
click at [591, 273] on link "4" at bounding box center [586, 292] width 39 height 39
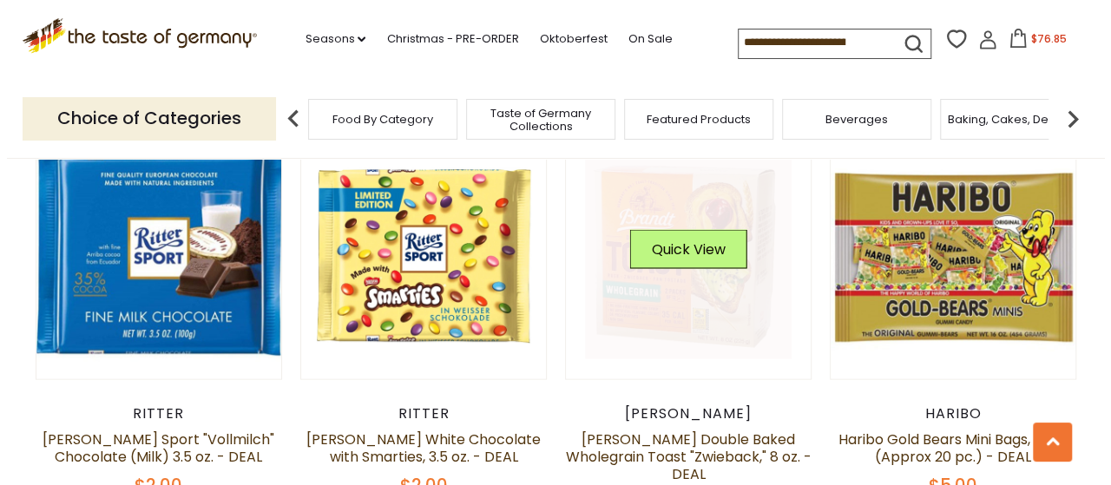
scroll to position [1660, 0]
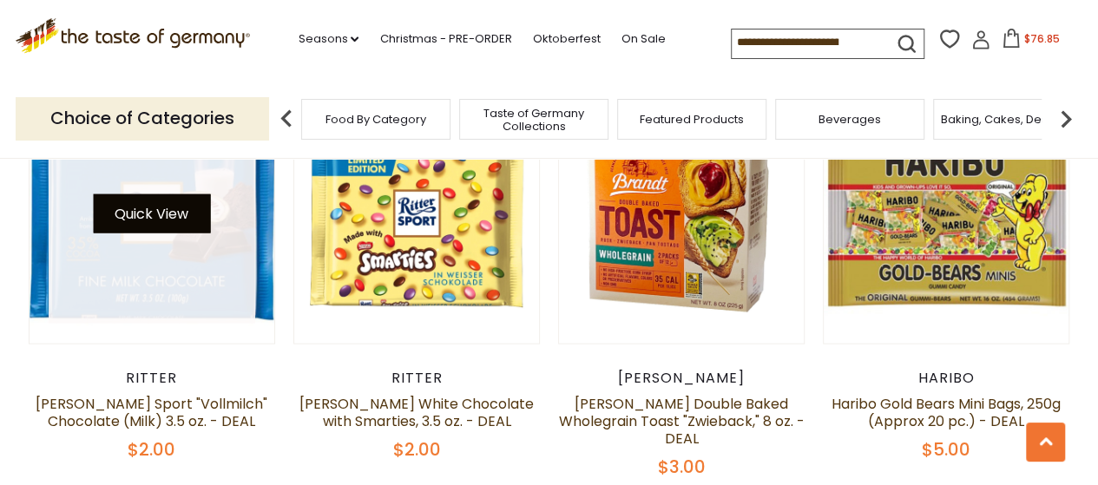
click at [144, 206] on button "Quick View" at bounding box center [151, 213] width 117 height 39
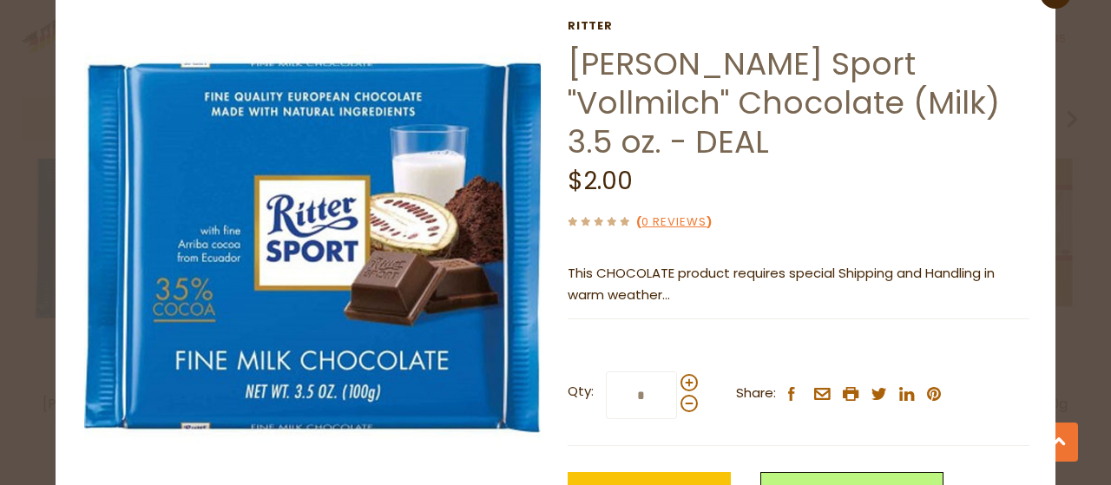
scroll to position [87, 0]
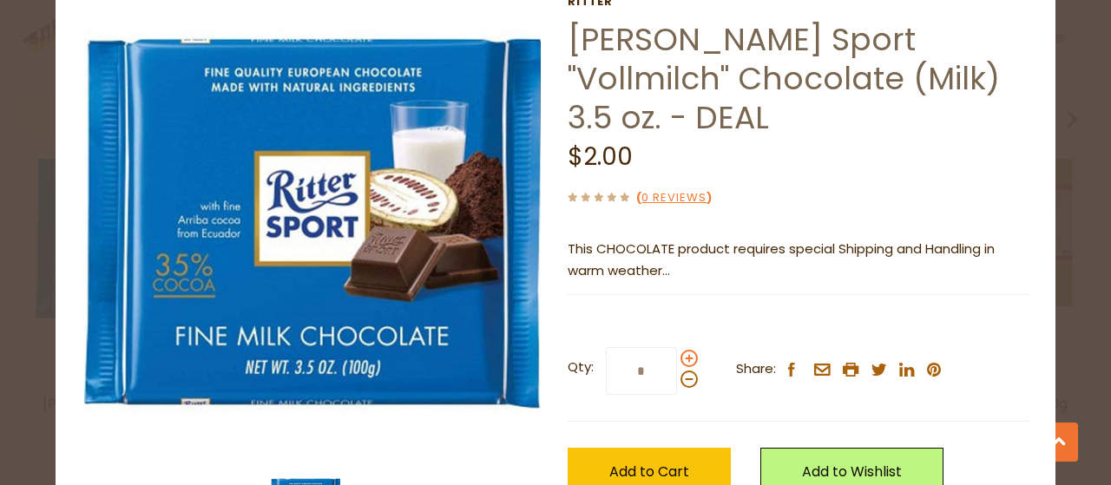
click at [681, 358] on span at bounding box center [689, 358] width 17 height 17
click at [676, 358] on input "*" at bounding box center [641, 371] width 71 height 48
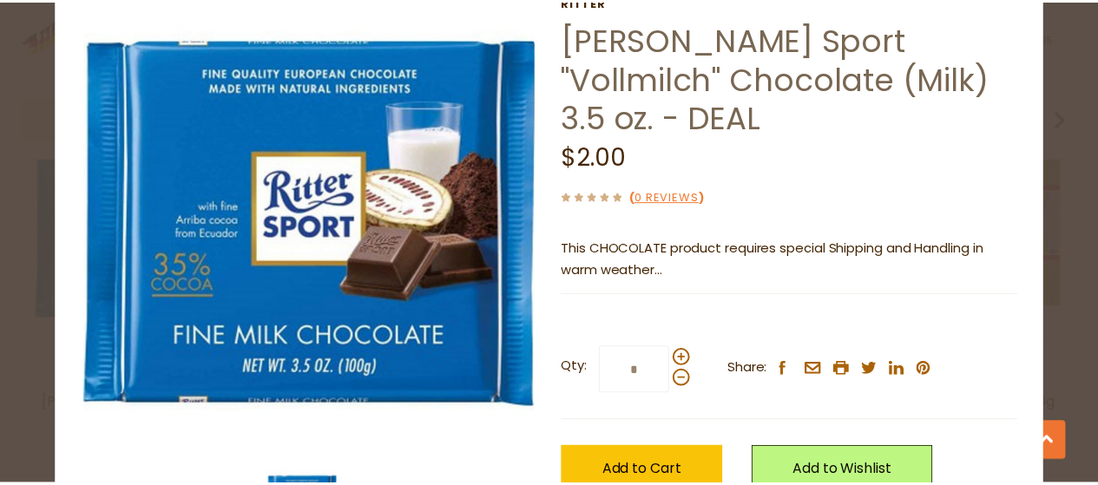
scroll to position [174, 0]
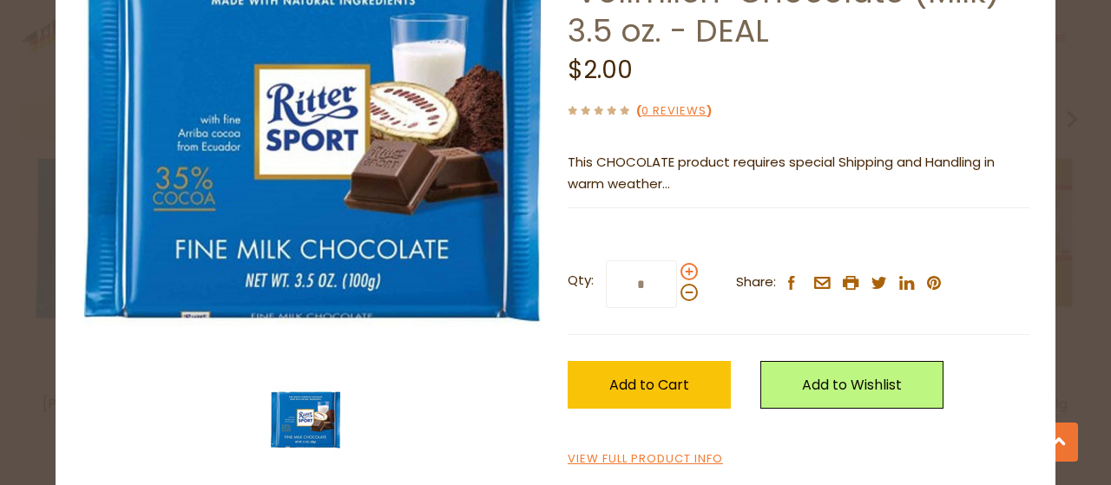
click at [685, 272] on span at bounding box center [689, 271] width 17 height 17
click at [677, 272] on input "*" at bounding box center [641, 284] width 71 height 48
type input "*"
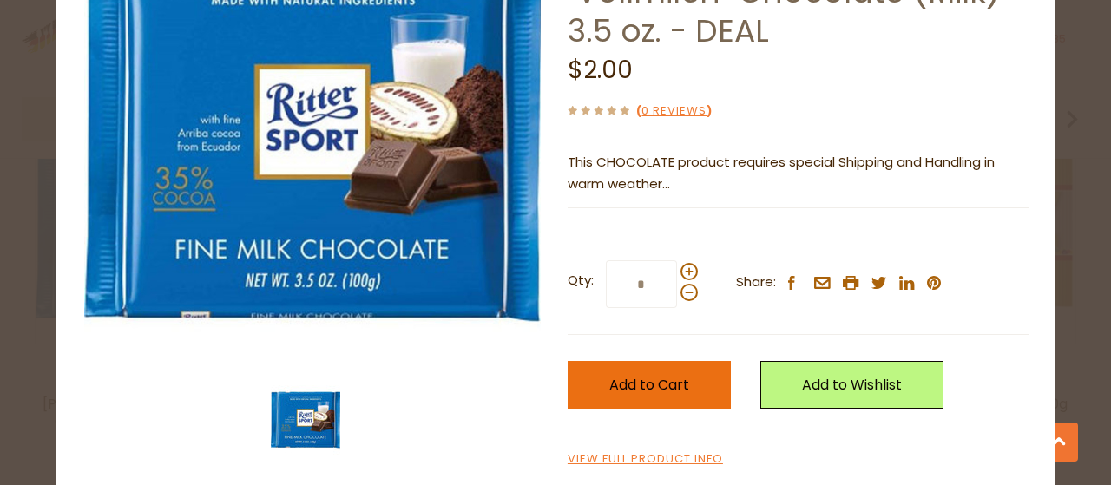
click at [636, 370] on button "Add to Cart" at bounding box center [649, 385] width 163 height 48
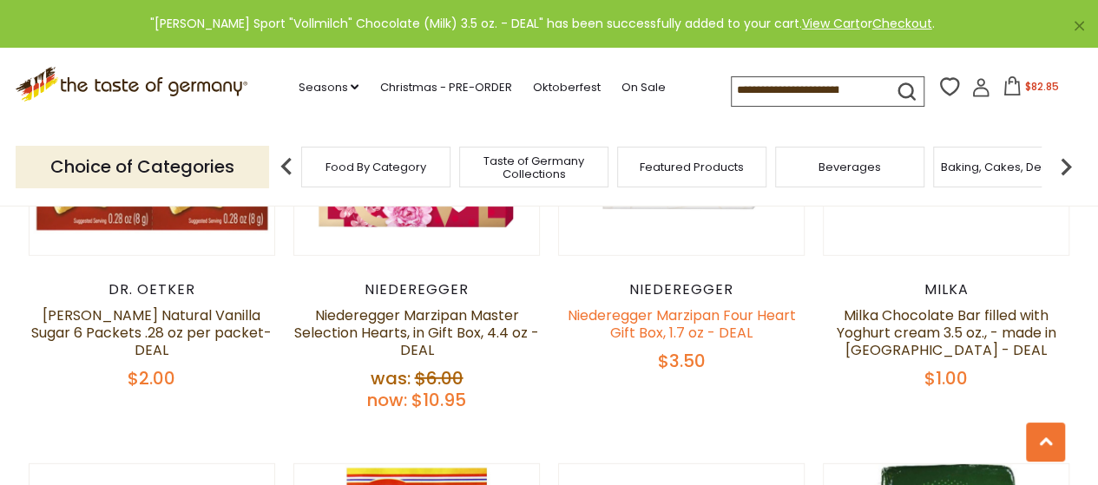
scroll to position [2355, 0]
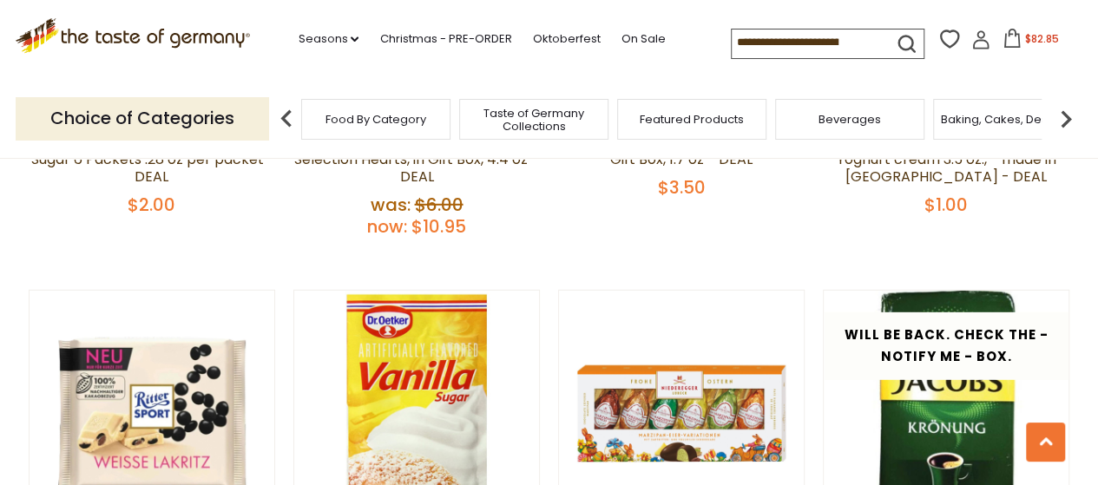
click at [1032, 32] on span "$82.85" at bounding box center [1042, 38] width 34 height 15
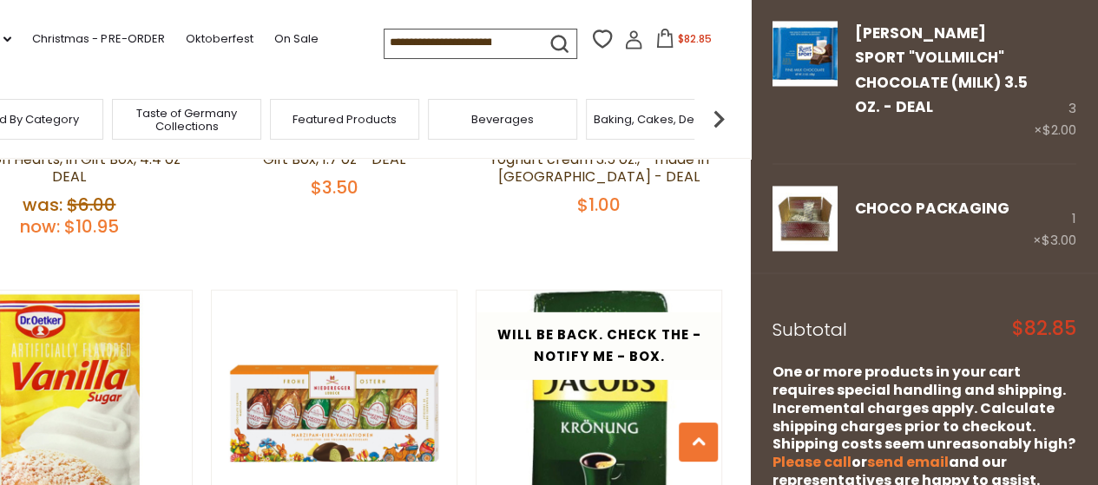
scroll to position [1507, 0]
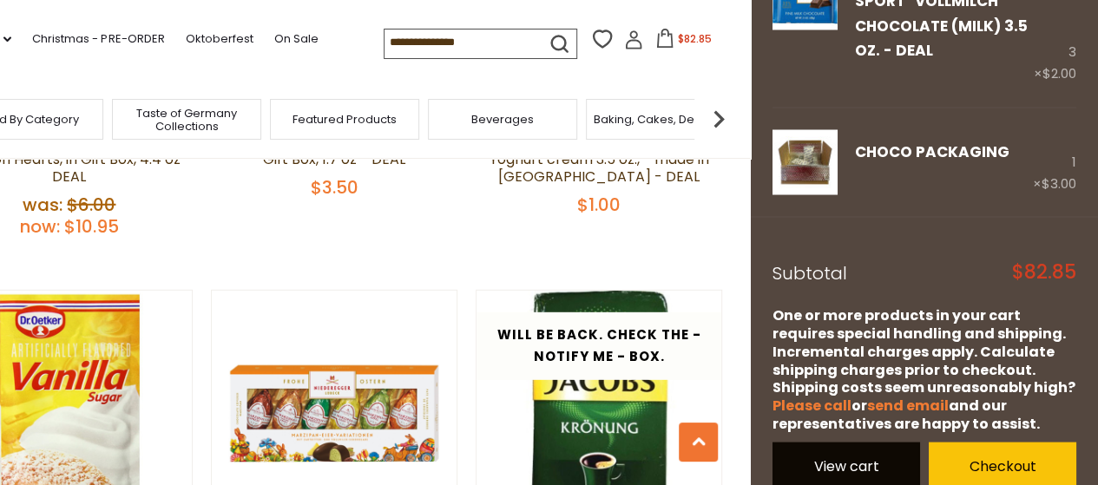
click at [868, 443] on link "View cart" at bounding box center [847, 466] width 148 height 48
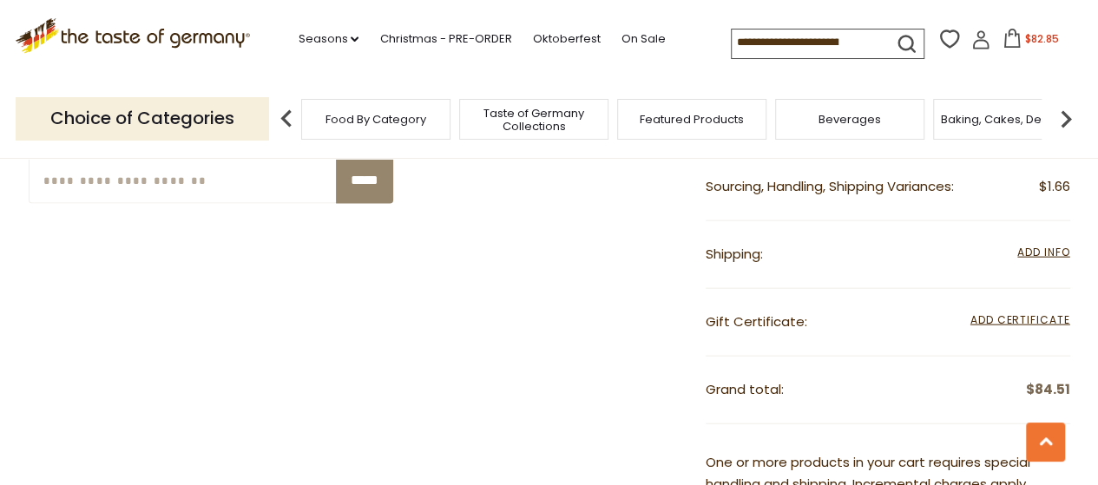
scroll to position [1737, 0]
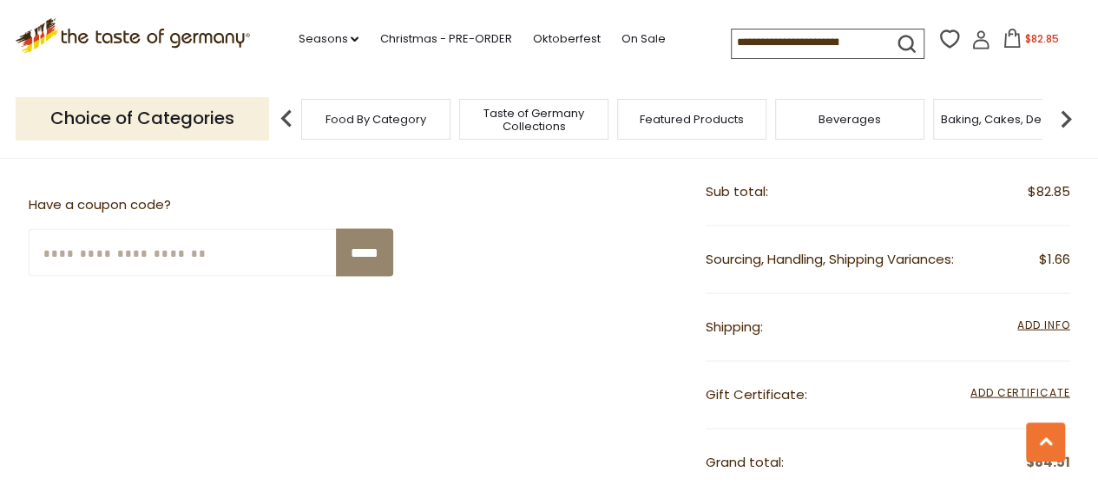
click at [254, 249] on input "Enter Your Coupon Code" at bounding box center [183, 253] width 309 height 48
type input "*******"
click at [342, 244] on input "*****" at bounding box center [364, 253] width 57 height 48
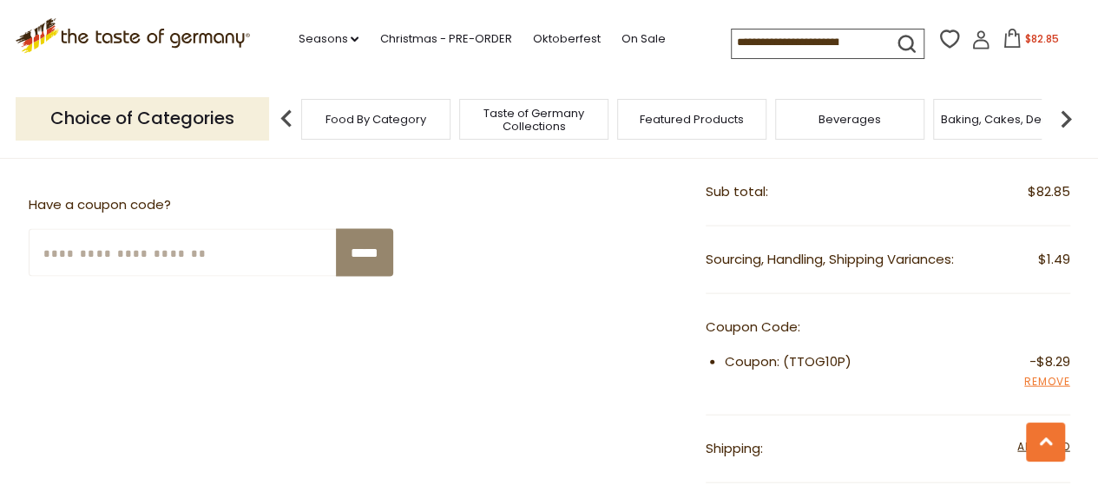
scroll to position [1823, 0]
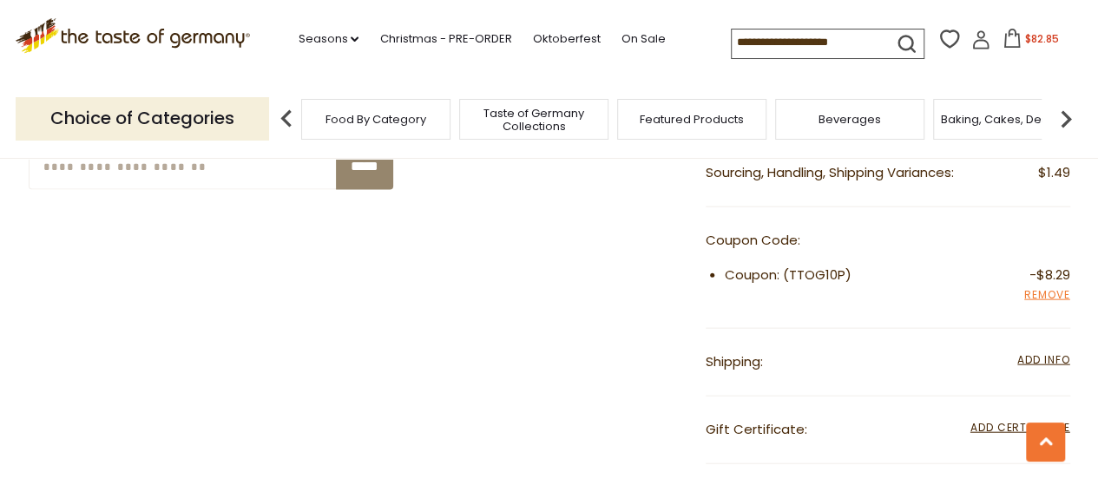
click at [1035, 343] on div "**********" at bounding box center [888, 363] width 365 height 68
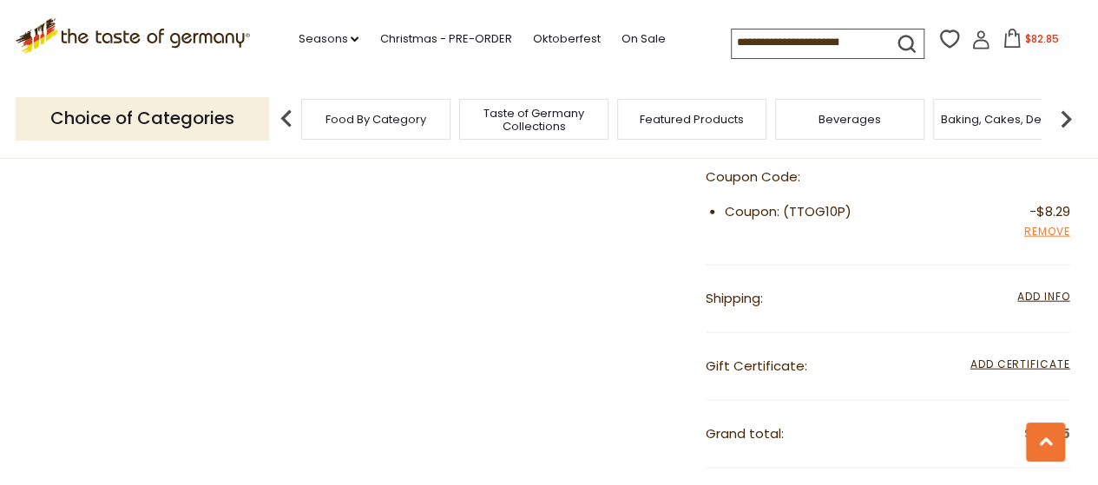
scroll to position [1910, 0]
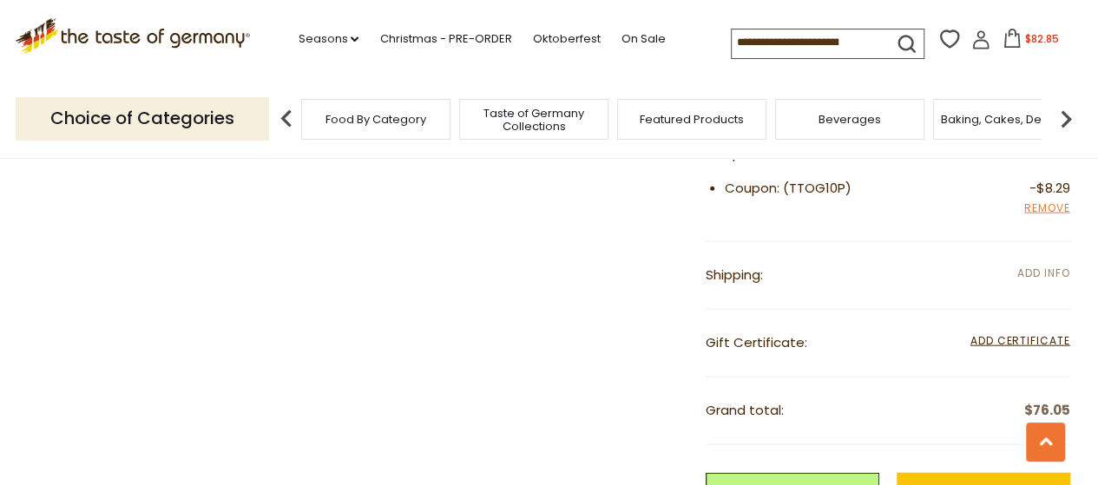
click at [1045, 266] on span "Add Info" at bounding box center [1044, 273] width 52 height 15
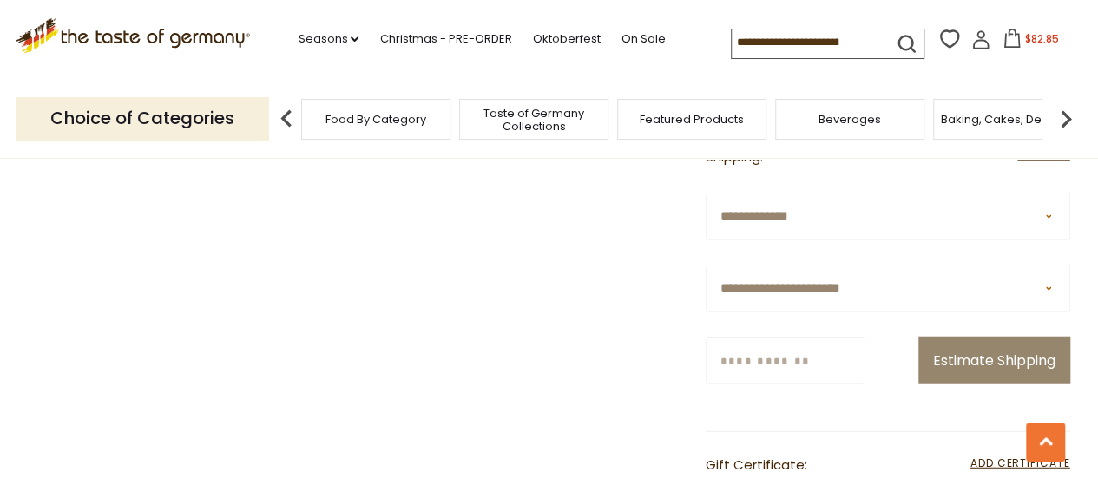
scroll to position [2084, 0]
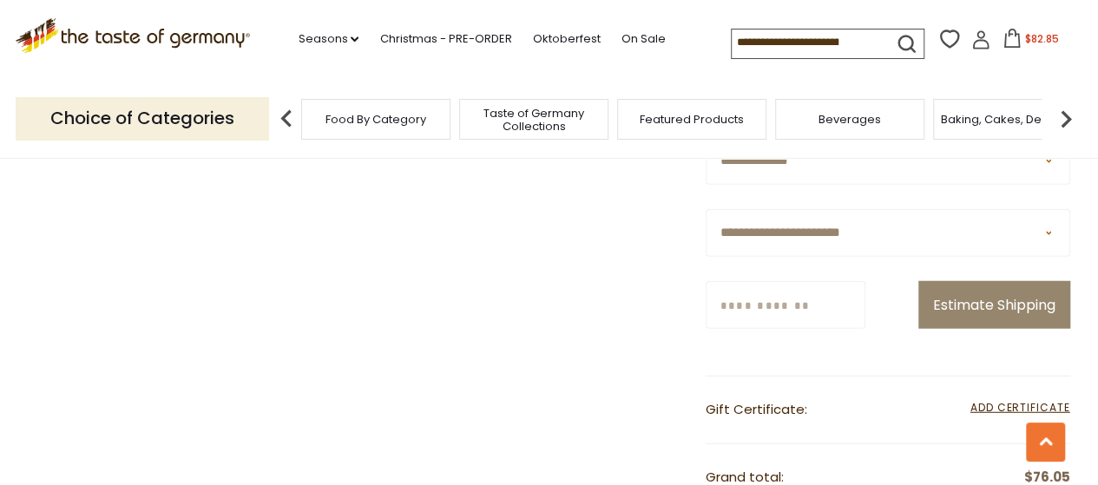
click at [1053, 231] on select "**********" at bounding box center [888, 233] width 365 height 48
select select "**"
click at [706, 209] on select "**********" at bounding box center [888, 233] width 365 height 48
click at [813, 306] on input "Zip/Postcode" at bounding box center [786, 305] width 160 height 48
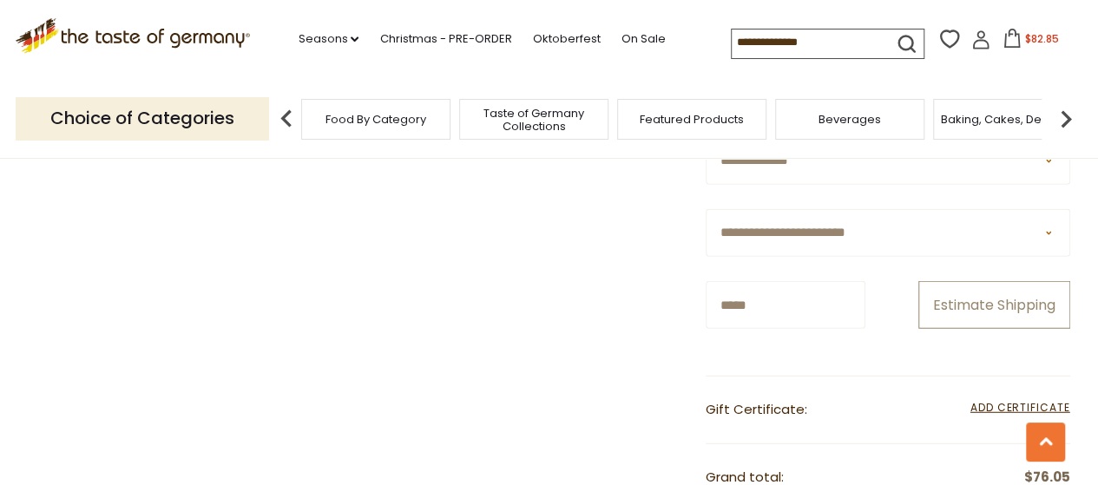
type input "*****"
click at [1005, 294] on button "Estimate Shipping" at bounding box center [995, 305] width 152 height 48
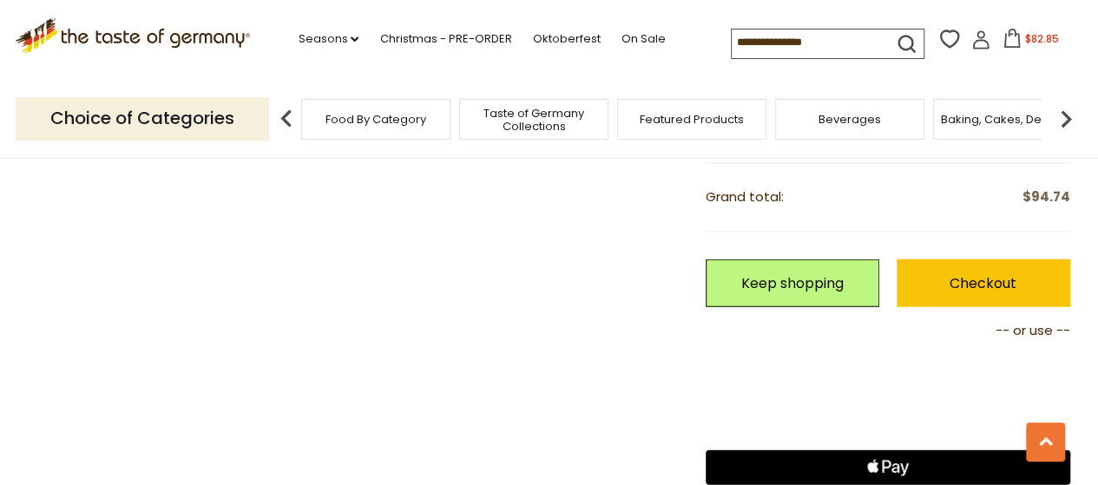
scroll to position [2171, 0]
